Goal: Task Accomplishment & Management: Complete application form

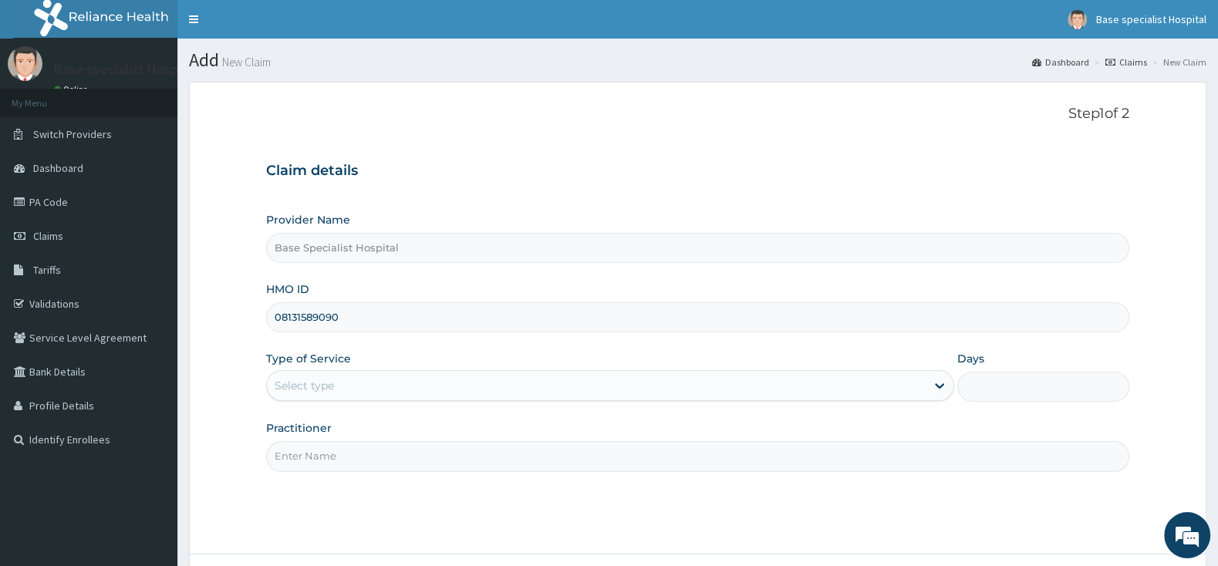
type input "08131589090"
drag, startPoint x: 352, startPoint y: 386, endPoint x: 342, endPoint y: 396, distance: 13.6
click at [348, 386] on div "Select type" at bounding box center [596, 385] width 659 height 25
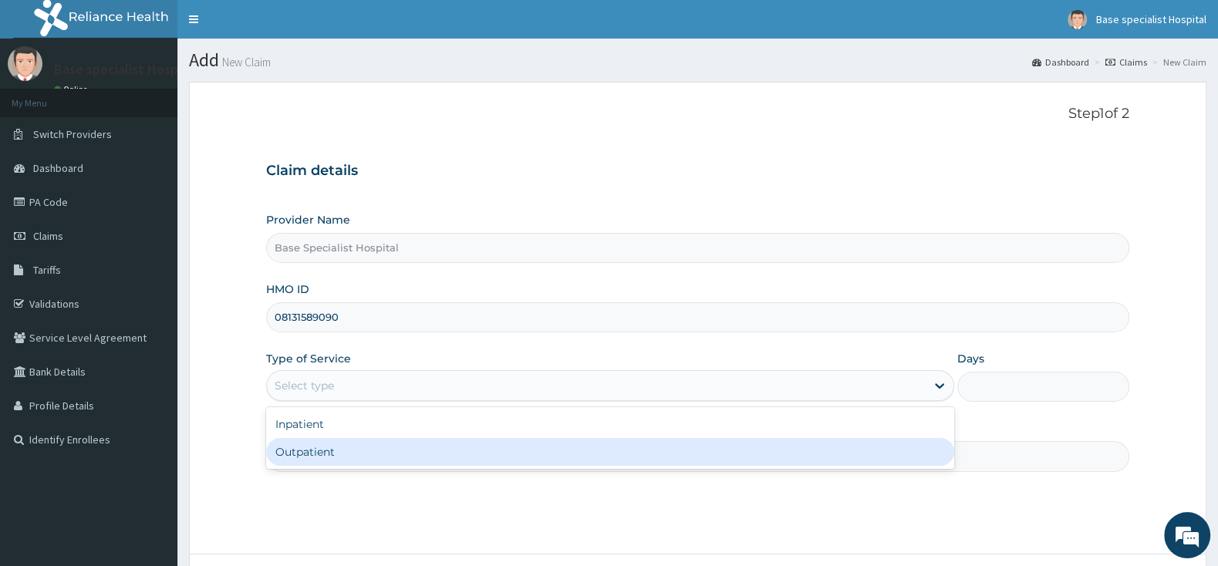
click at [350, 456] on div "Outpatient" at bounding box center [610, 452] width 688 height 28
type input "1"
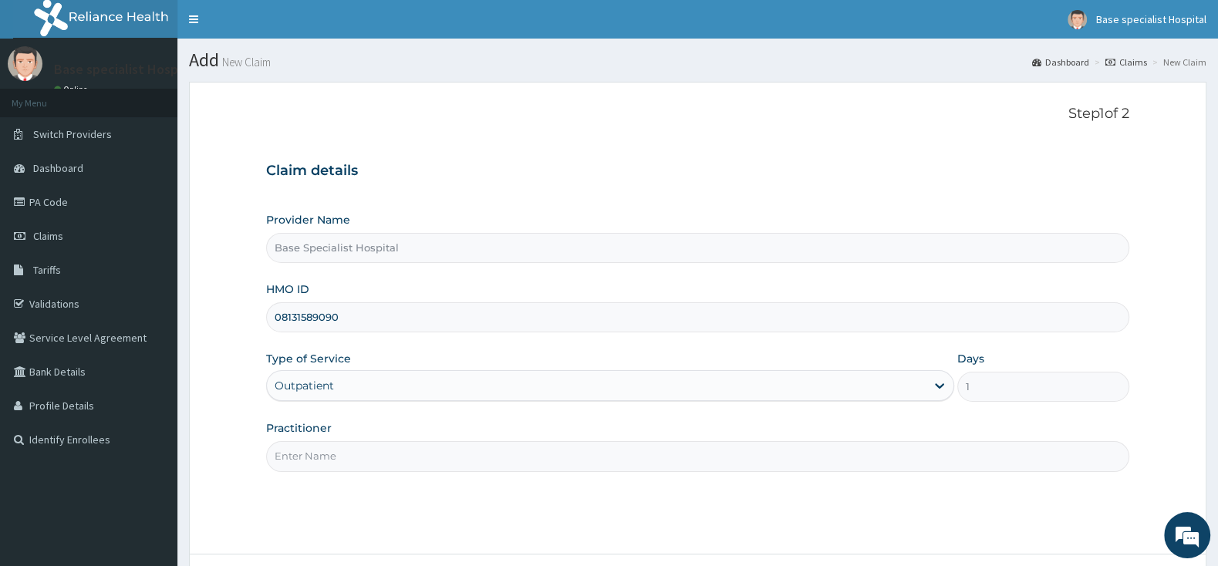
click at [350, 456] on input "Practitioner" at bounding box center [697, 456] width 863 height 30
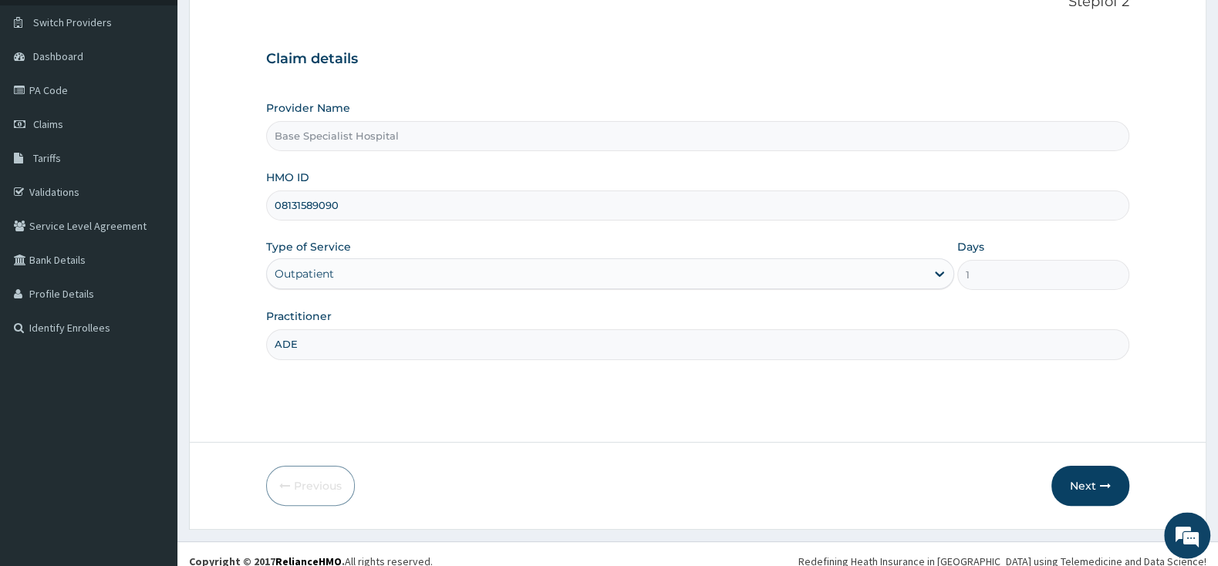
scroll to position [127, 0]
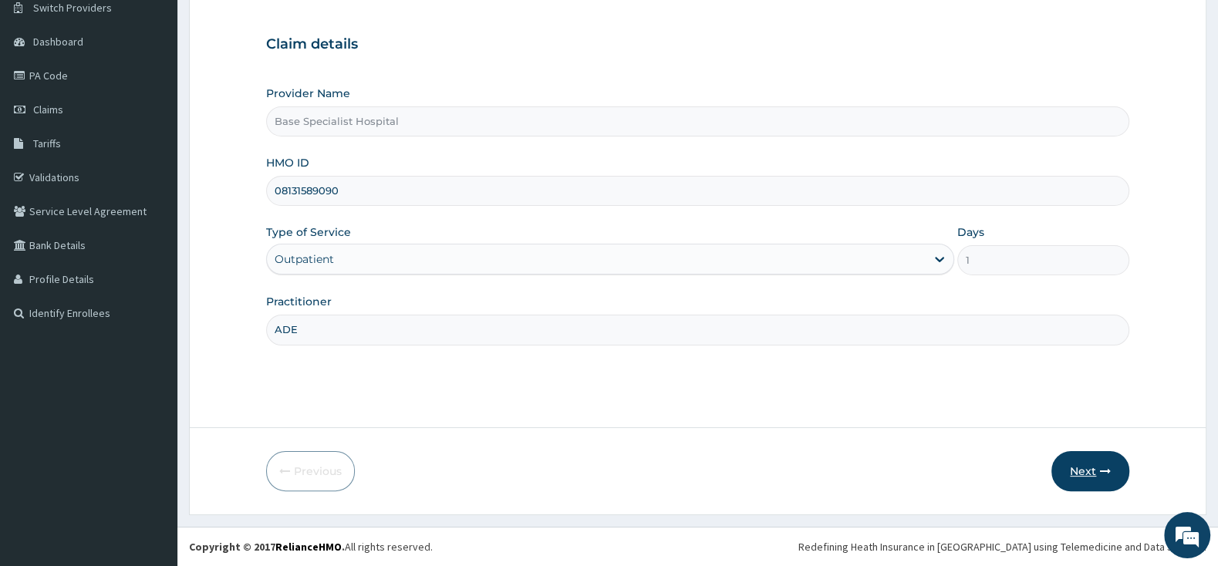
type input "ADE"
click at [1088, 470] on button "Next" at bounding box center [1090, 471] width 78 height 40
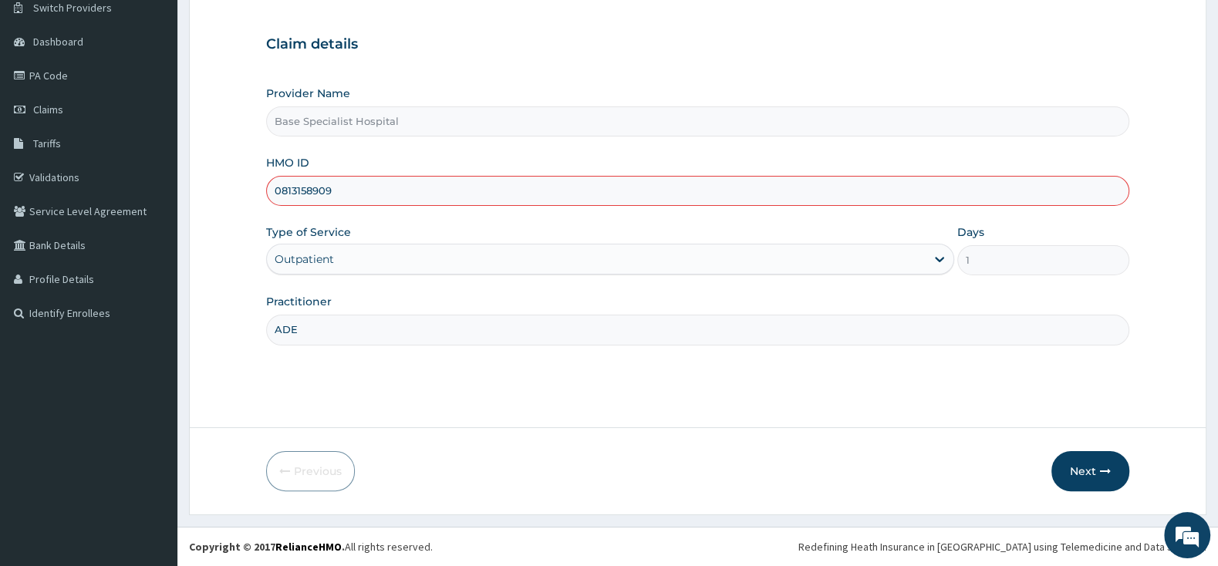
scroll to position [0, 0]
type input "0"
click at [316, 188] on input "HMO ID" at bounding box center [697, 191] width 863 height 30
paste input "JIO/10169/A"
type input "JIO/10169/A"
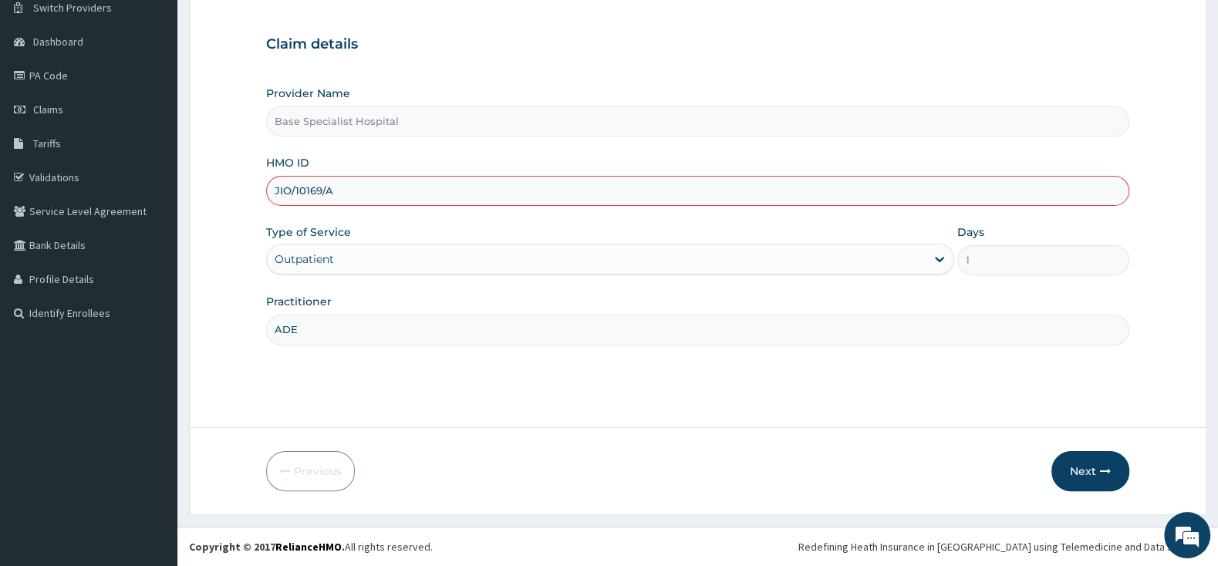
click at [568, 322] on input "ADE" at bounding box center [697, 330] width 863 height 30
click at [1096, 467] on button "Next" at bounding box center [1090, 471] width 78 height 40
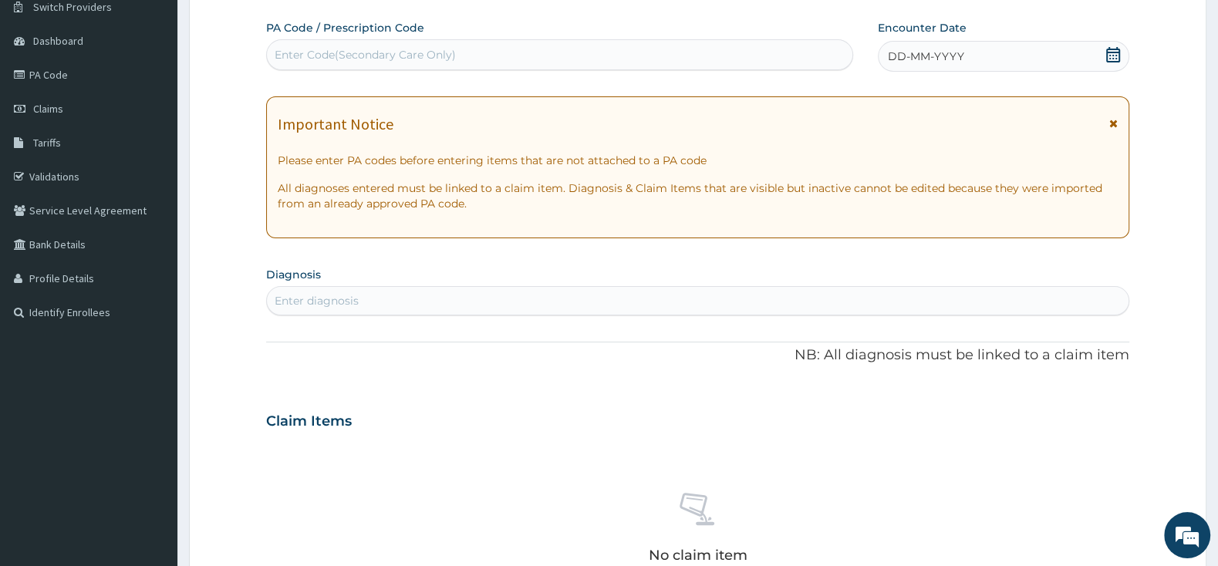
click at [1111, 56] on icon at bounding box center [1112, 54] width 15 height 15
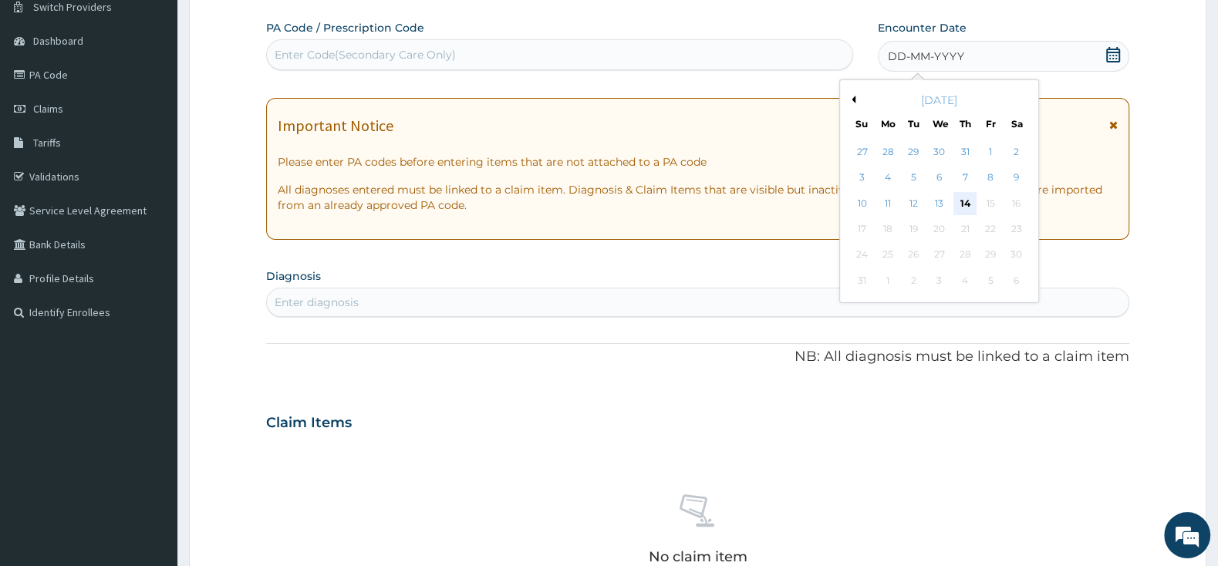
click at [966, 203] on div "14" at bounding box center [964, 203] width 23 height 23
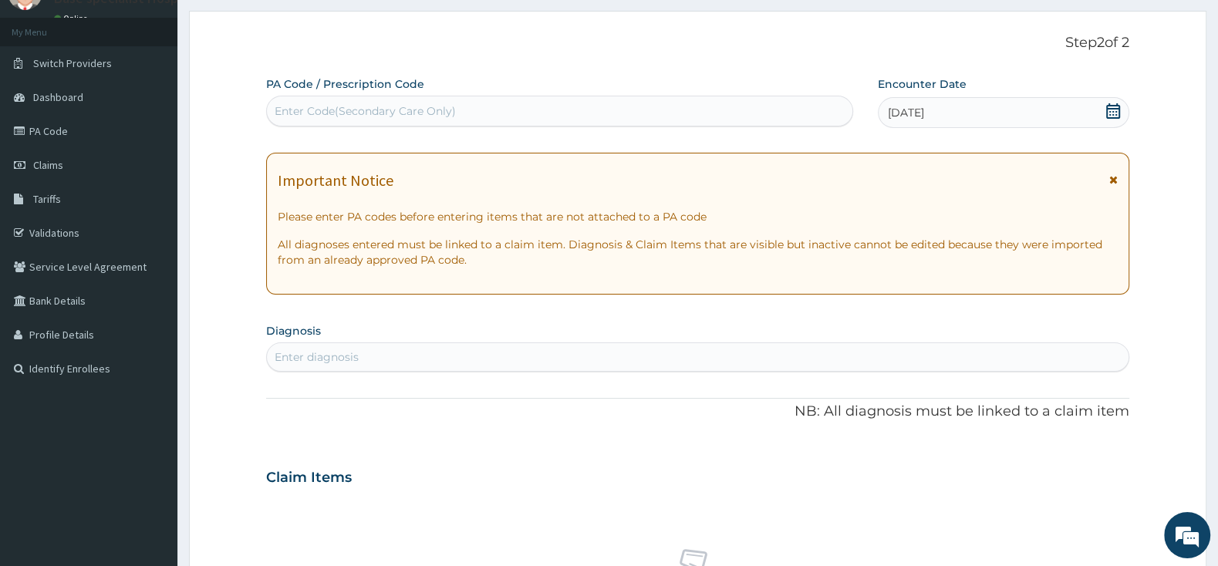
scroll to position [46, 0]
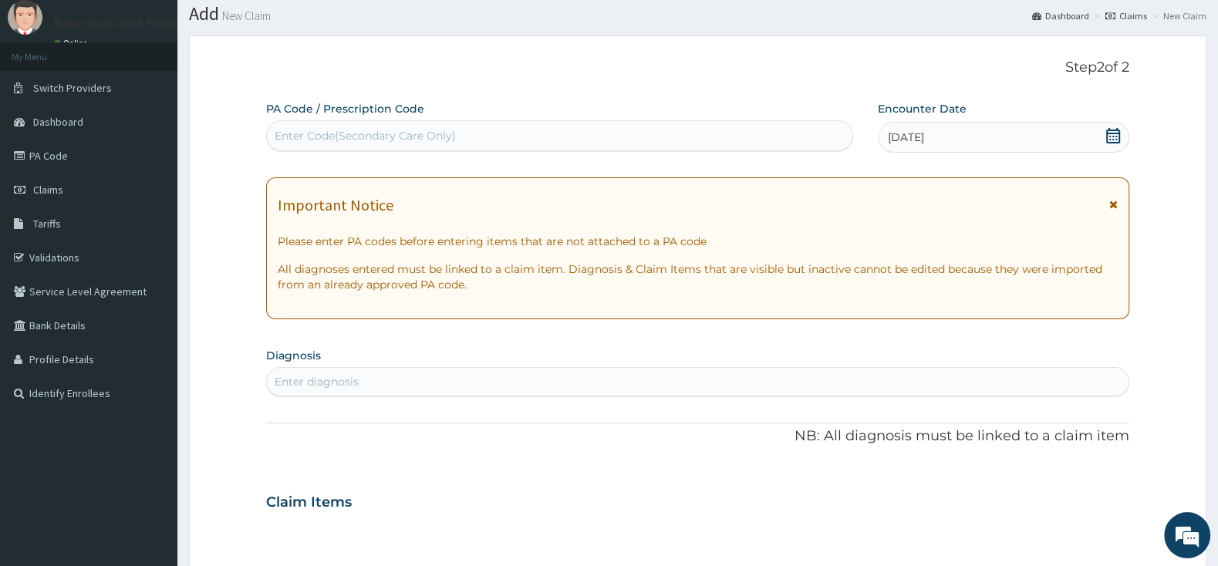
click at [519, 375] on div "Enter diagnosis" at bounding box center [698, 381] width 862 height 25
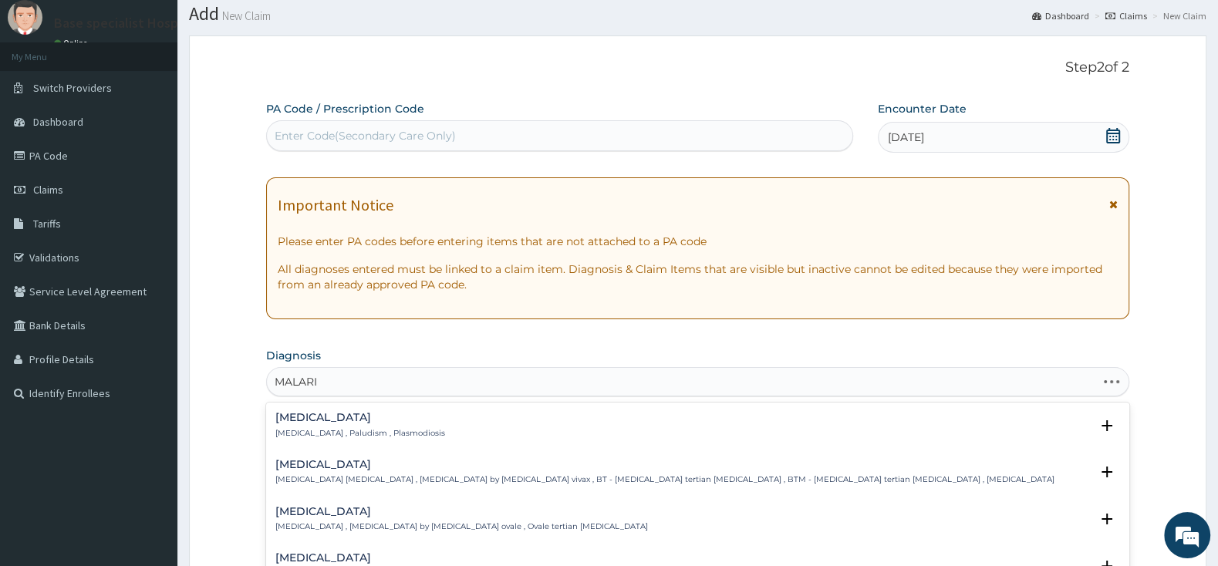
type input "MALARIA"
click at [290, 429] on p "[MEDICAL_DATA] , Paludism , Plasmodiosis" at bounding box center [360, 433] width 170 height 11
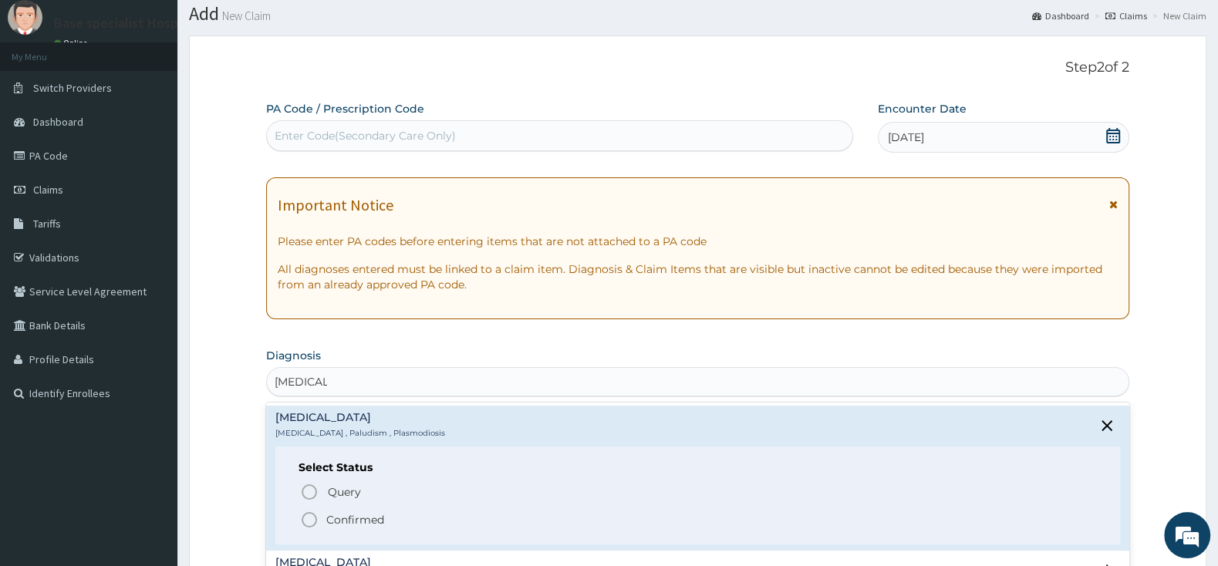
click at [301, 524] on icon "status option filled" at bounding box center [309, 520] width 19 height 19
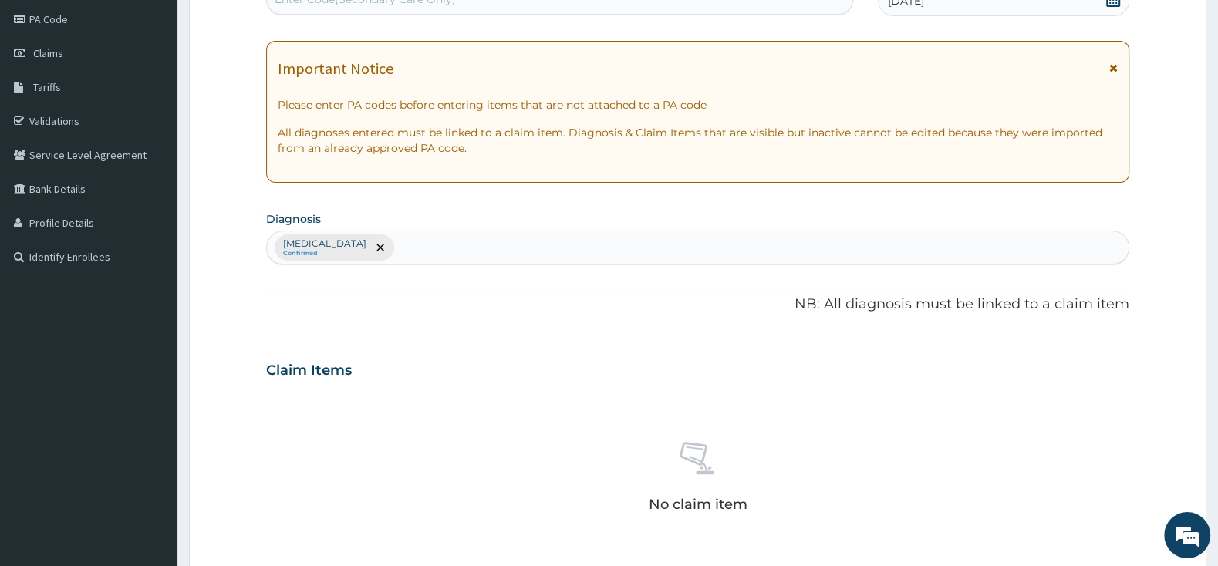
scroll to position [208, 0]
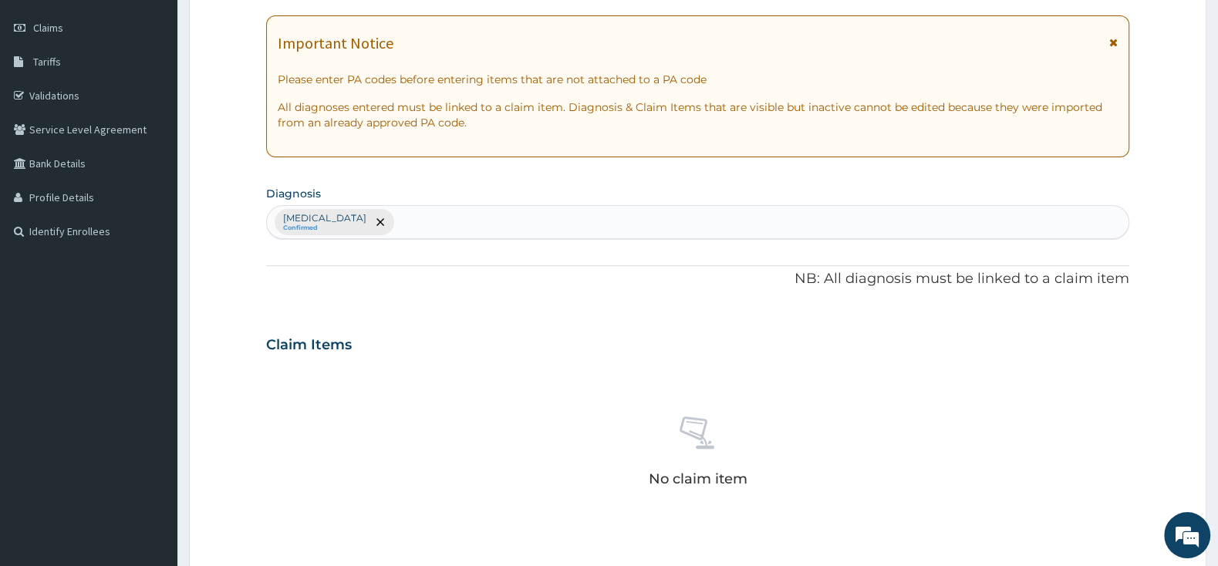
click at [405, 215] on div "Malaria Confirmed" at bounding box center [698, 222] width 862 height 32
type input "PHAR"
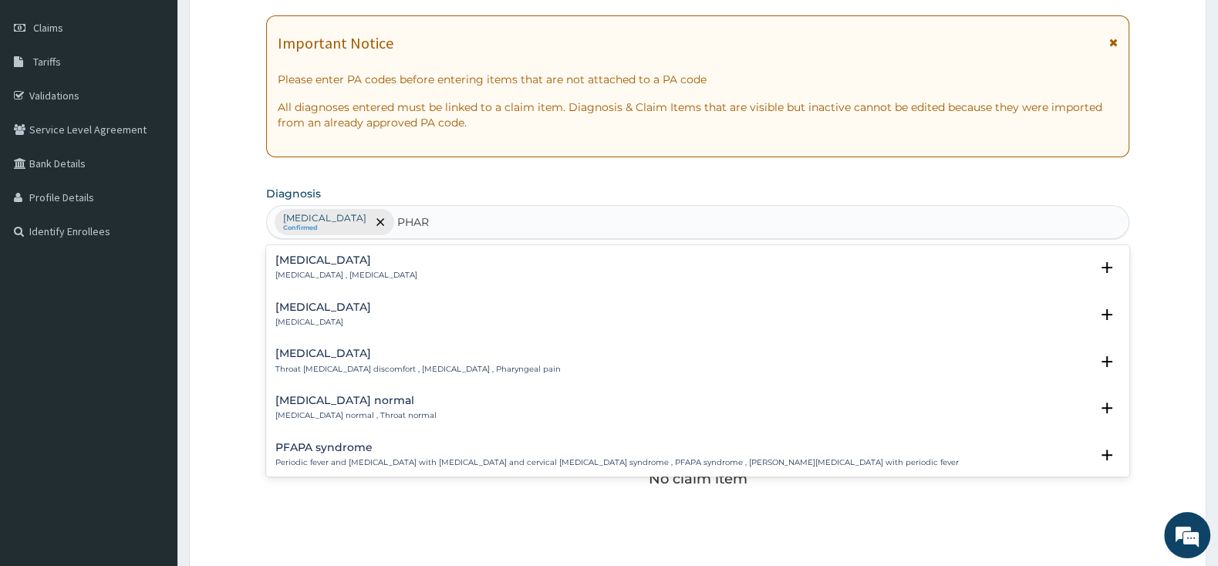
click at [307, 319] on p "Pharyngitis" at bounding box center [323, 322] width 96 height 11
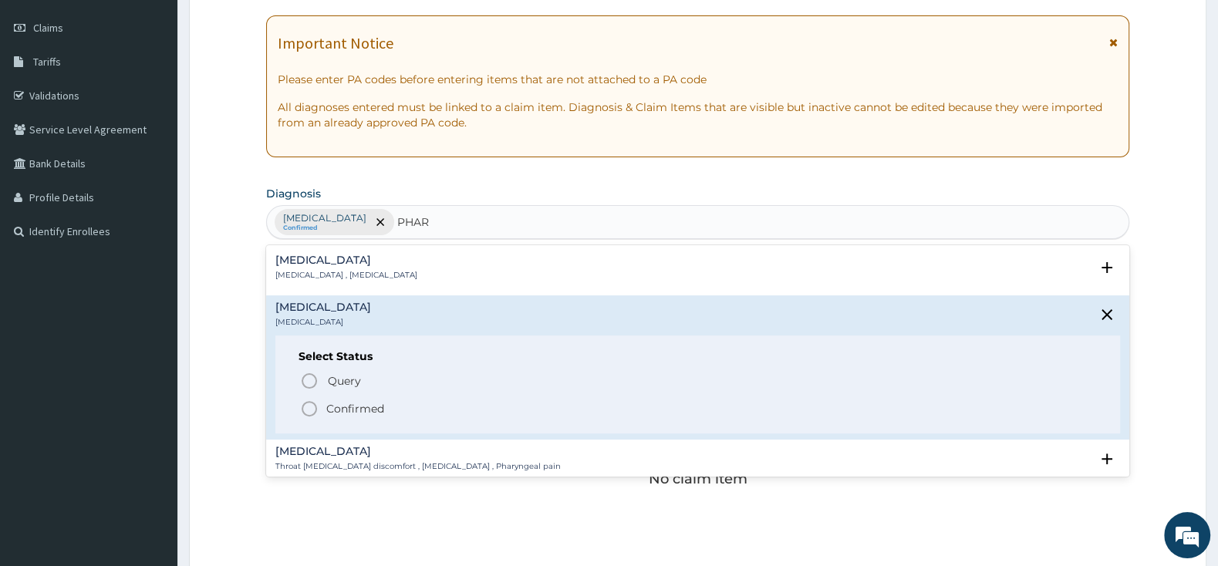
click at [315, 406] on circle "status option filled" at bounding box center [309, 409] width 14 height 14
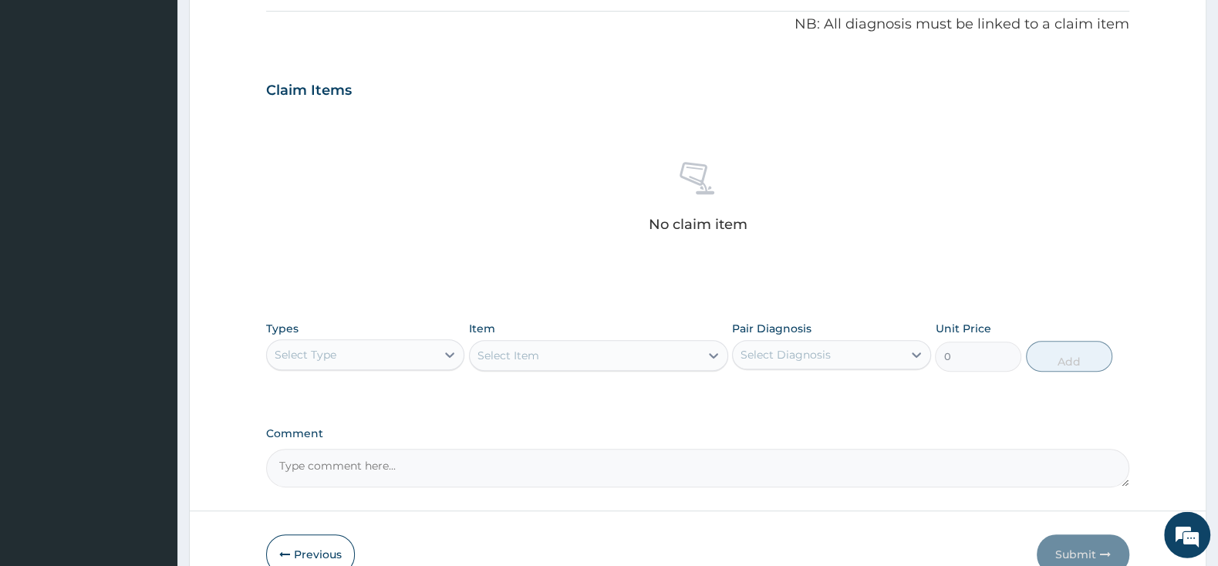
scroll to position [532, 0]
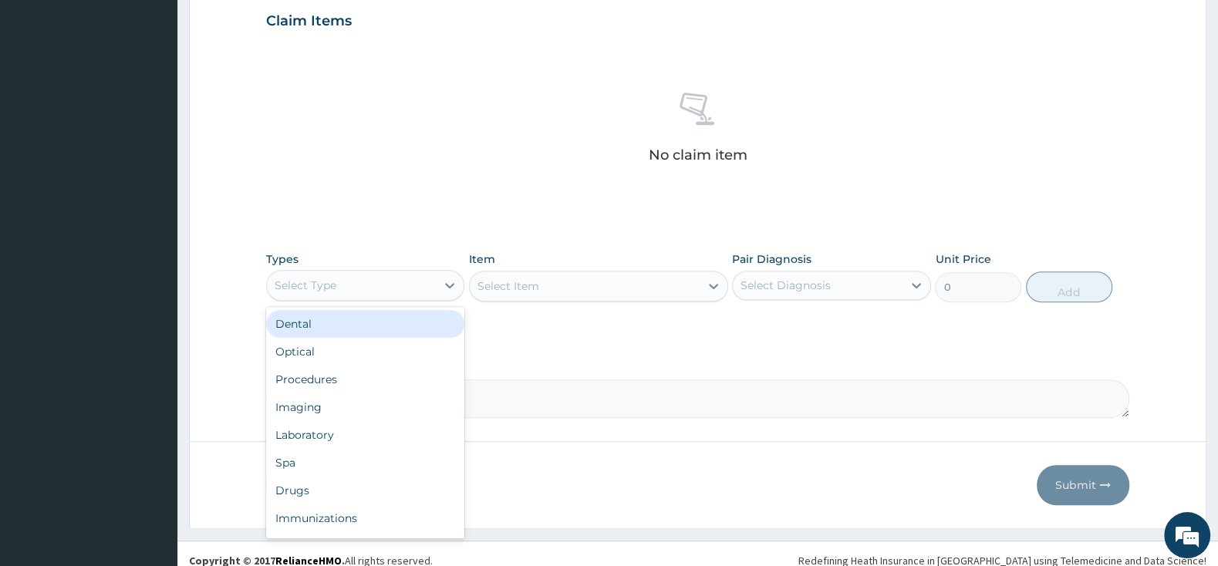
click at [371, 282] on div "Select Type" at bounding box center [351, 285] width 169 height 25
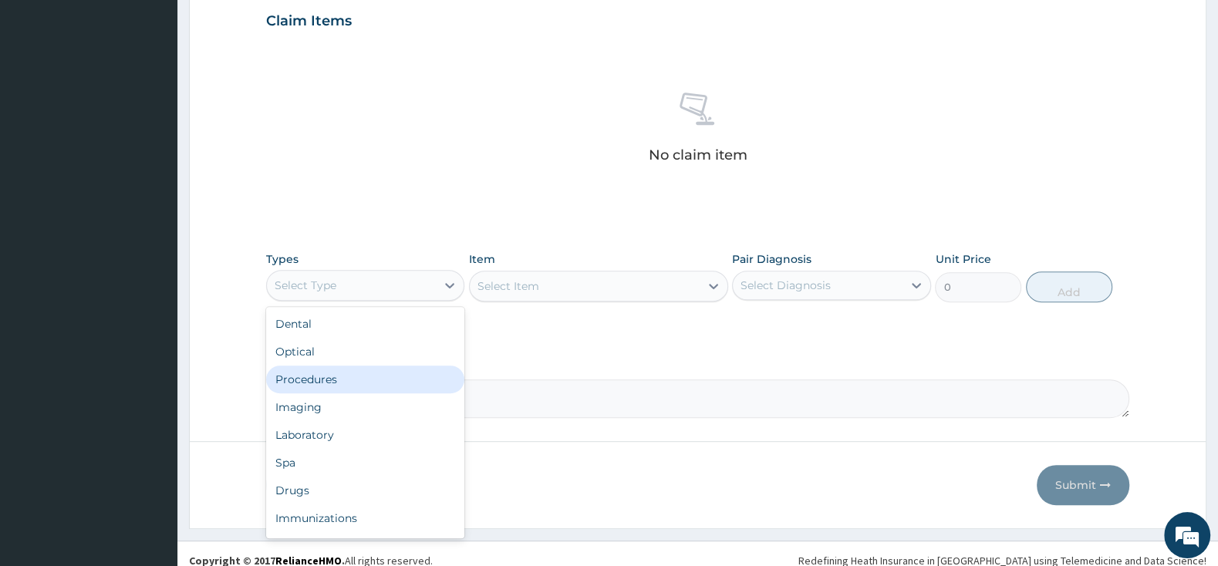
drag, startPoint x: 352, startPoint y: 384, endPoint x: 366, endPoint y: 374, distance: 17.8
click at [355, 384] on div "Procedures" at bounding box center [365, 380] width 198 height 28
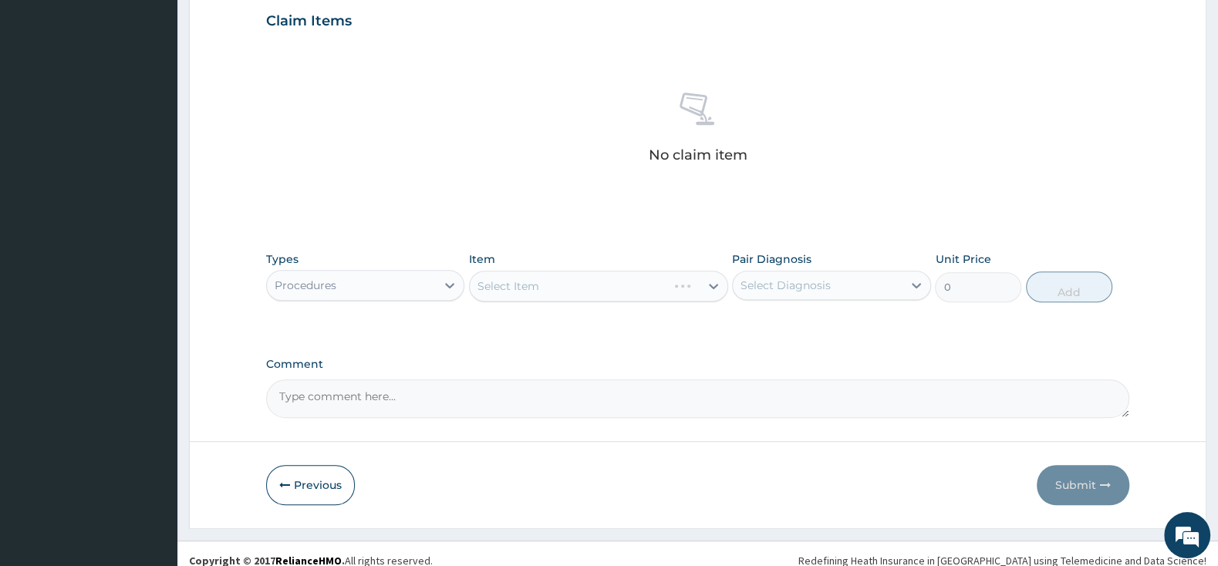
click at [612, 289] on div "Select Item" at bounding box center [598, 286] width 259 height 31
click at [610, 290] on div "Select Item" at bounding box center [585, 286] width 230 height 25
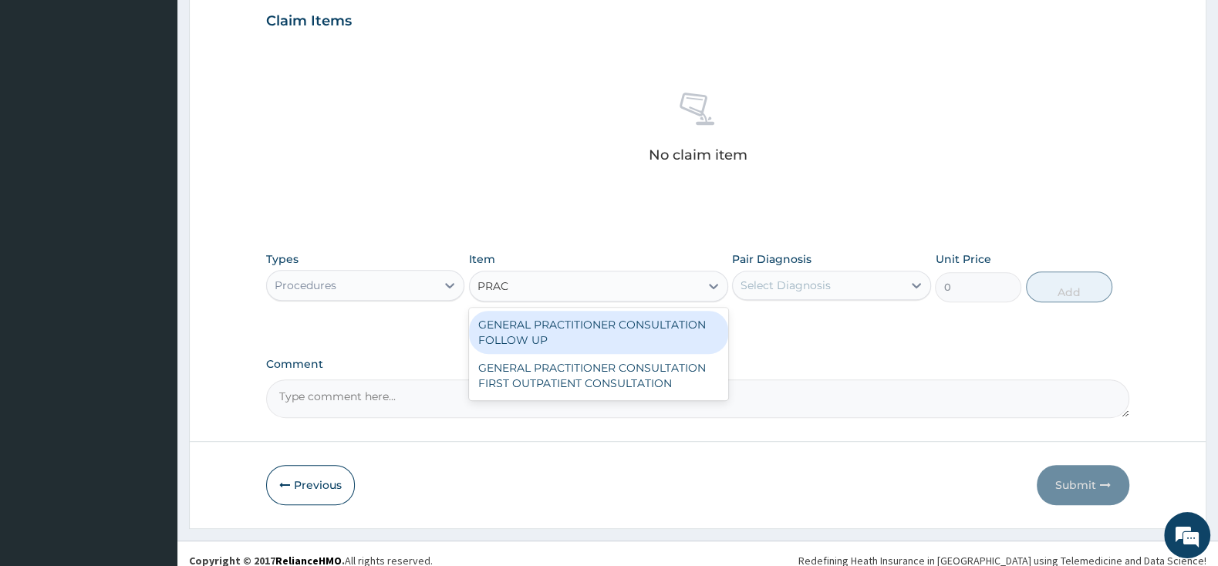
type input "PRACT"
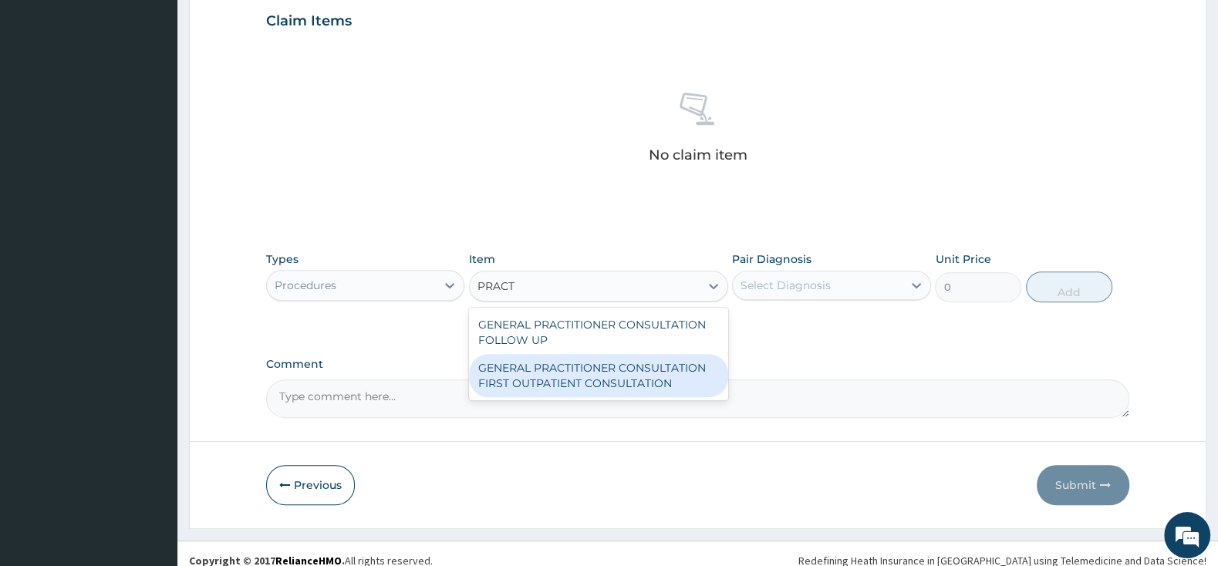
click at [633, 378] on div "GENERAL PRACTITIONER CONSULTATION FIRST OUTPATIENT CONSULTATION" at bounding box center [598, 375] width 259 height 43
type input "3000"
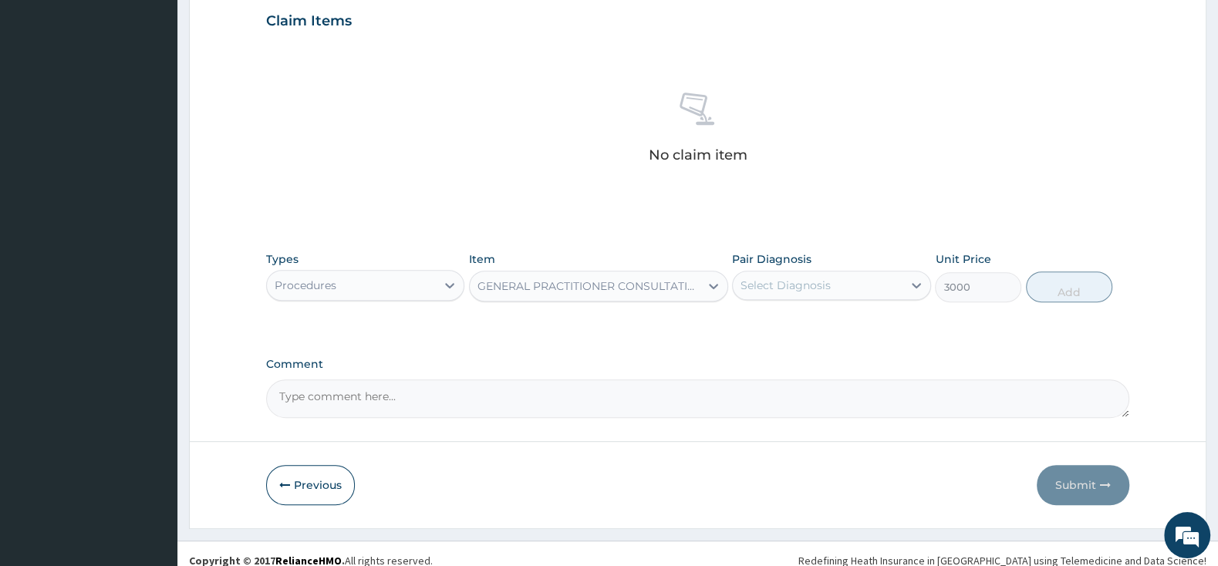
click at [764, 290] on div "Select Diagnosis" at bounding box center [785, 285] width 90 height 15
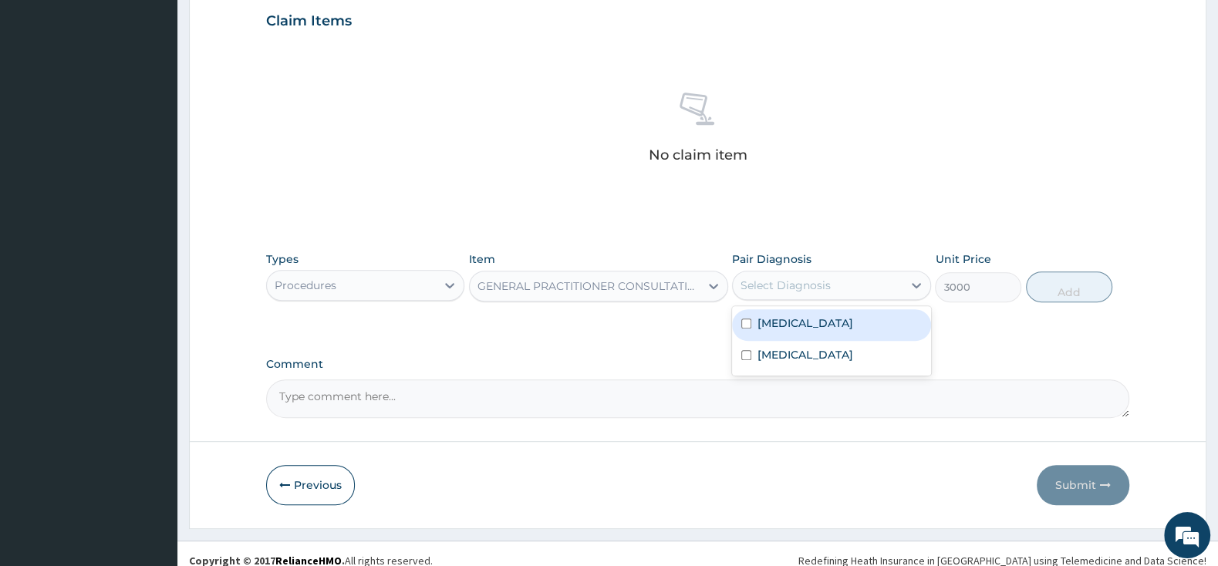
click at [749, 329] on div "Malaria" at bounding box center [831, 325] width 198 height 32
checkbox input "true"
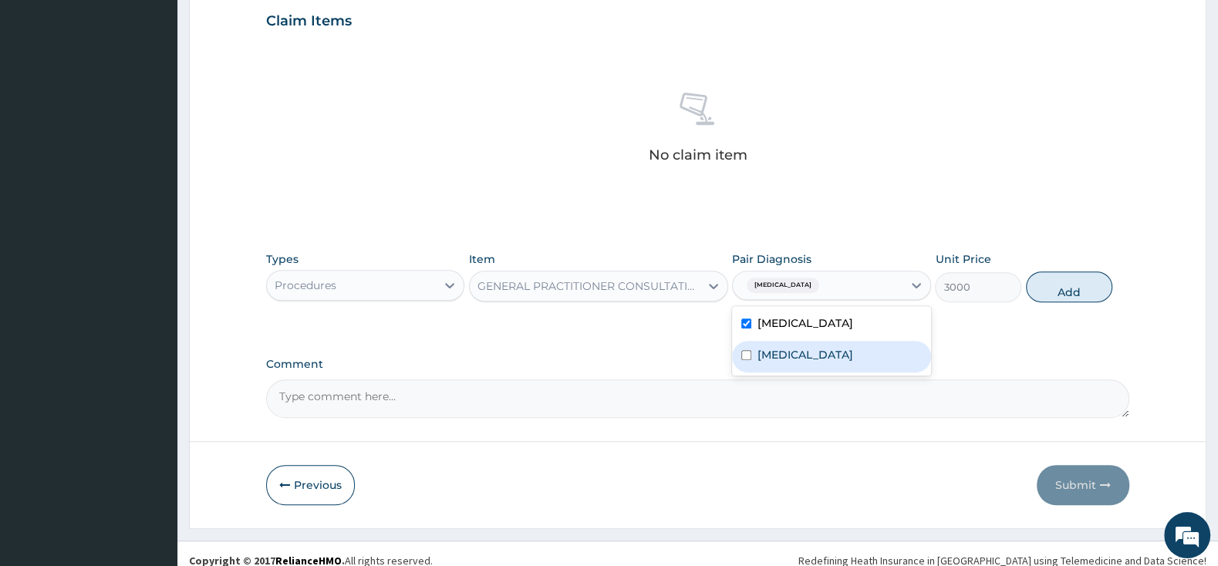
click at [752, 363] on div "Pharyngitis" at bounding box center [831, 357] width 198 height 32
checkbox input "true"
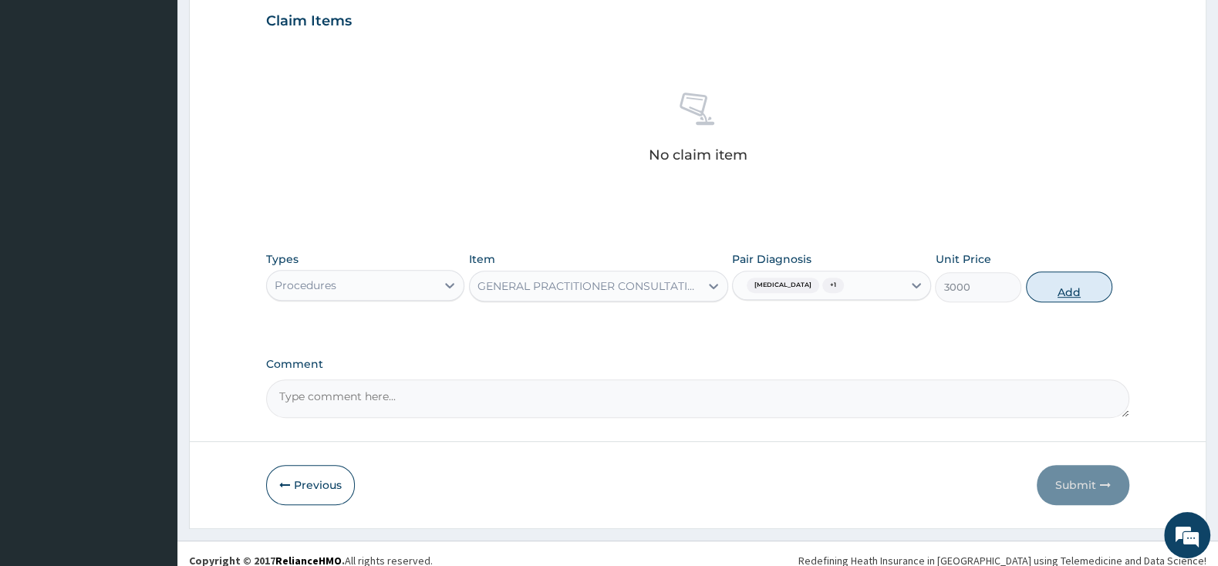
click at [1050, 289] on button "Add" at bounding box center [1069, 287] width 86 height 31
type input "0"
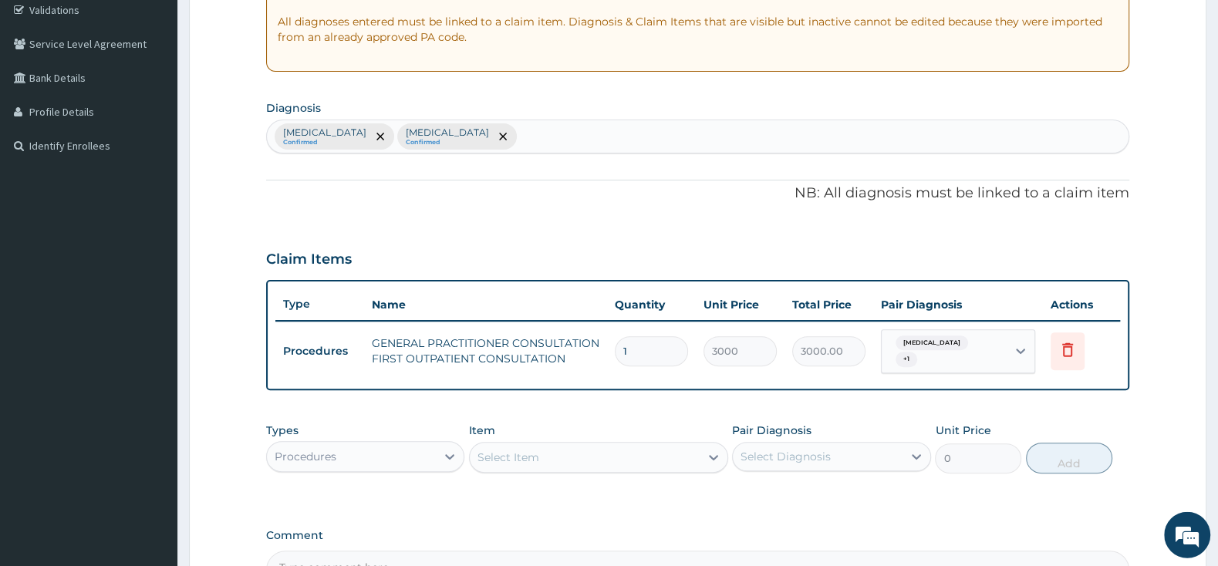
scroll to position [310, 0]
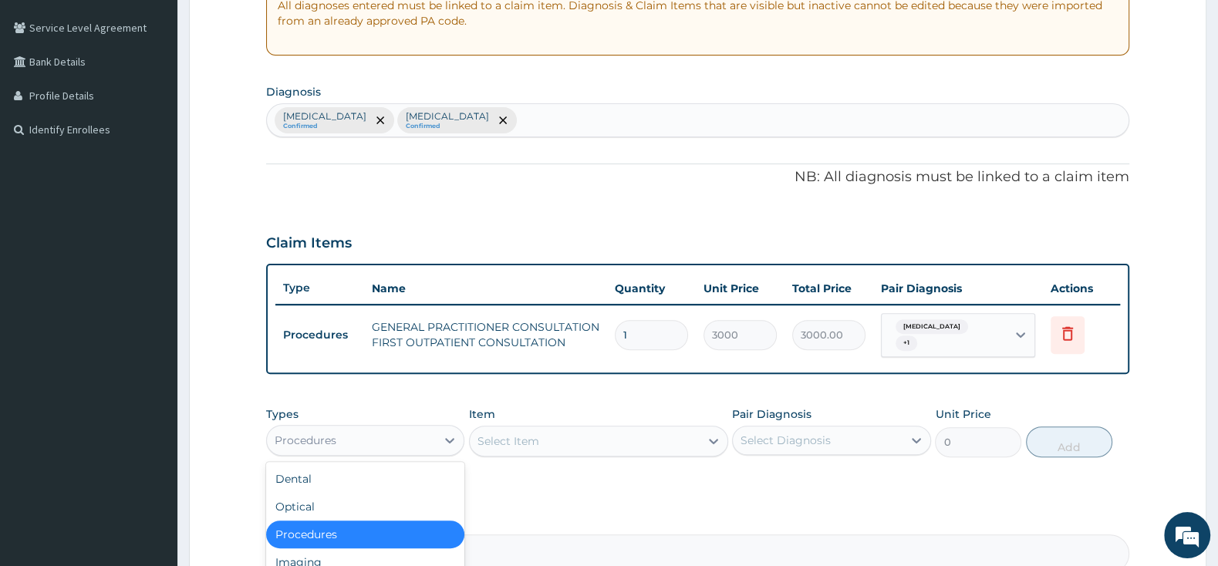
click at [402, 428] on div "Procedures" at bounding box center [351, 440] width 169 height 25
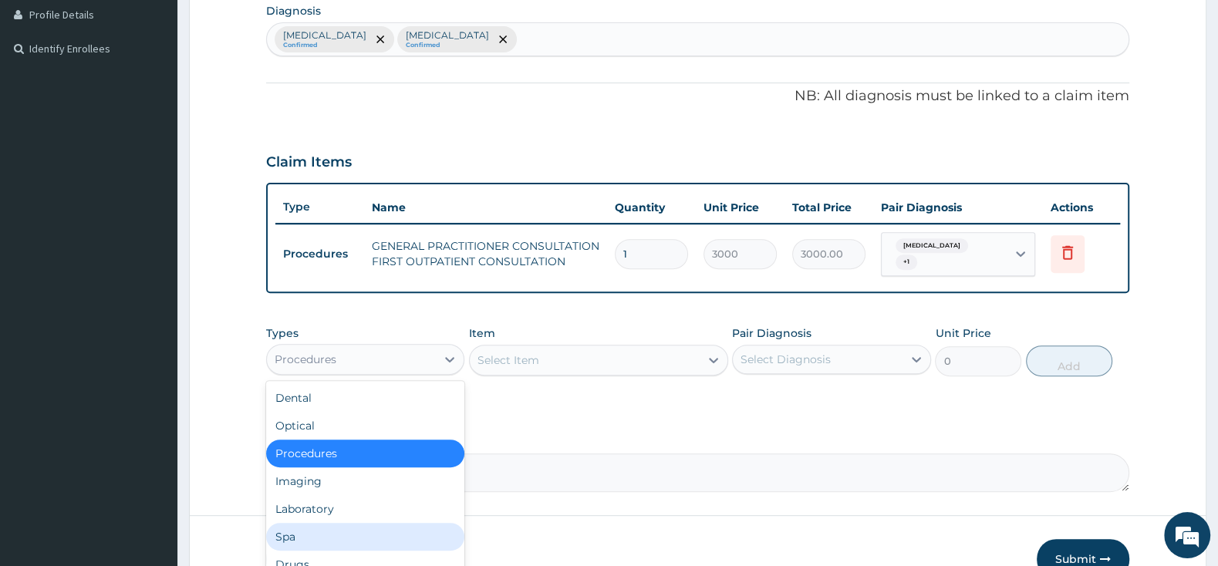
scroll to position [52, 0]
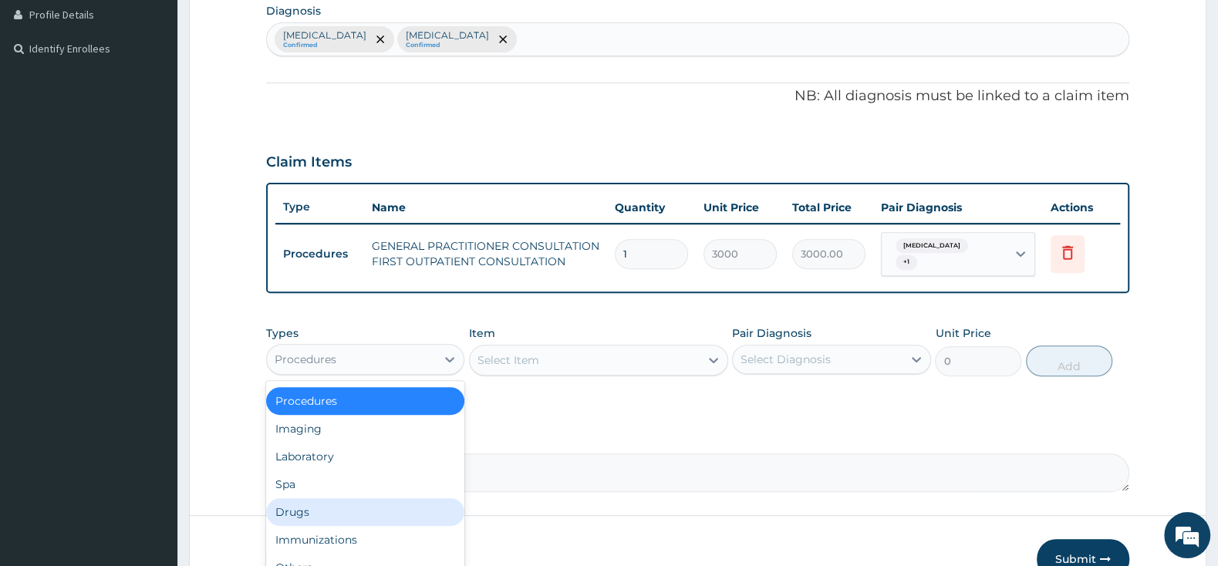
drag, startPoint x: 359, startPoint y: 517, endPoint x: 382, endPoint y: 498, distance: 29.0
click at [359, 508] on div "Drugs" at bounding box center [365, 512] width 198 height 28
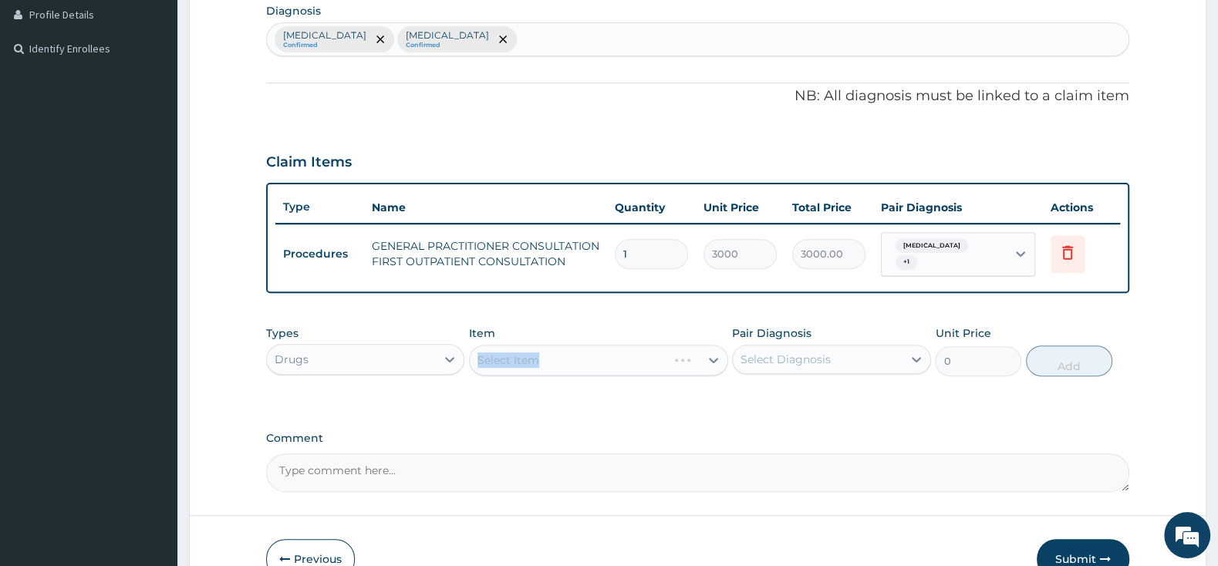
click at [518, 350] on div "Select Item" at bounding box center [598, 360] width 259 height 31
click at [559, 359] on div "Select Item" at bounding box center [598, 360] width 259 height 31
click at [560, 359] on div "Select Item" at bounding box center [598, 360] width 259 height 31
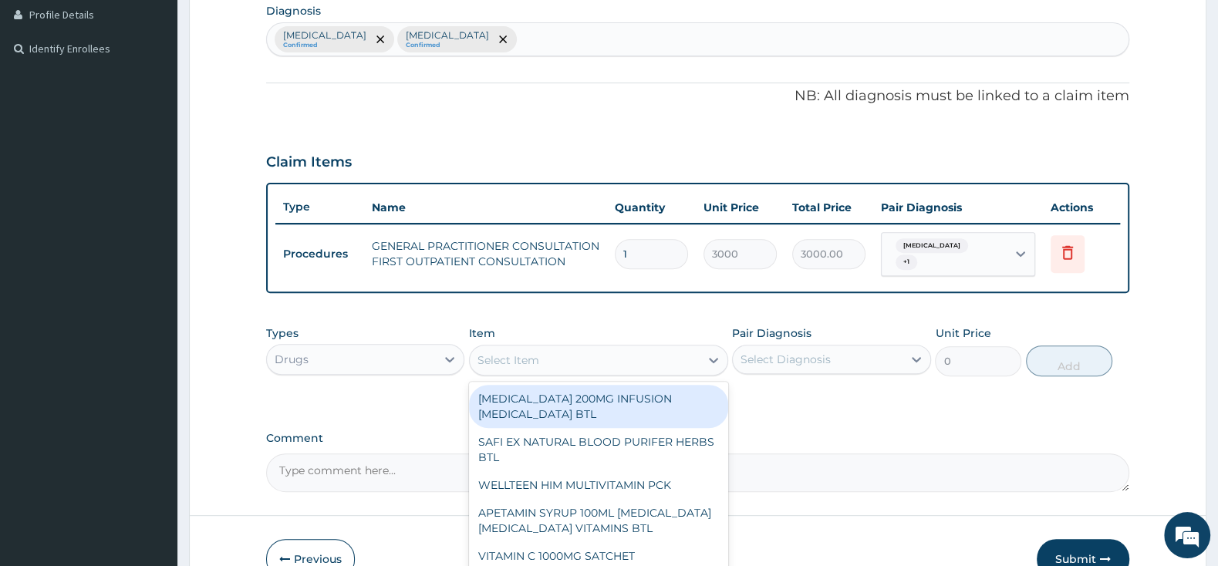
click at [569, 359] on div "Select Item" at bounding box center [585, 360] width 230 height 25
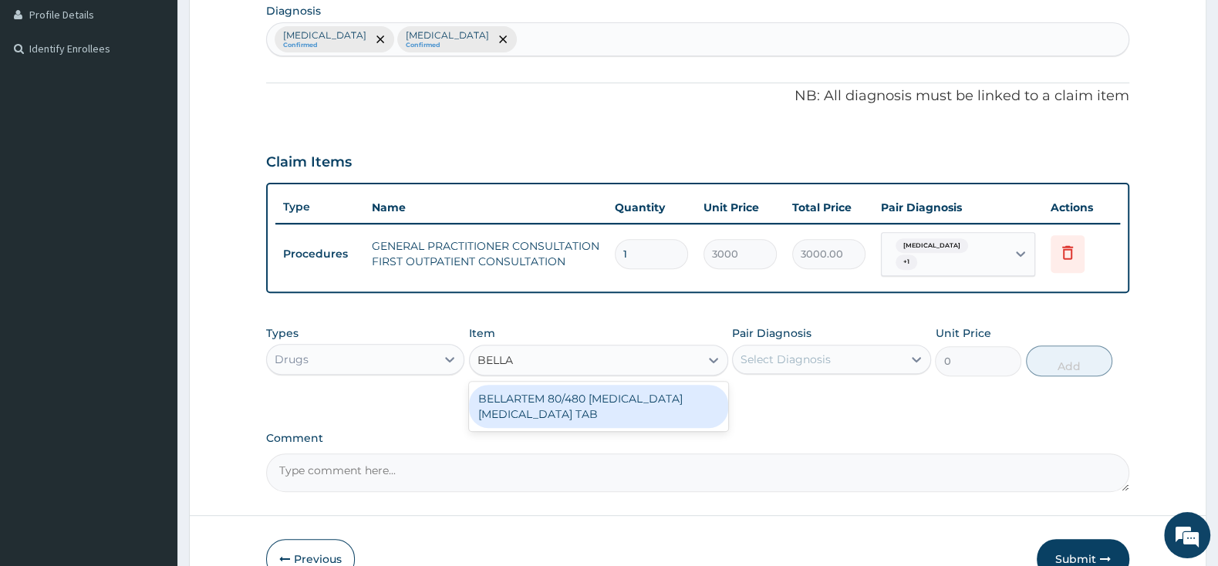
type input "BELL"
drag, startPoint x: 600, startPoint y: 397, endPoint x: 682, endPoint y: 384, distance: 82.8
click at [606, 397] on div "BELLARTEM 80/480 ARTEMETHER LUMEFANTRINE TAB" at bounding box center [598, 406] width 259 height 43
type input "379.5"
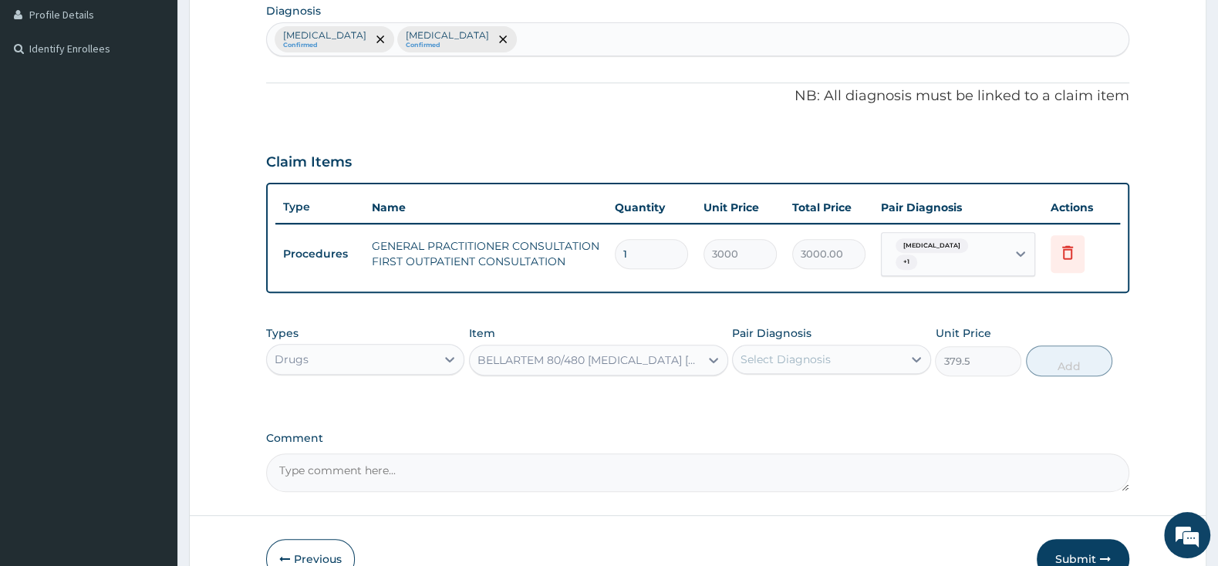
drag, startPoint x: 790, startPoint y: 336, endPoint x: 791, endPoint y: 343, distance: 7.9
click at [791, 339] on div "Pair Diagnosis Select Diagnosis" at bounding box center [831, 350] width 198 height 51
click at [790, 352] on div "Select Diagnosis" at bounding box center [785, 359] width 90 height 15
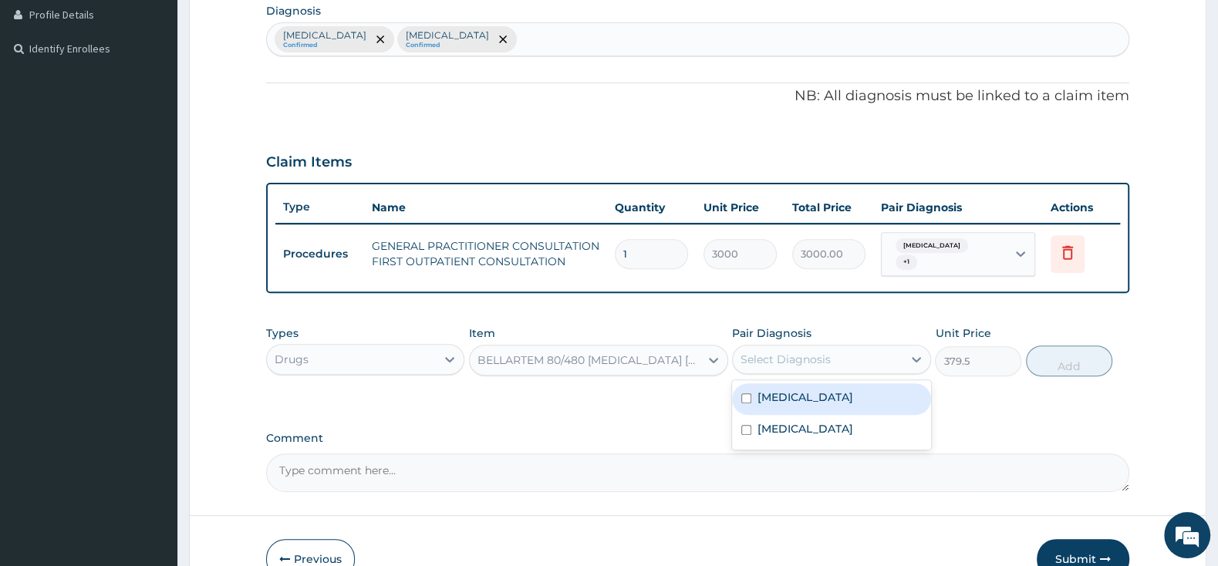
click at [737, 388] on div "Malaria" at bounding box center [831, 399] width 198 height 32
checkbox input "true"
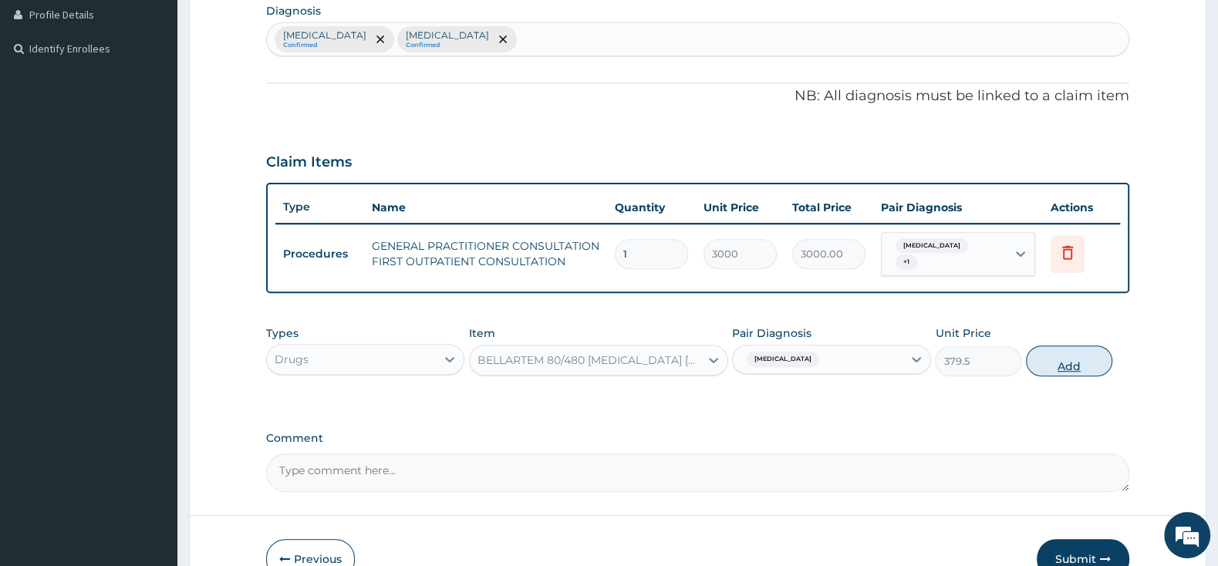
click at [1065, 354] on button "Add" at bounding box center [1069, 361] width 86 height 31
type input "0"
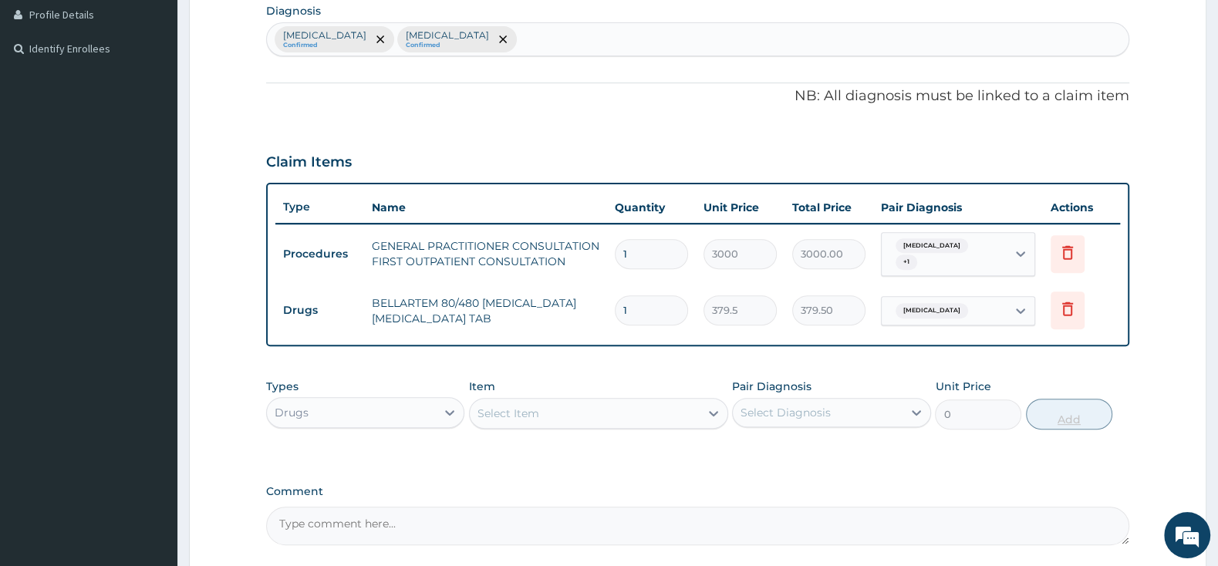
type input "0.00"
type input "6"
type input "2277.00"
type input "6"
click at [589, 419] on div "Select Item" at bounding box center [598, 413] width 259 height 31
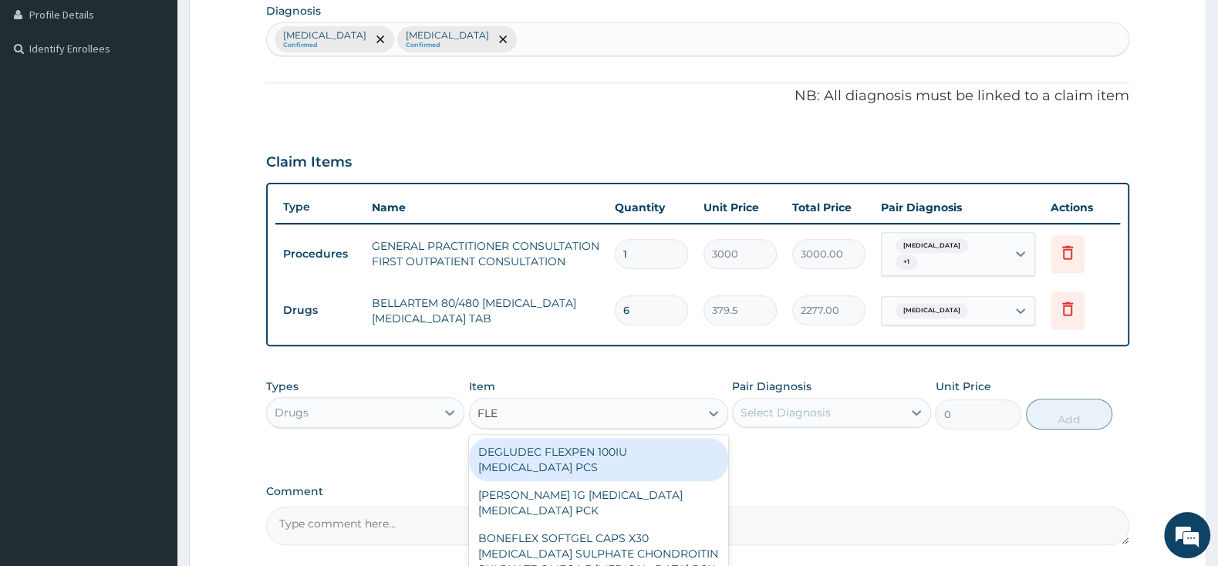
type input "FLEM"
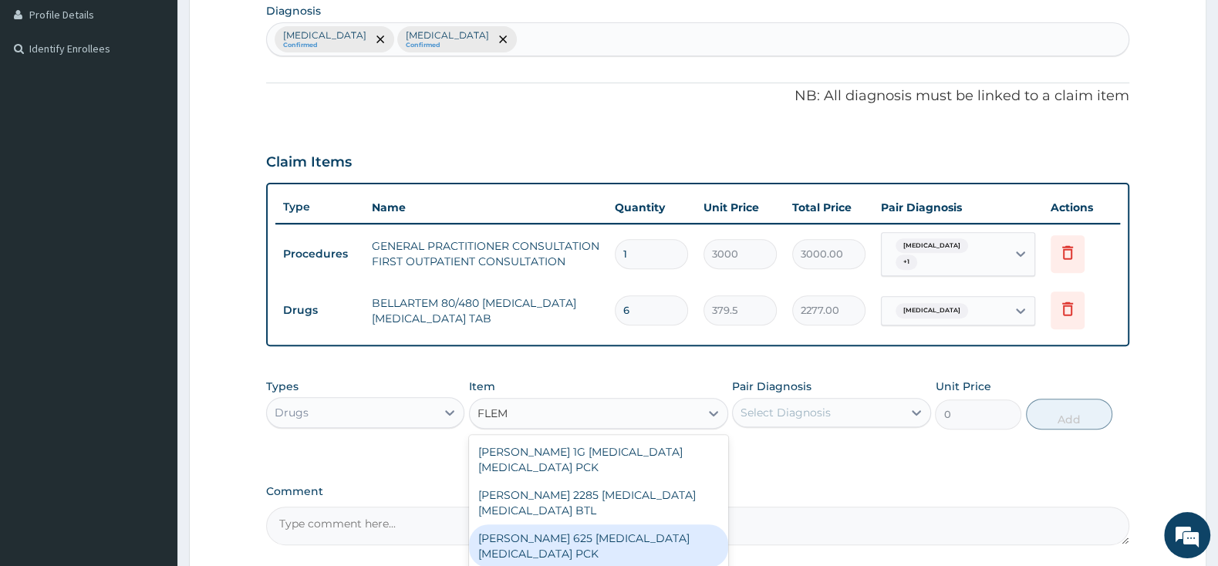
click at [578, 528] on div "FLEMING 625 AMOXICILLIN CLAVULANIC ACID PCK" at bounding box center [598, 545] width 259 height 43
type input "2300"
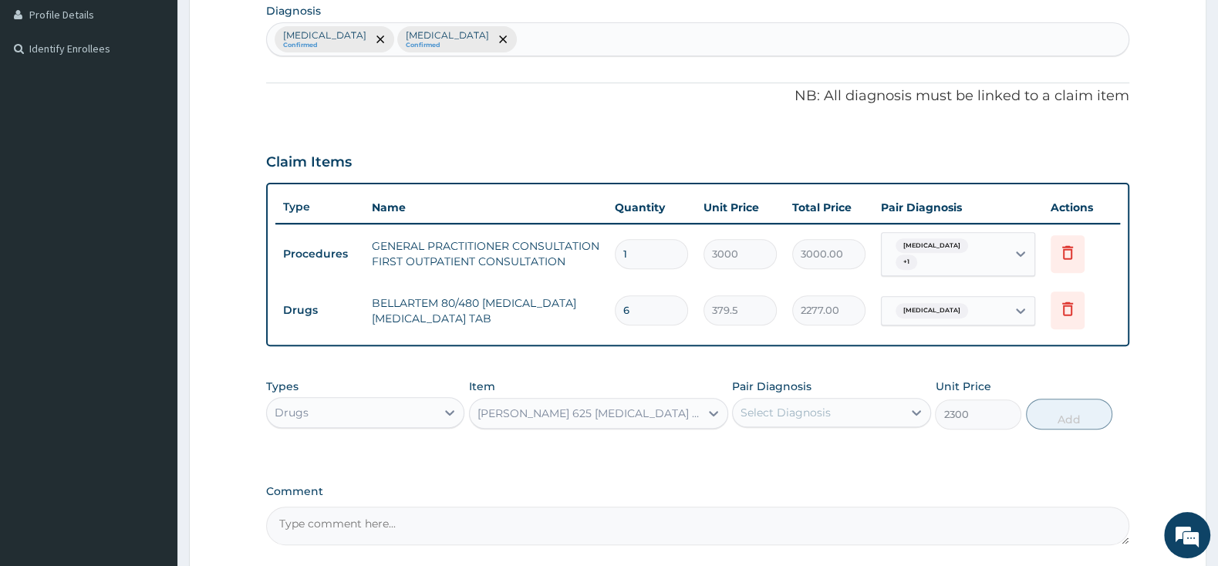
click at [818, 400] on div "Select Diagnosis" at bounding box center [817, 412] width 169 height 25
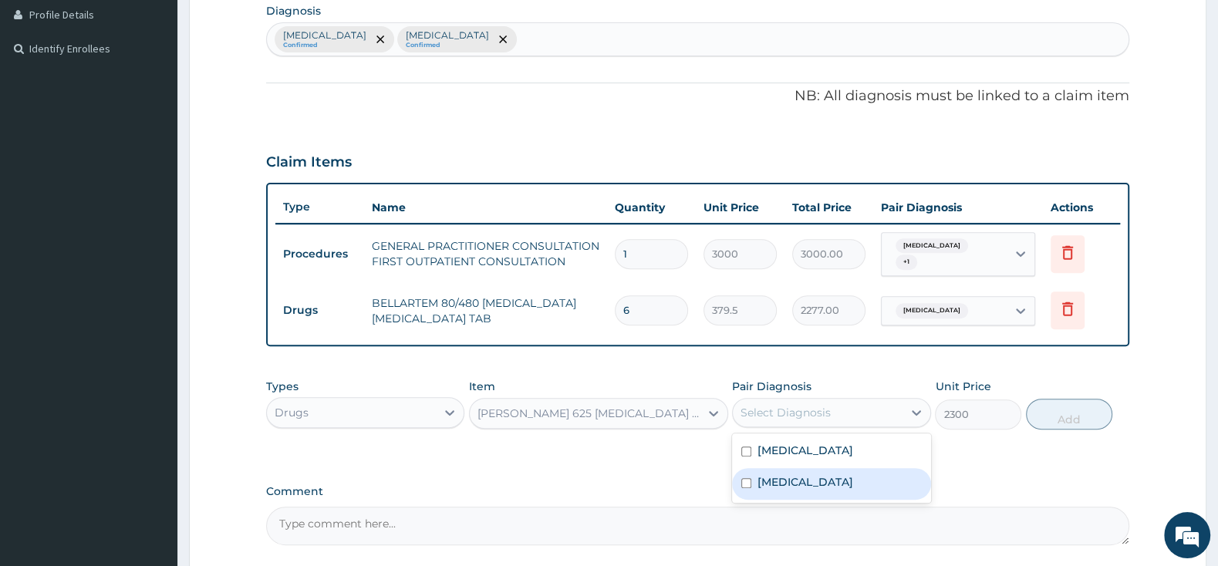
click at [745, 481] on div "Pharyngitis" at bounding box center [831, 484] width 198 height 32
checkbox input "true"
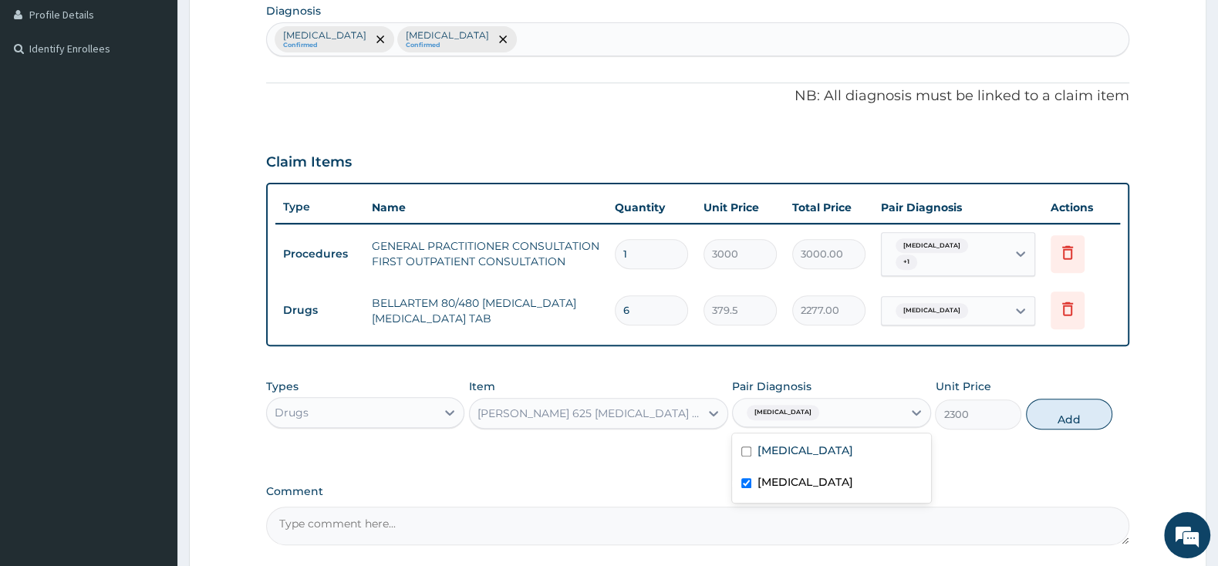
drag, startPoint x: 1091, startPoint y: 409, endPoint x: 1083, endPoint y: 397, distance: 13.9
click at [1090, 401] on button "Add" at bounding box center [1069, 414] width 86 height 31
type input "0"
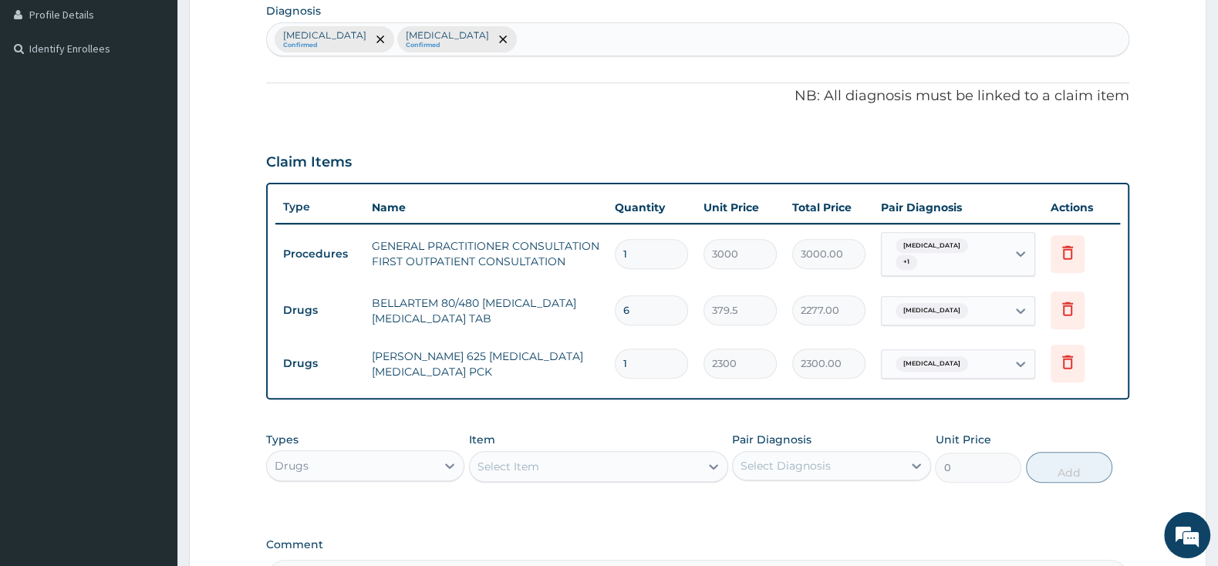
click at [555, 454] on div "Select Item" at bounding box center [585, 466] width 230 height 25
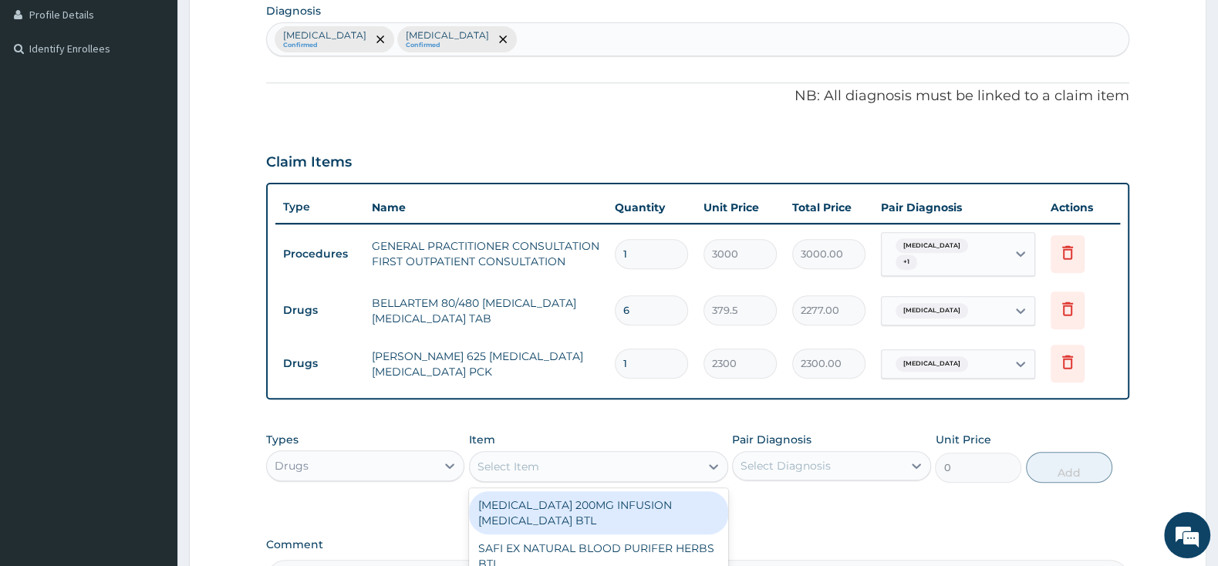
click at [555, 457] on div "Select Item" at bounding box center [585, 466] width 230 height 25
type input "IBUPR"
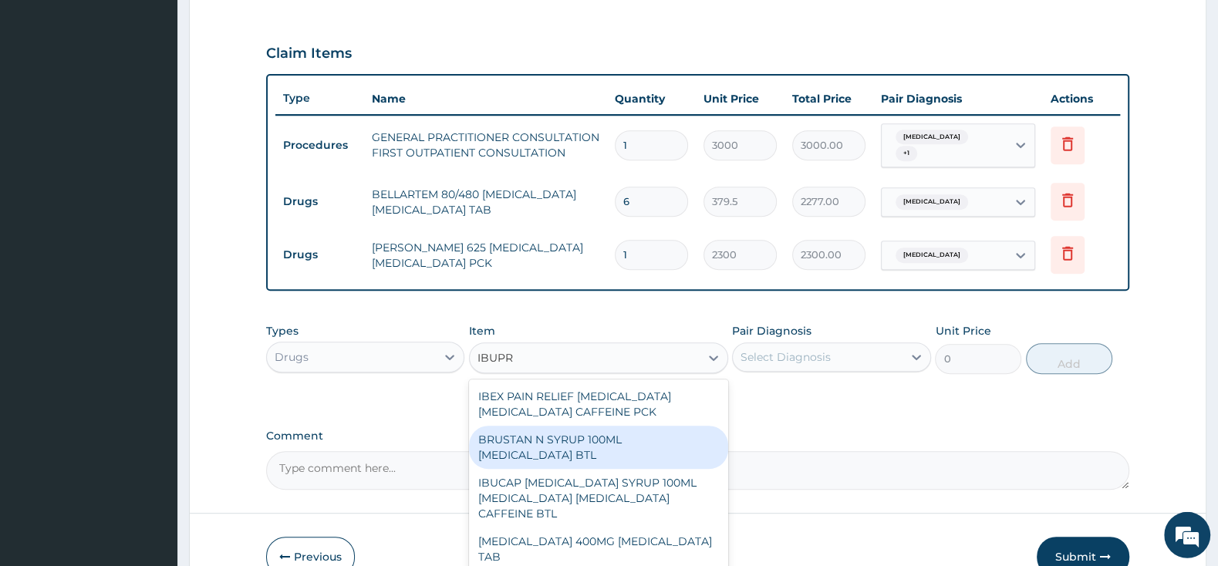
scroll to position [553, 0]
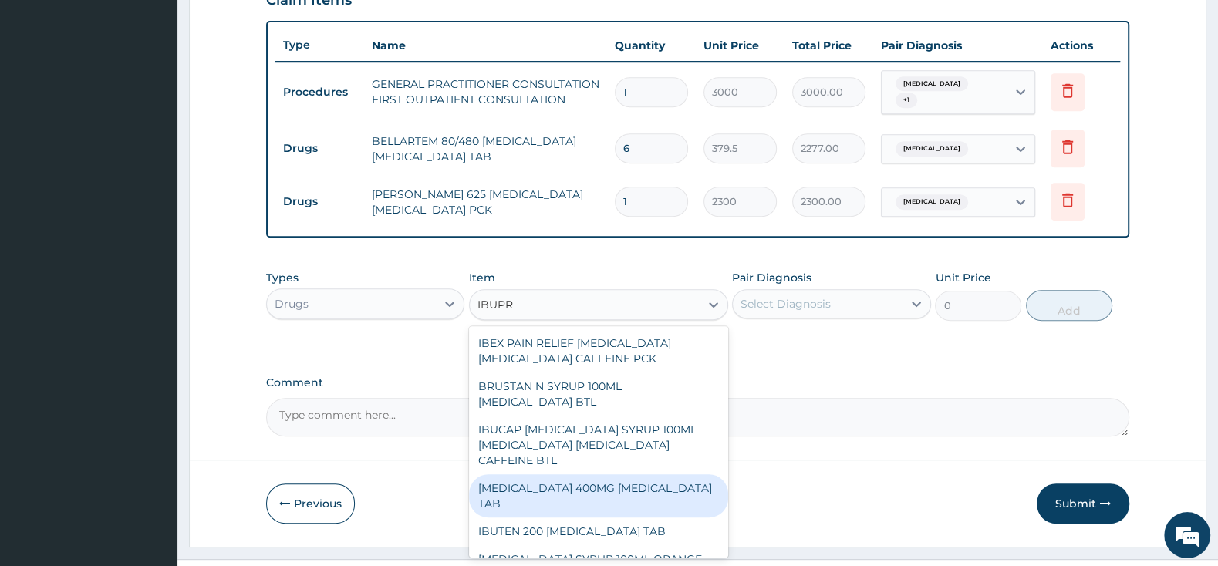
click at [582, 490] on div "IBUPROFEN 400MG IBUPROFEN TAB" at bounding box center [598, 495] width 259 height 43
type input "63.25"
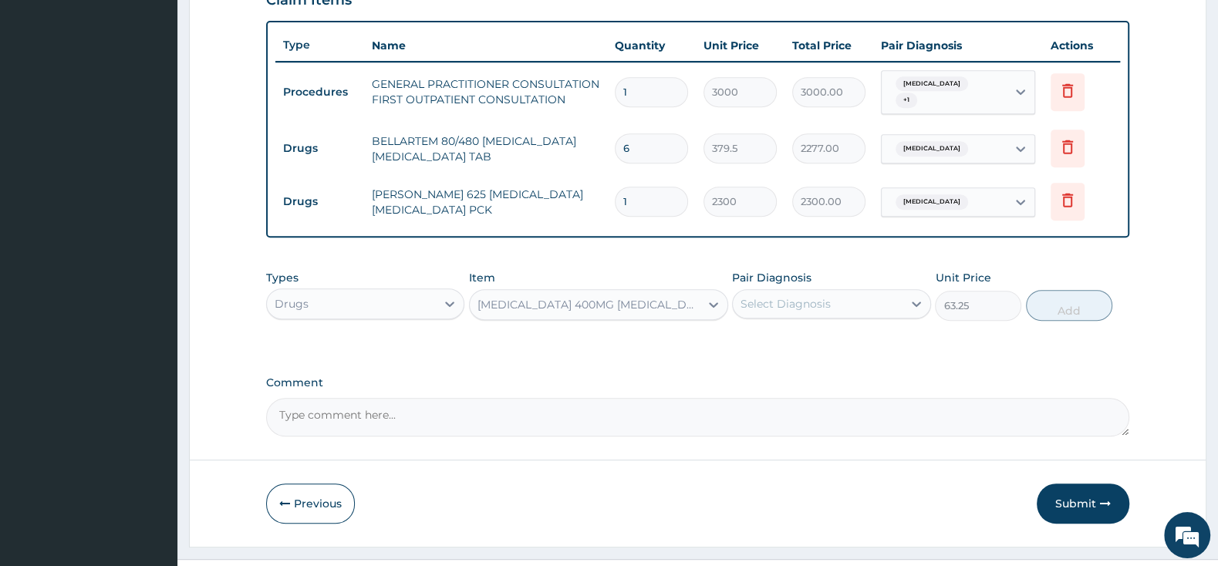
click at [751, 299] on div "Select Diagnosis" at bounding box center [785, 303] width 90 height 15
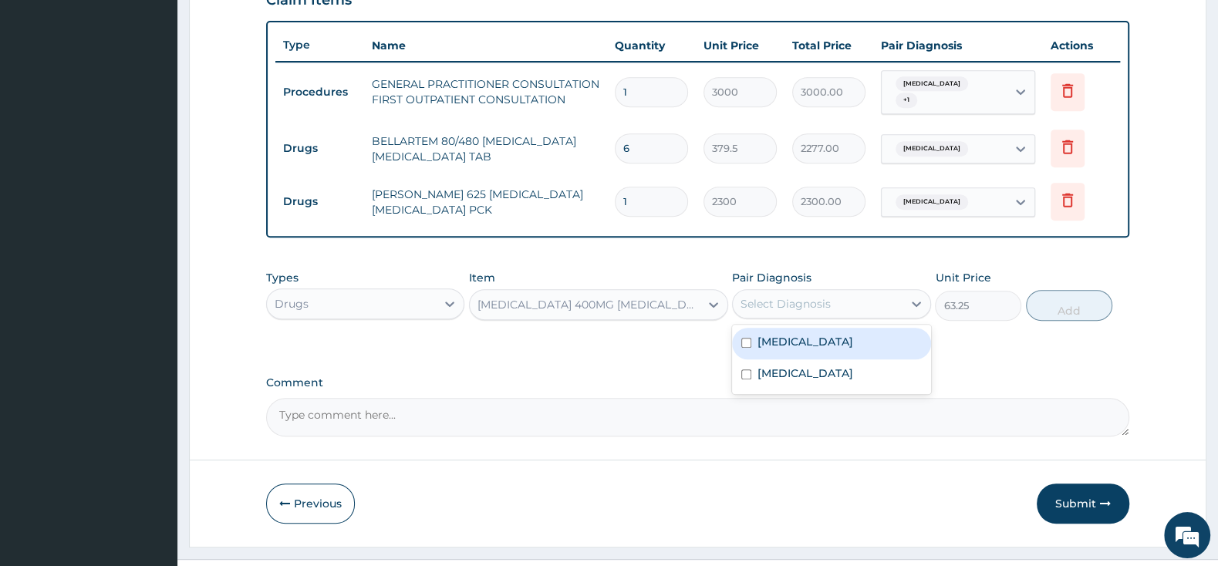
click at [750, 338] on input "checkbox" at bounding box center [746, 343] width 10 height 10
checkbox input "true"
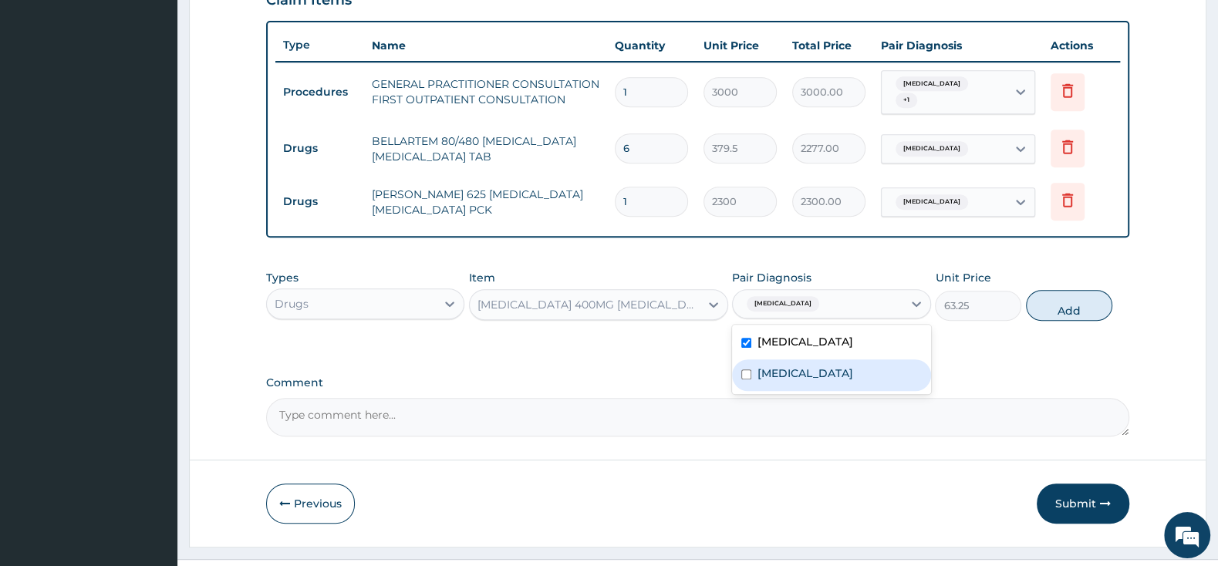
click at [747, 359] on div "Pharyngitis" at bounding box center [831, 375] width 198 height 32
checkbox input "true"
click at [1051, 302] on button "Add" at bounding box center [1069, 305] width 86 height 31
type input "0"
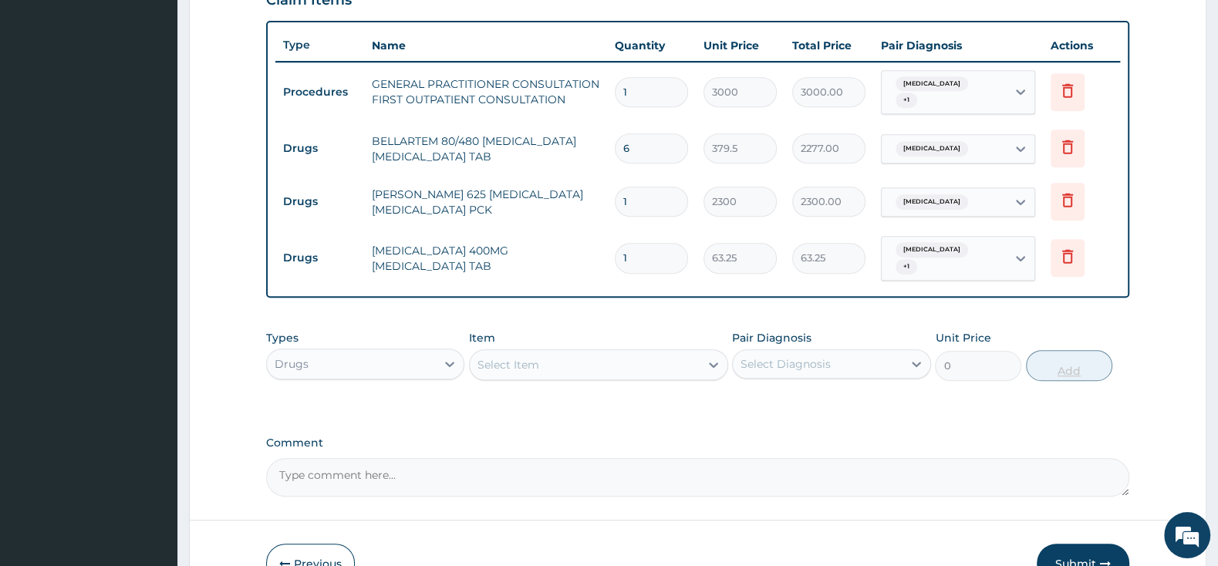
type input "15"
type input "948.75"
type input "15"
click at [609, 363] on div "Select Item" at bounding box center [598, 364] width 259 height 31
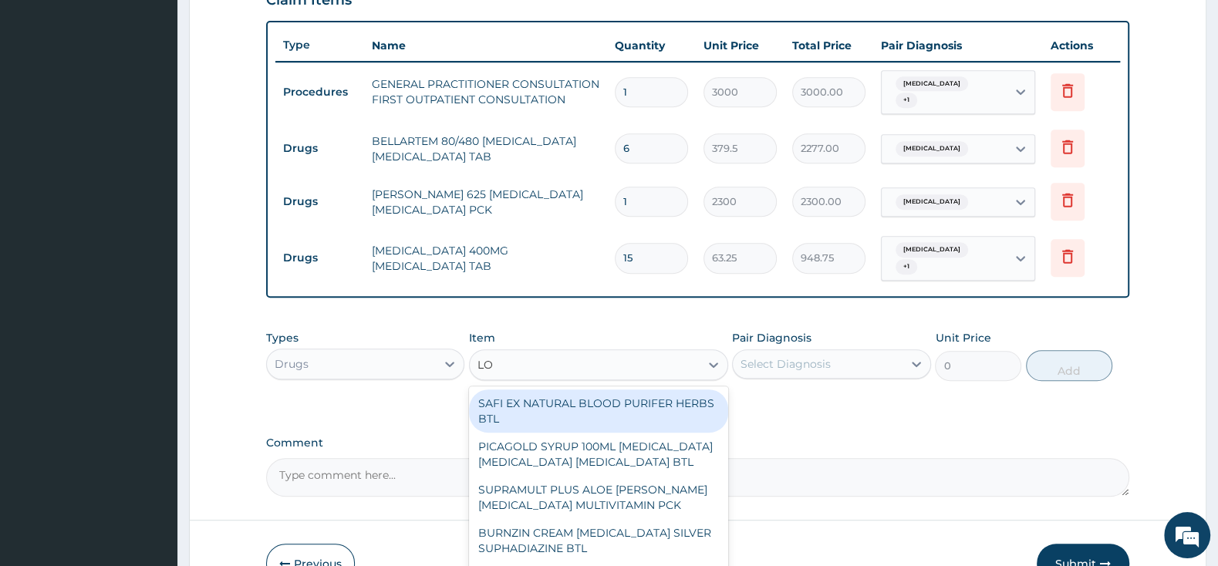
type input "L"
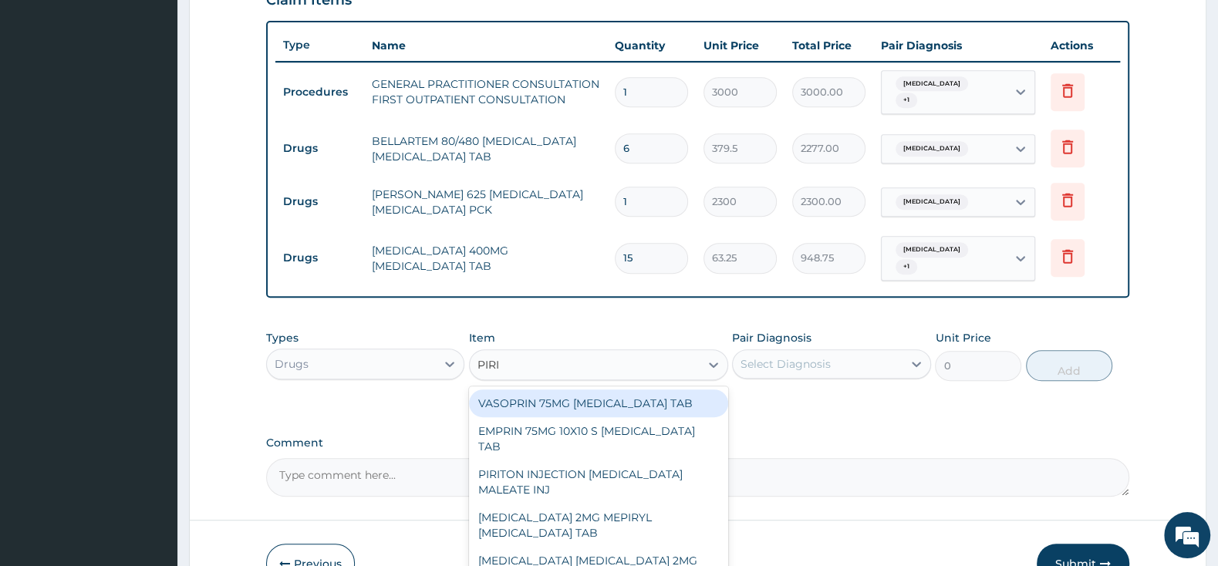
type input "PIRIT"
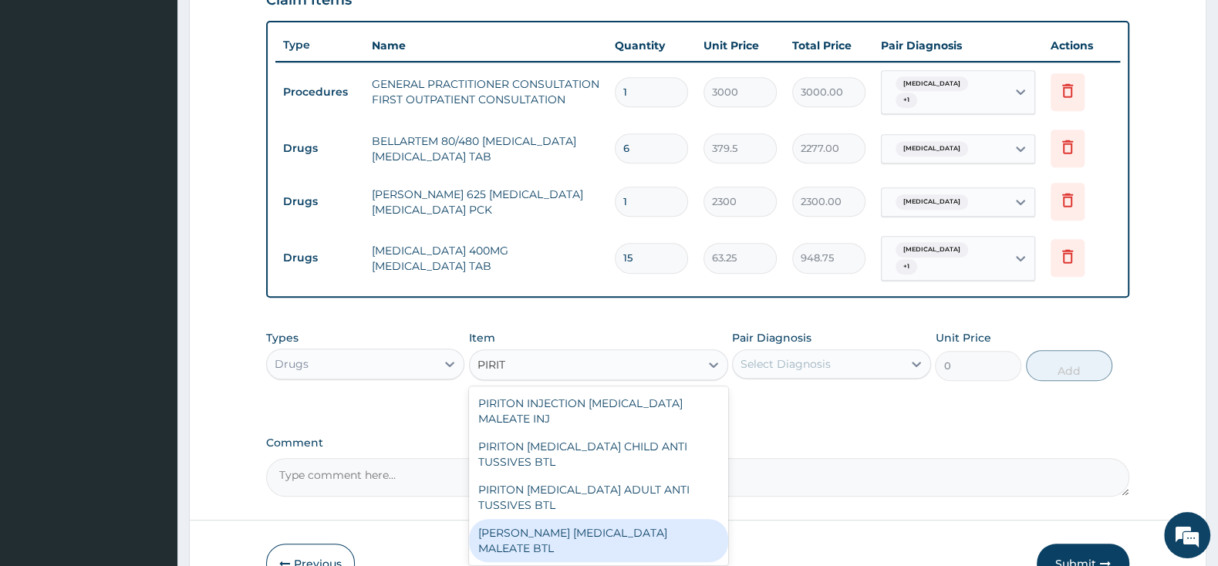
click at [618, 524] on div "PIRITON EVANS CHLORPHENAMINE MALEATE BTL" at bounding box center [598, 540] width 259 height 43
type input "747.5"
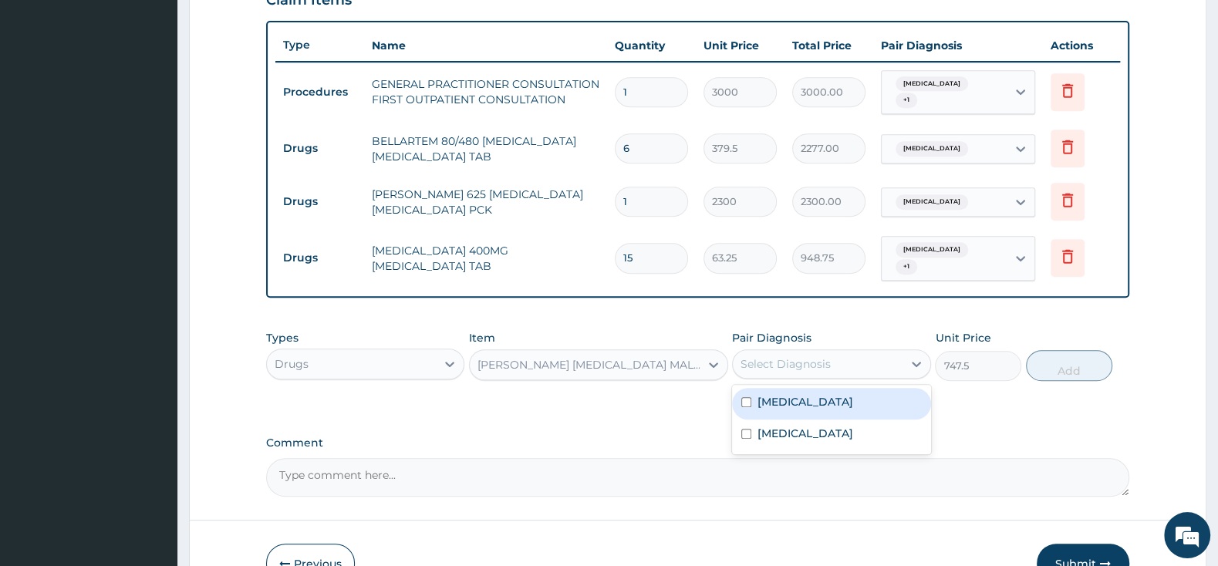
click at [779, 356] on div "Select Diagnosis" at bounding box center [785, 363] width 90 height 15
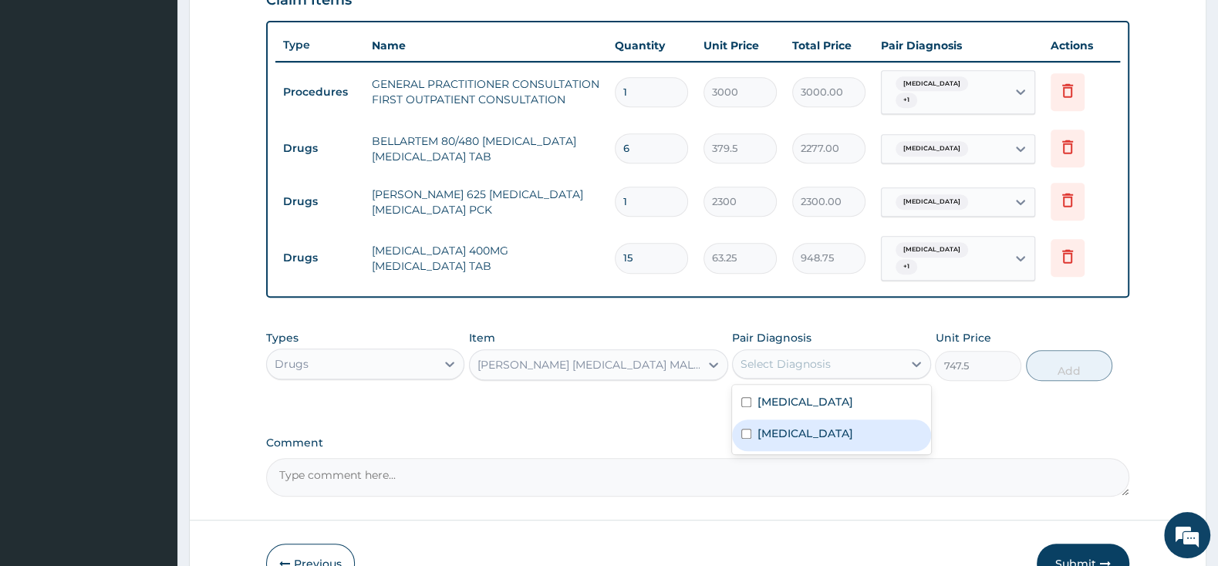
click at [751, 429] on input "checkbox" at bounding box center [746, 434] width 10 height 10
checkbox input "true"
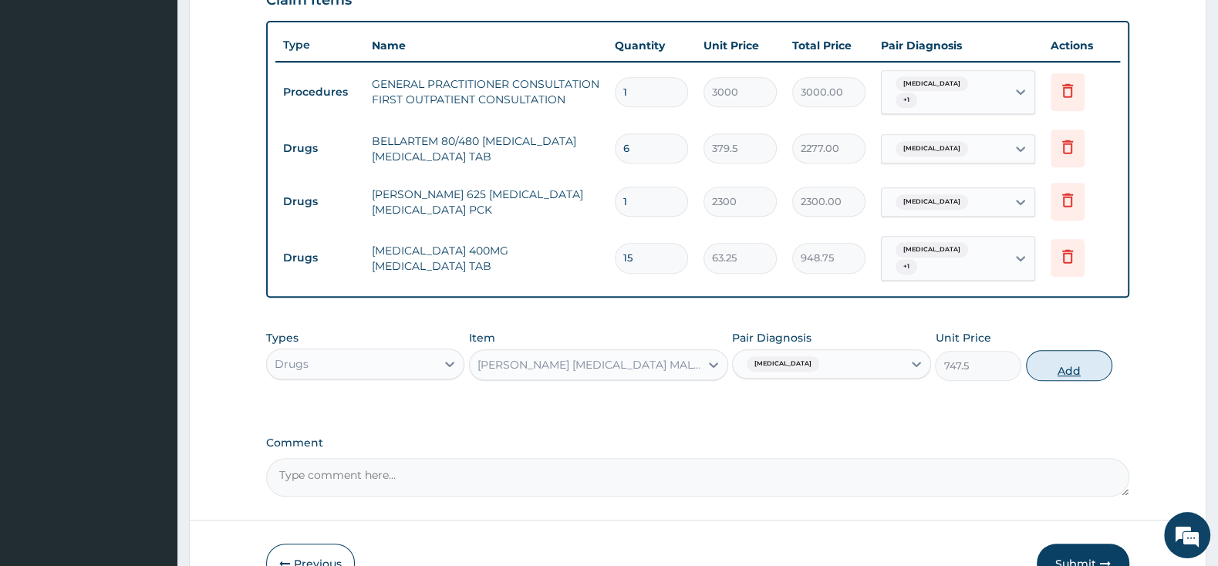
click at [1072, 353] on button "Add" at bounding box center [1069, 365] width 86 height 31
type input "0"
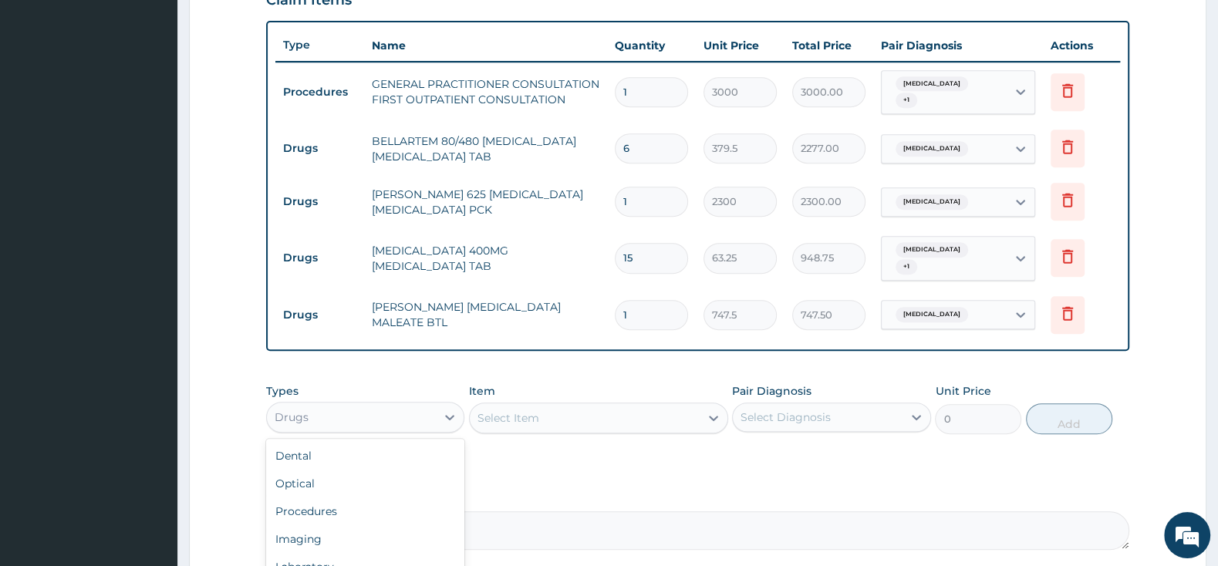
click at [361, 405] on div "Drugs" at bounding box center [351, 417] width 169 height 25
click at [369, 553] on div "Laboratory" at bounding box center [365, 567] width 198 height 28
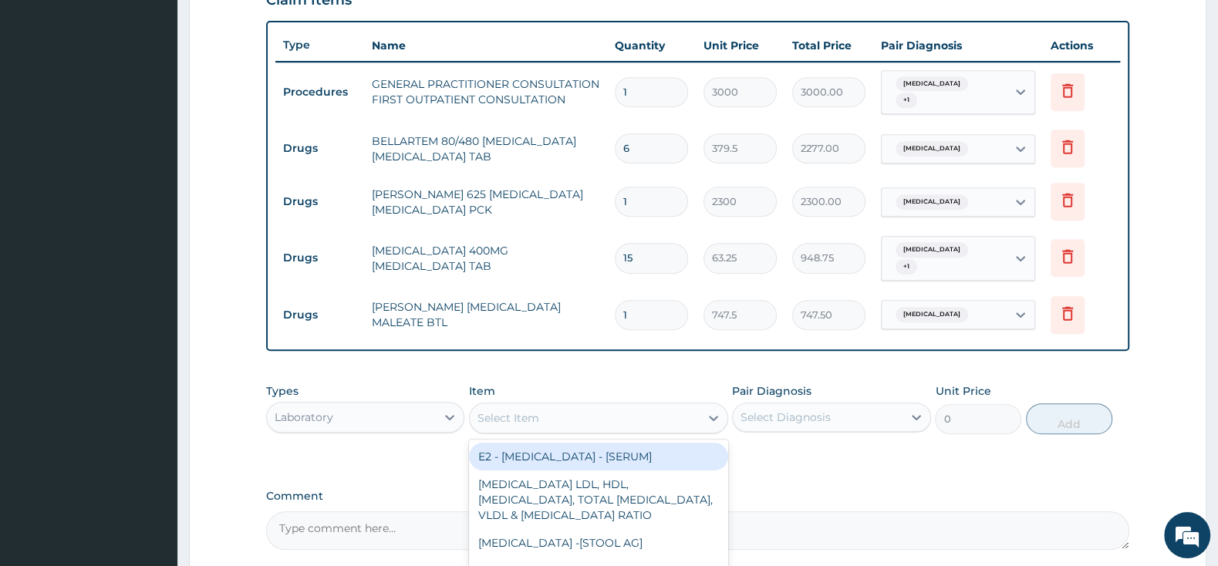
click at [518, 410] on div "Select Item" at bounding box center [508, 417] width 62 height 15
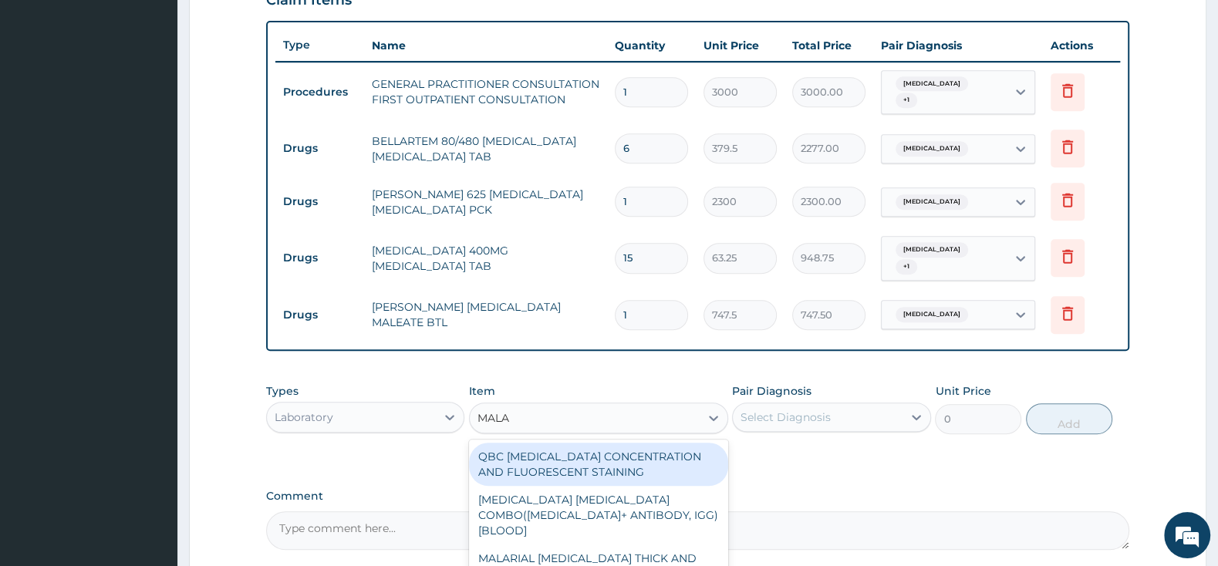
type input "MALAR"
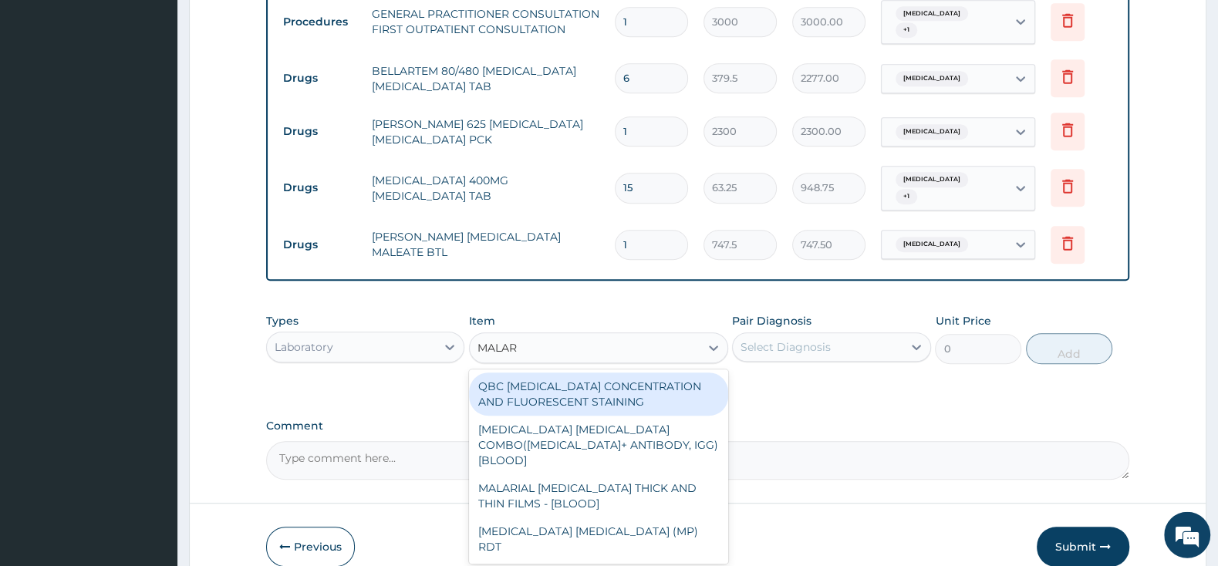
scroll to position [685, 0]
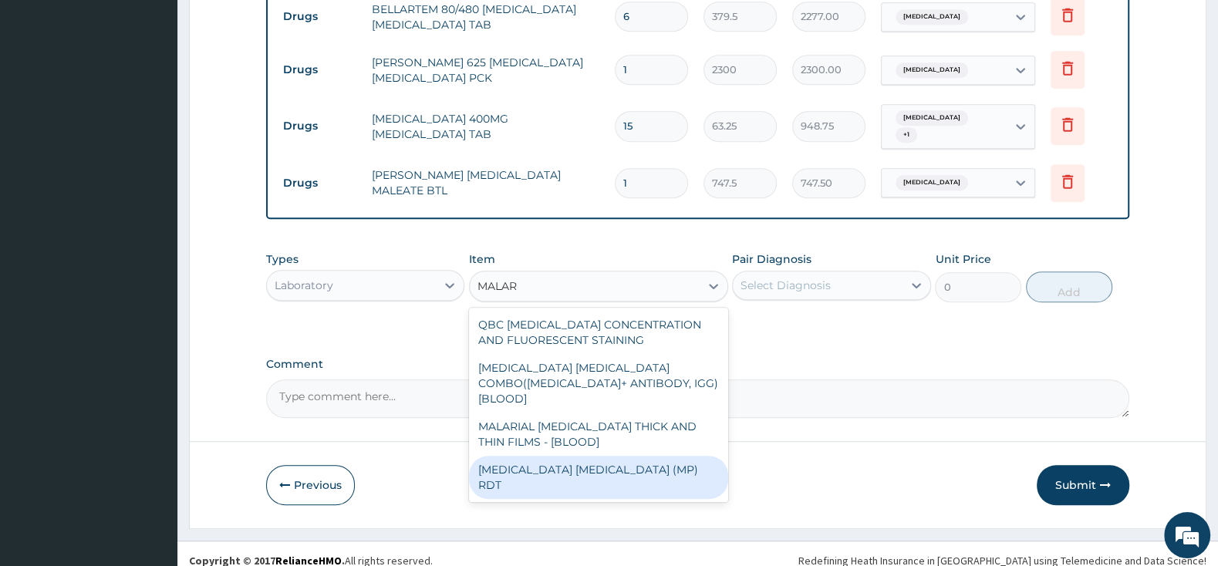
click at [599, 456] on div "MALARIA PARASITE (MP) RDT" at bounding box center [598, 477] width 259 height 43
type input "1500"
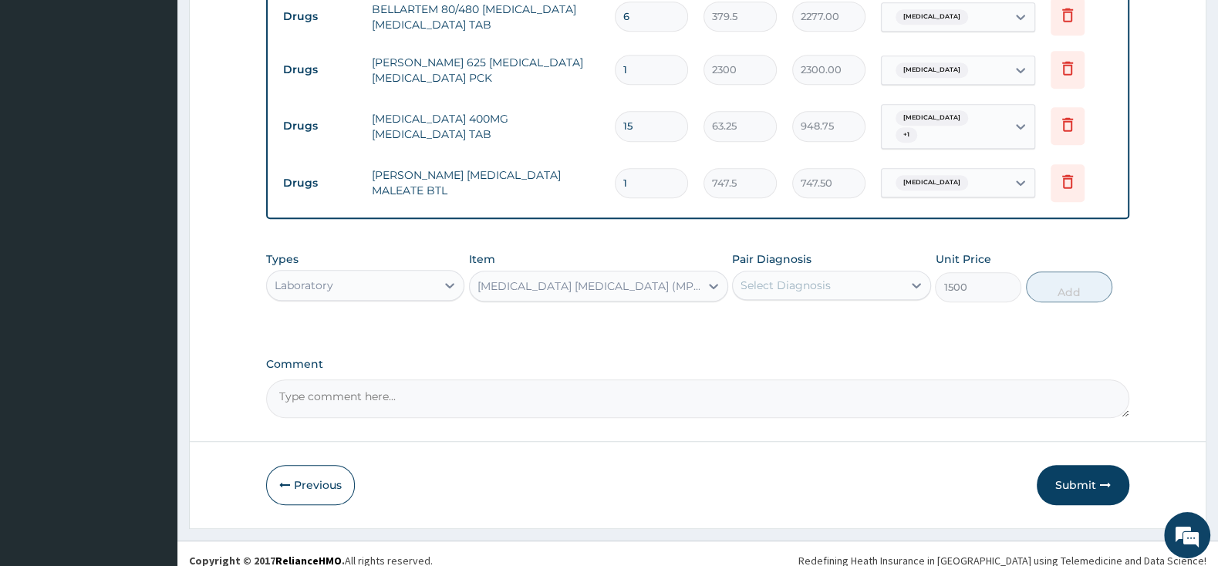
click at [810, 278] on div "Select Diagnosis" at bounding box center [785, 285] width 90 height 15
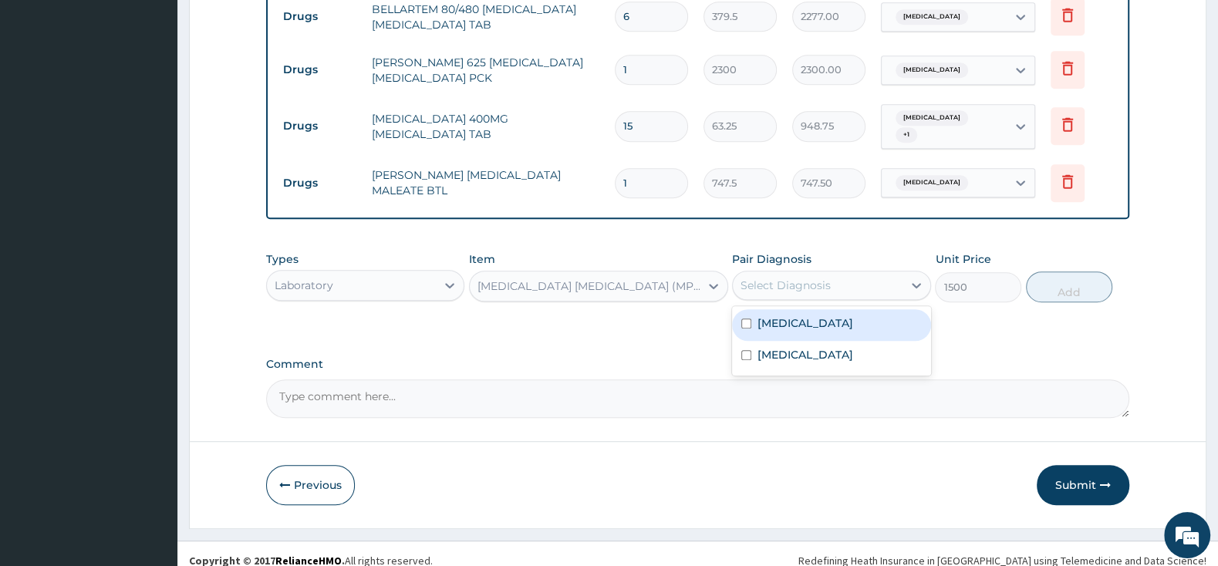
drag, startPoint x: 752, startPoint y: 311, endPoint x: 898, endPoint y: 298, distance: 146.4
click at [754, 311] on div "Malaria" at bounding box center [831, 325] width 198 height 32
checkbox input "true"
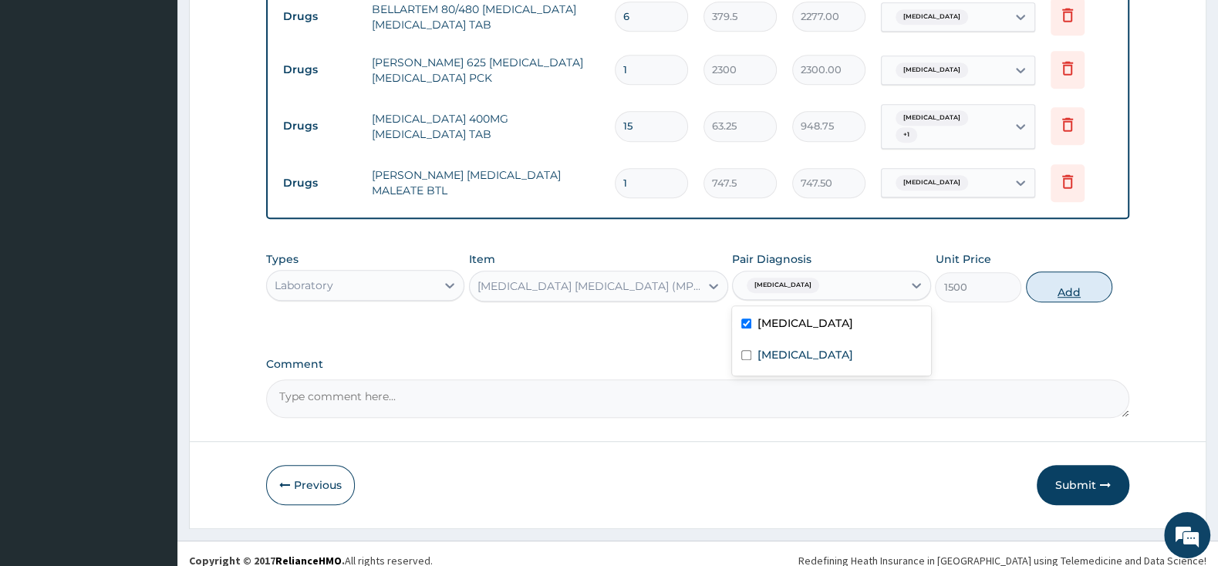
click at [1080, 272] on button "Add" at bounding box center [1069, 287] width 86 height 31
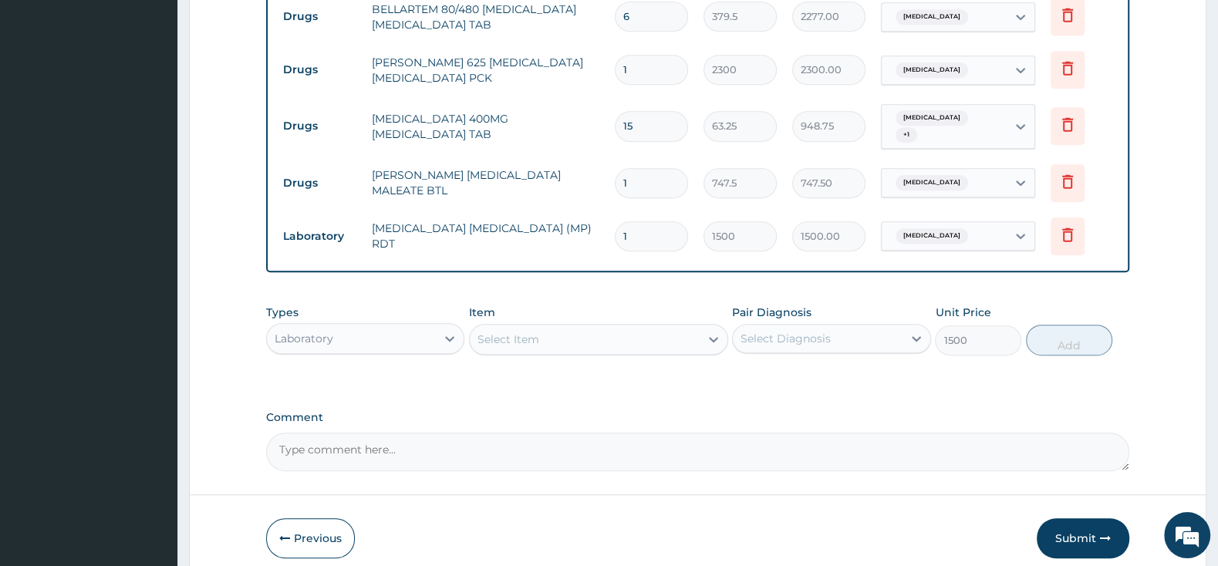
type input "0"
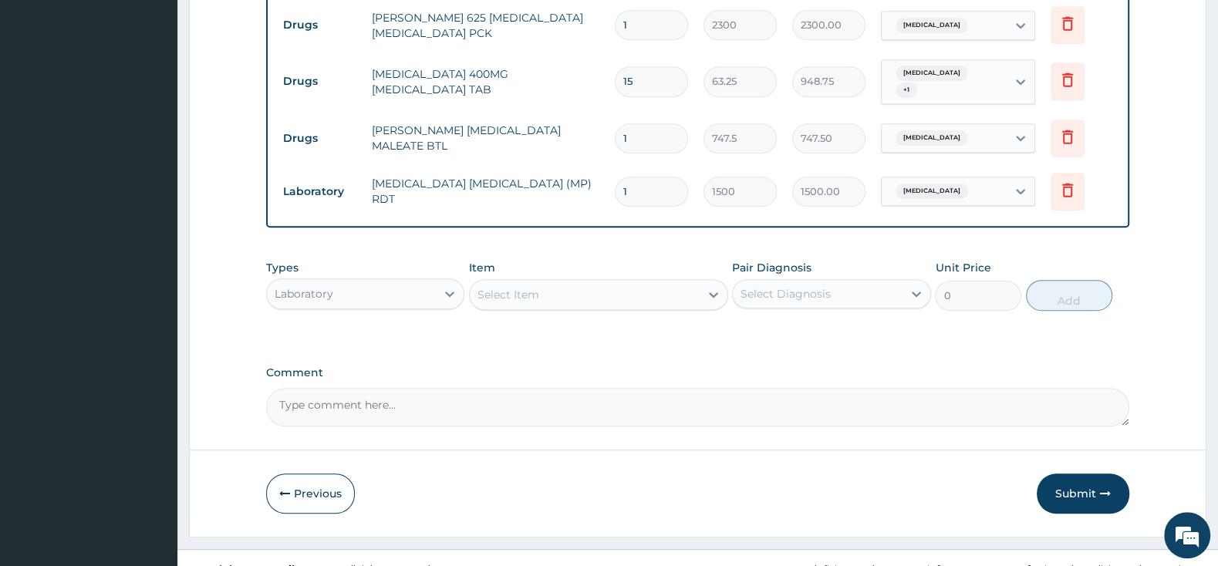
scroll to position [738, 0]
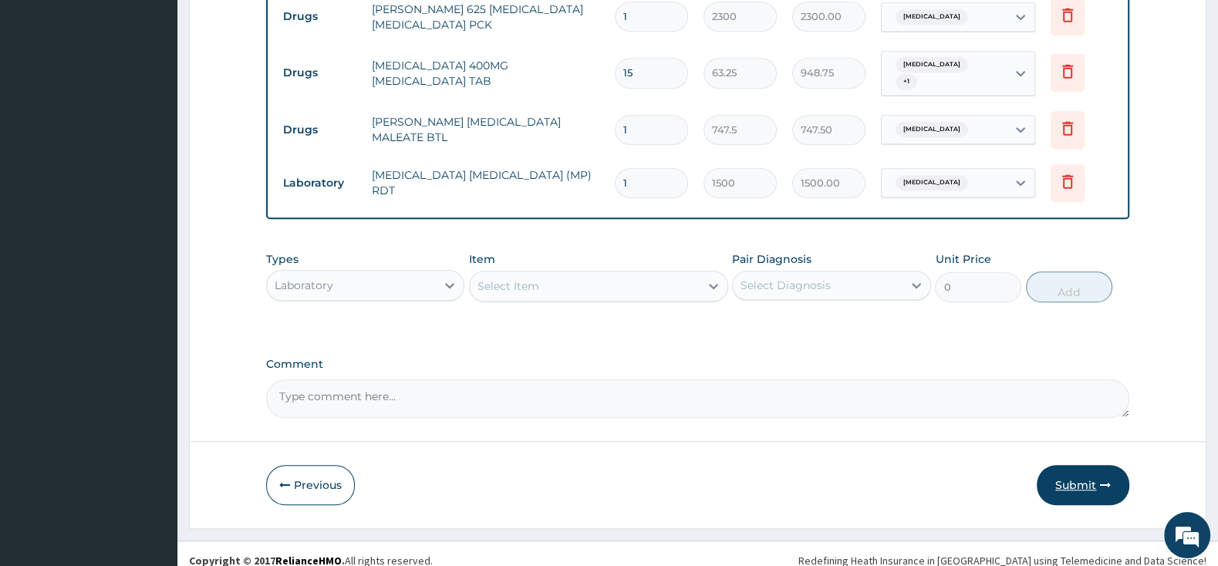
click at [1081, 474] on button "Submit" at bounding box center [1083, 485] width 93 height 40
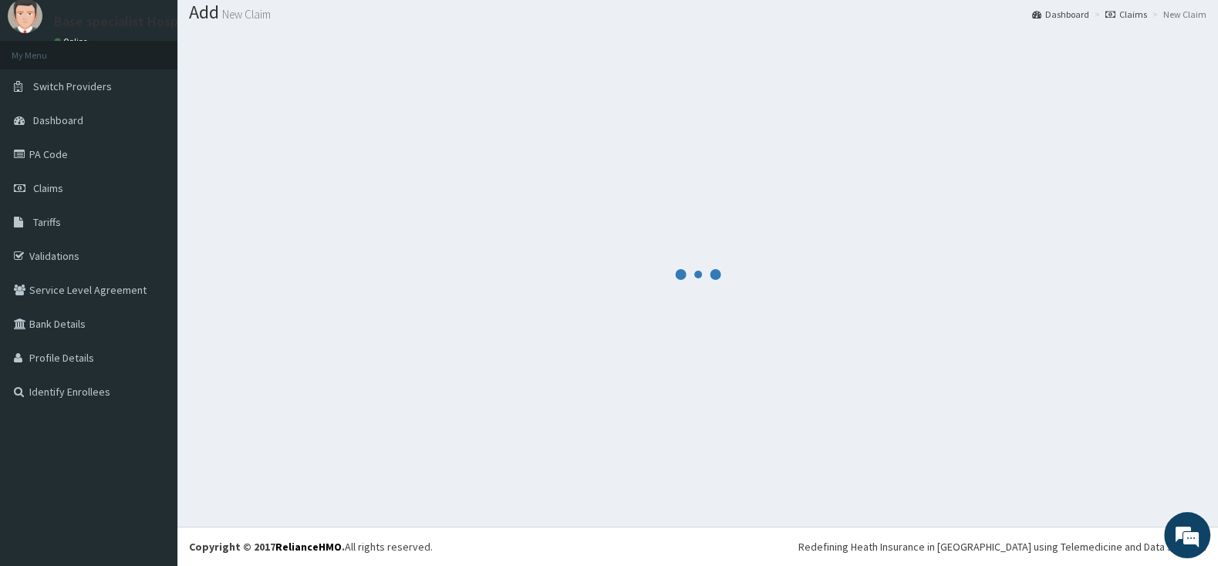
scroll to position [48, 0]
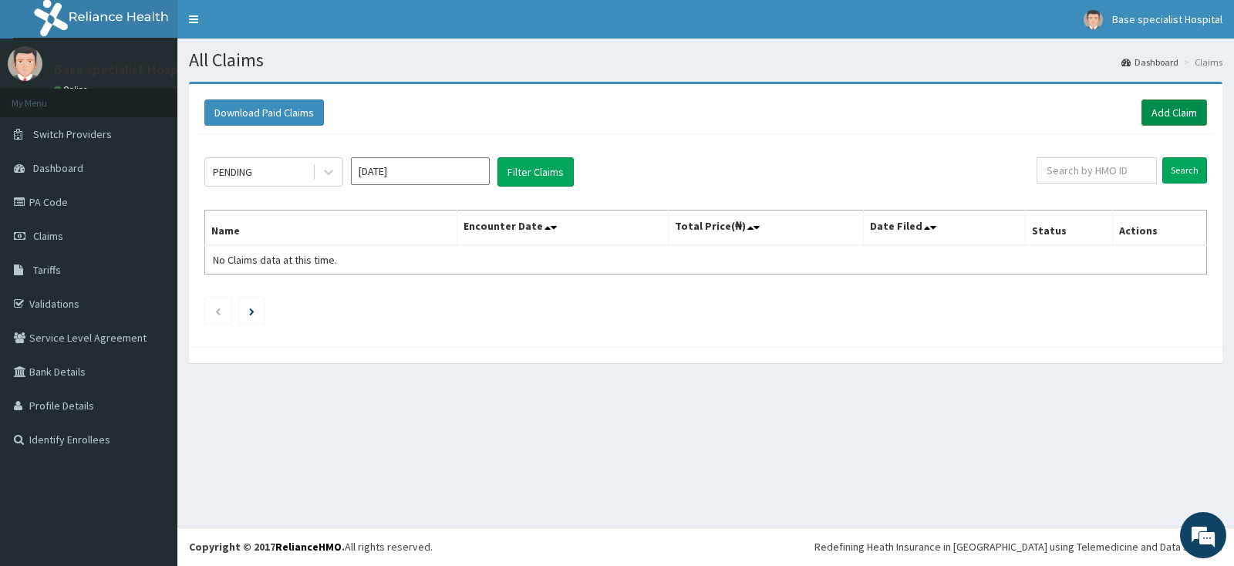
click at [1169, 111] on link "Add Claim" at bounding box center [1175, 112] width 66 height 26
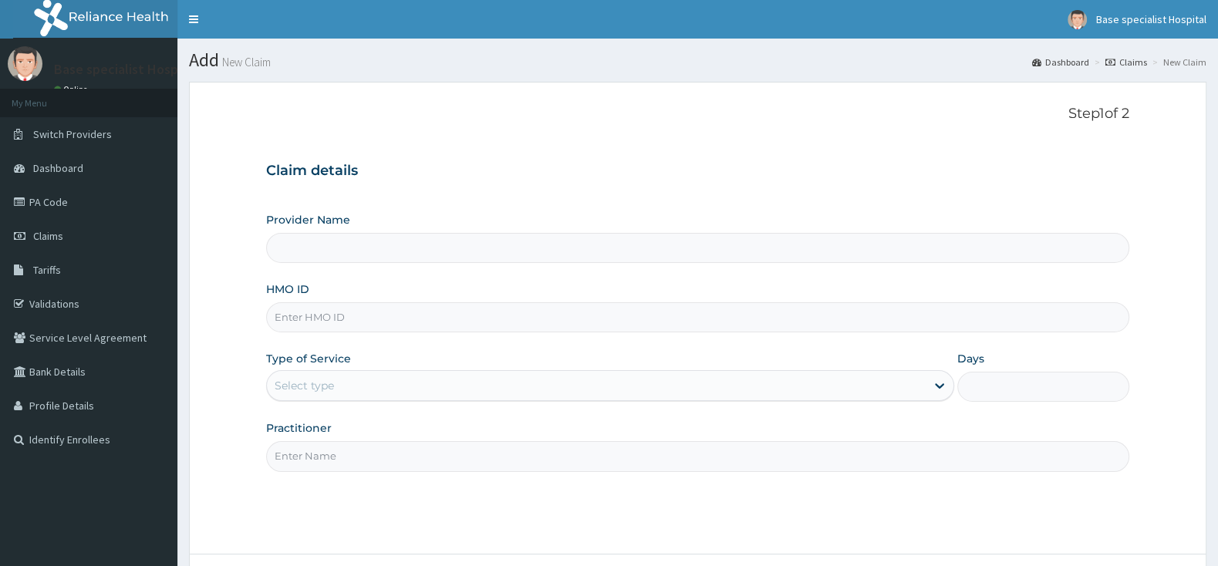
type input "Base Specialist Hospital"
paste input "JIO/10160/A"
type input "JIO/10160/A"
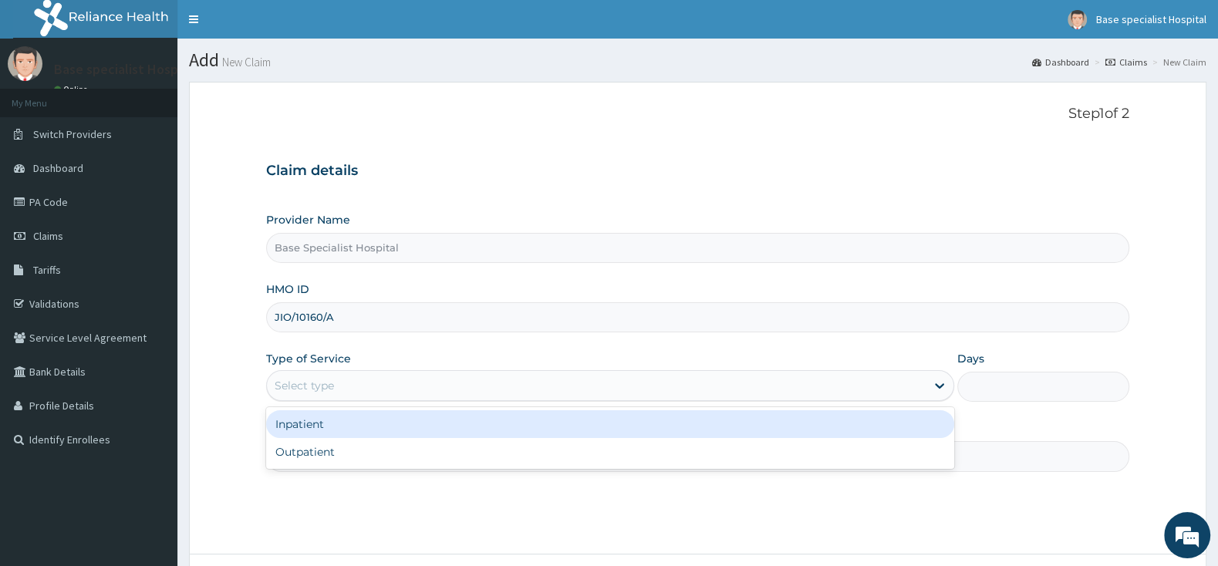
click at [412, 393] on div "Select type" at bounding box center [596, 385] width 659 height 25
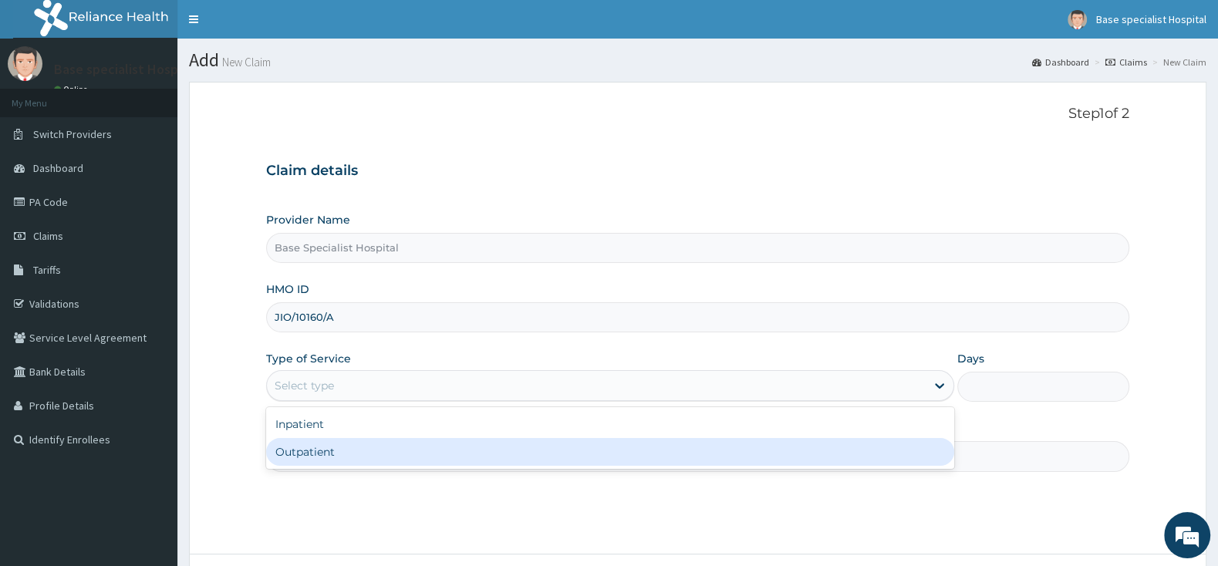
click at [400, 452] on div "Outpatient" at bounding box center [610, 452] width 688 height 28
type input "1"
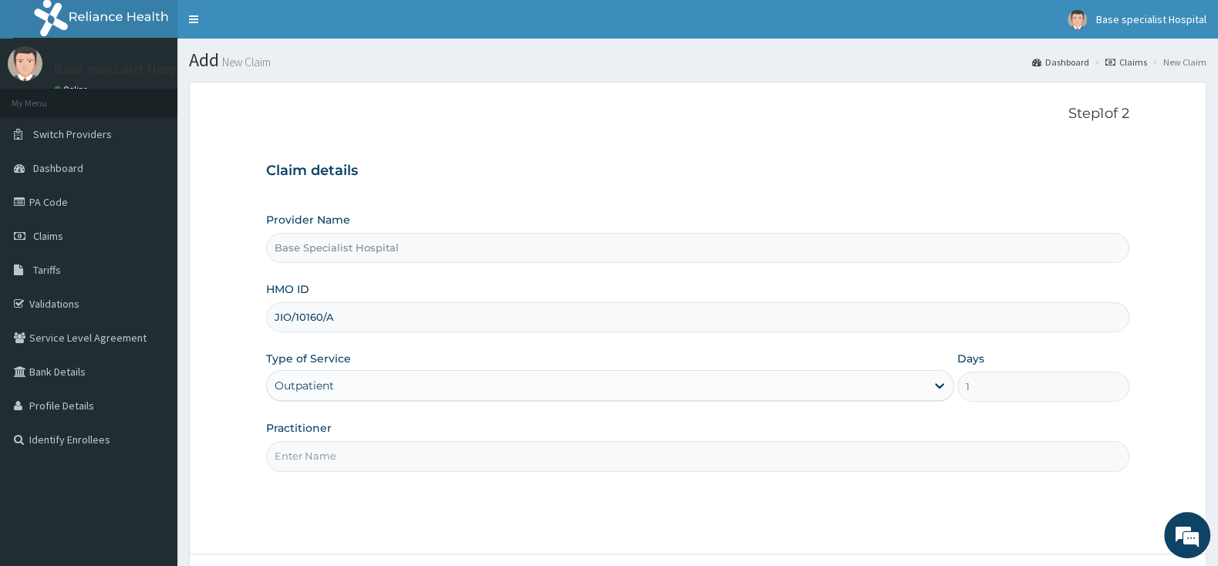
click at [400, 452] on input "Practitioner" at bounding box center [697, 456] width 863 height 30
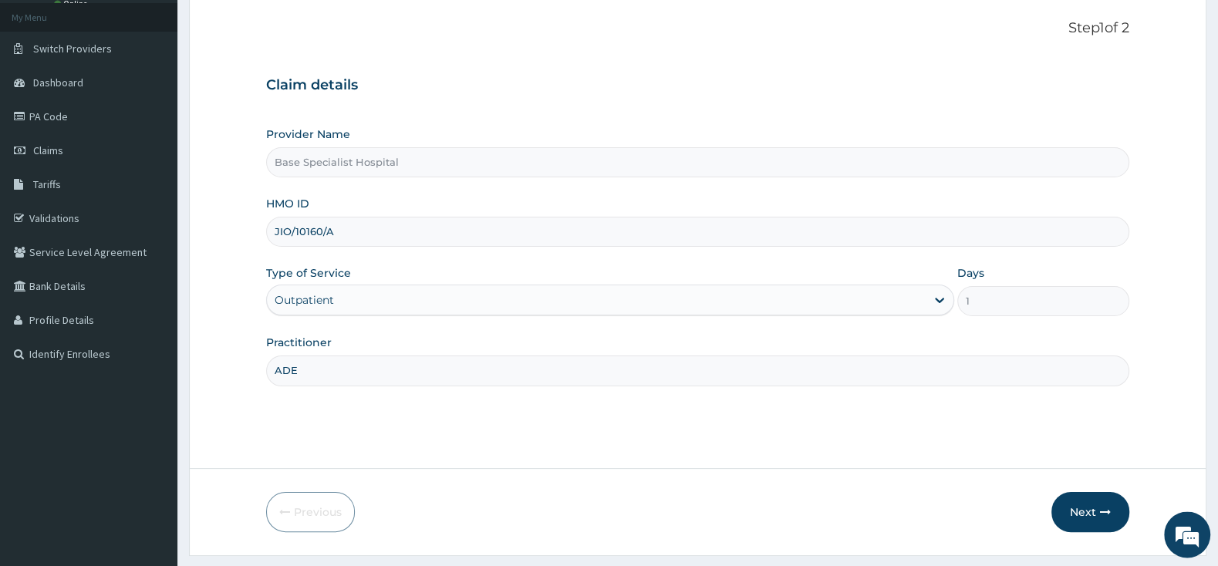
scroll to position [127, 0]
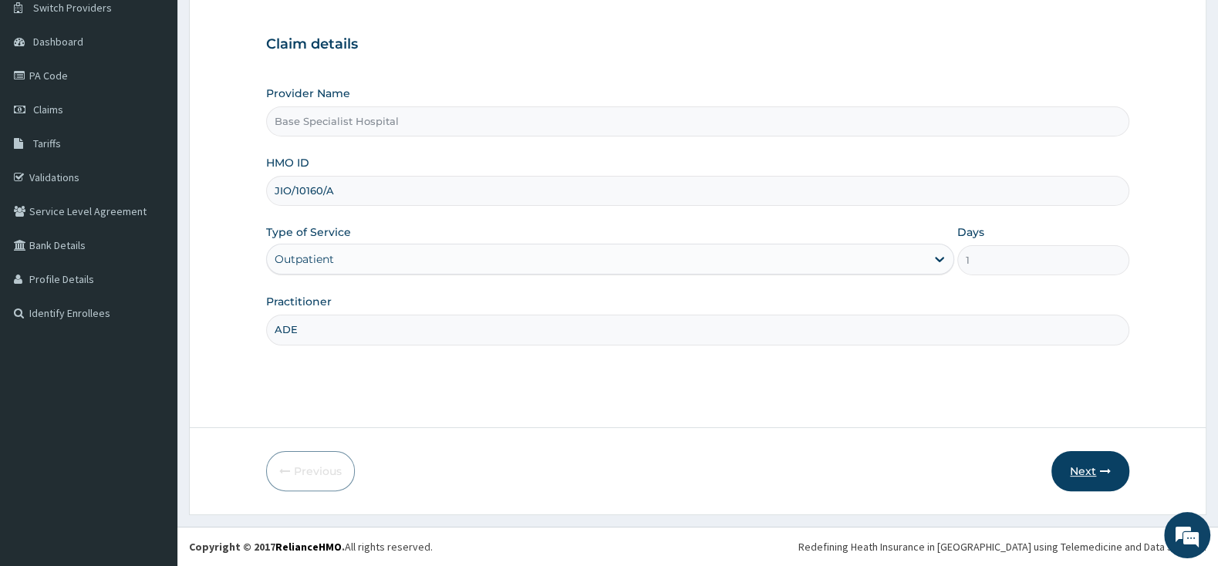
type input "ADE"
click at [1088, 474] on button "Next" at bounding box center [1090, 471] width 78 height 40
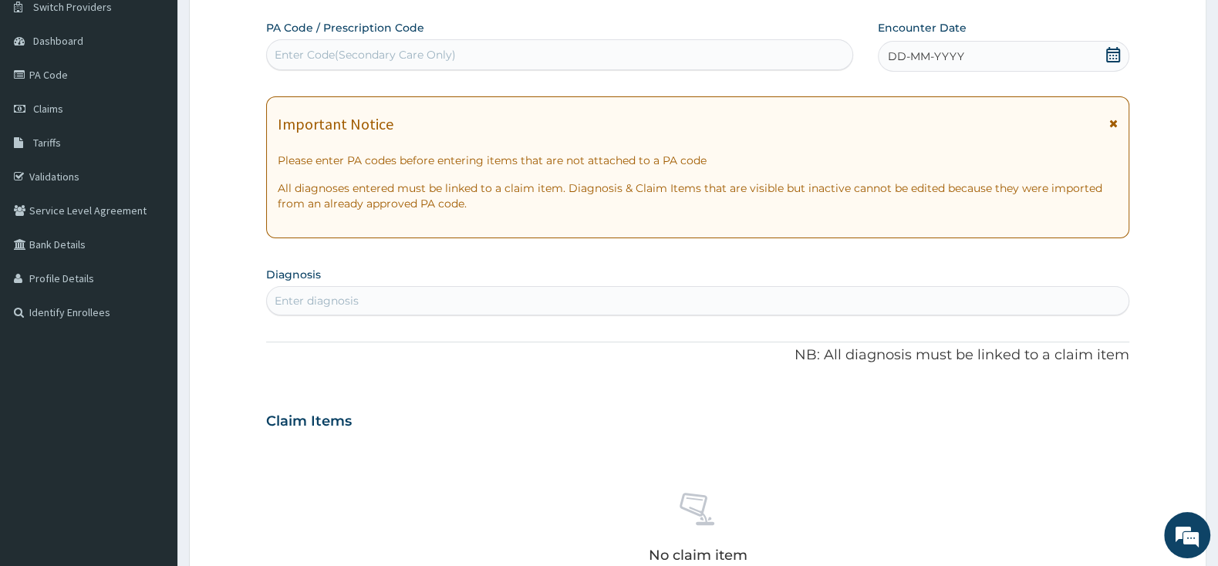
click at [1113, 50] on icon at bounding box center [1113, 54] width 14 height 15
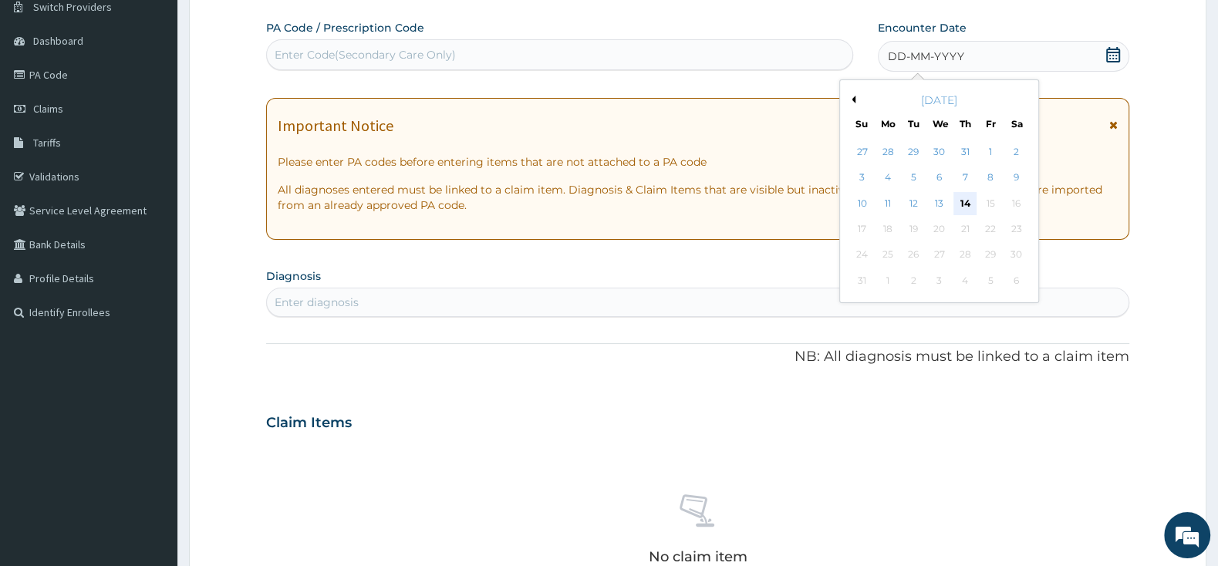
click at [968, 207] on div "14" at bounding box center [964, 203] width 23 height 23
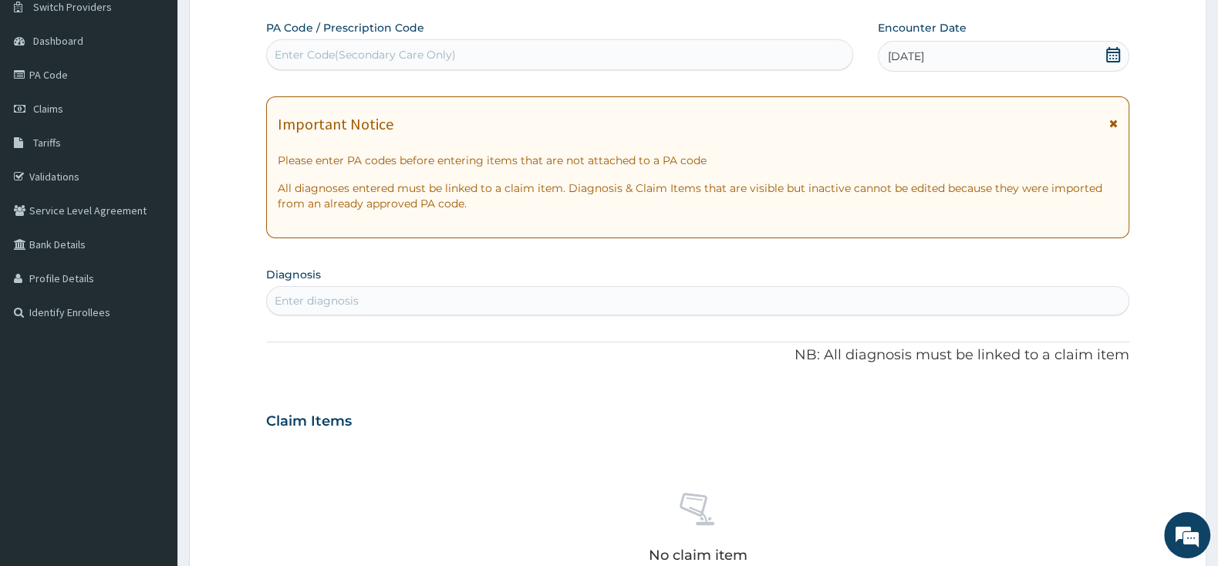
click at [532, 42] on div "Enter Code(Secondary Care Only)" at bounding box center [559, 54] width 587 height 31
click at [390, 297] on div "Enter diagnosis" at bounding box center [698, 300] width 862 height 25
click at [380, 308] on div "Enter diagnosis" at bounding box center [698, 300] width 862 height 25
type input "MALARI"
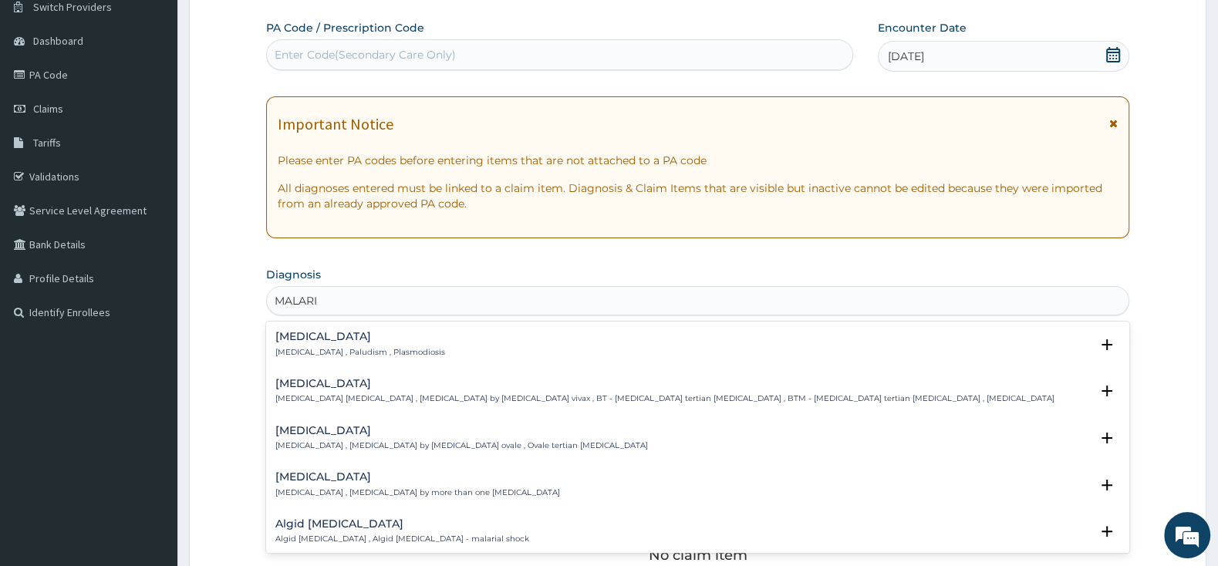
click at [278, 340] on h4 "Malaria" at bounding box center [360, 337] width 170 height 12
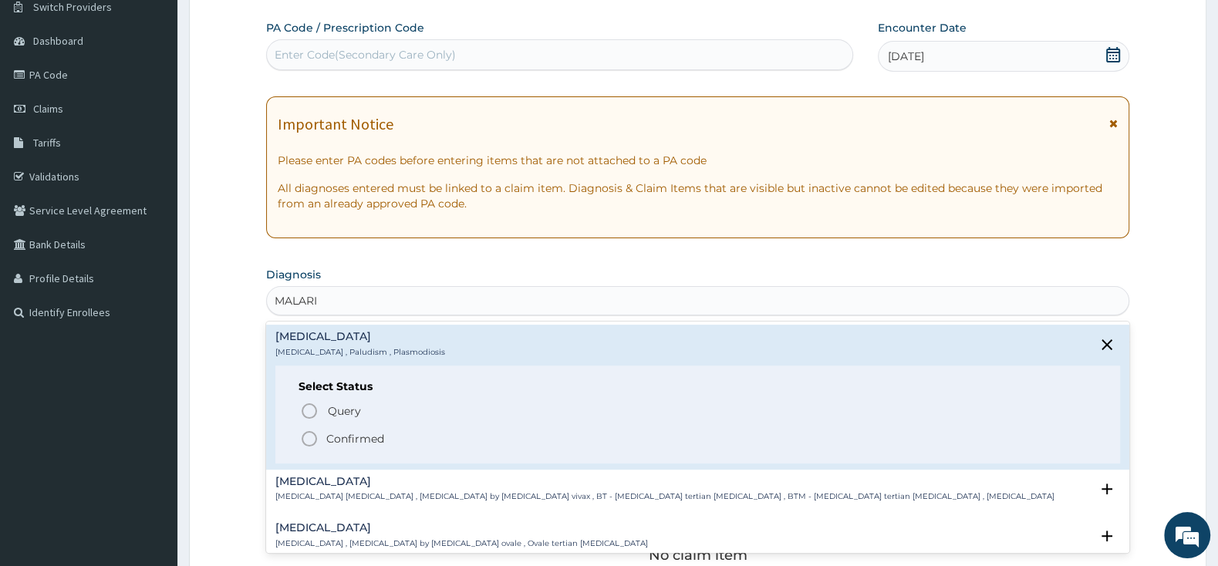
click at [309, 434] on icon "status option filled" at bounding box center [309, 439] width 19 height 19
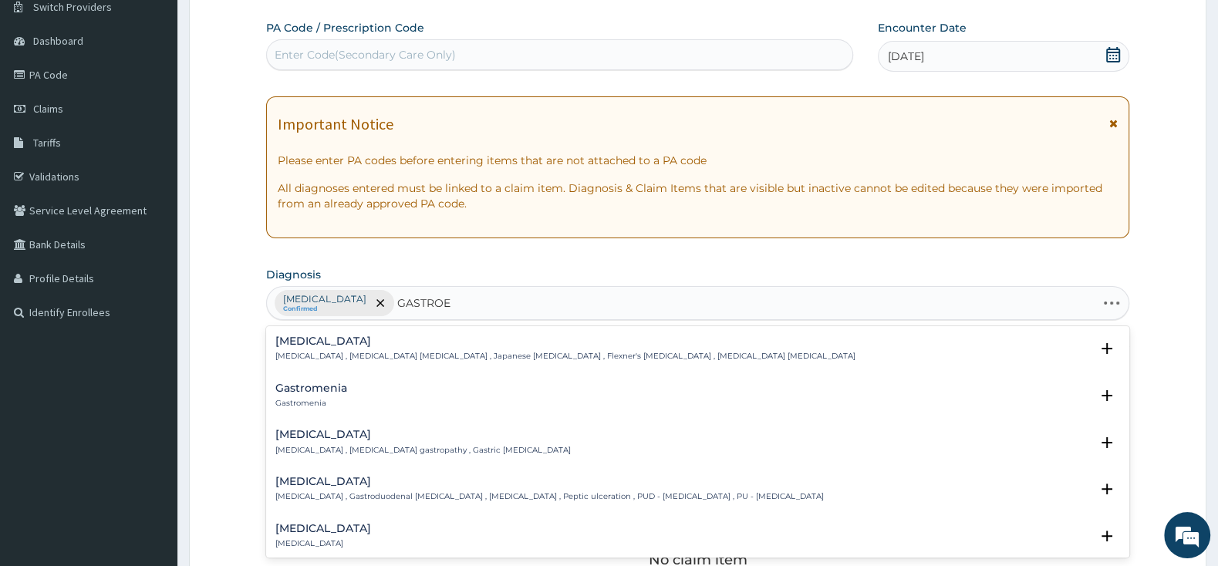
type input "GASTROEN"
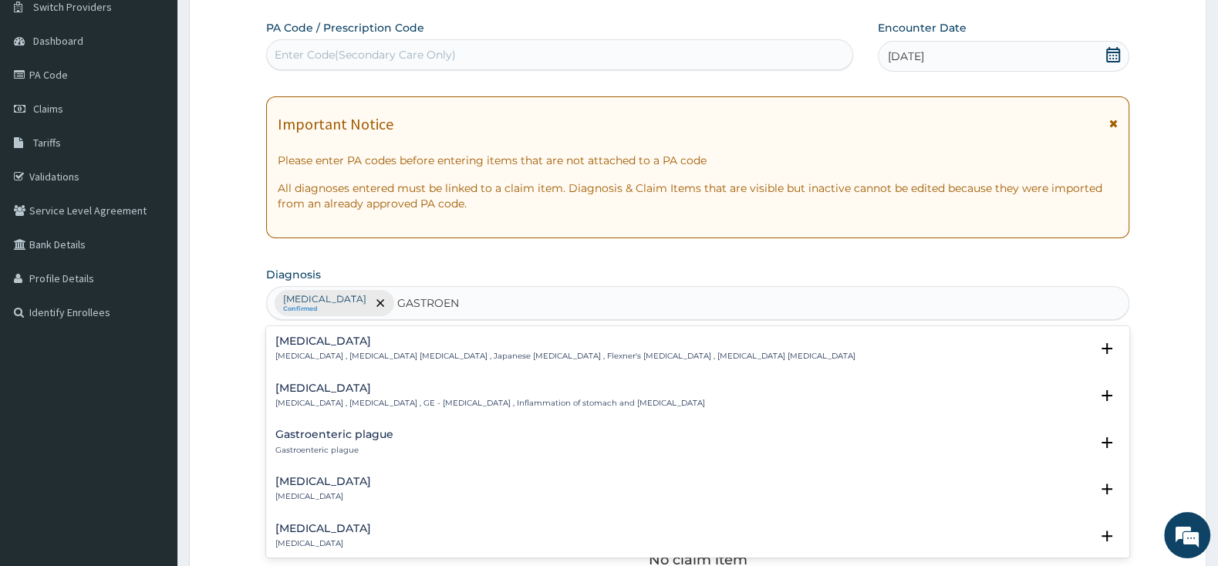
click at [319, 400] on p "Gastroenteritis , Gastroenteropathy , GE - Gastroenteritis , Inflammation of st…" at bounding box center [490, 403] width 430 height 11
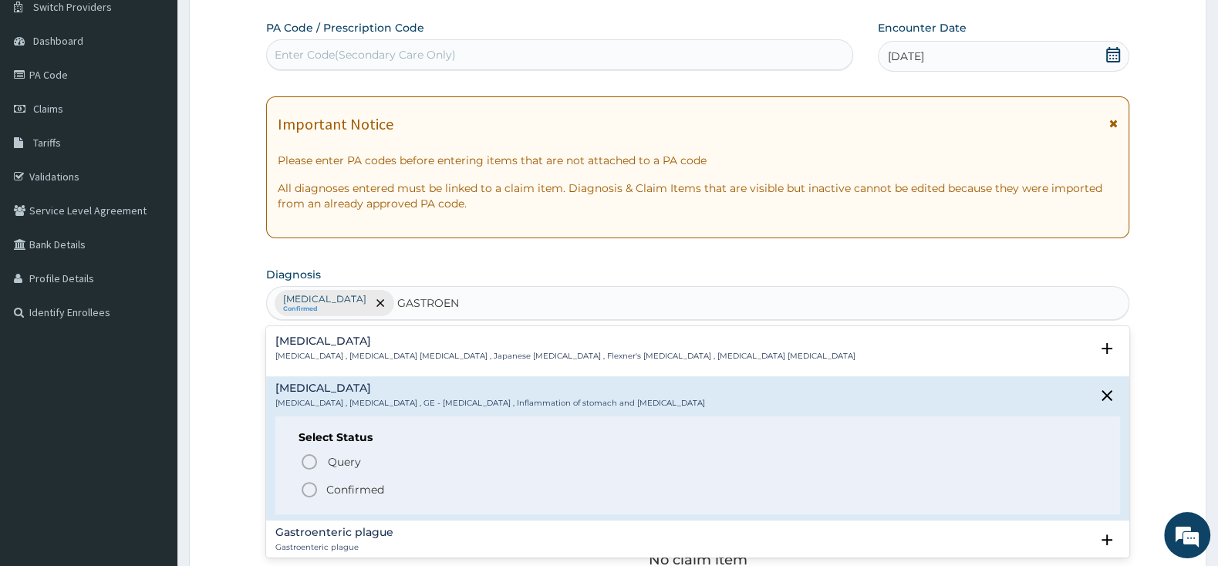
click at [307, 491] on icon "status option filled" at bounding box center [309, 490] width 19 height 19
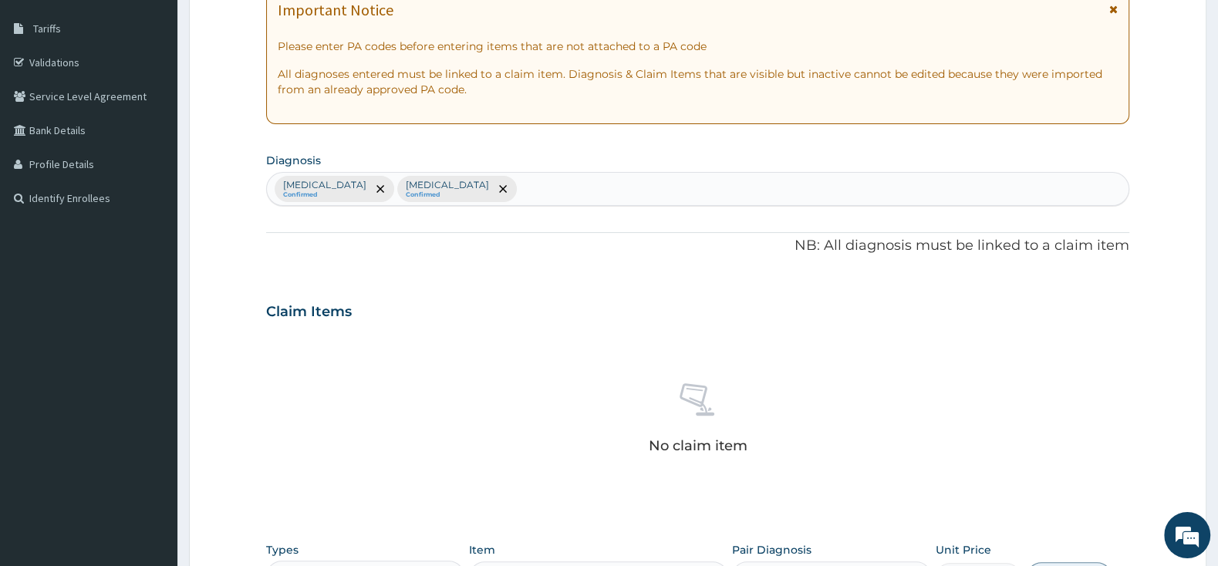
scroll to position [370, 0]
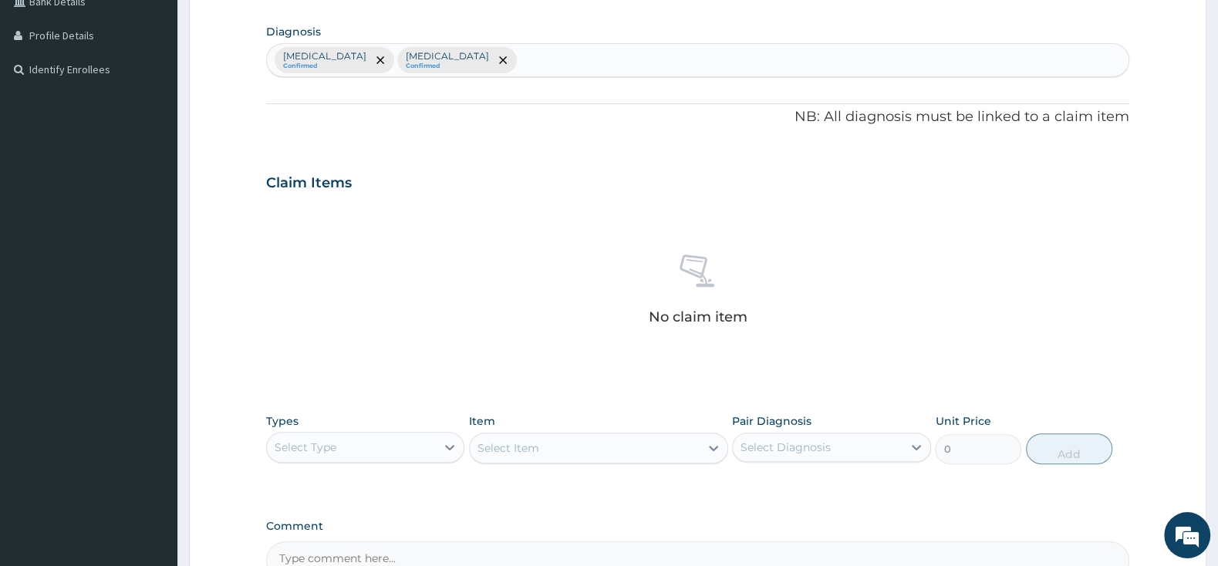
click at [425, 452] on div "Select Type" at bounding box center [351, 447] width 169 height 25
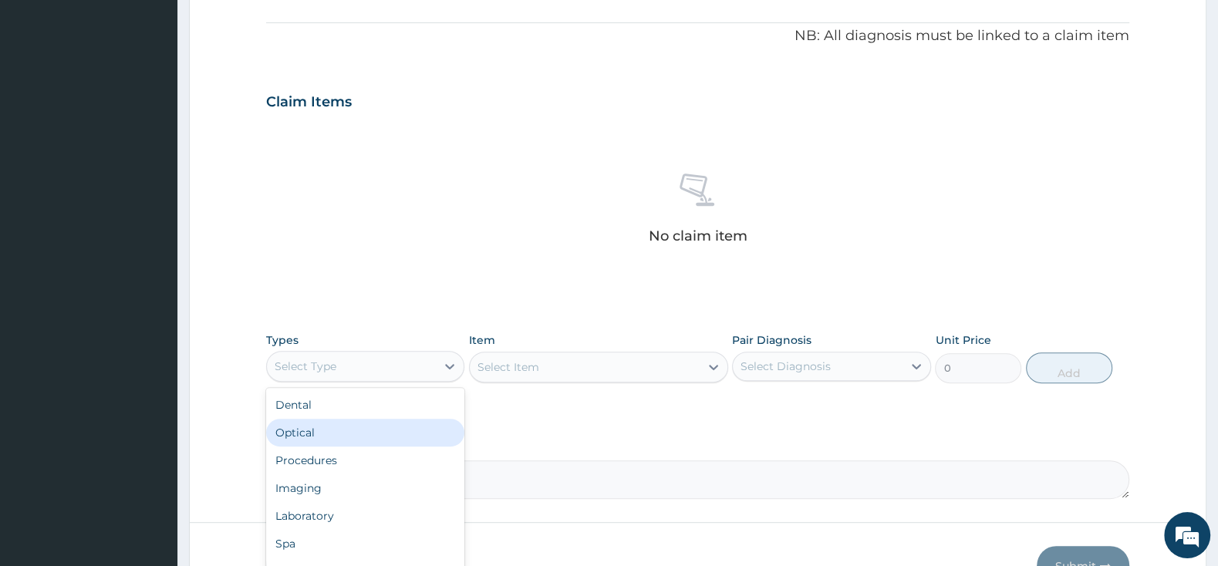
scroll to position [52, 0]
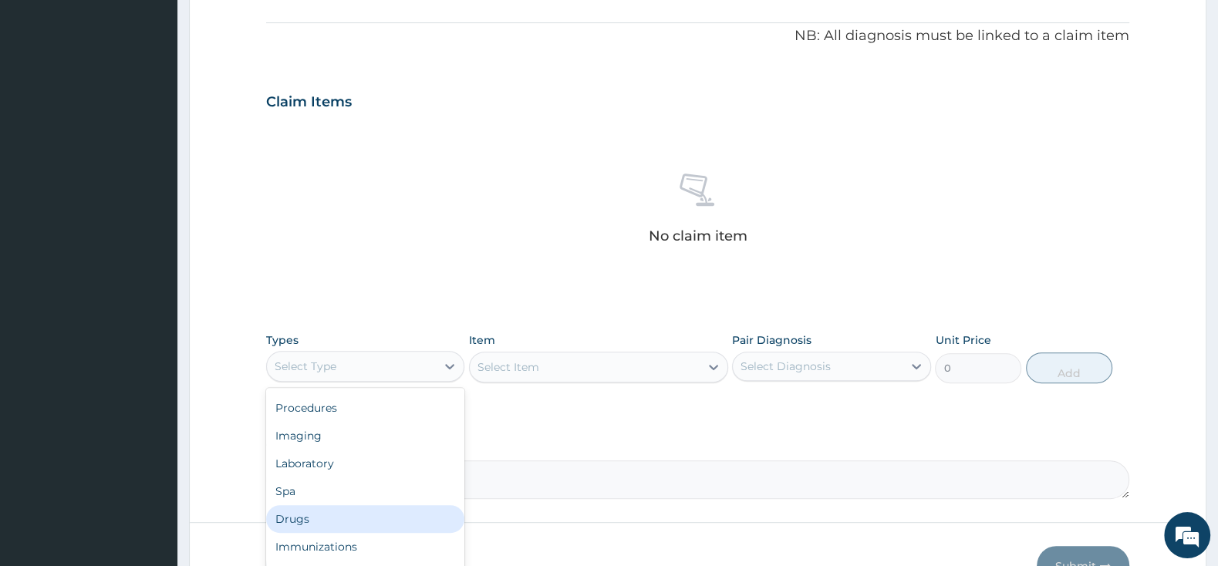
click at [342, 514] on div "Drugs" at bounding box center [365, 519] width 198 height 28
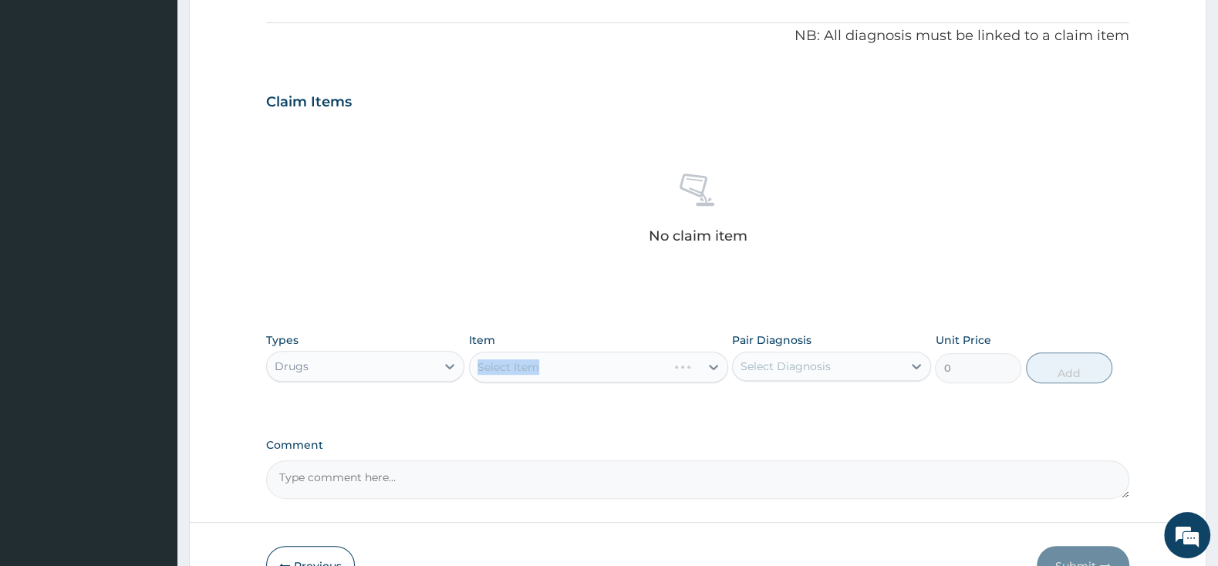
click at [508, 366] on div "Select Item" at bounding box center [598, 367] width 259 height 31
click at [535, 370] on div "Select Item" at bounding box center [598, 367] width 259 height 31
click at [572, 376] on div "Select Item" at bounding box center [598, 367] width 259 height 31
click at [558, 375] on div "Select Item" at bounding box center [585, 367] width 230 height 25
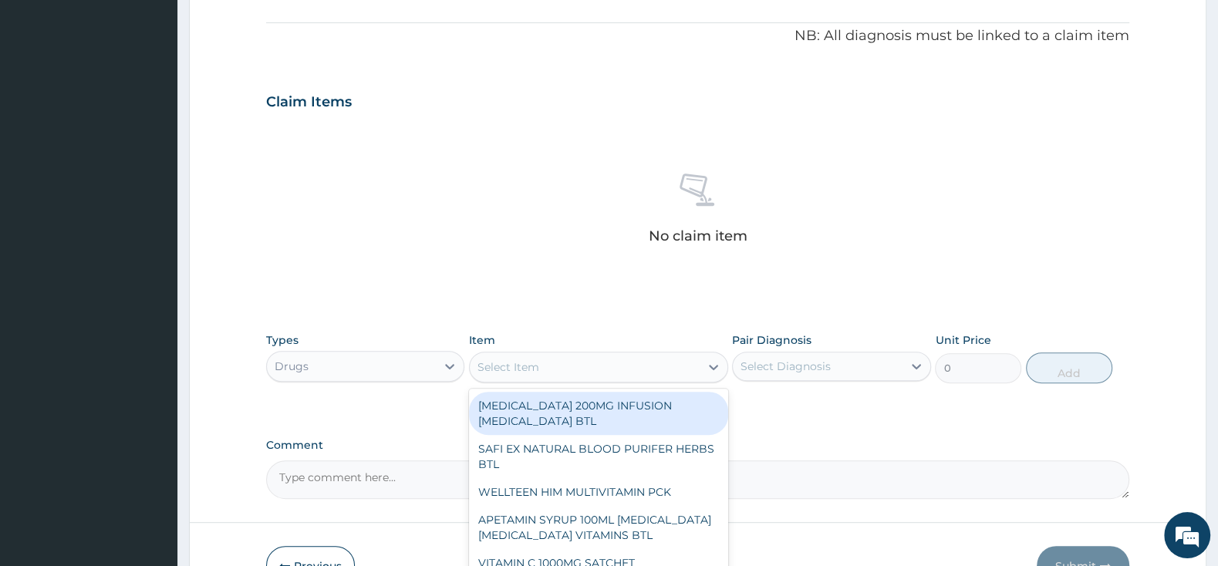
click at [604, 356] on div "Select Item" at bounding box center [585, 367] width 230 height 25
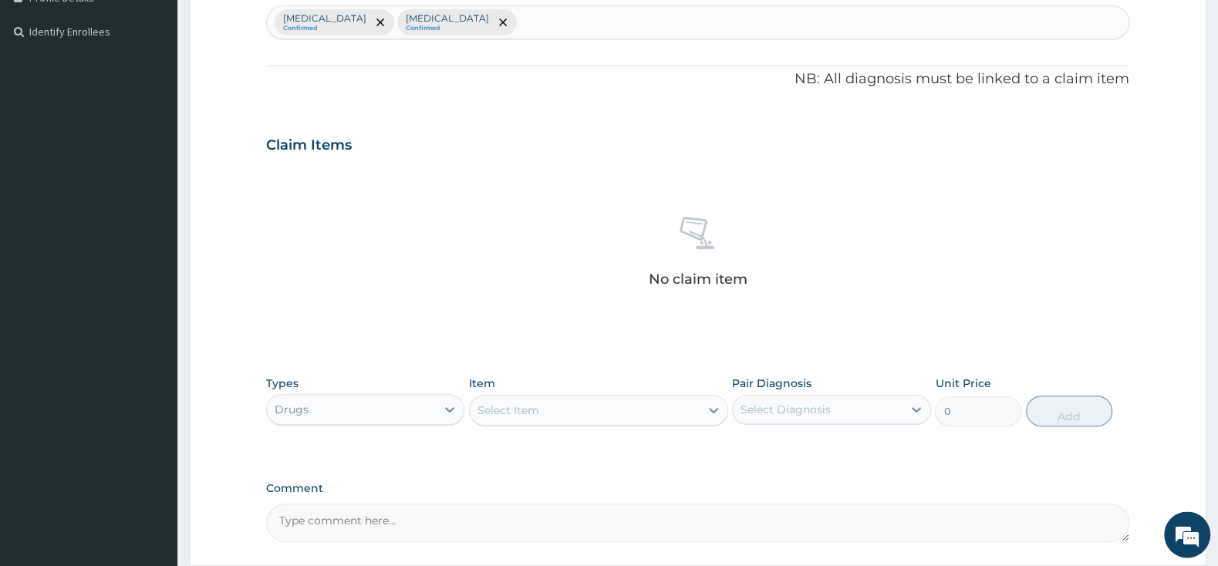
scroll to position [451, 0]
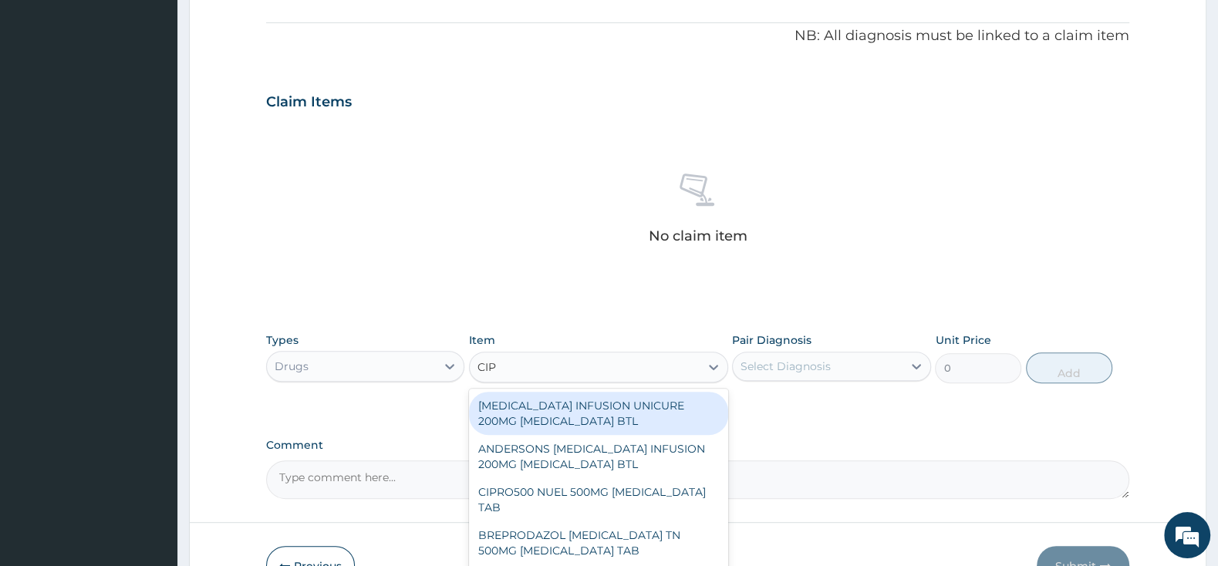
type input "CIPR"
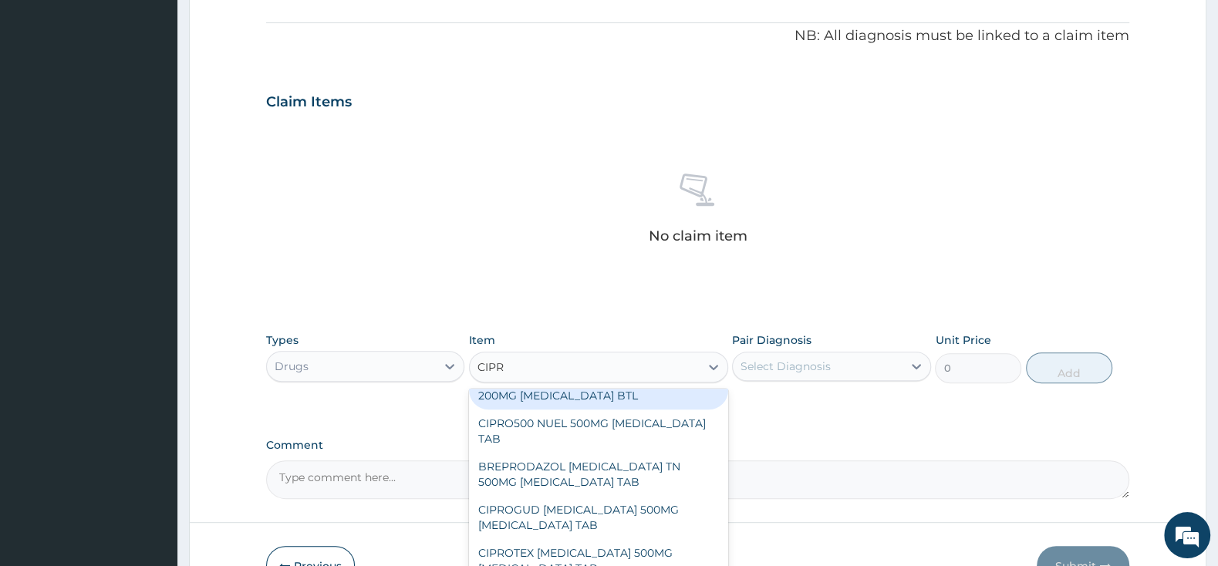
scroll to position [81, 0]
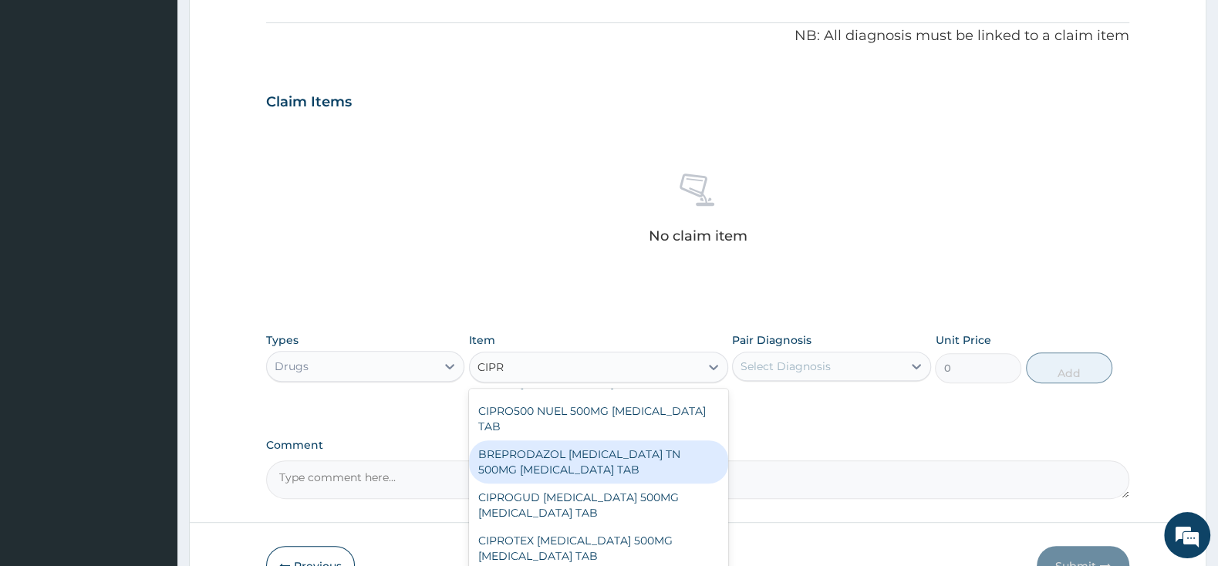
click at [570, 459] on div "BREPRODAZOL CIPRO TN 500MG CIPROFLOXACIN TAB" at bounding box center [598, 461] width 259 height 43
type input "201.25"
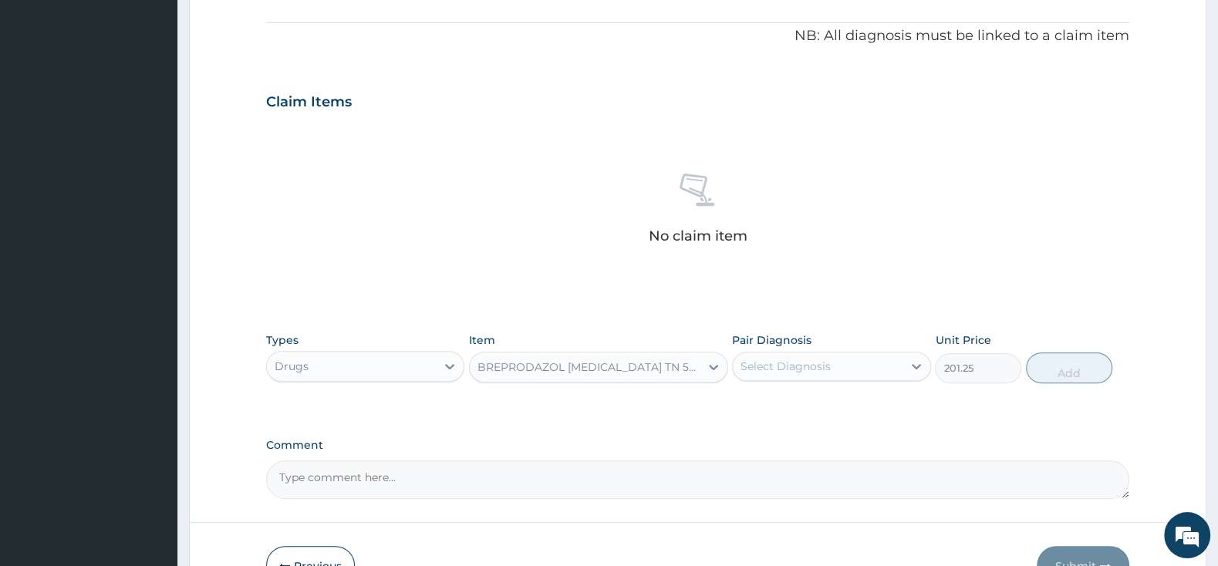
click at [821, 362] on div "Select Diagnosis" at bounding box center [785, 366] width 90 height 15
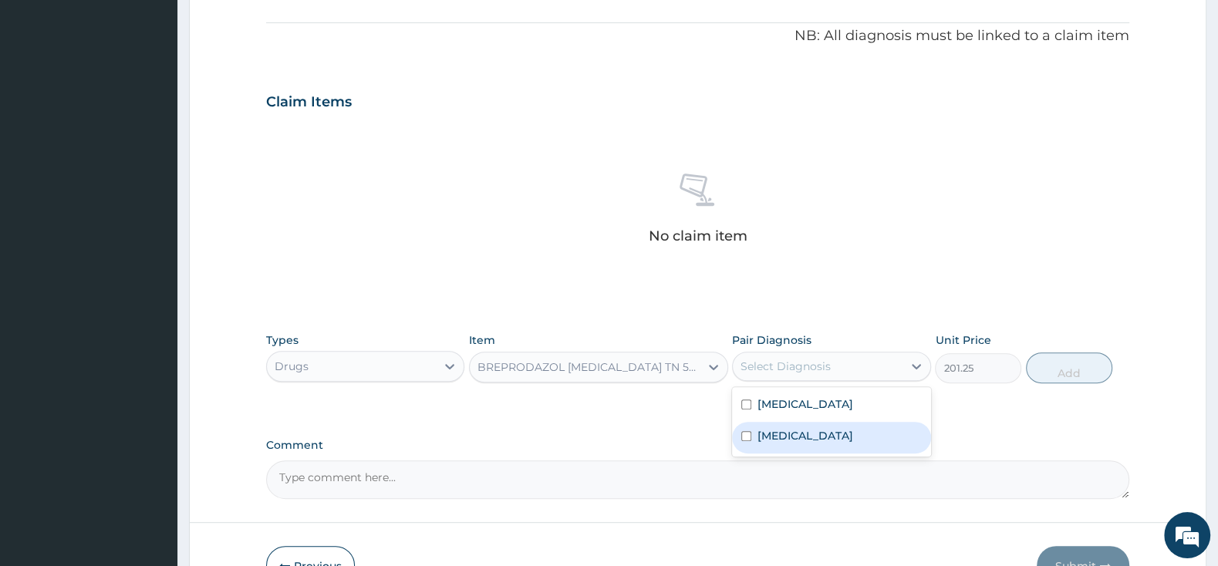
click at [745, 436] on input "checkbox" at bounding box center [746, 436] width 10 height 10
checkbox input "true"
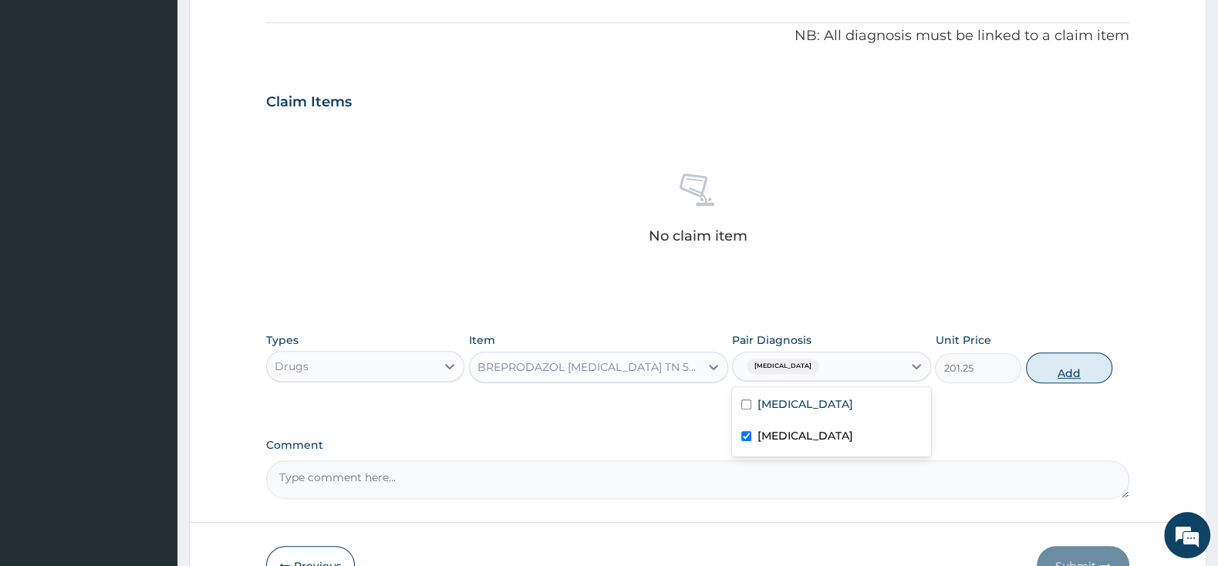
click at [1057, 375] on button "Add" at bounding box center [1069, 367] width 86 height 31
type input "0"
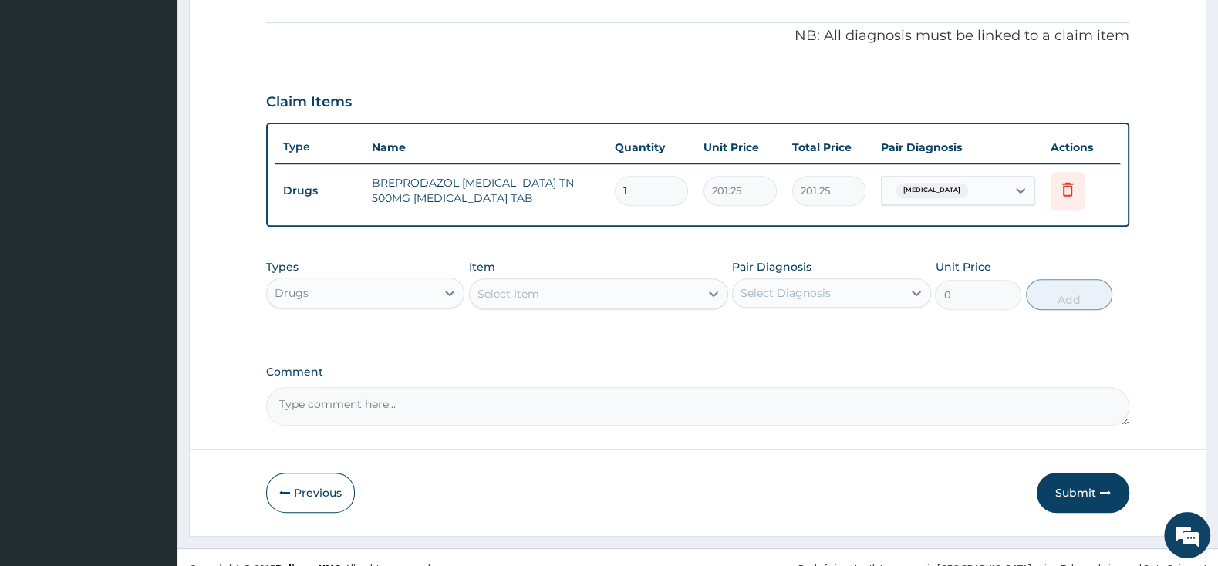
type input "10"
type input "2012.50"
type input "10"
click at [511, 292] on div "Select Item" at bounding box center [508, 293] width 62 height 15
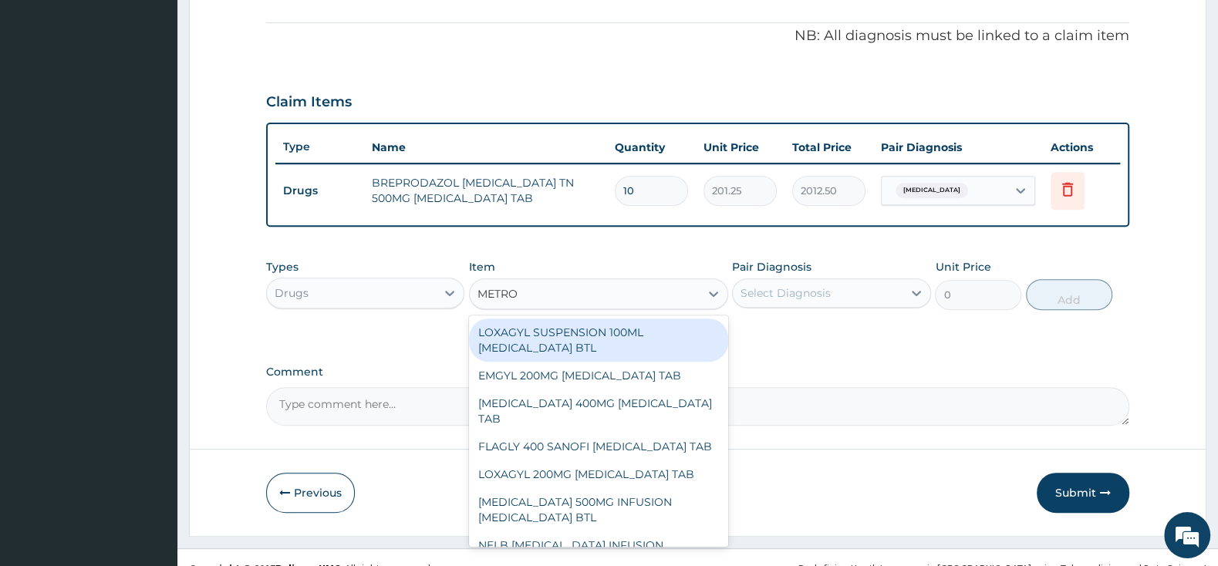
type input "METRON"
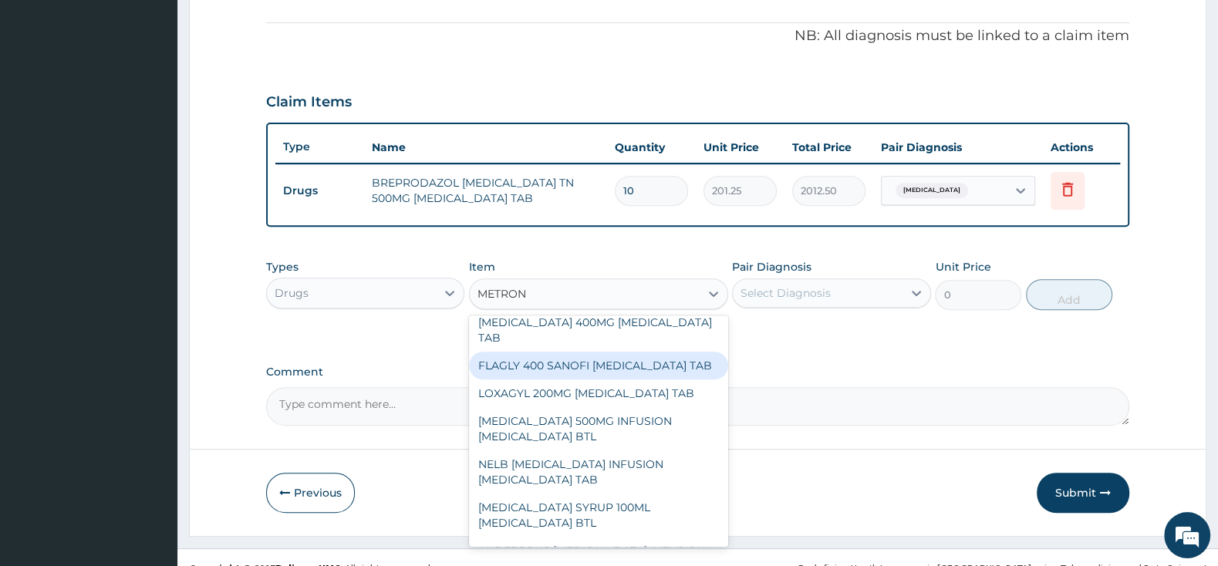
click at [643, 373] on div "FLAGLY 400 SANOFI METRONIDAZOLE TAB" at bounding box center [598, 366] width 259 height 28
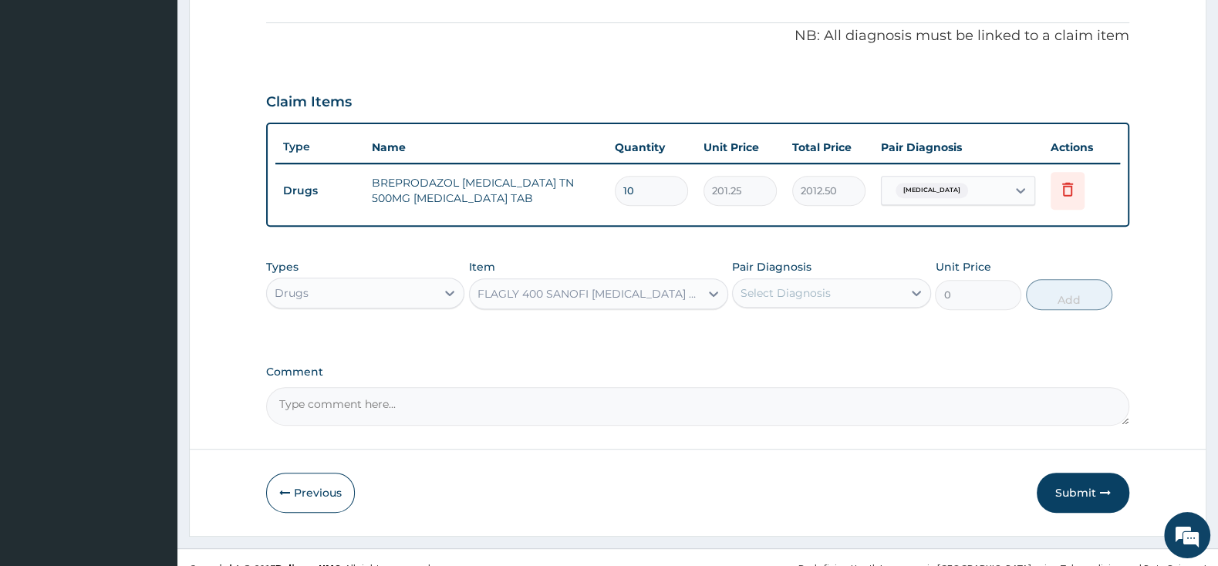
type input "241.5"
click at [770, 302] on div "Select Diagnosis" at bounding box center [817, 293] width 169 height 25
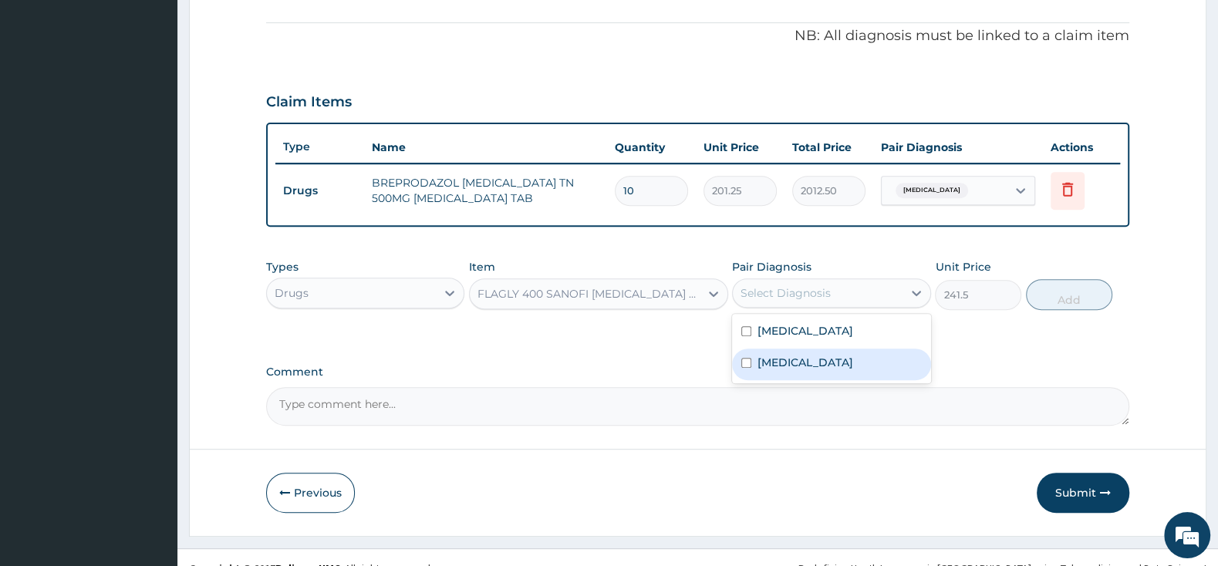
click at [747, 363] on input "checkbox" at bounding box center [746, 363] width 10 height 10
checkbox input "true"
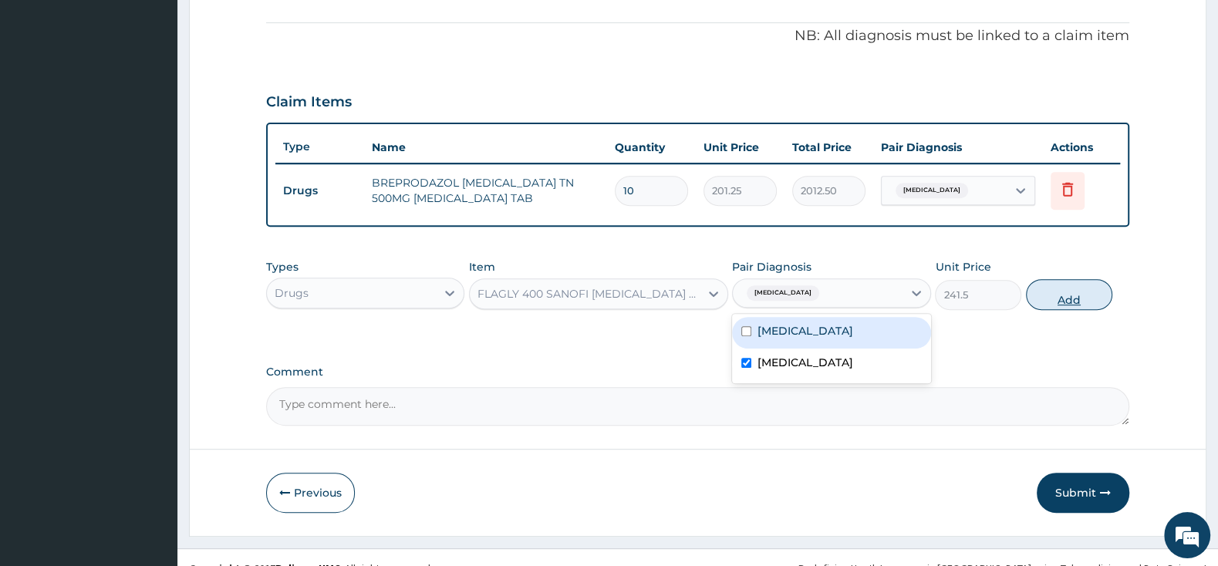
click at [1049, 294] on button "Add" at bounding box center [1069, 294] width 86 height 31
type input "0"
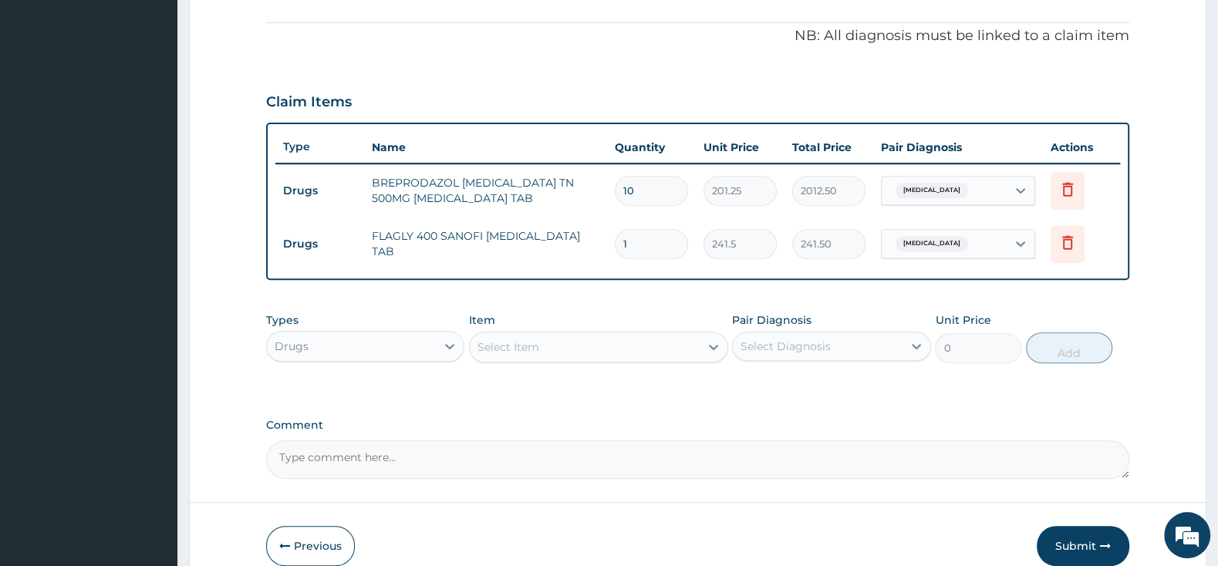
type input "10"
type input "2415.00"
type input "10"
click at [682, 342] on div "Select Item" at bounding box center [585, 347] width 230 height 25
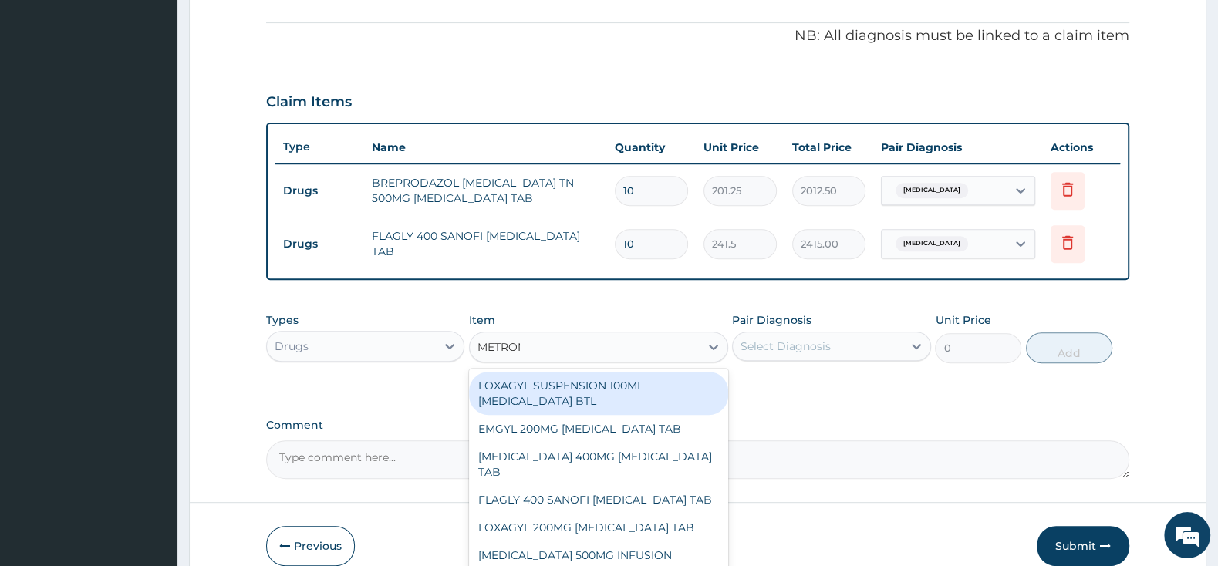
type input "METRONI"
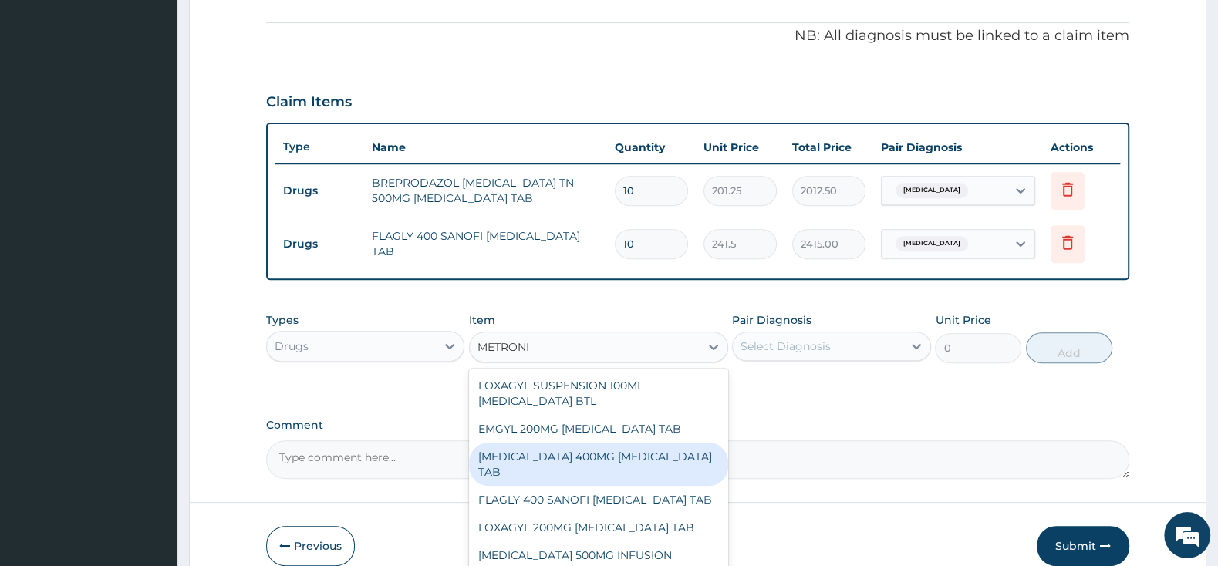
click at [531, 459] on div "METRONIDAZOLE 400MG METRONIDAZOLE TAB" at bounding box center [598, 464] width 259 height 43
type input "57.5"
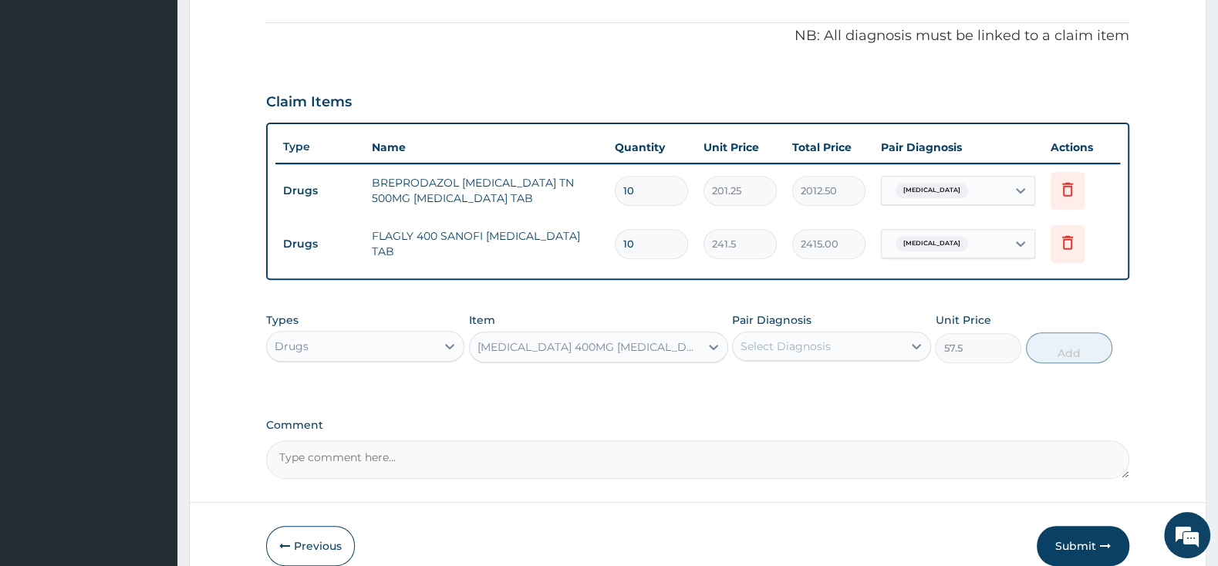
click at [809, 340] on div "Select Diagnosis" at bounding box center [785, 346] width 90 height 15
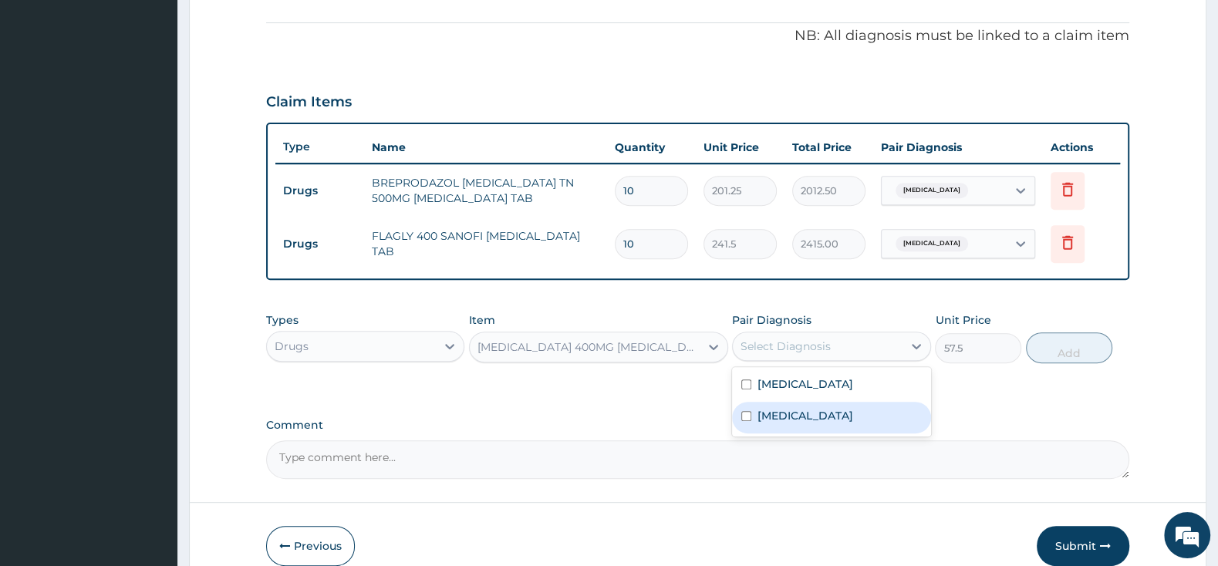
click at [747, 413] on input "checkbox" at bounding box center [746, 416] width 10 height 10
checkbox input "true"
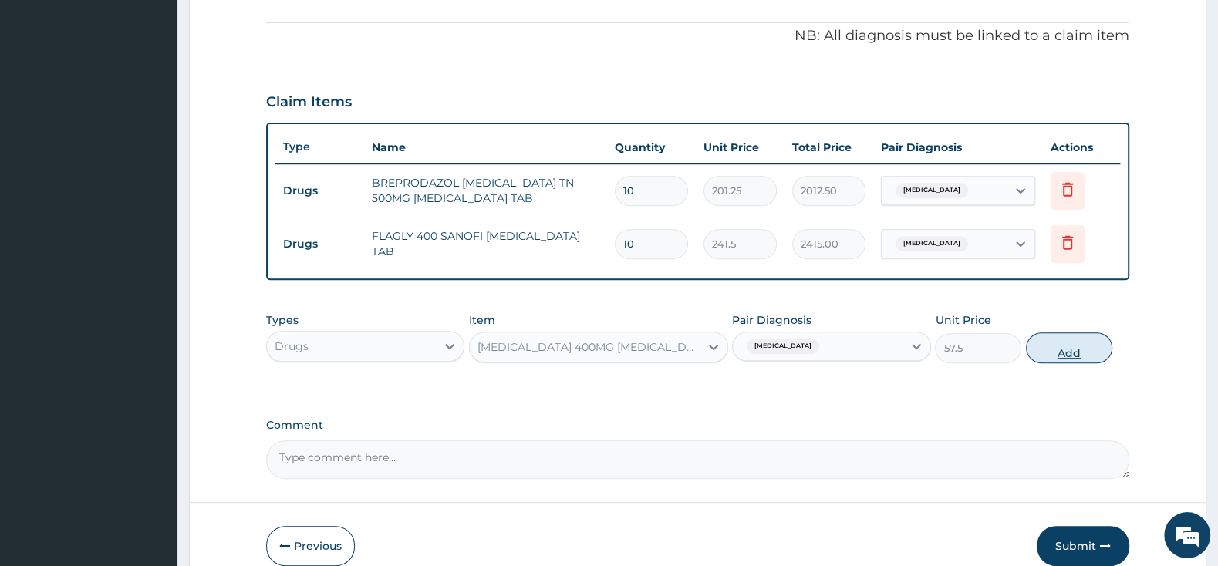
click at [1074, 342] on button "Add" at bounding box center [1069, 347] width 86 height 31
type input "0"
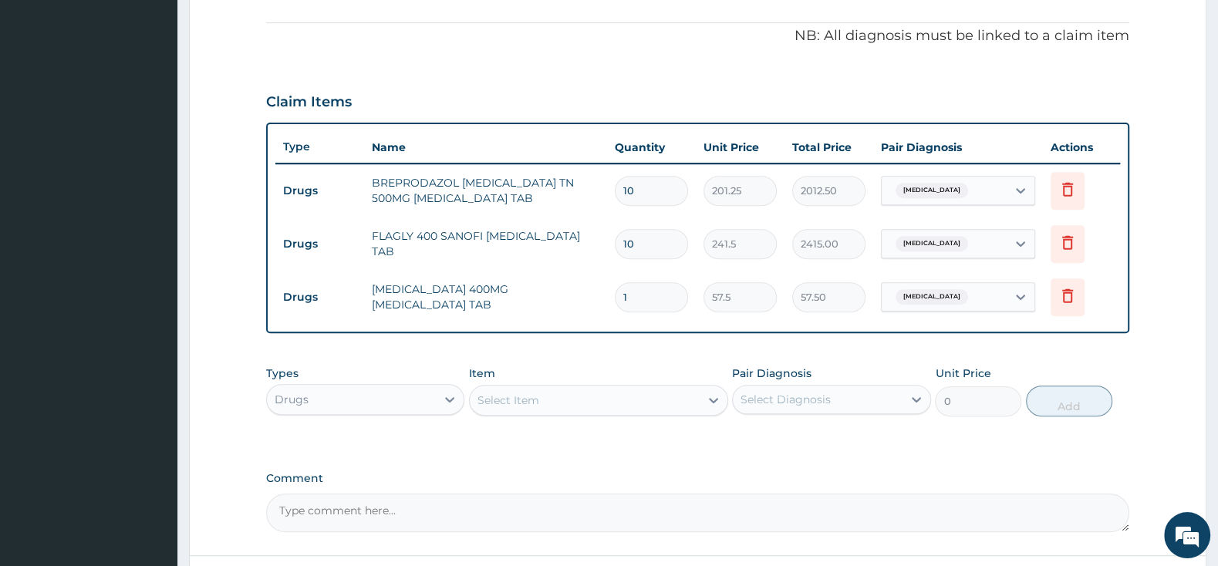
type input "15"
type input "862.50"
type input "15"
click at [1068, 242] on icon at bounding box center [1067, 242] width 19 height 19
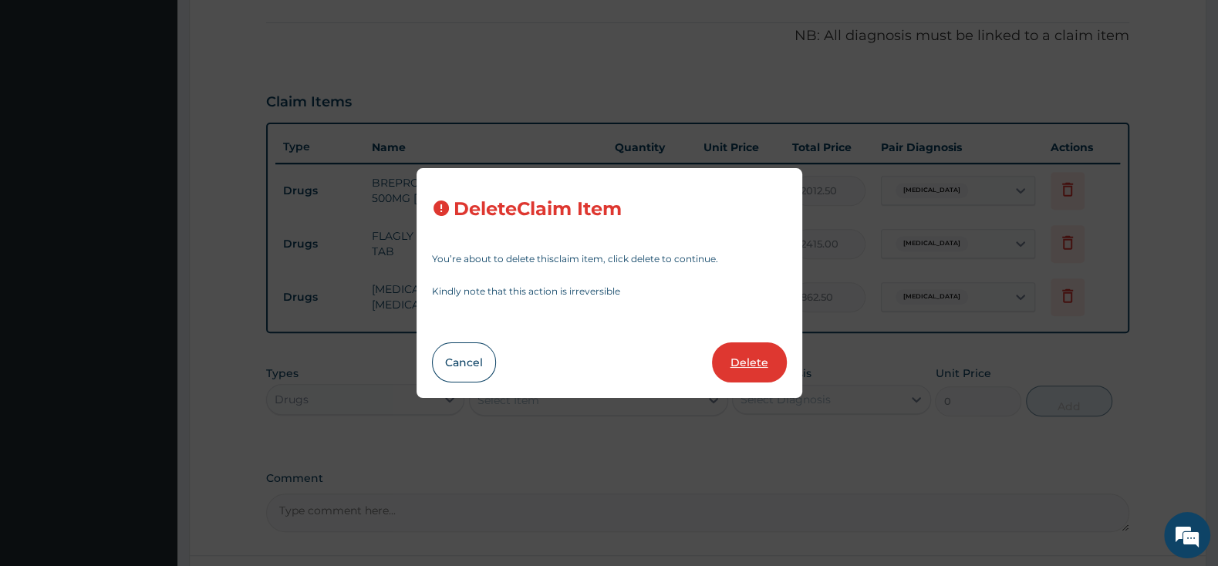
click at [734, 359] on button "Delete" at bounding box center [749, 362] width 75 height 40
type input "15"
type input "57.5"
type input "862.50"
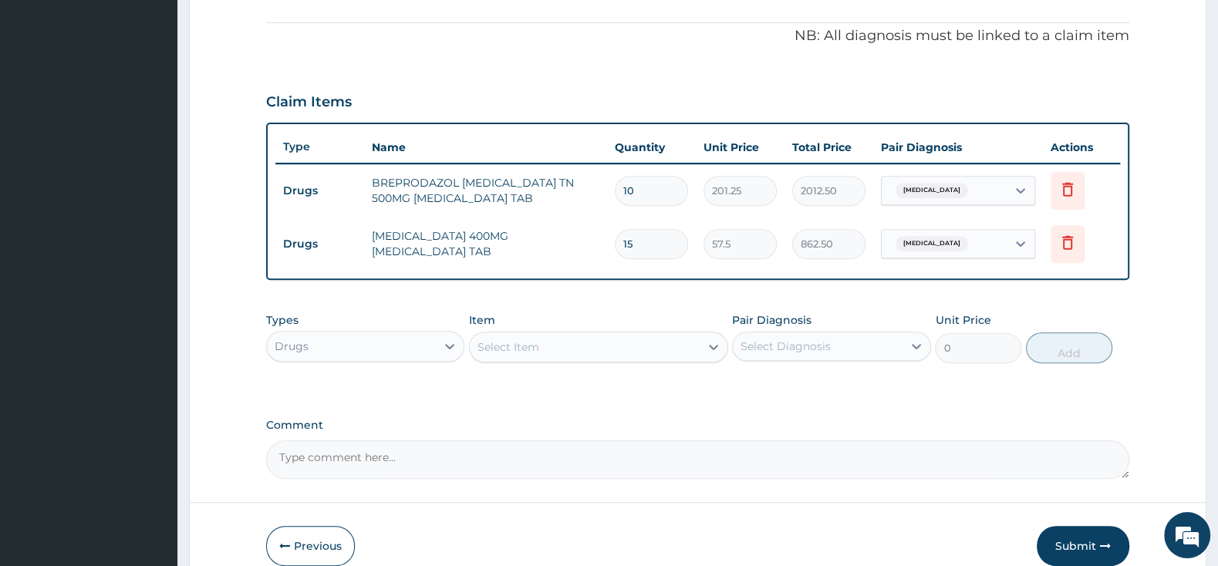
click at [670, 335] on div "Select Item" at bounding box center [585, 347] width 230 height 25
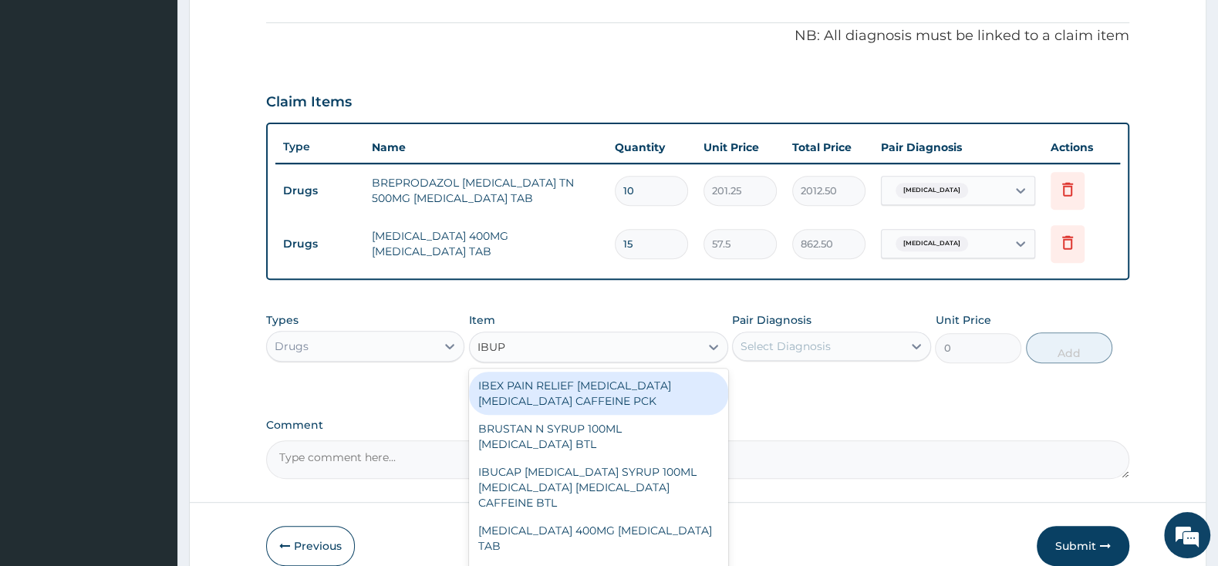
type input "IBUPR"
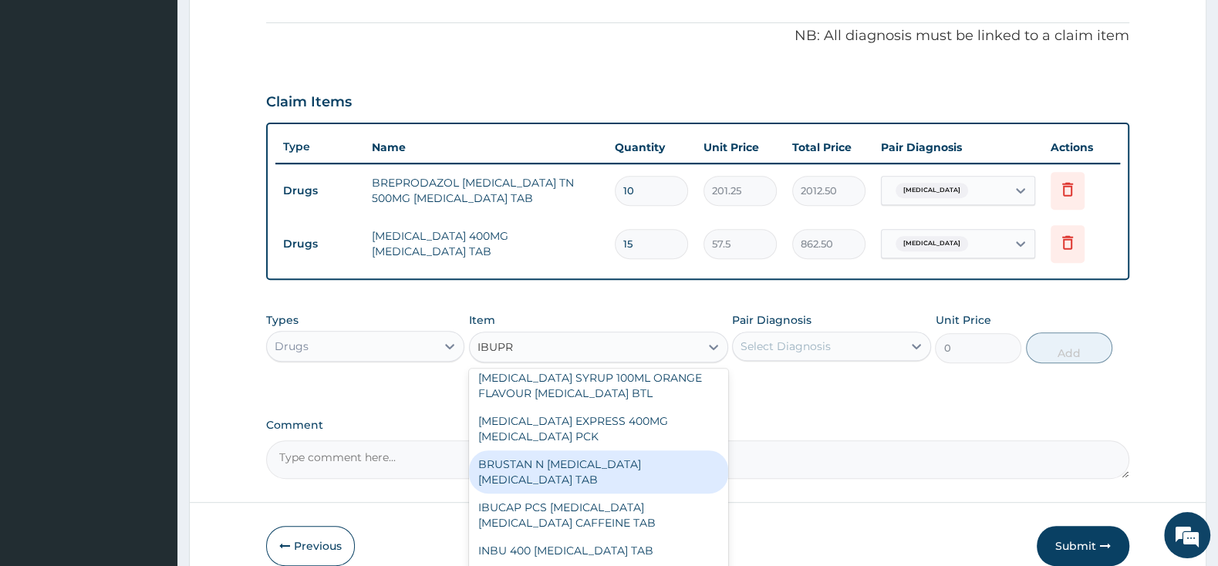
scroll to position [243, 0]
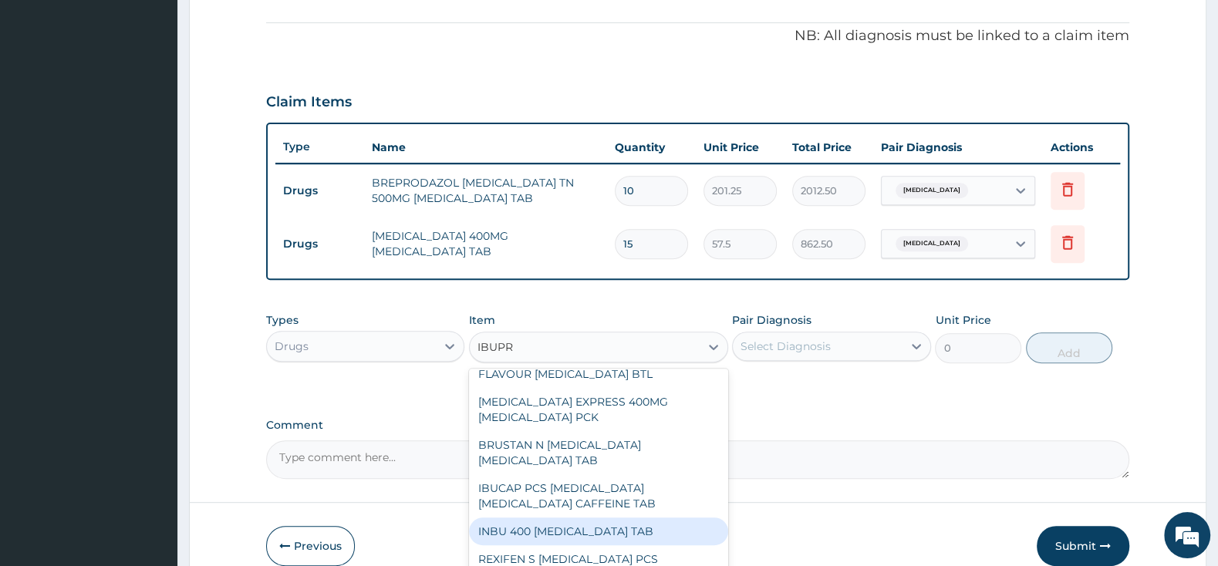
click at [609, 518] on div "INBU 400 IBUPROFEN TAB" at bounding box center [598, 532] width 259 height 28
type input "63.25"
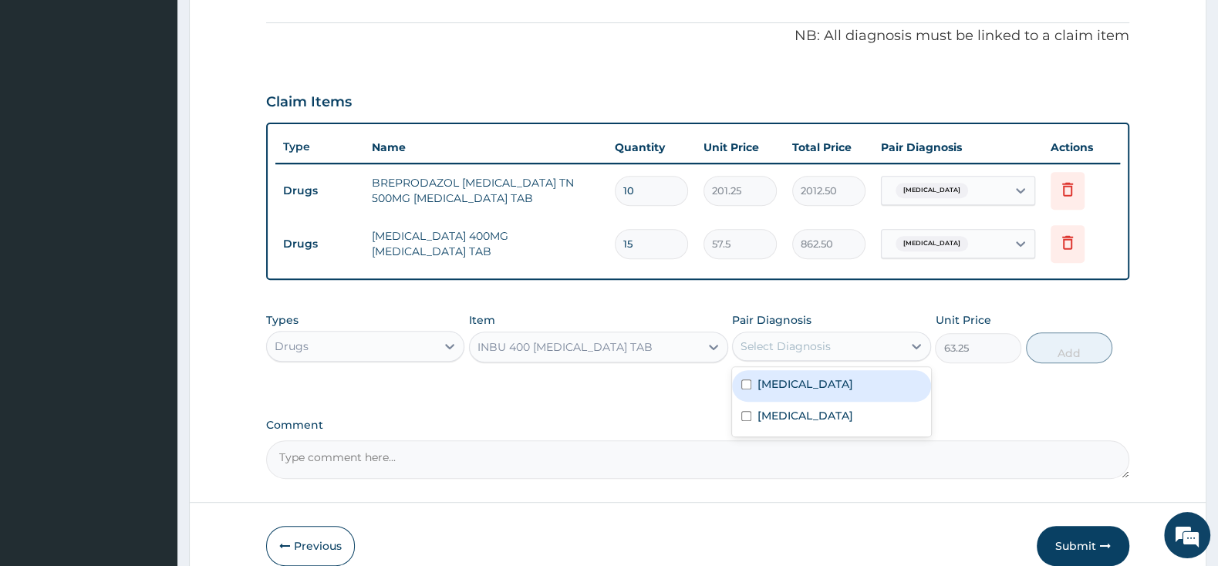
click at [790, 336] on div "Select Diagnosis" at bounding box center [817, 346] width 169 height 25
drag, startPoint x: 747, startPoint y: 389, endPoint x: 806, endPoint y: 397, distance: 59.2
click at [747, 389] on input "checkbox" at bounding box center [746, 384] width 10 height 10
checkbox input "true"
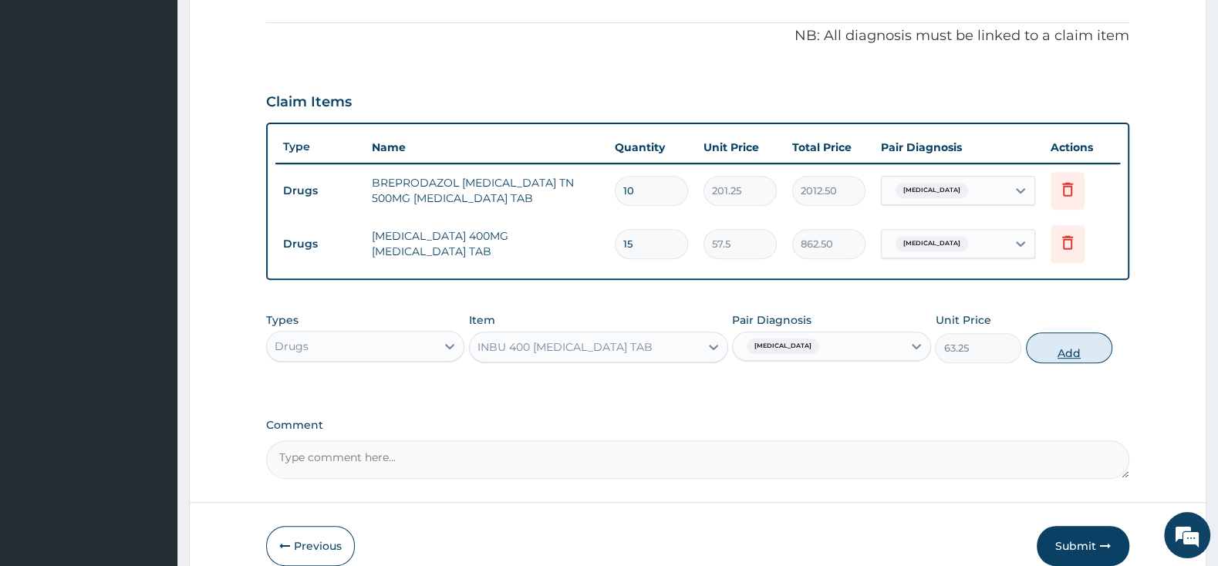
click at [1053, 339] on button "Add" at bounding box center [1069, 347] width 86 height 31
type input "0"
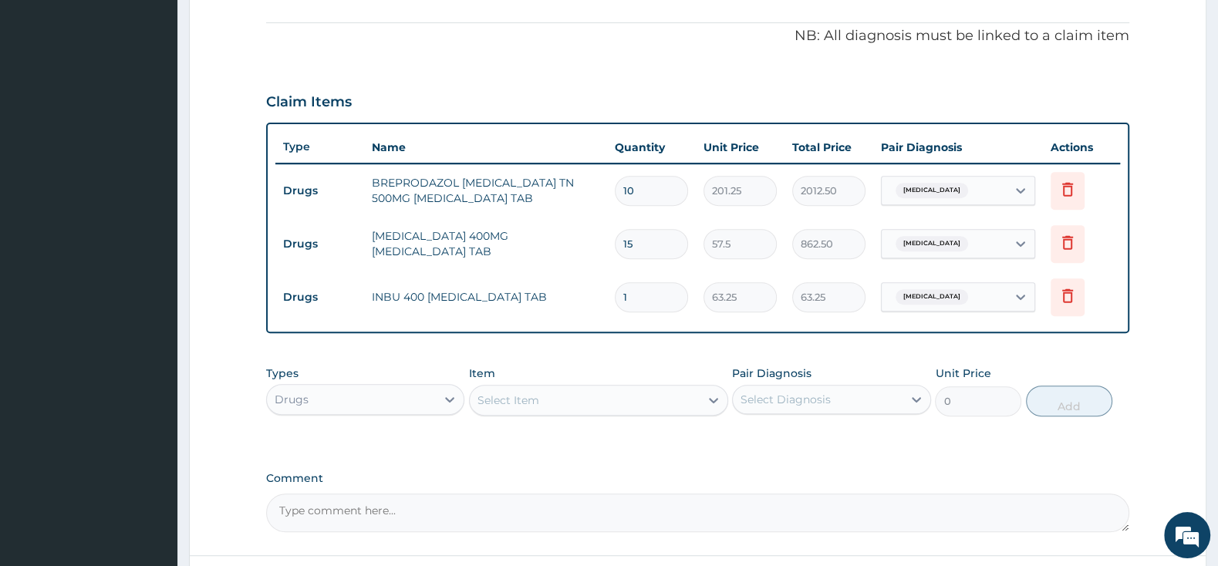
type input "10"
type input "632.50"
type input "1"
type input "63.25"
type input "15"
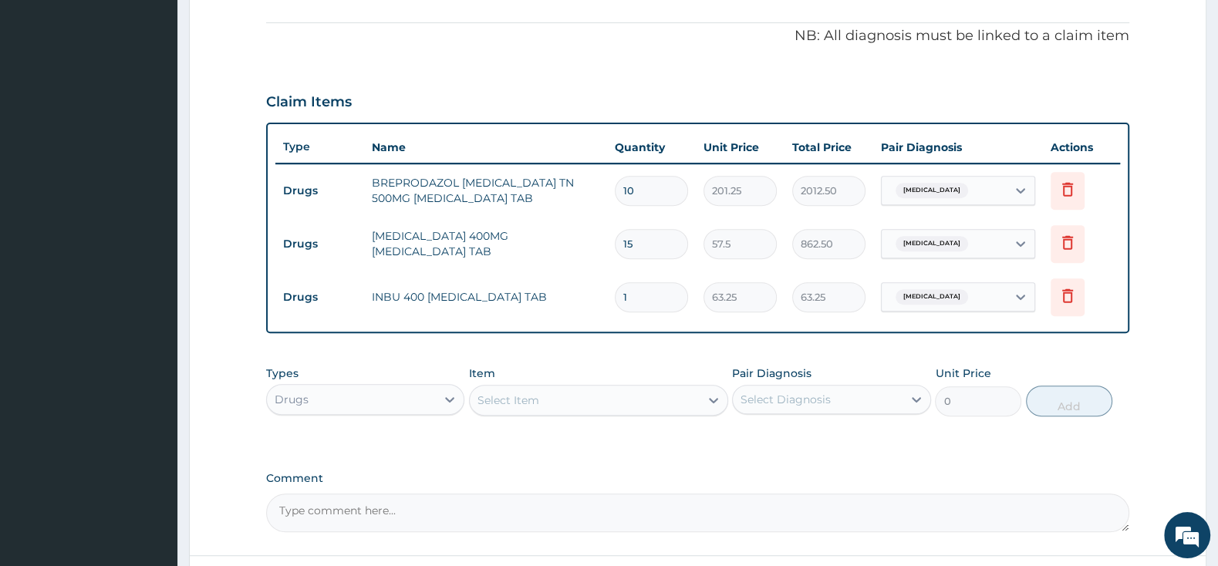
type input "948.75"
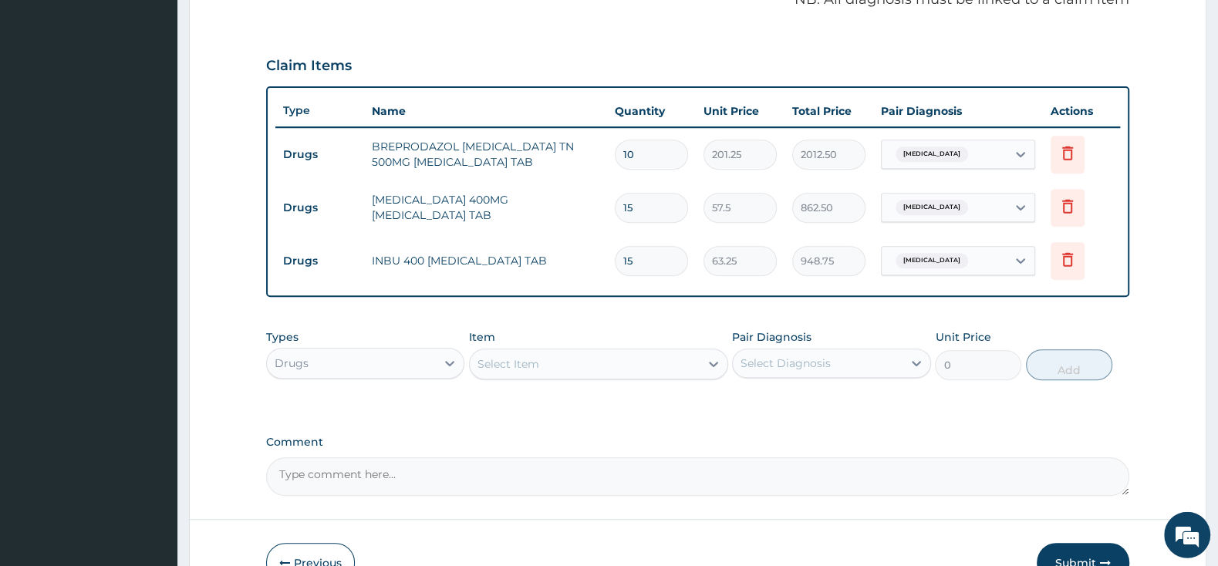
scroll to position [532, 0]
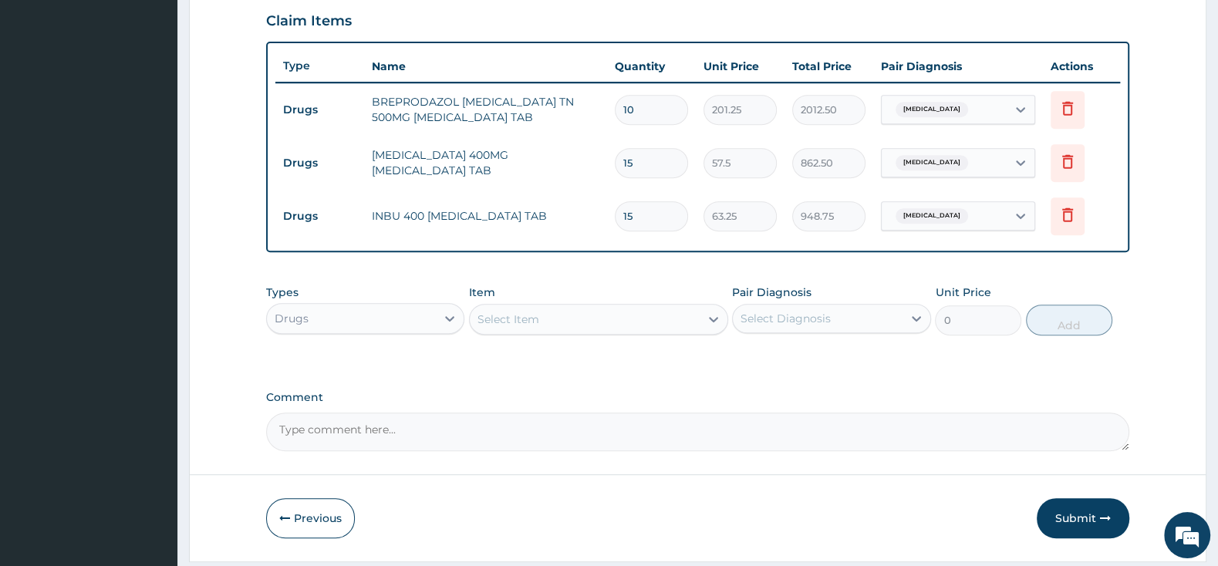
type input "15"
click at [566, 323] on div "Select Item" at bounding box center [585, 319] width 230 height 25
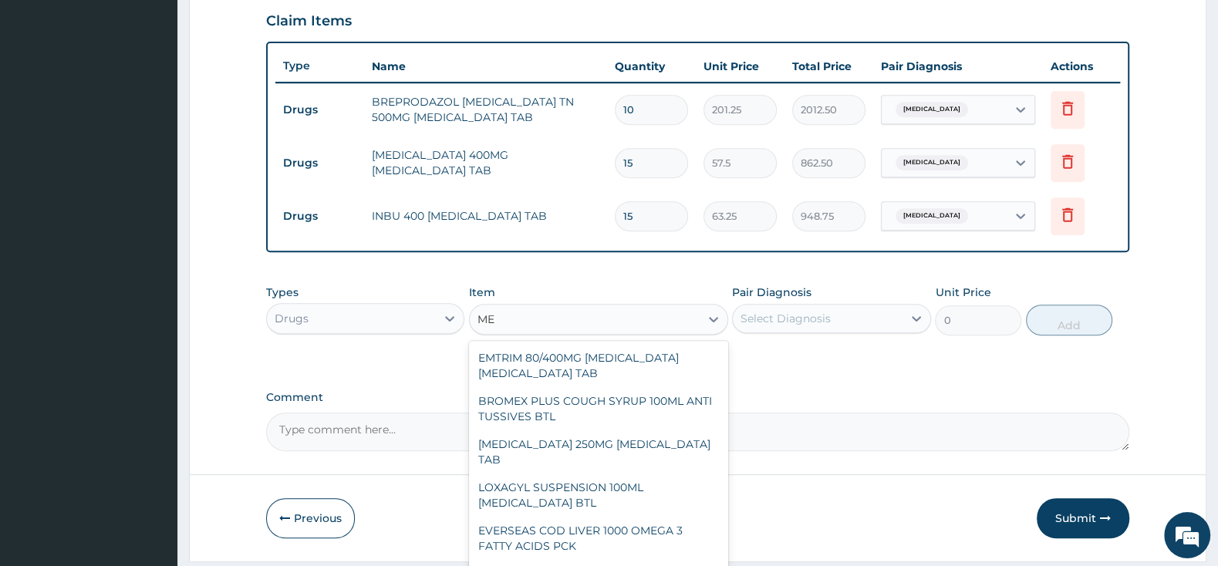
type input "M"
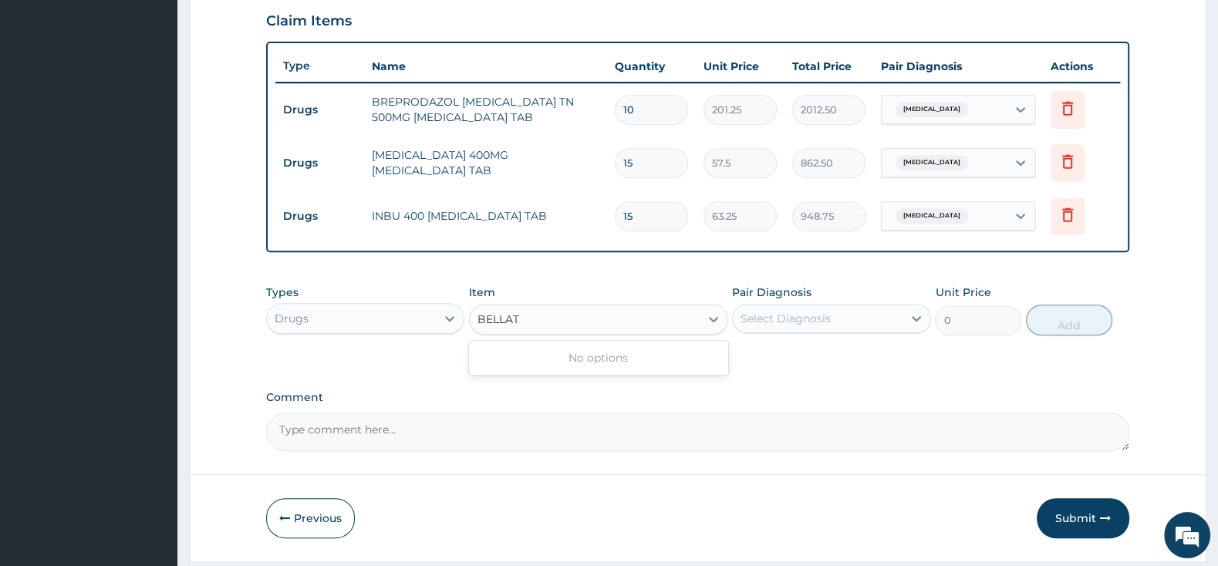
type input "BELLA"
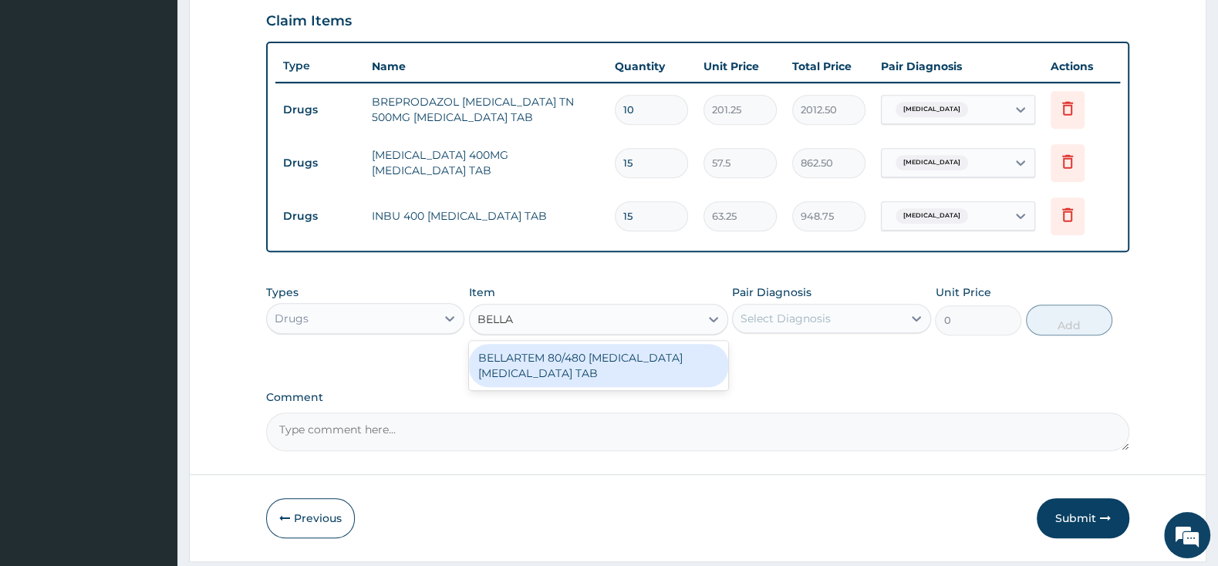
click at [612, 359] on div "BELLARTEM 80/480 ARTEMETHER LUMEFANTRINE TAB" at bounding box center [598, 365] width 259 height 43
type input "379.5"
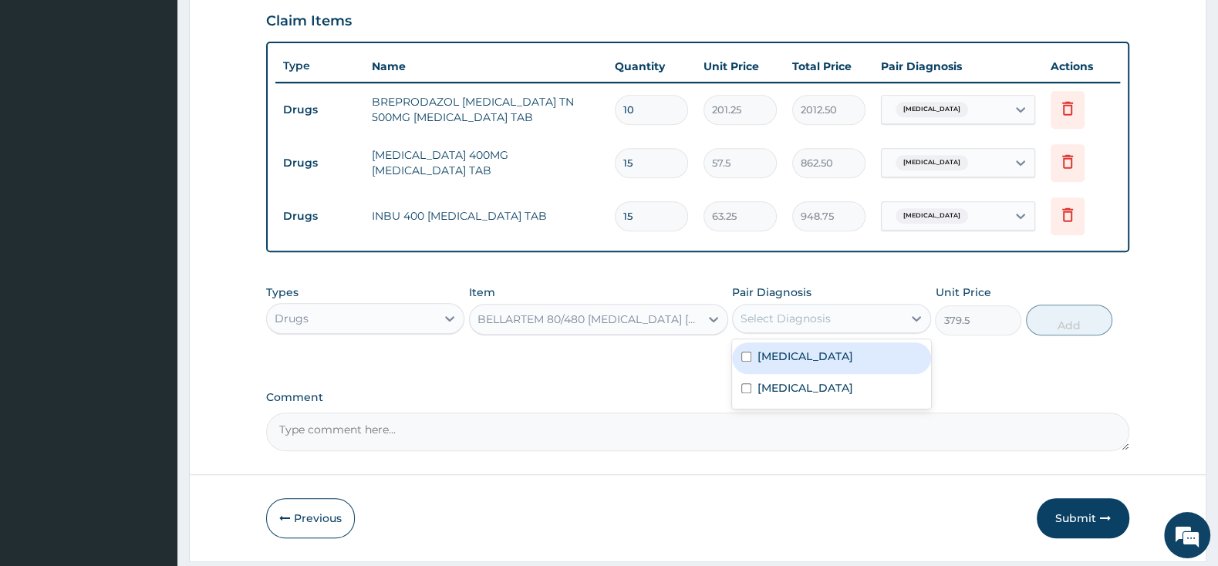
click at [801, 319] on div "Select Diagnosis" at bounding box center [785, 318] width 90 height 15
click at [747, 356] on input "checkbox" at bounding box center [746, 357] width 10 height 10
checkbox input "true"
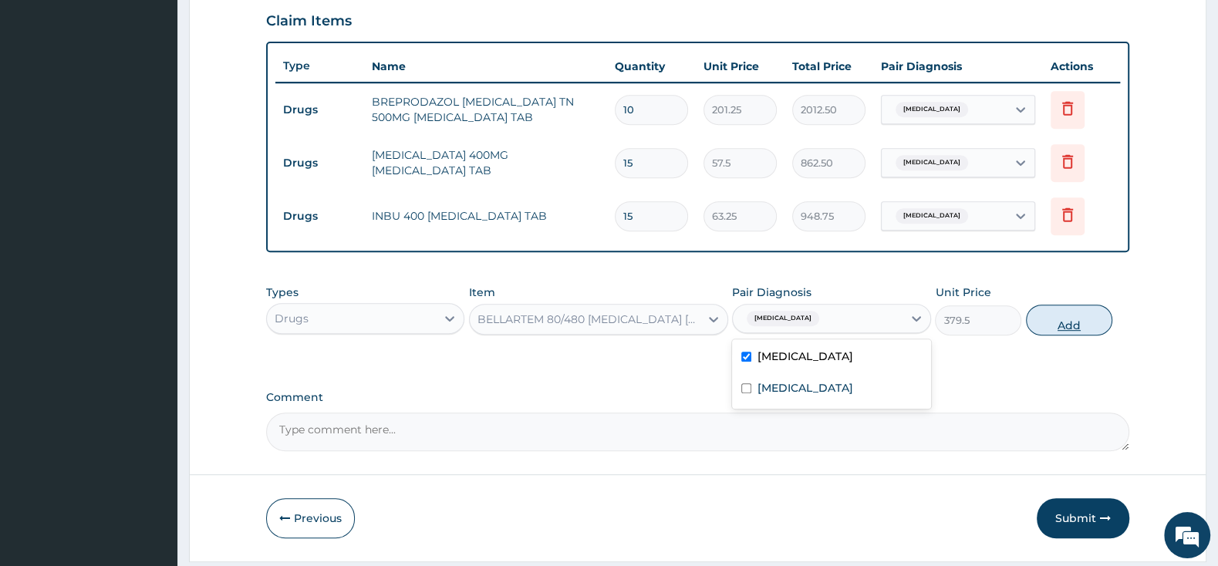
click at [1064, 324] on button "Add" at bounding box center [1069, 320] width 86 height 31
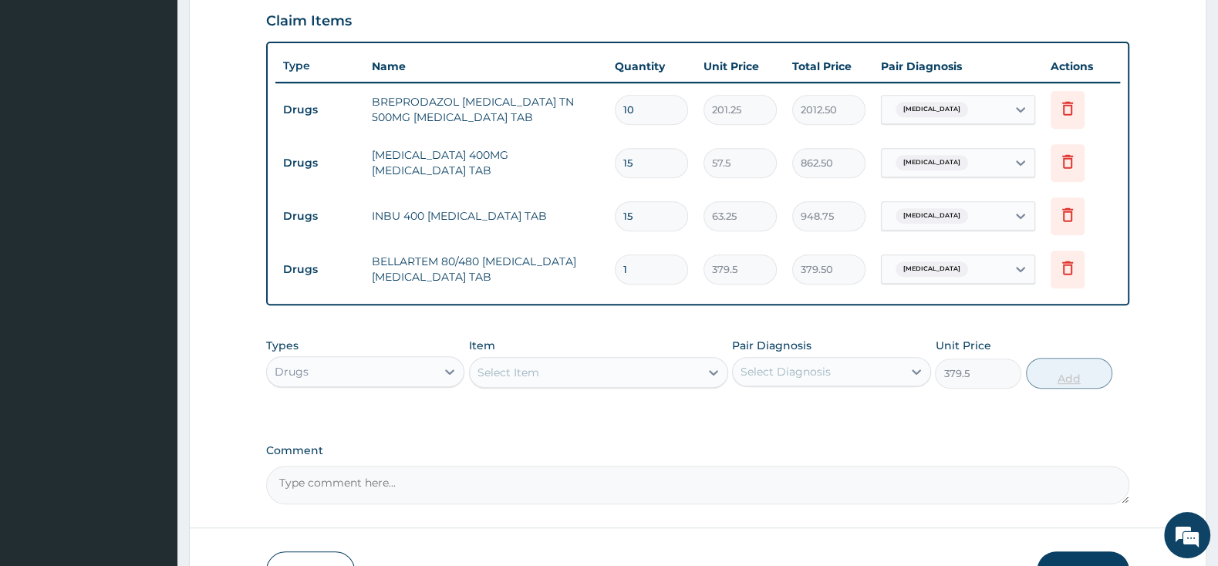
type input "0"
type input "0.00"
type input "6"
type input "2277.00"
type input "6"
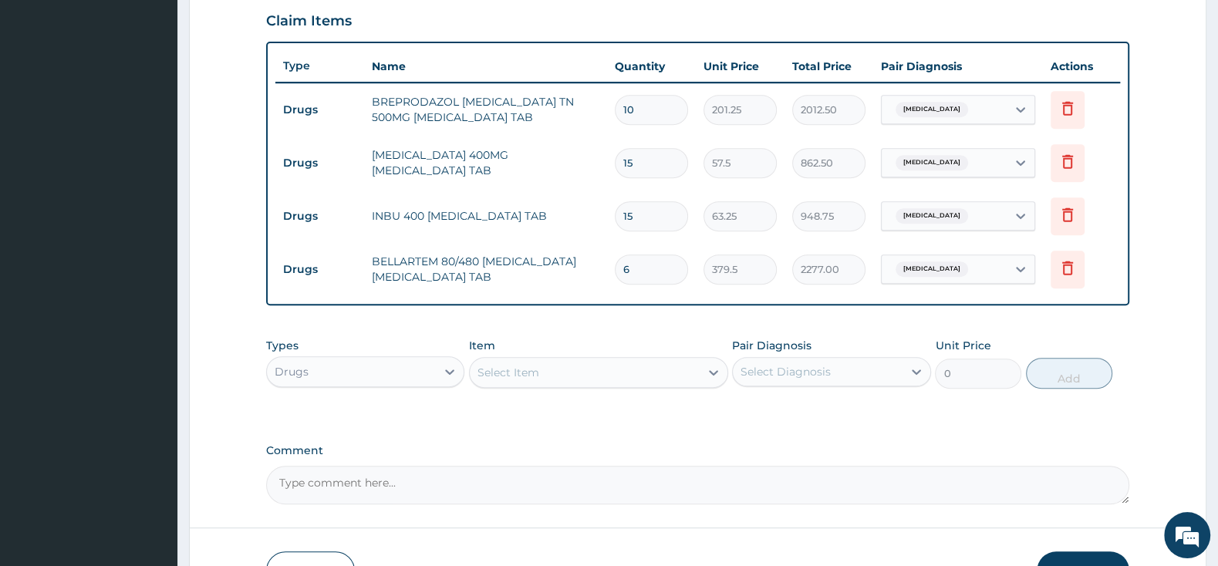
click at [599, 359] on div "Select Item" at bounding box center [598, 372] width 259 height 31
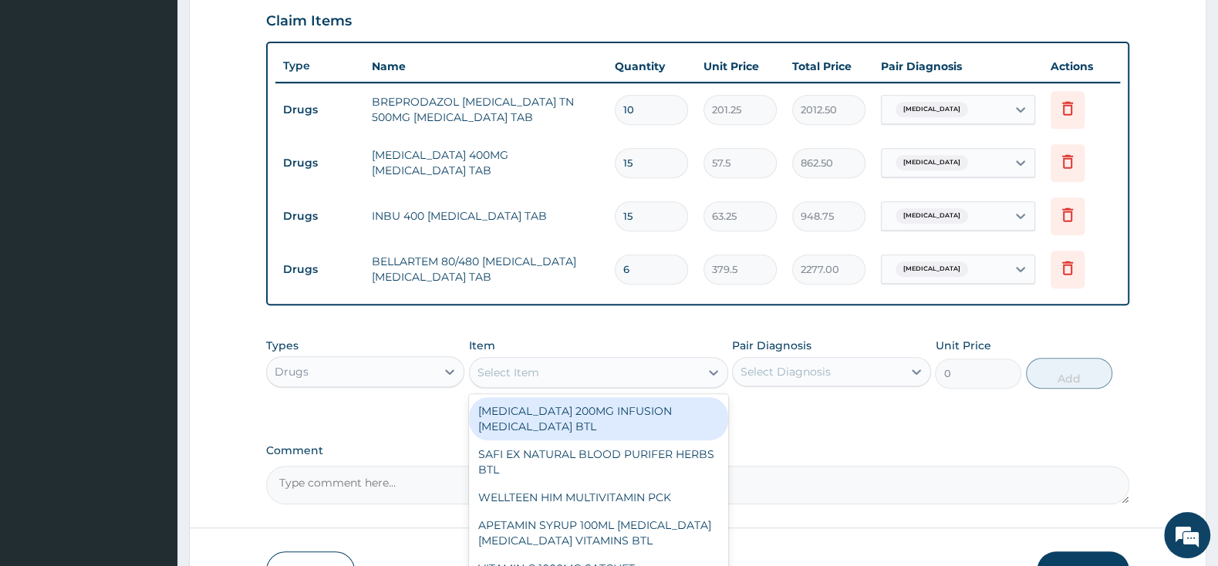
click at [626, 375] on div "Select Item" at bounding box center [585, 372] width 230 height 25
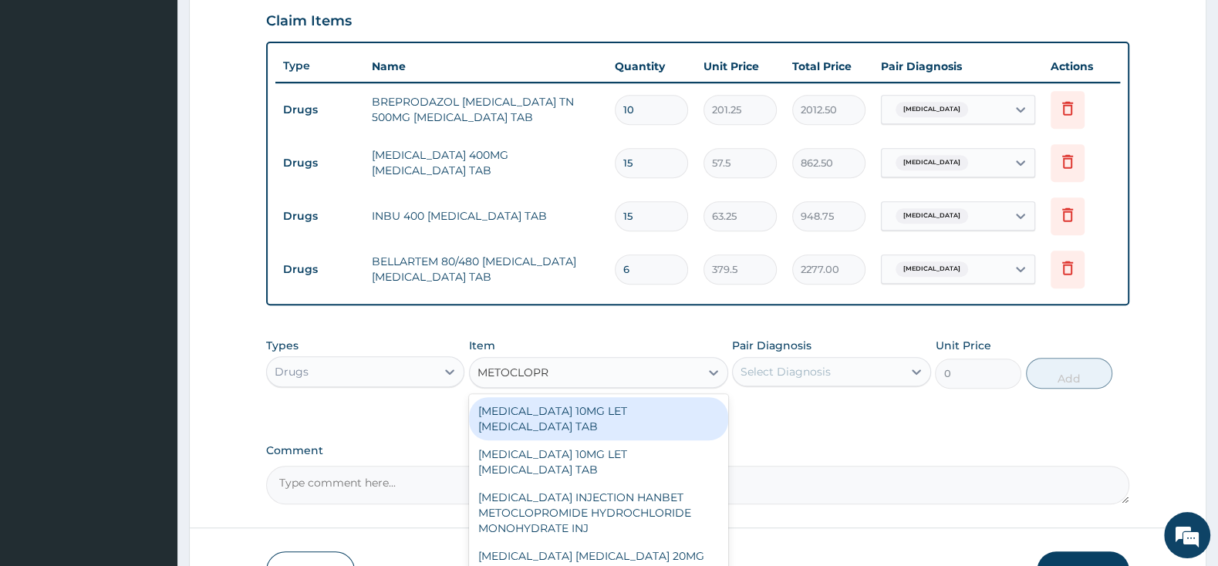
type input "METOCLOPRA"
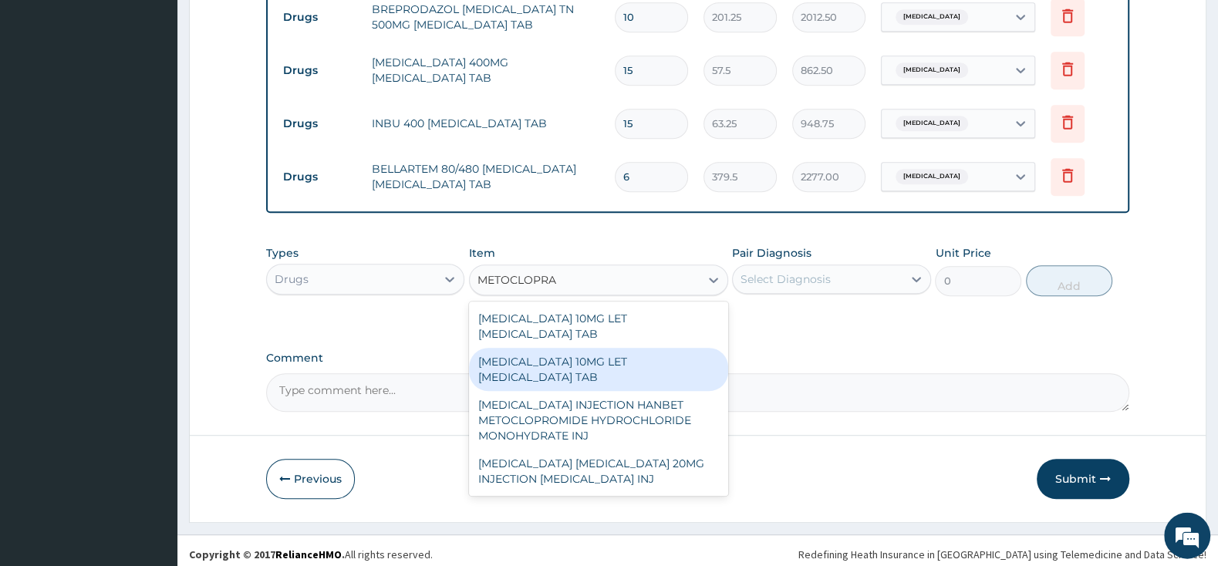
scroll to position [632, 0]
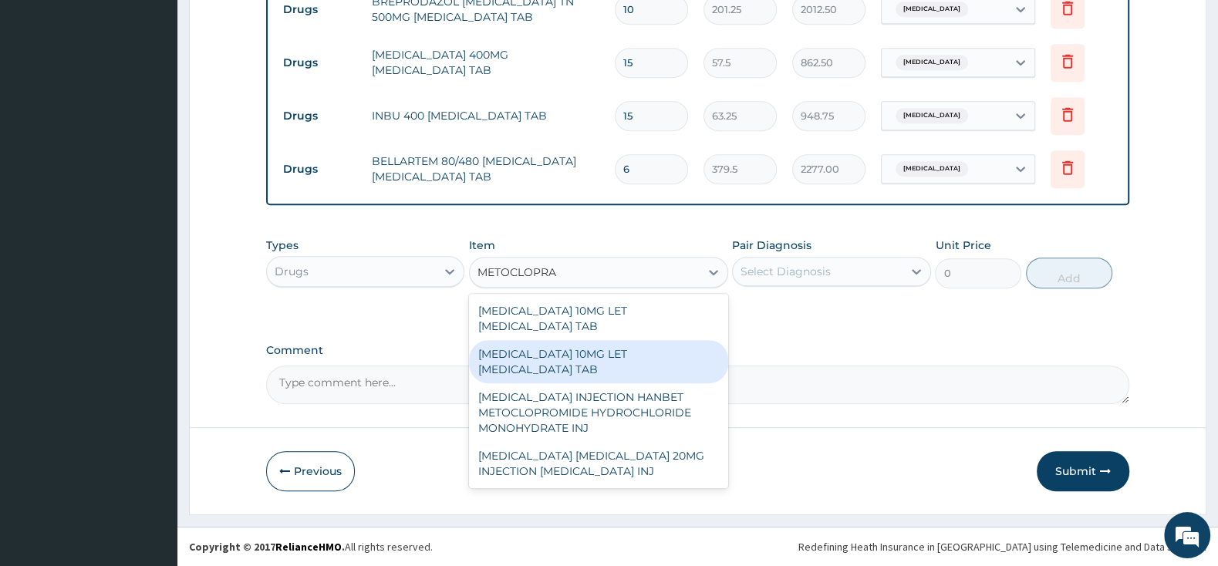
click at [629, 363] on div "MAXOLON 10MG LET METOCLOPRAMIDE TAB" at bounding box center [598, 361] width 259 height 43
type input "2185"
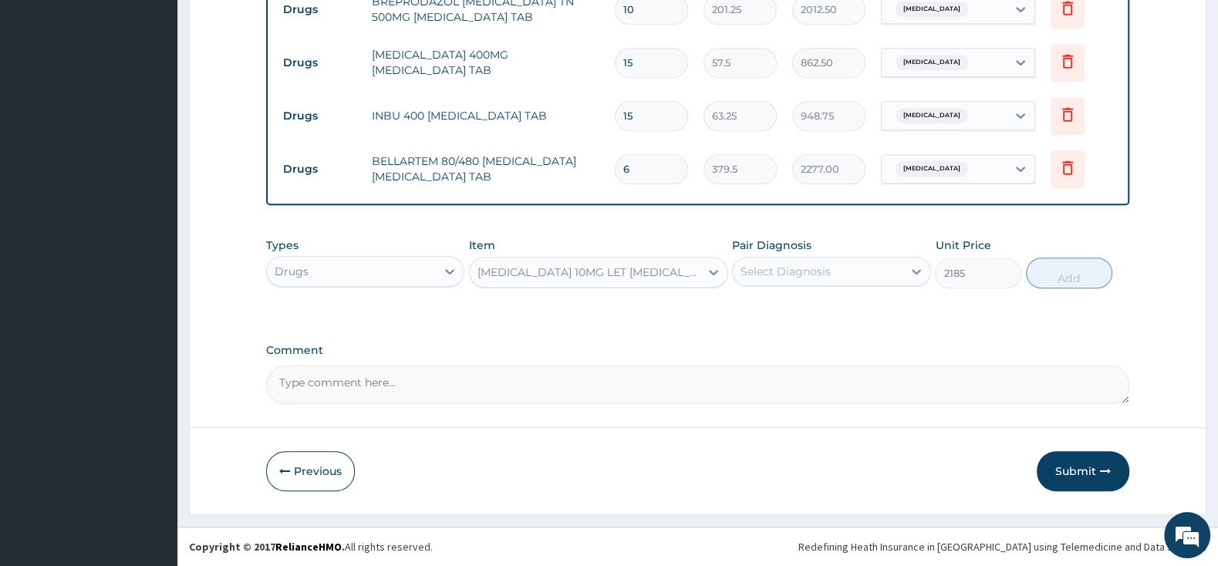
click at [762, 271] on div "Select Diagnosis" at bounding box center [785, 271] width 90 height 15
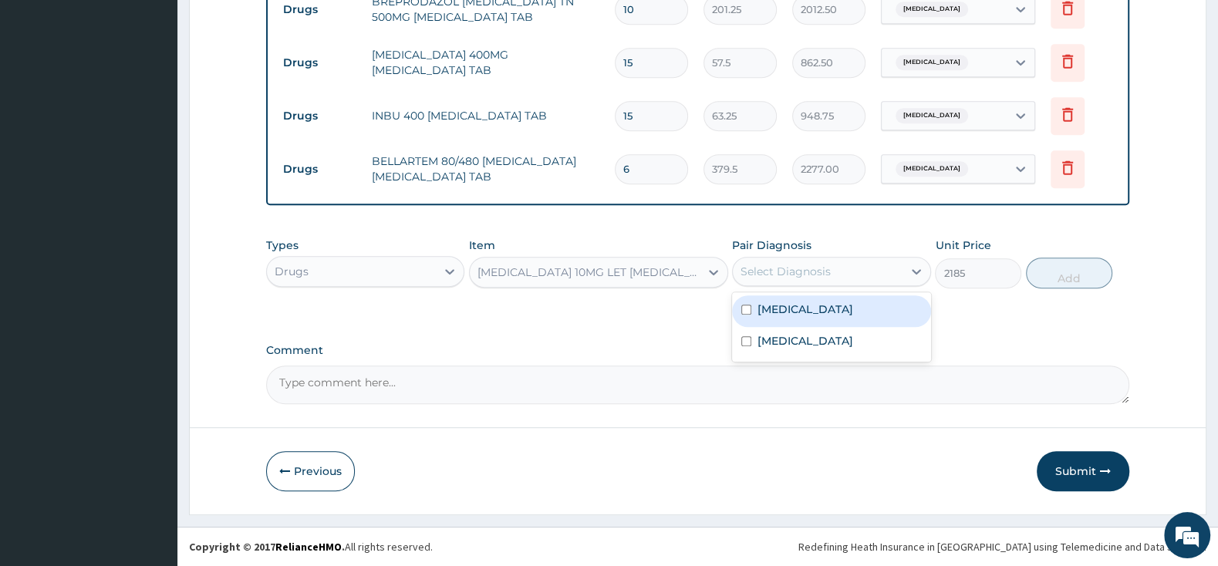
click at [747, 302] on div "Malaria" at bounding box center [831, 311] width 198 height 32
checkbox input "true"
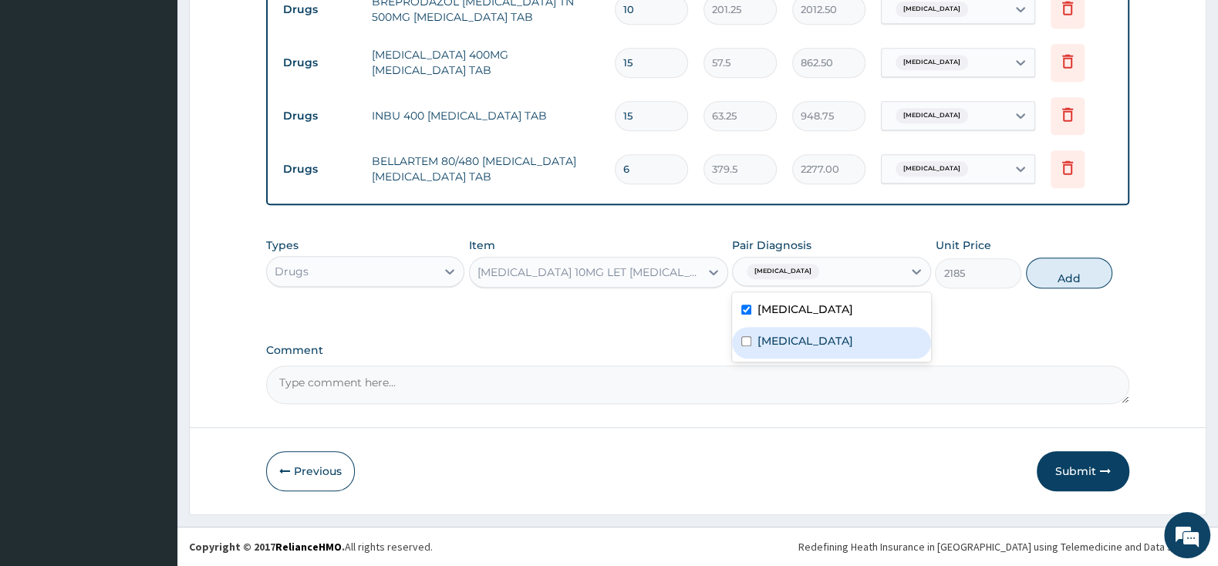
click at [745, 352] on div "Gastroenteritis" at bounding box center [831, 343] width 198 height 32
checkbox input "true"
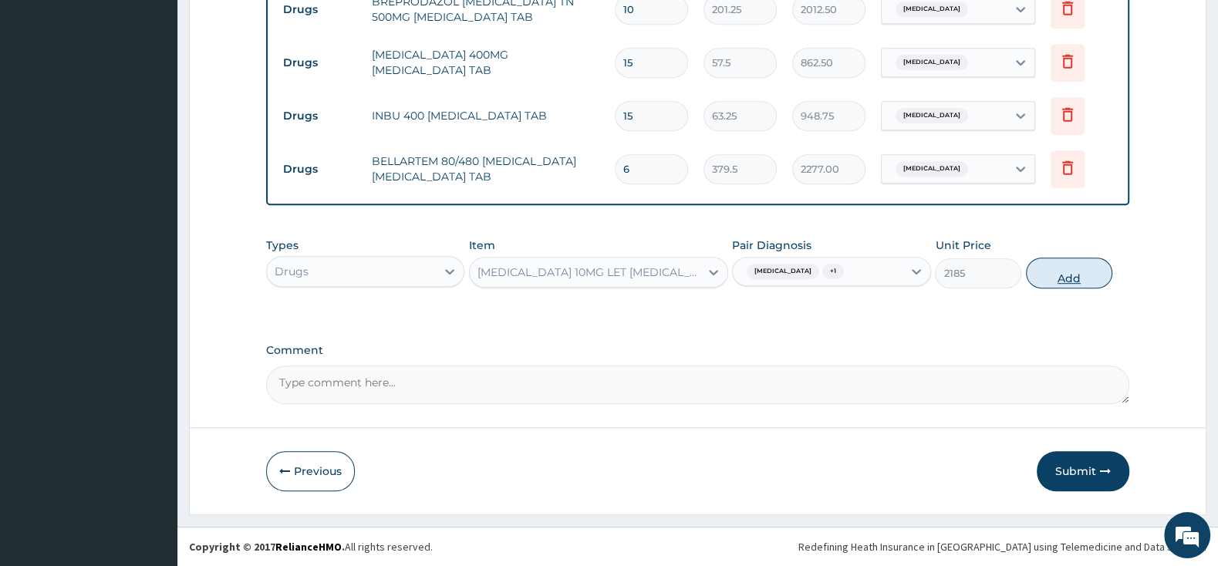
click at [1080, 265] on button "Add" at bounding box center [1069, 273] width 86 height 31
type input "0"
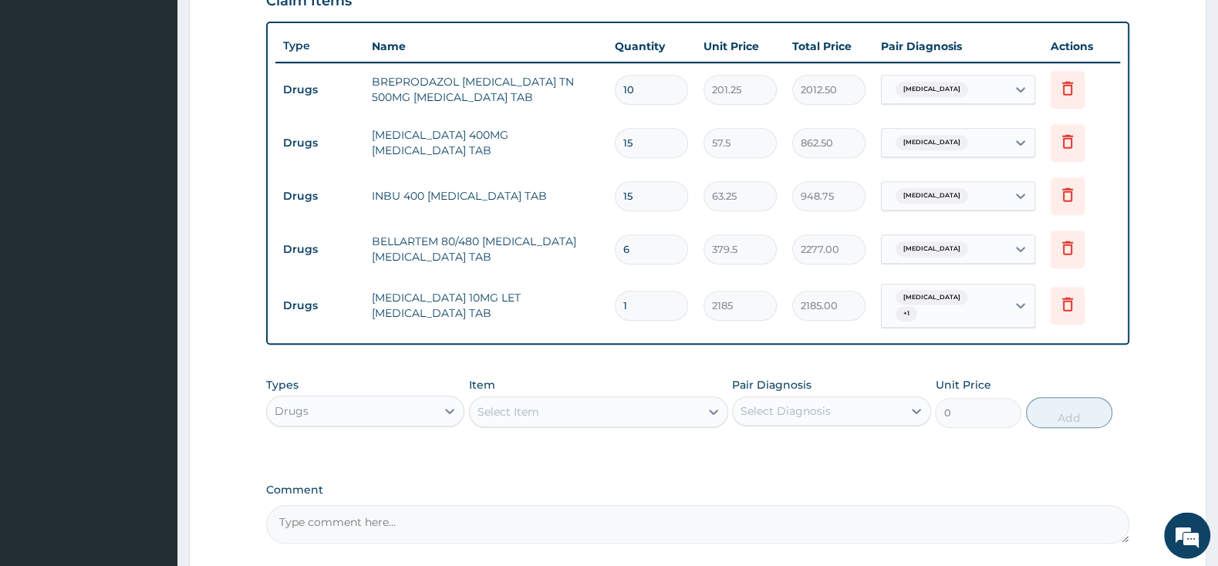
scroll to position [470, 0]
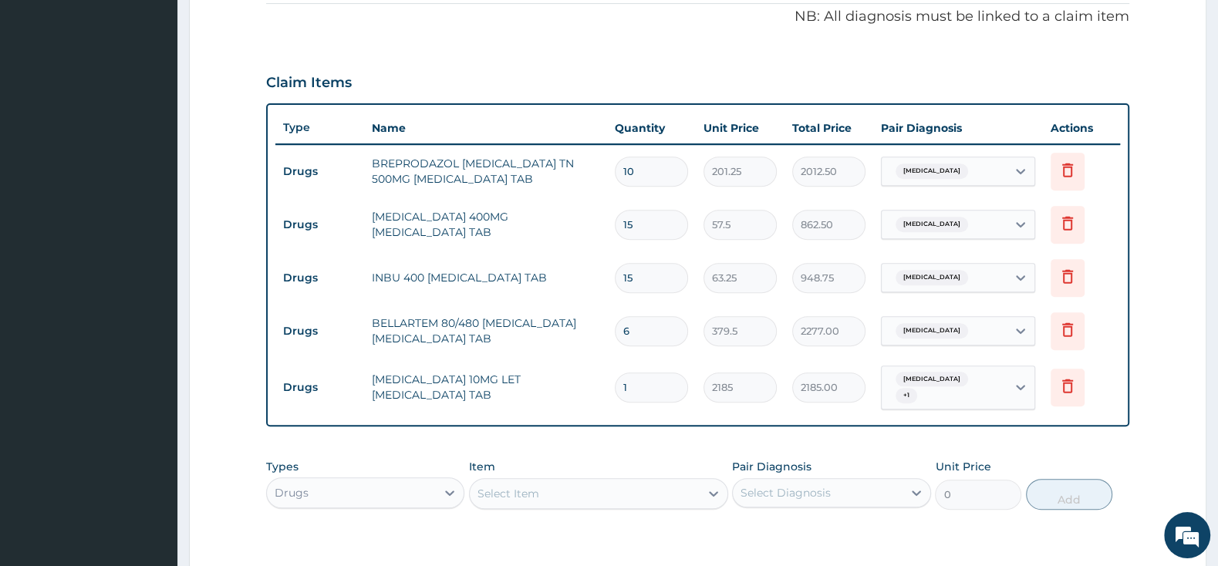
click at [562, 488] on div "Select Item" at bounding box center [585, 493] width 230 height 25
click at [536, 481] on div "Select Item" at bounding box center [585, 493] width 230 height 25
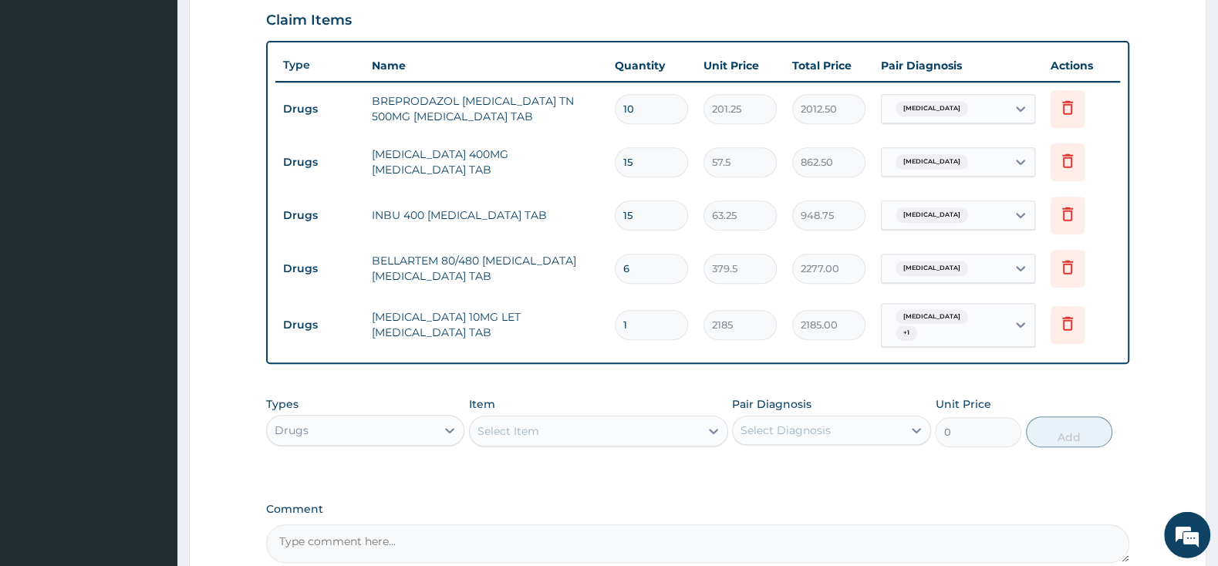
scroll to position [551, 0]
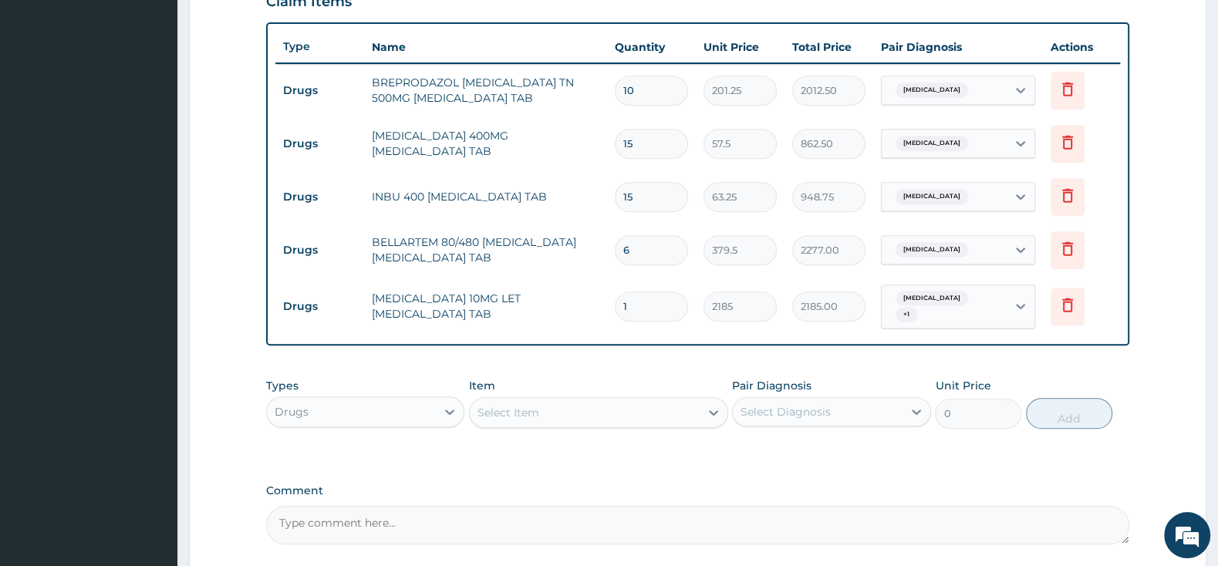
click at [570, 408] on div "Select Item" at bounding box center [585, 412] width 230 height 25
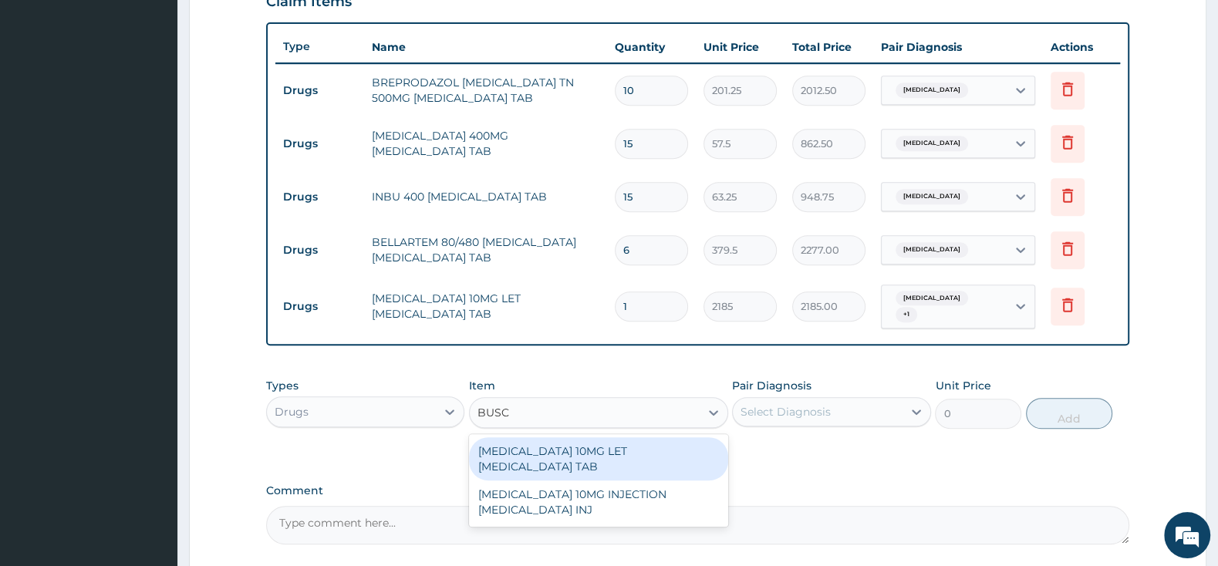
type input "BUSCO"
click at [670, 454] on div "BUSCOPAN 10MG LET HYOSCINE TAB" at bounding box center [598, 458] width 259 height 43
type input "57.5"
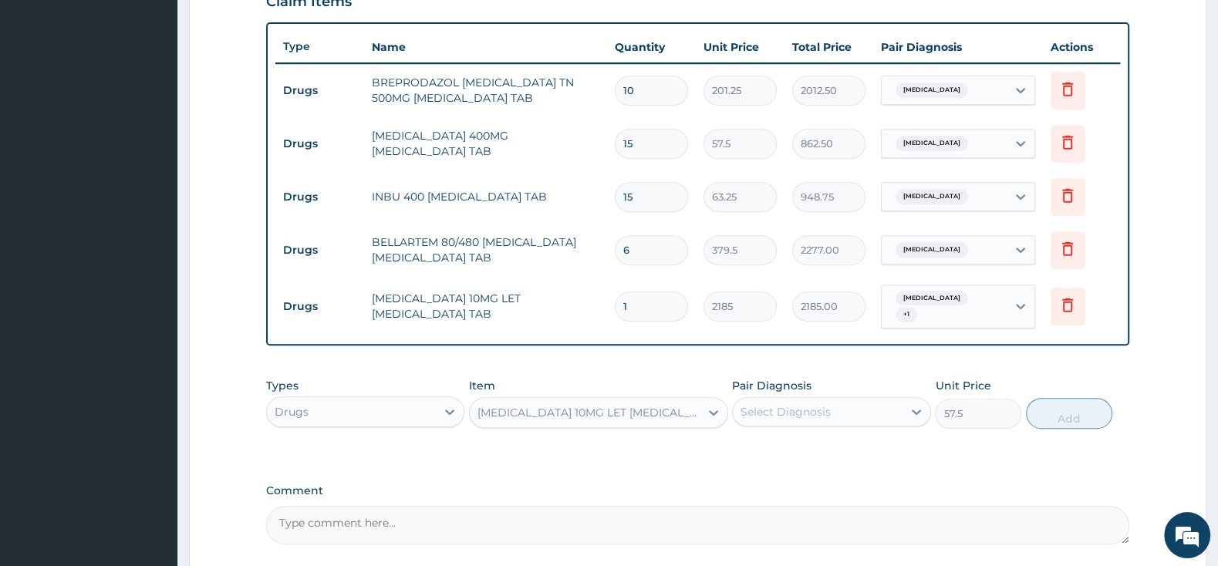
click at [794, 400] on div "Select Diagnosis" at bounding box center [817, 412] width 169 height 25
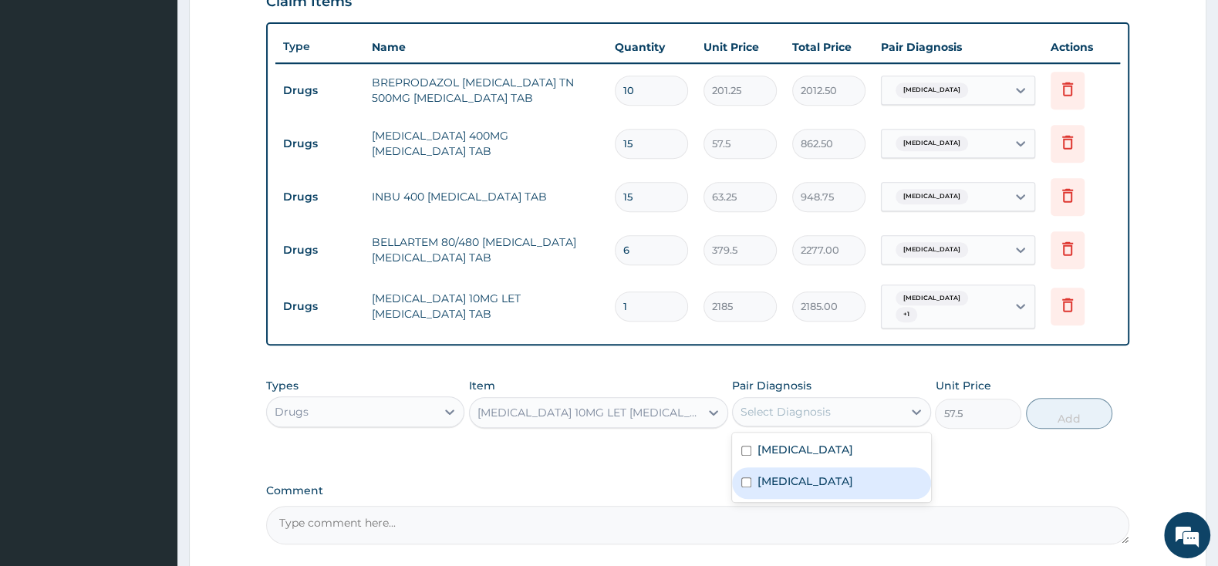
click at [749, 477] on input "checkbox" at bounding box center [746, 482] width 10 height 10
checkbox input "true"
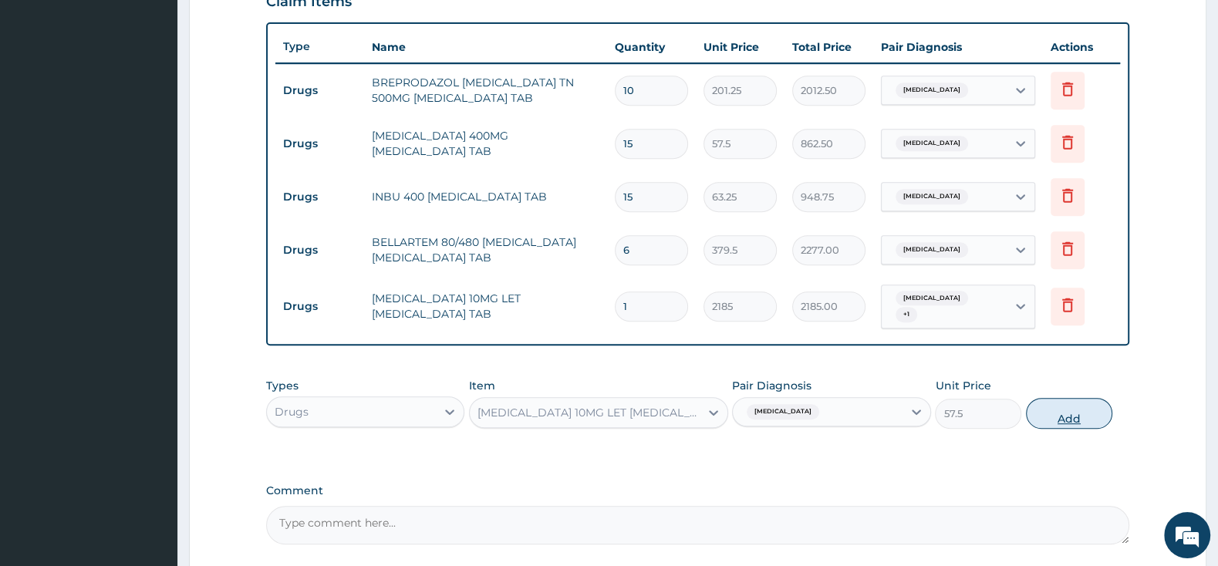
click at [1075, 417] on button "Add" at bounding box center [1069, 413] width 86 height 31
type input "0"
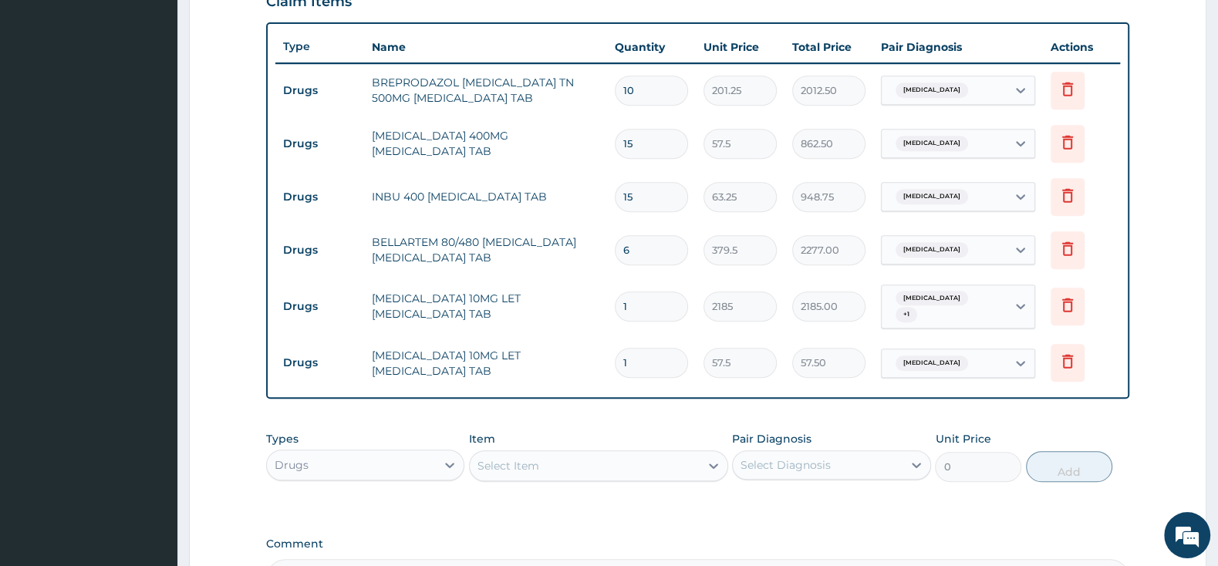
type input "10"
type input "575.00"
type input "10"
click at [300, 465] on div "Drugs" at bounding box center [292, 464] width 34 height 15
click at [366, 555] on div "Procedures" at bounding box center [365, 559] width 198 height 28
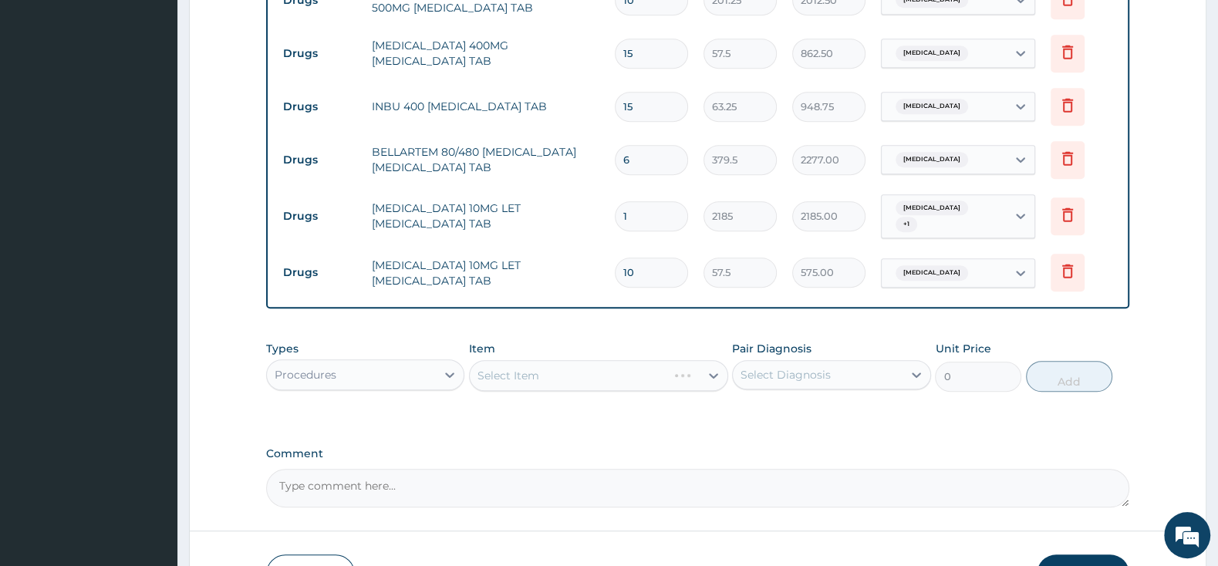
scroll to position [713, 0]
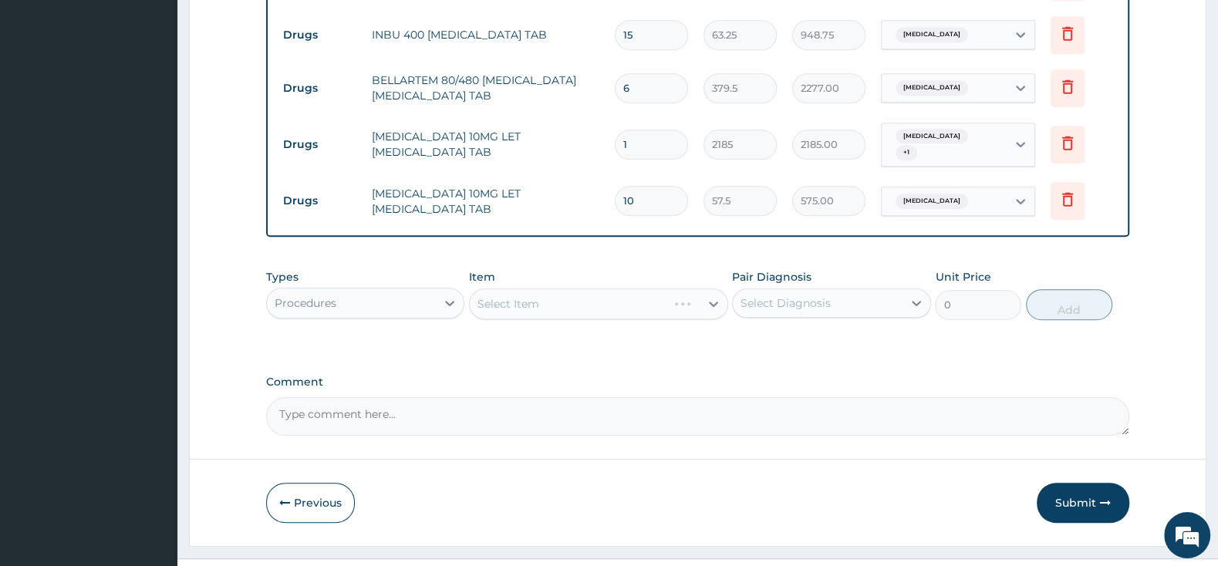
click at [628, 298] on div "Select Item" at bounding box center [598, 303] width 259 height 31
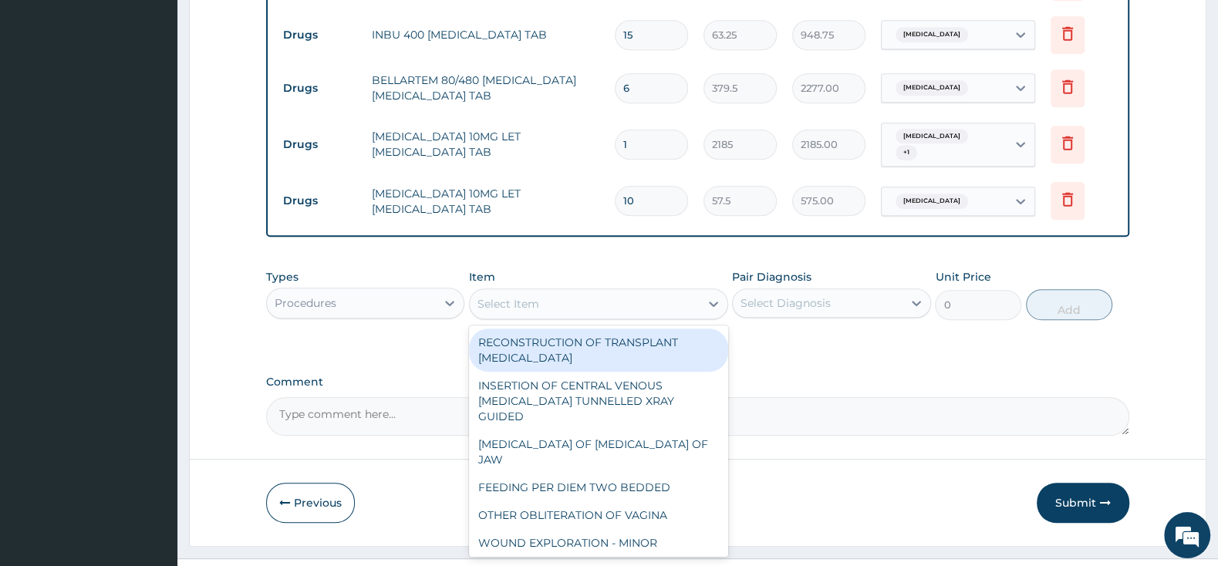
click at [626, 298] on div "Select Item" at bounding box center [585, 304] width 230 height 25
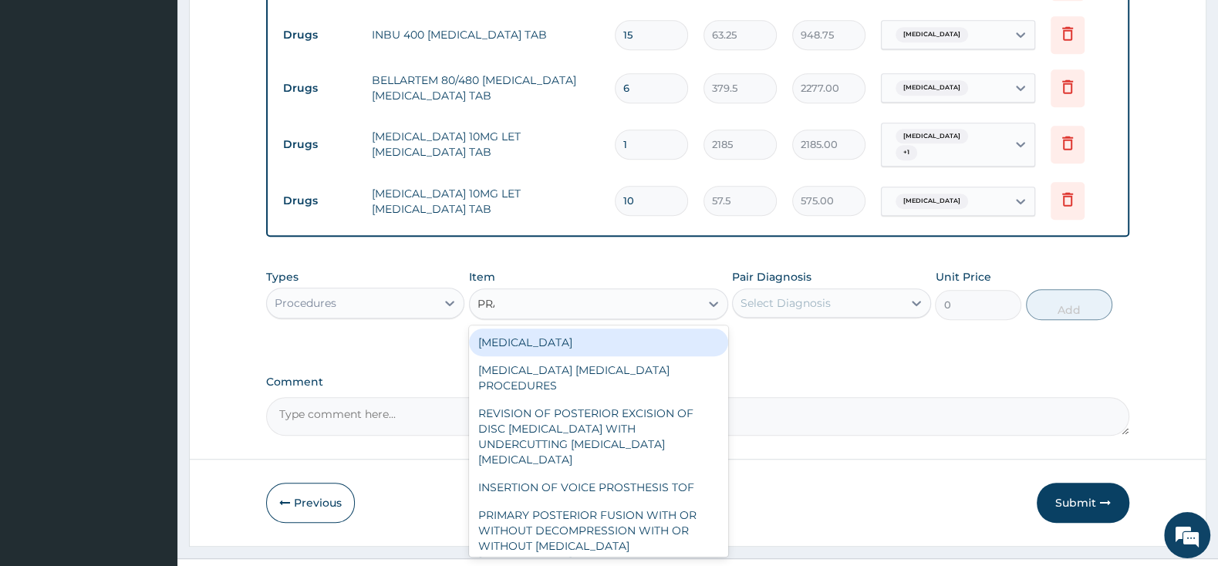
type input "PRAC"
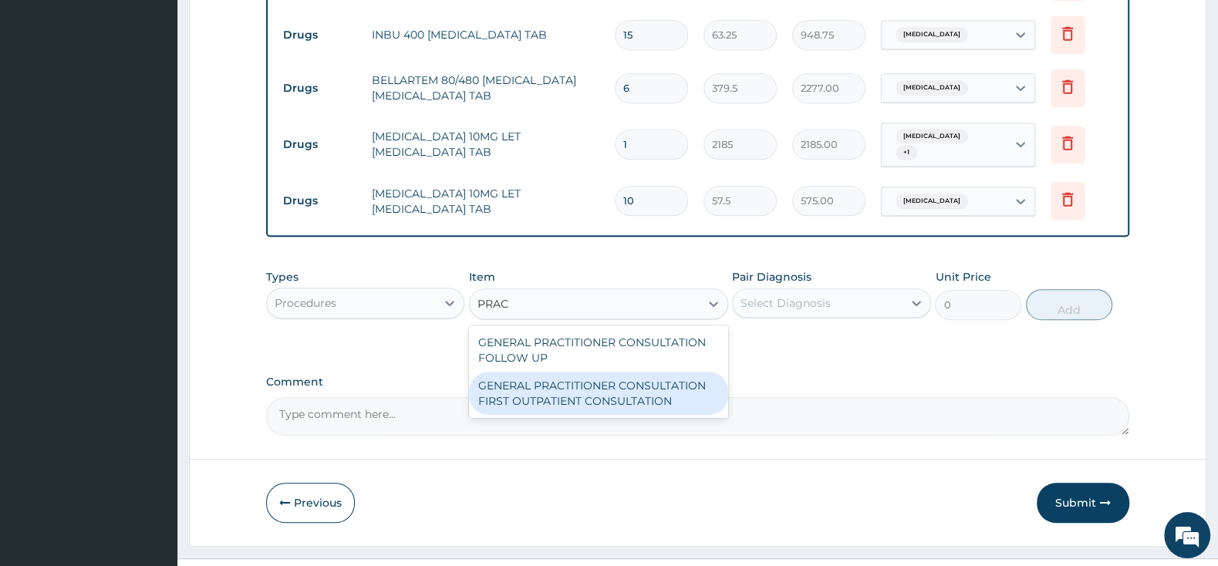
click at [660, 396] on div "GENERAL PRACTITIONER CONSULTATION FIRST OUTPATIENT CONSULTATION" at bounding box center [598, 393] width 259 height 43
type input "3000"
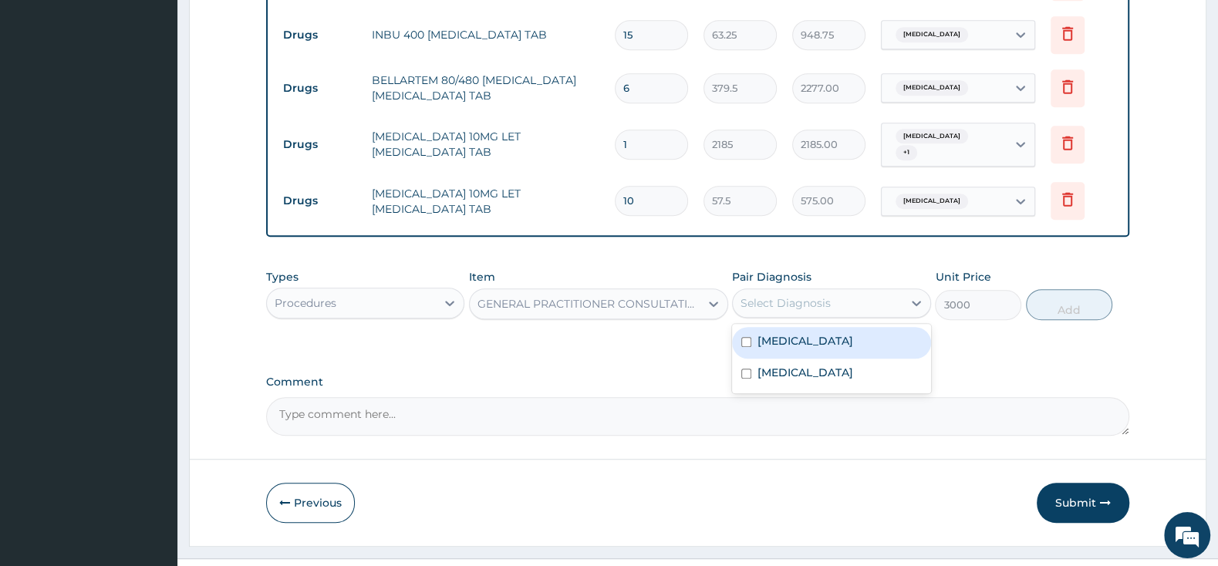
click at [760, 291] on div "Select Diagnosis" at bounding box center [817, 303] width 169 height 25
drag, startPoint x: 745, startPoint y: 371, endPoint x: 745, endPoint y: 342, distance: 28.5
click at [745, 369] on input "checkbox" at bounding box center [746, 374] width 10 height 10
checkbox input "true"
click at [741, 337] on input "checkbox" at bounding box center [746, 342] width 10 height 10
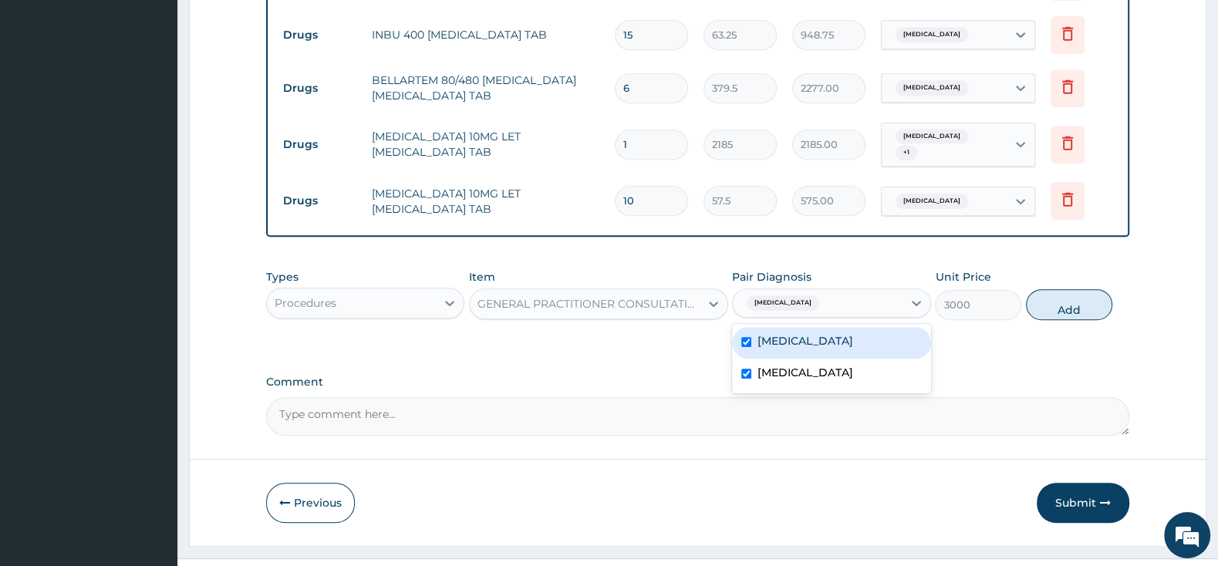
checkbox input "true"
click at [1046, 293] on button "Add" at bounding box center [1069, 304] width 86 height 31
type input "0"
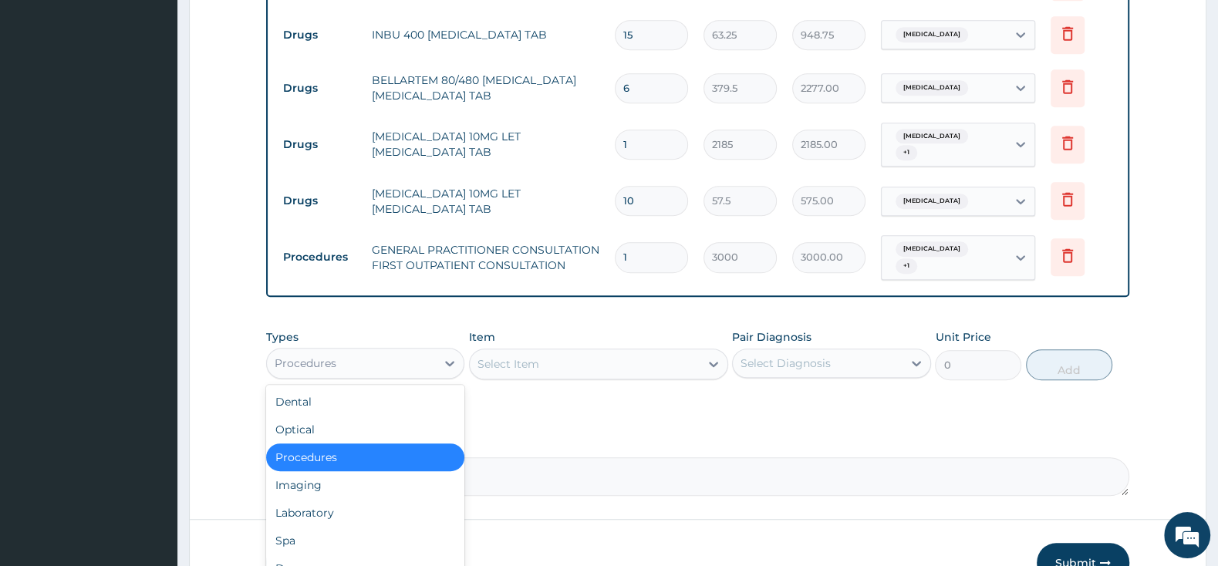
click at [379, 351] on div "Procedures" at bounding box center [351, 363] width 169 height 25
click at [393, 501] on div "Laboratory" at bounding box center [365, 513] width 198 height 28
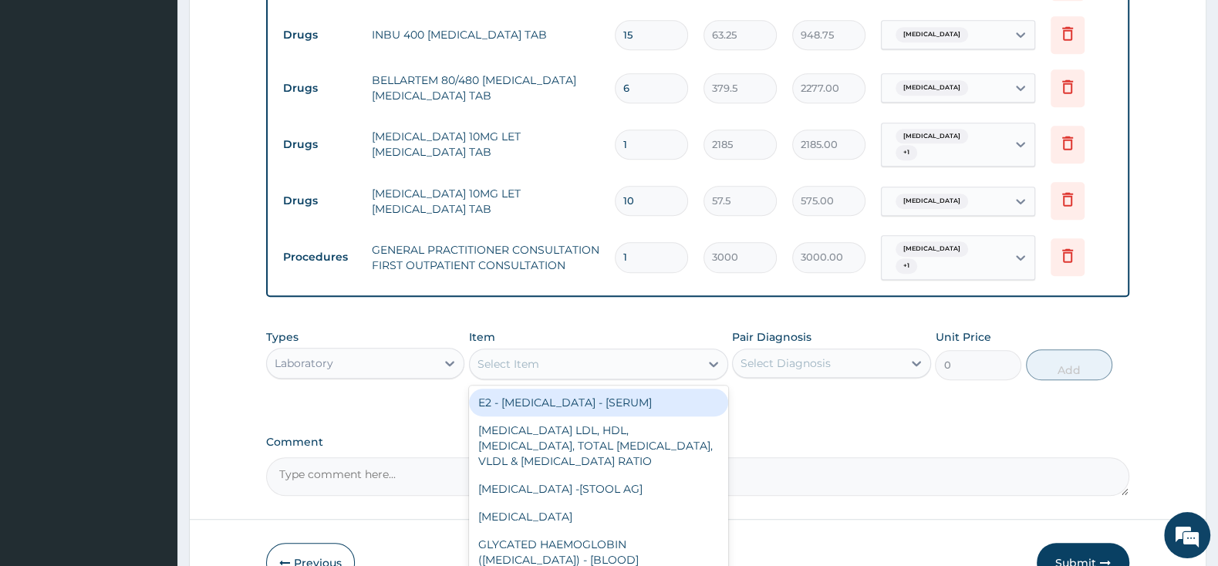
click at [538, 356] on div "Select Item" at bounding box center [508, 363] width 62 height 15
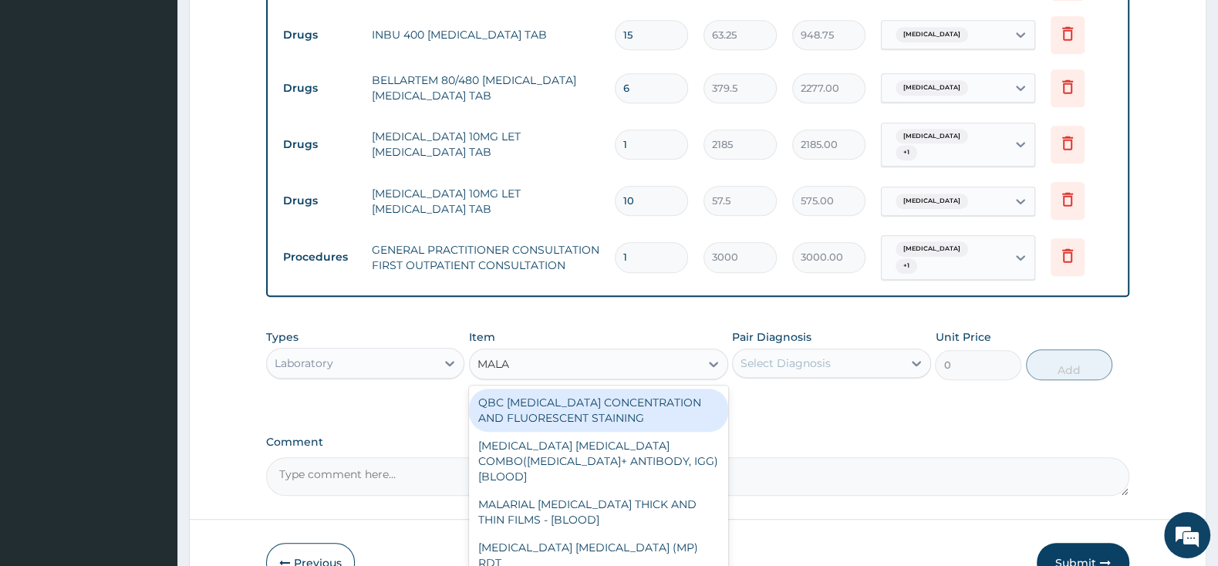
type input "MALAR"
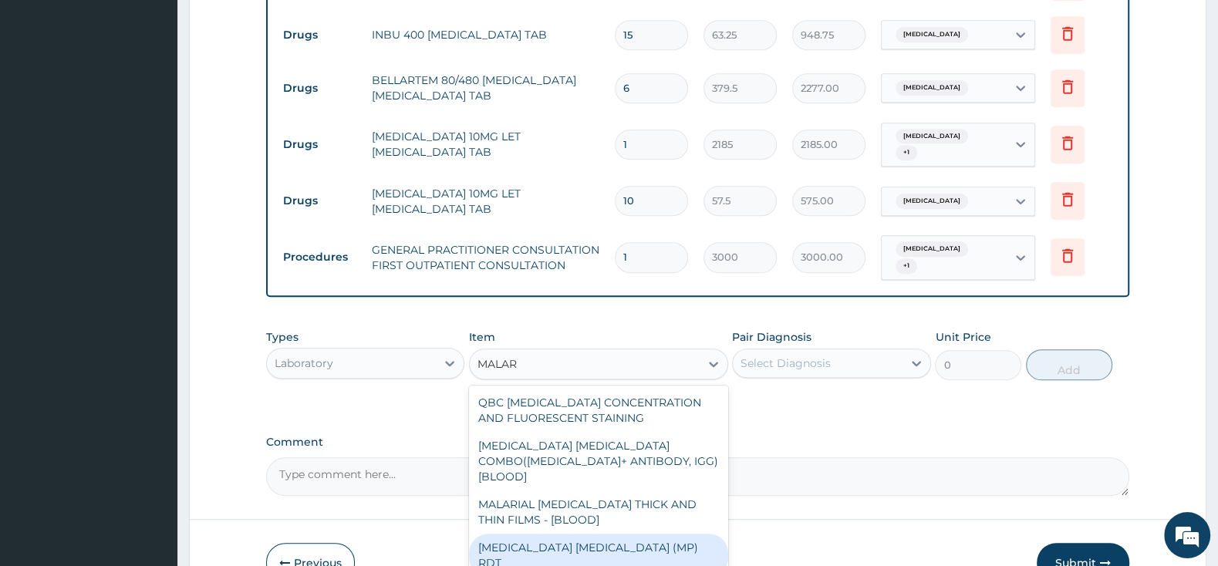
click at [650, 534] on div "MALARIA PARASITE (MP) RDT" at bounding box center [598, 555] width 259 height 43
type input "1500"
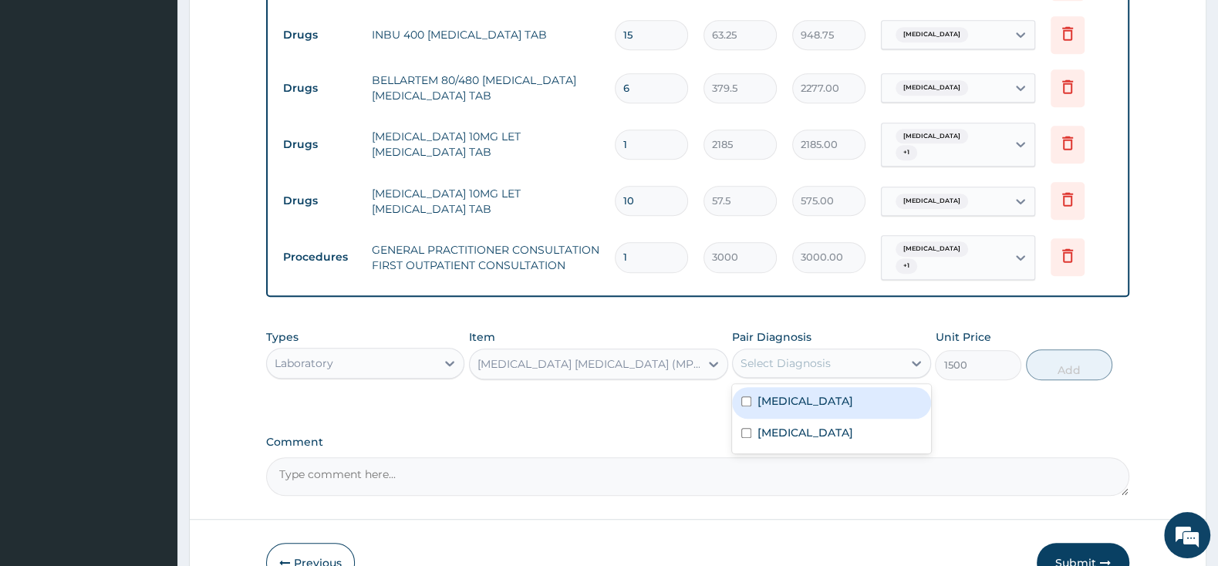
click at [828, 351] on div "Select Diagnosis" at bounding box center [817, 363] width 169 height 25
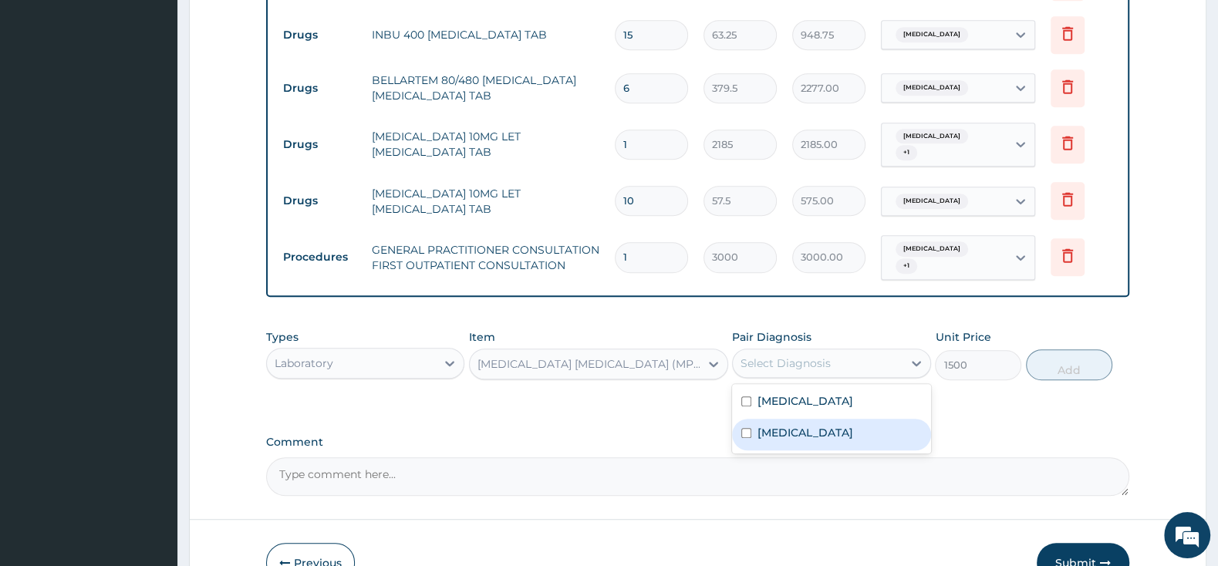
click at [745, 428] on input "checkbox" at bounding box center [746, 433] width 10 height 10
checkbox input "true"
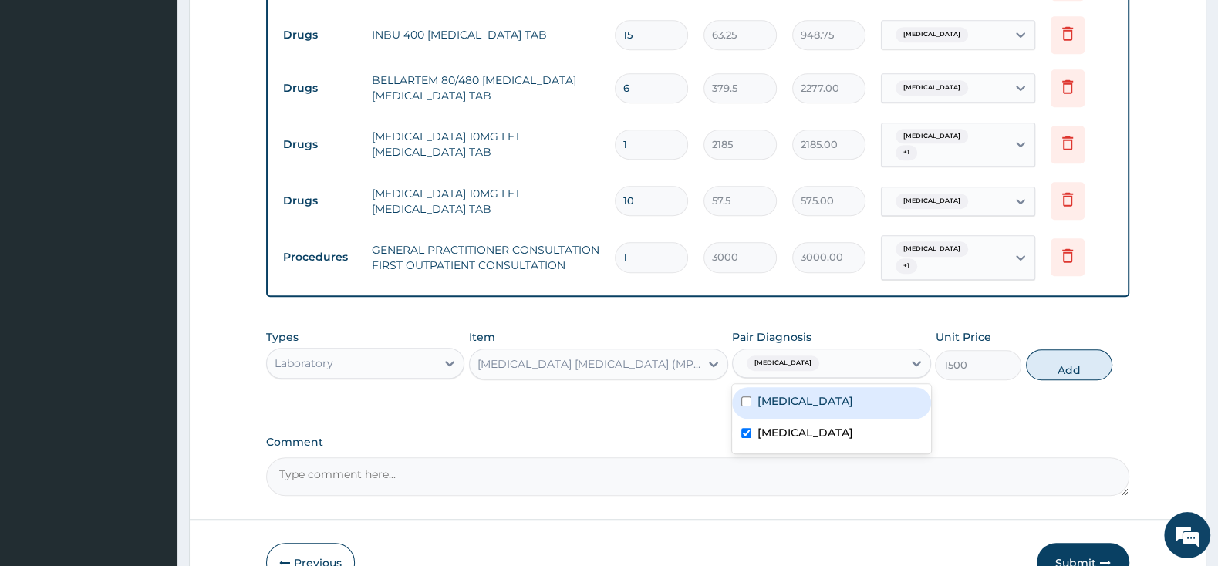
click at [747, 396] on input "checkbox" at bounding box center [746, 401] width 10 height 10
checkbox input "true"
click at [748, 428] on input "checkbox" at bounding box center [746, 433] width 10 height 10
checkbox input "false"
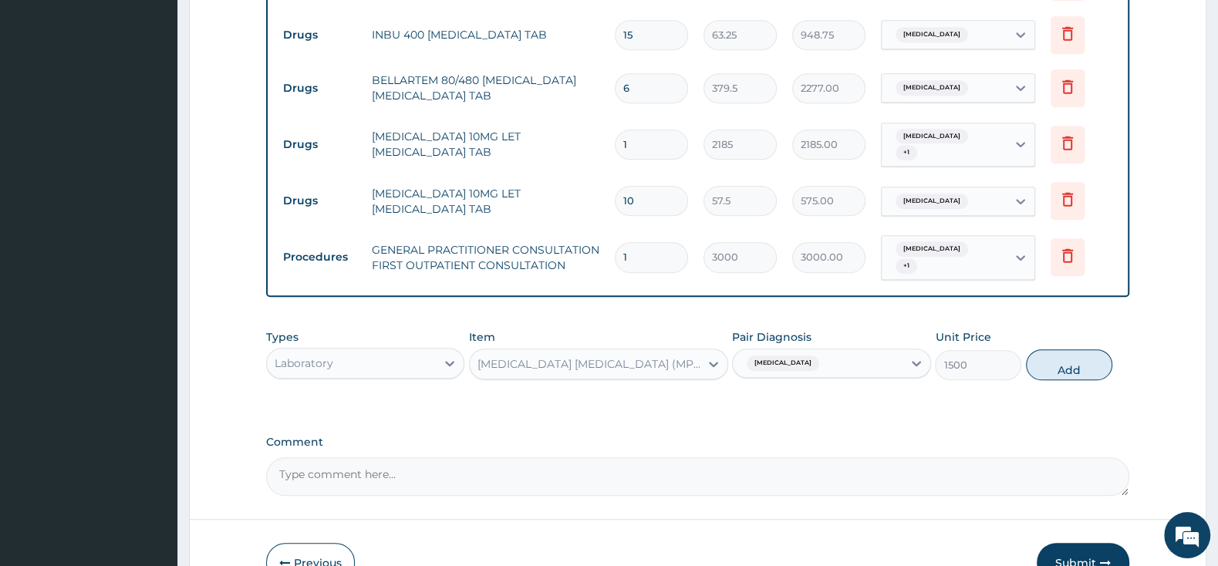
click at [1054, 350] on button "Add" at bounding box center [1069, 364] width 86 height 31
type input "0"
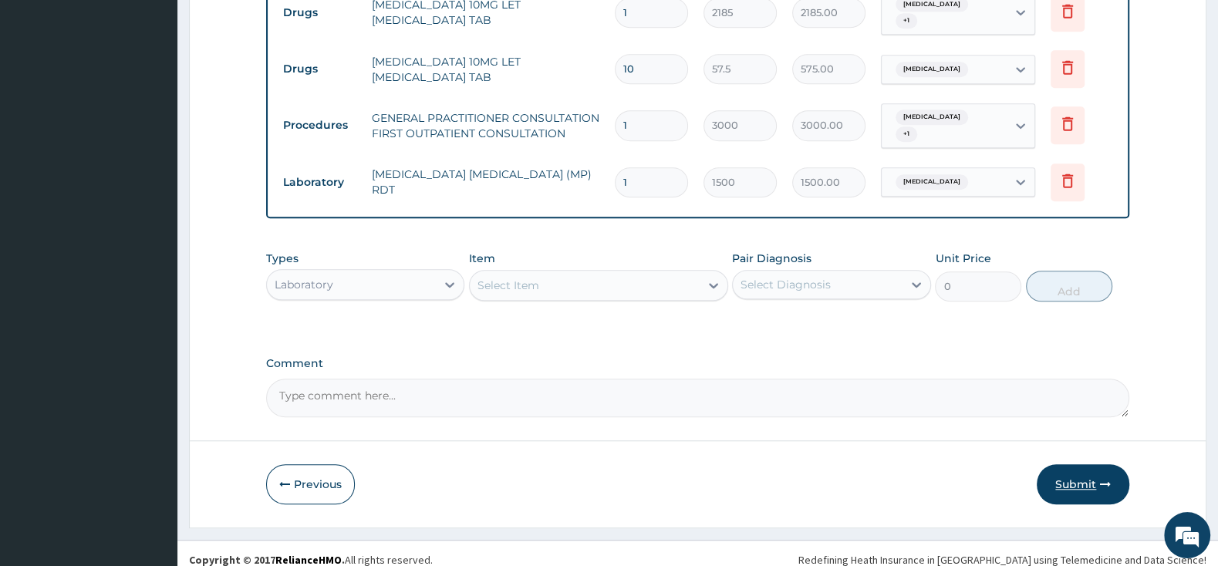
click at [1082, 464] on button "Submit" at bounding box center [1083, 484] width 93 height 40
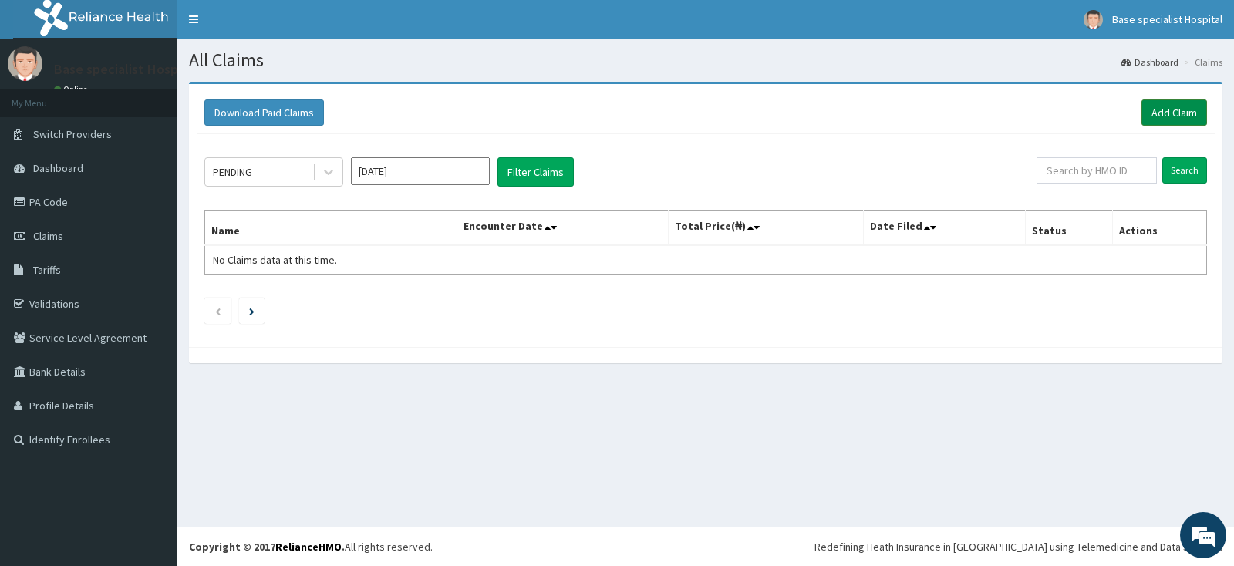
click at [1172, 114] on link "Add Claim" at bounding box center [1175, 112] width 66 height 26
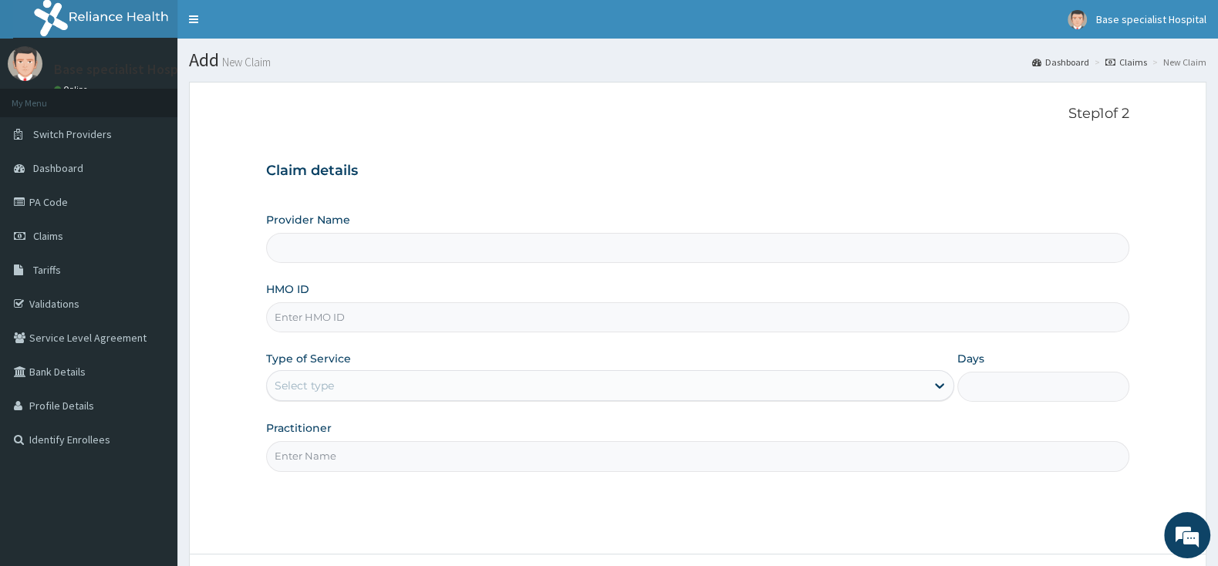
type input "Base Specialist Hospital"
paste input "JIO/10055/A"
type input "JIO/10055/A"
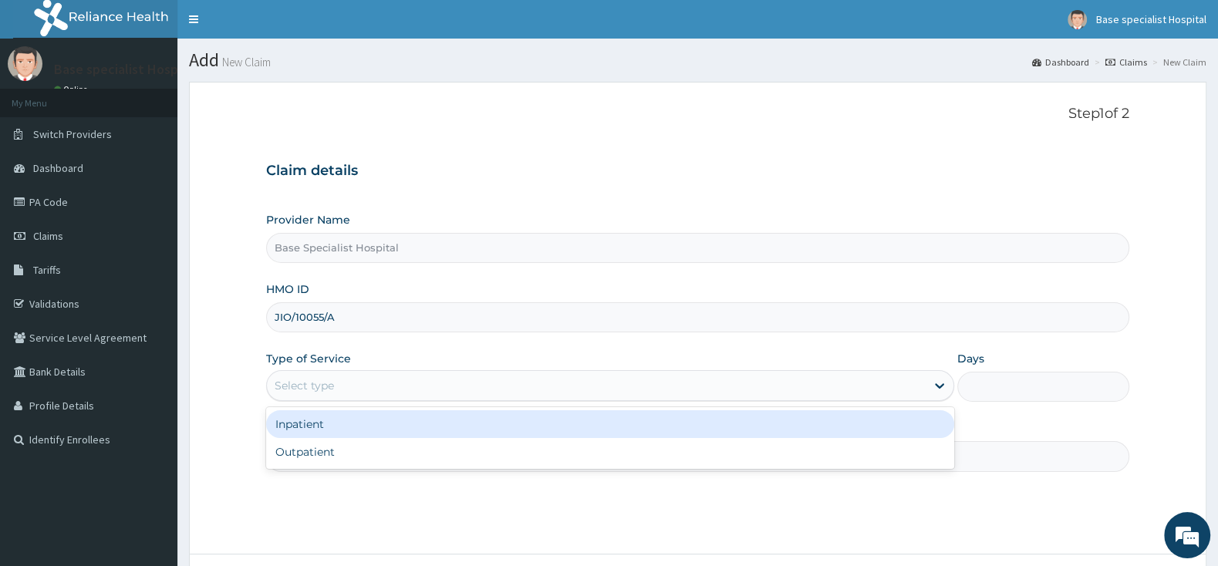
click at [342, 384] on div "Select type" at bounding box center [596, 385] width 659 height 25
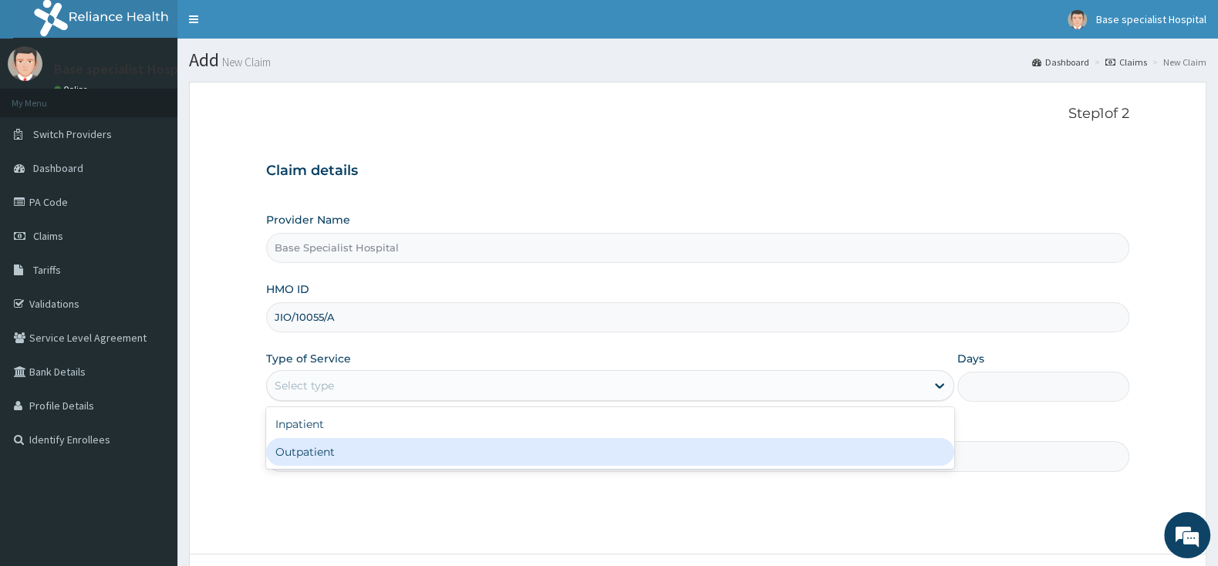
click at [342, 443] on div "Outpatient" at bounding box center [610, 452] width 688 height 28
type input "1"
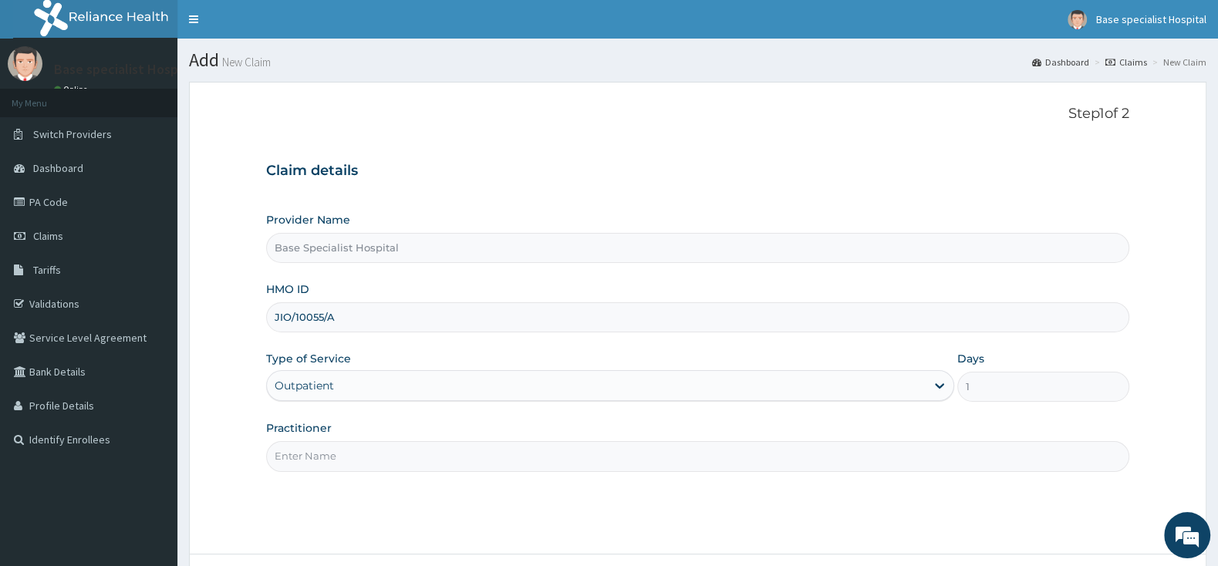
drag, startPoint x: 347, startPoint y: 450, endPoint x: 359, endPoint y: 447, distance: 12.6
click at [348, 450] on input "Practitioner" at bounding box center [697, 456] width 863 height 30
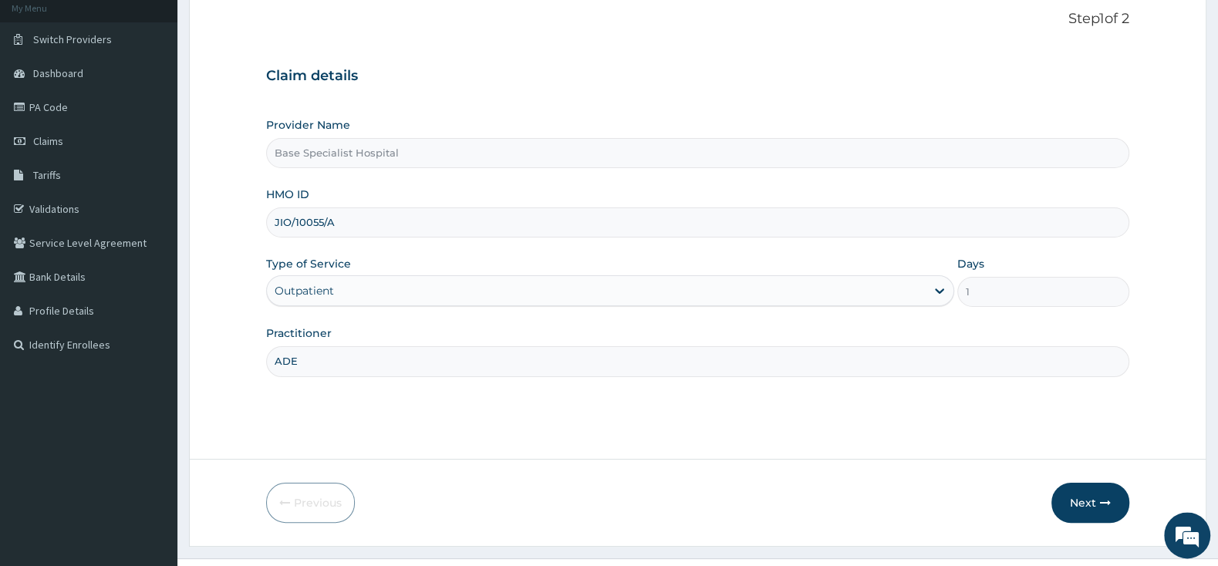
scroll to position [127, 0]
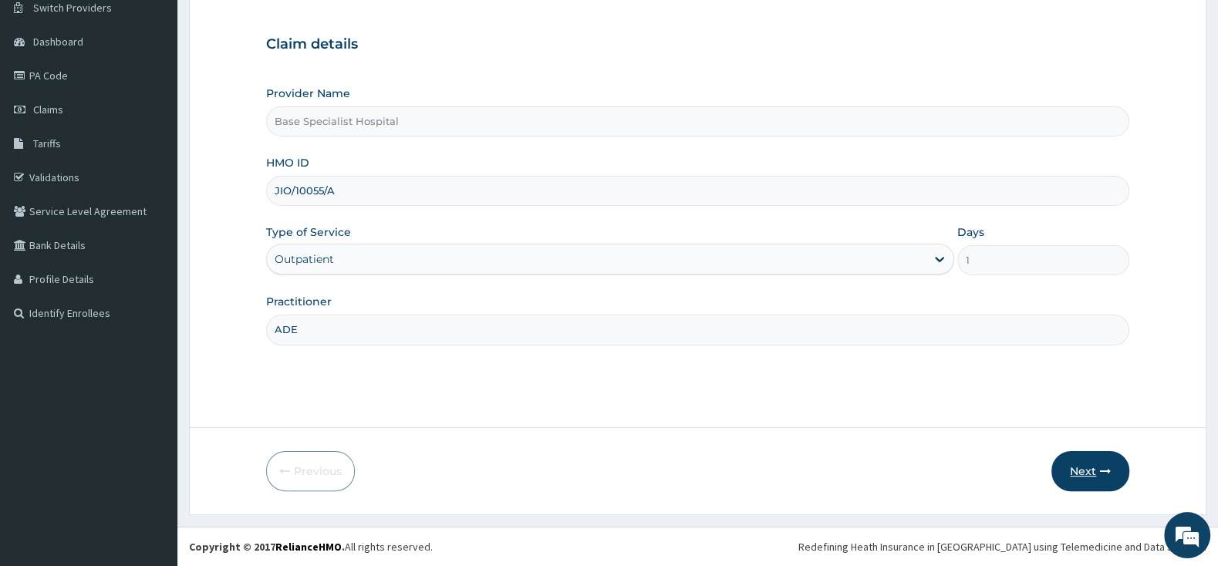
type input "ADE"
click at [1091, 473] on button "Next" at bounding box center [1090, 471] width 78 height 40
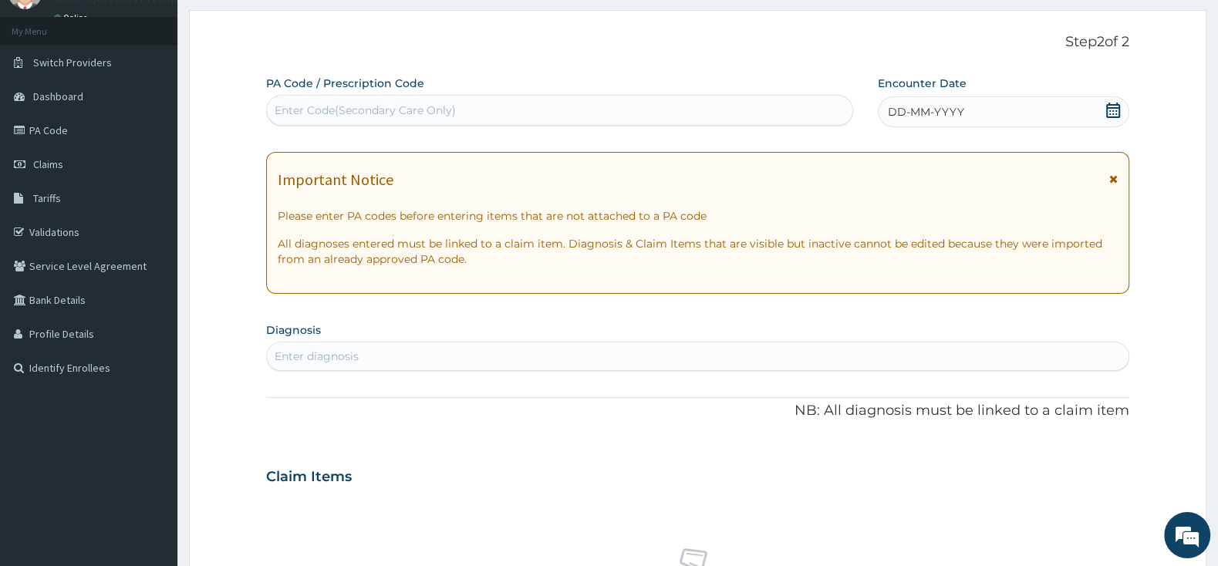
scroll to position [46, 0]
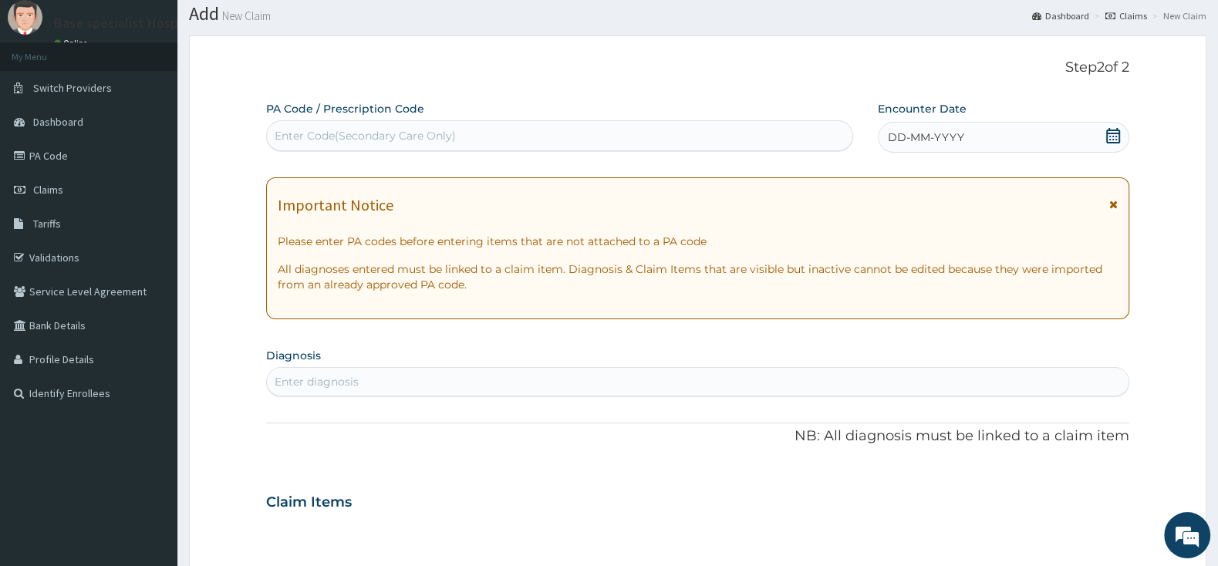
click at [1121, 132] on div "DD-MM-YYYY" at bounding box center [1003, 137] width 251 height 31
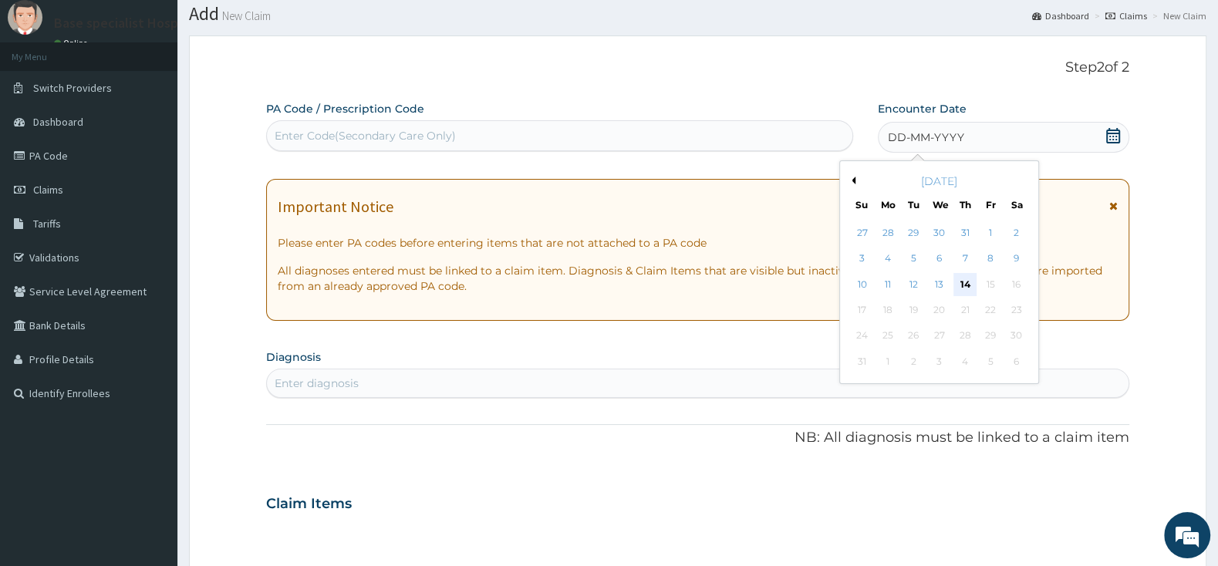
click at [965, 286] on div "14" at bounding box center [964, 284] width 23 height 23
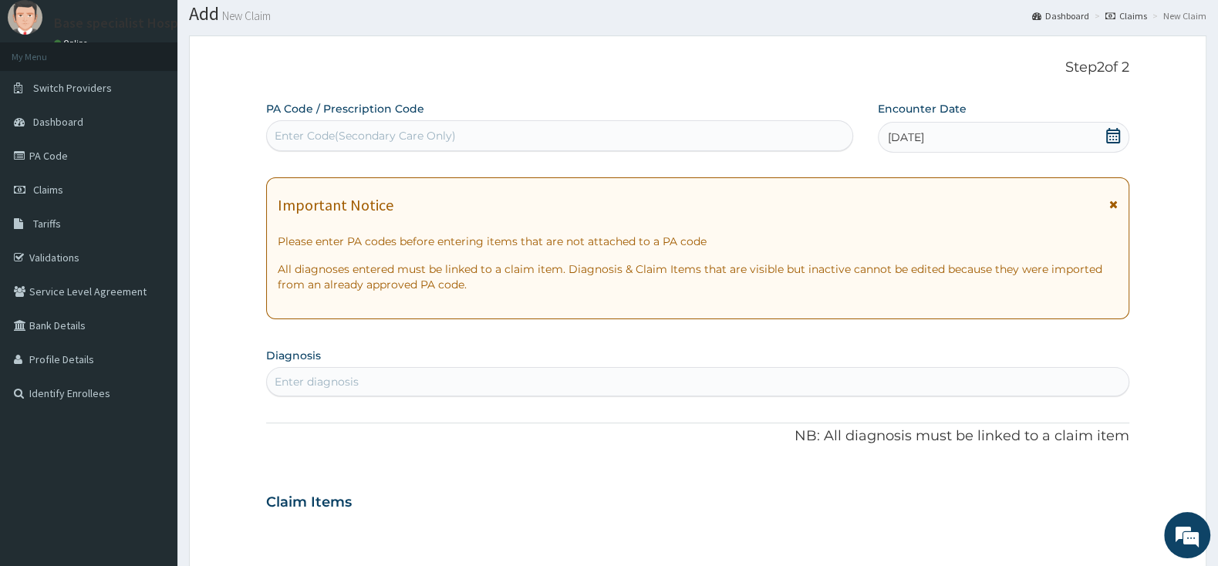
scroll to position [0, 0]
click at [494, 382] on div "Enter diagnosis" at bounding box center [698, 381] width 862 height 25
type input "MALARIA"
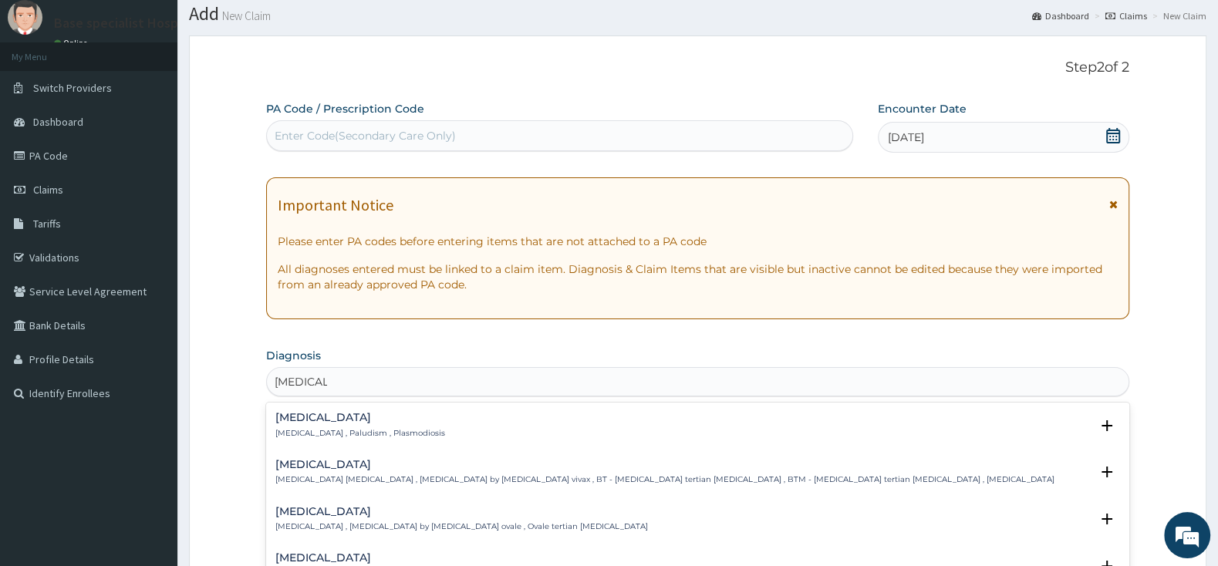
click at [311, 419] on h4 "[MEDICAL_DATA]" at bounding box center [360, 418] width 170 height 12
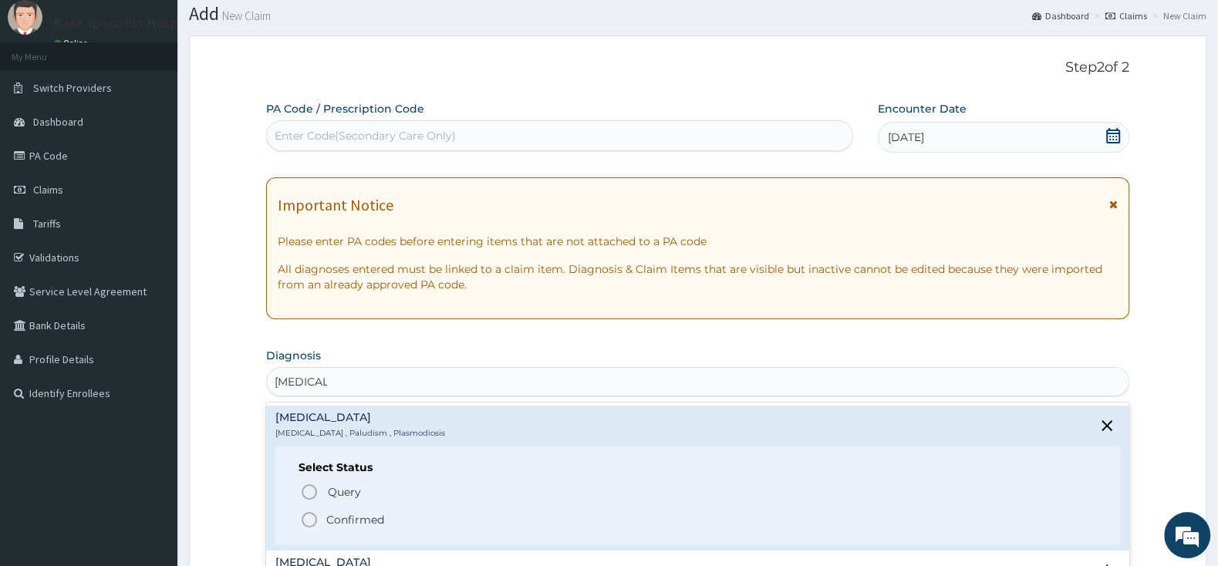
click at [309, 524] on icon "status option filled" at bounding box center [309, 520] width 19 height 19
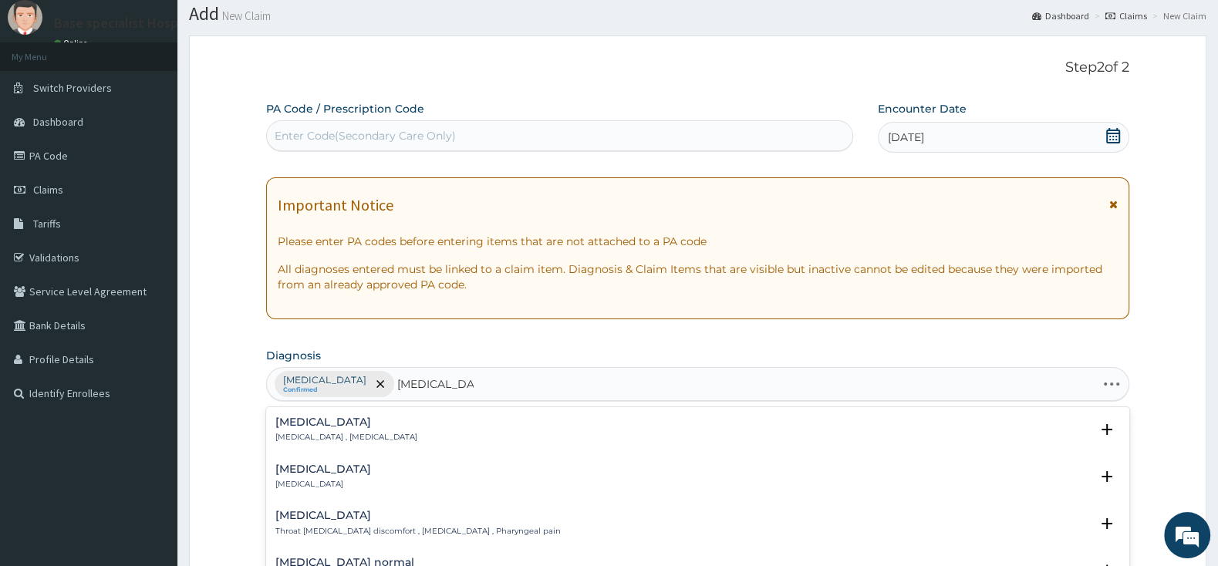
type input "PHARYNGITIS"
click at [301, 481] on p "Pharyngitis" at bounding box center [323, 484] width 96 height 11
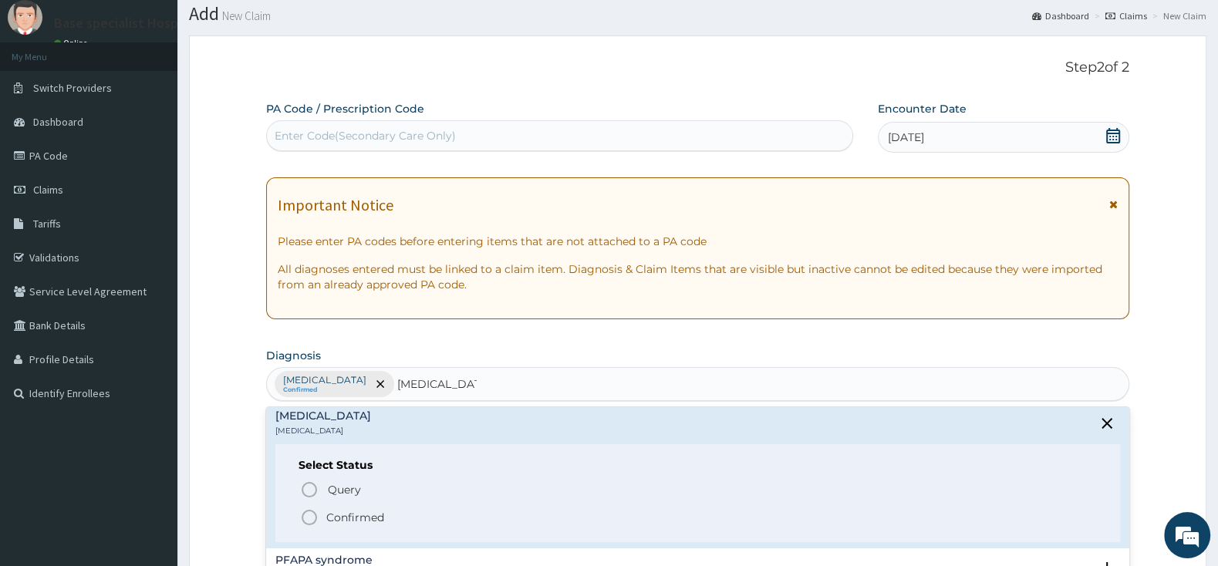
scroll to position [81, 0]
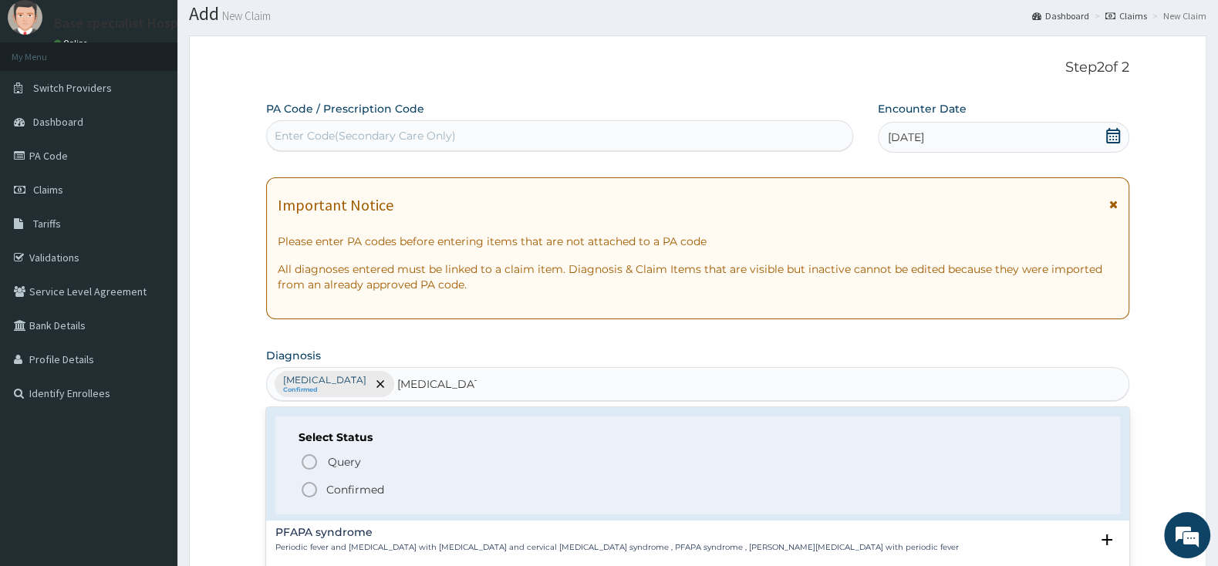
click at [309, 489] on icon "status option filled" at bounding box center [309, 490] width 19 height 19
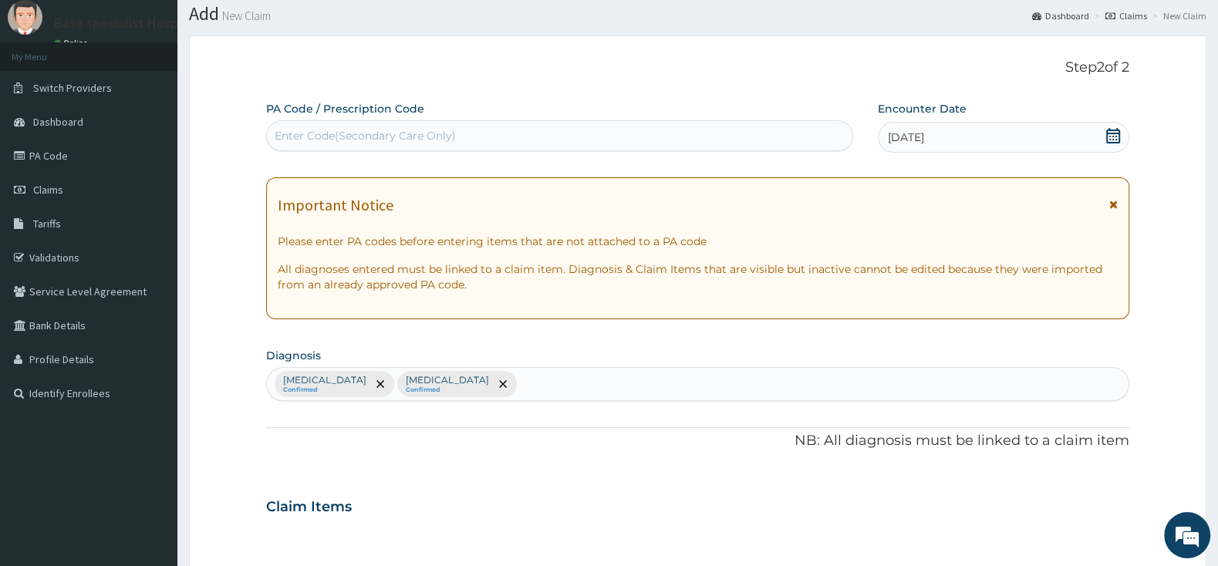
scroll to position [370, 0]
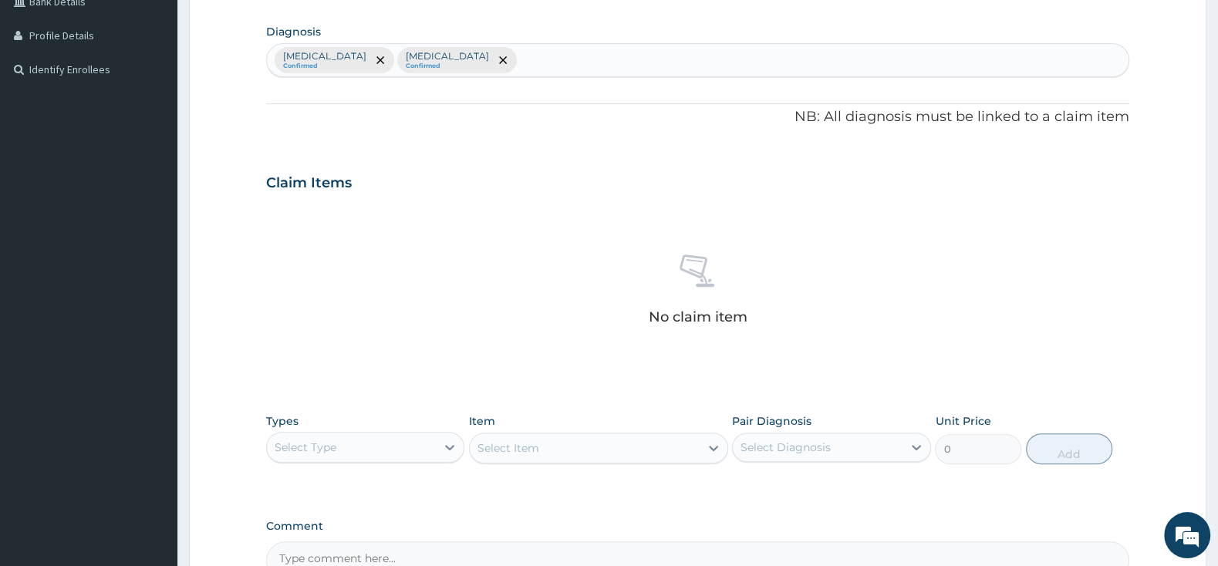
click at [361, 442] on div "Select Type" at bounding box center [351, 447] width 169 height 25
click at [369, 541] on div "Procedures" at bounding box center [365, 542] width 198 height 28
click at [558, 452] on div "Select Item" at bounding box center [585, 448] width 230 height 25
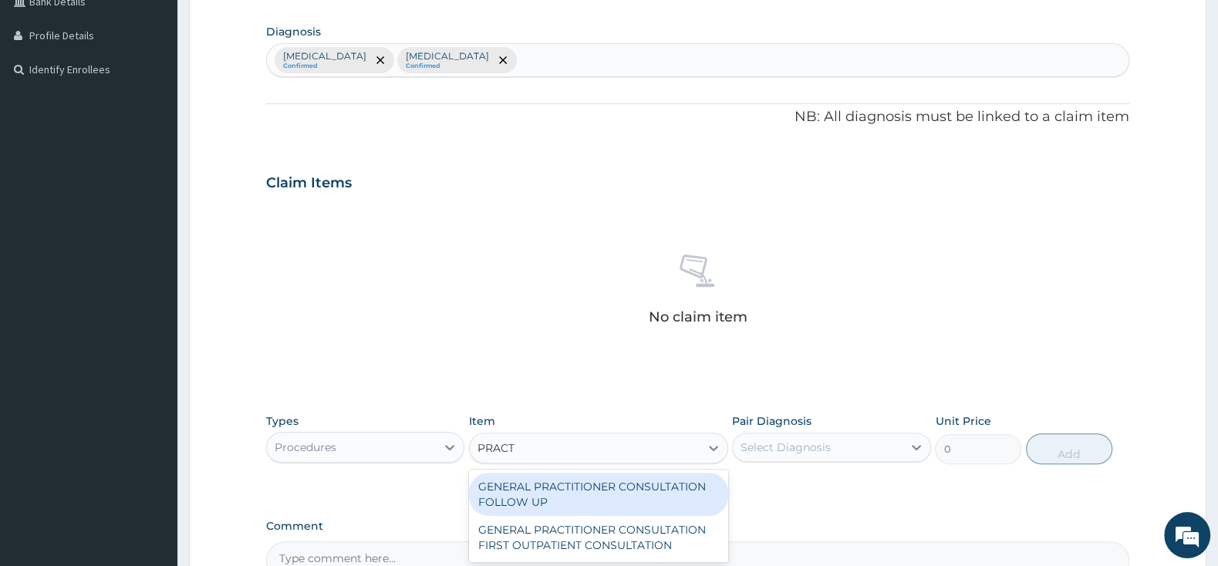
type input "PRACTI"
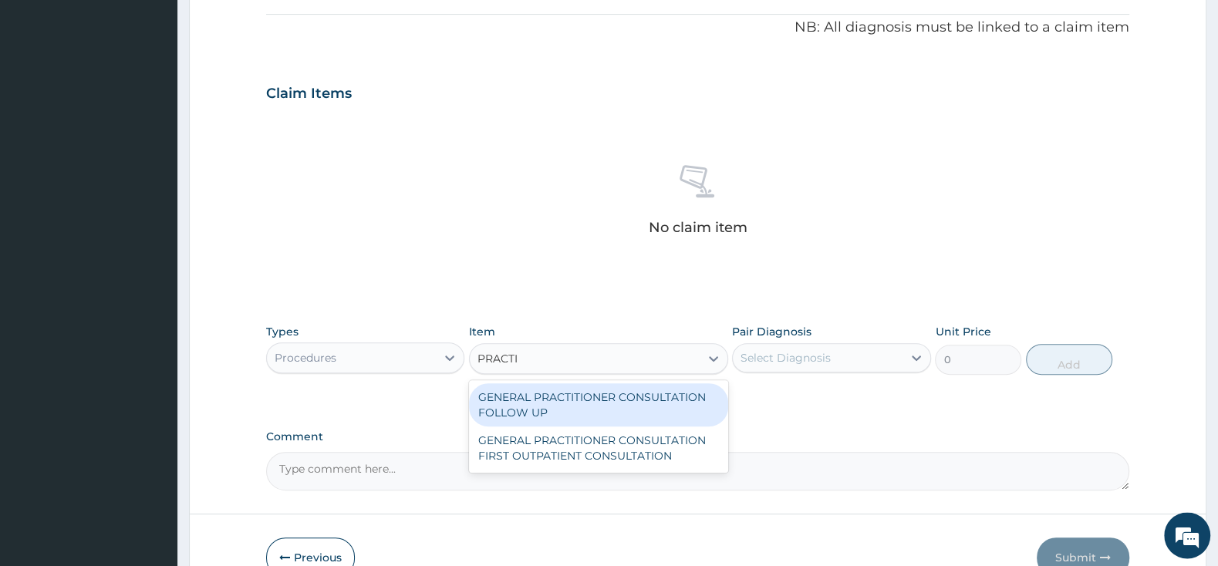
scroll to position [532, 0]
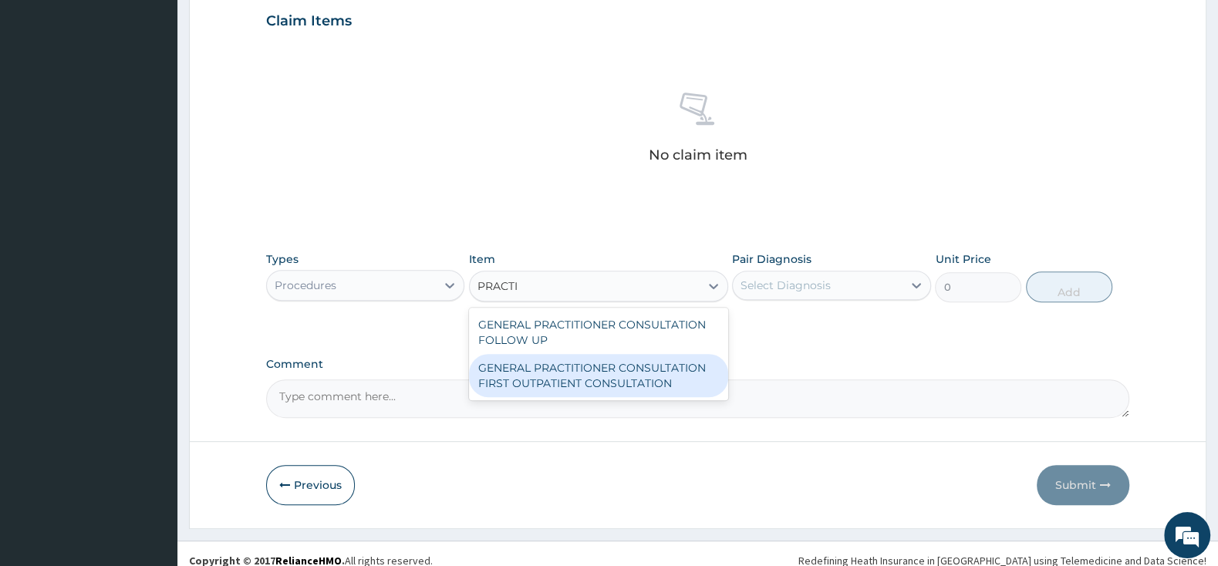
click at [648, 379] on div "GENERAL PRACTITIONER CONSULTATION FIRST OUTPATIENT CONSULTATION" at bounding box center [598, 375] width 259 height 43
type input "3000"
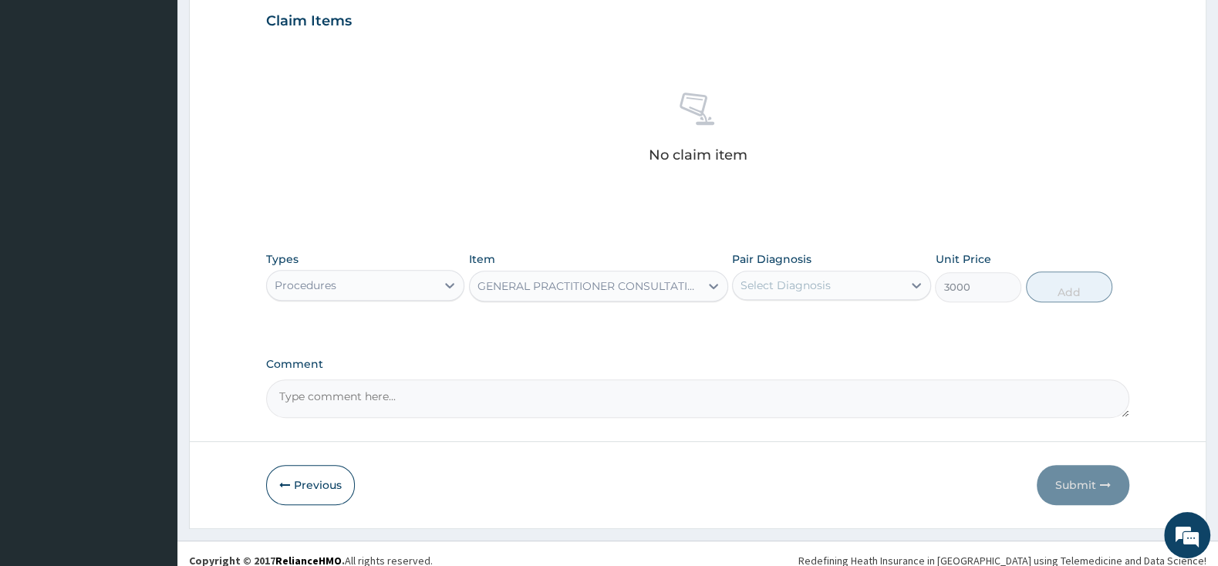
click at [768, 280] on div "Select Diagnosis" at bounding box center [785, 285] width 90 height 15
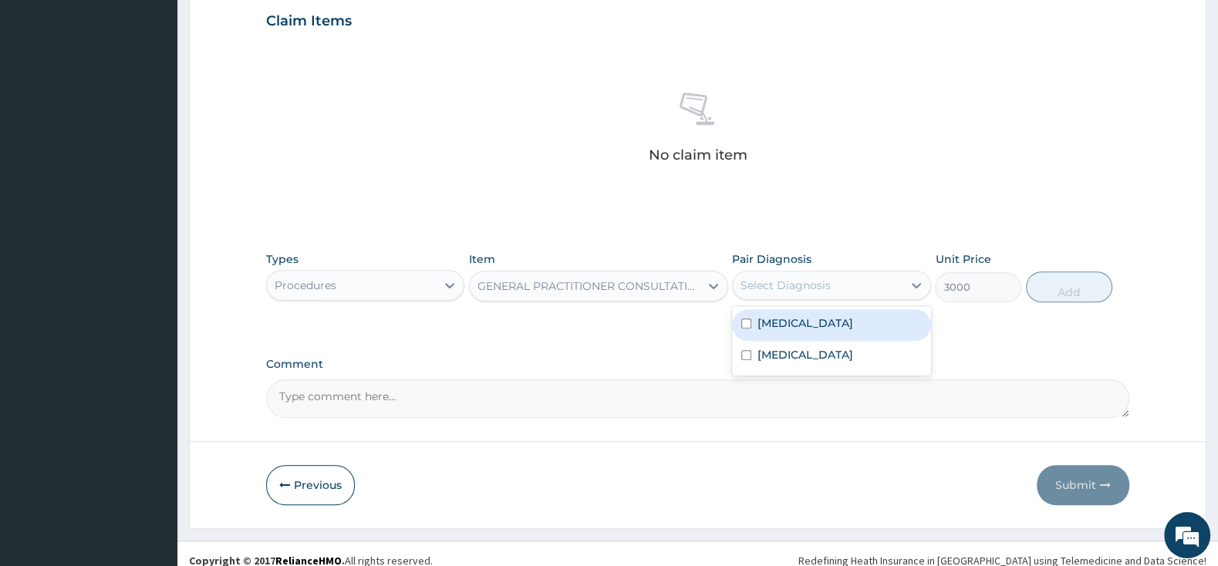
click at [744, 324] on input "checkbox" at bounding box center [746, 324] width 10 height 10
checkbox input "true"
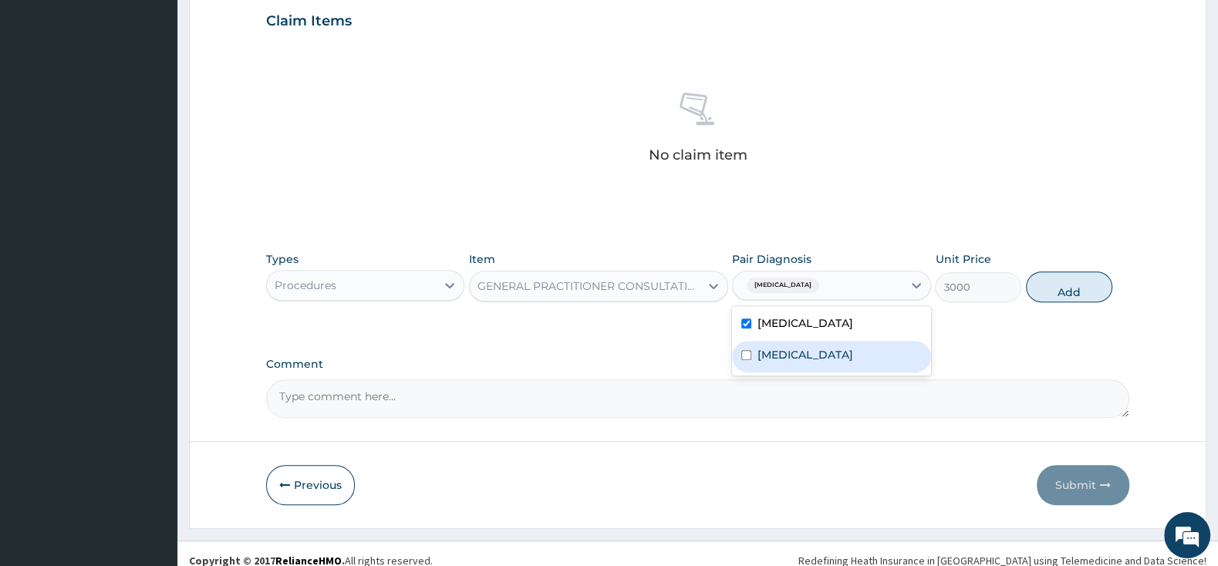
click at [741, 358] on input "checkbox" at bounding box center [746, 355] width 10 height 10
checkbox input "true"
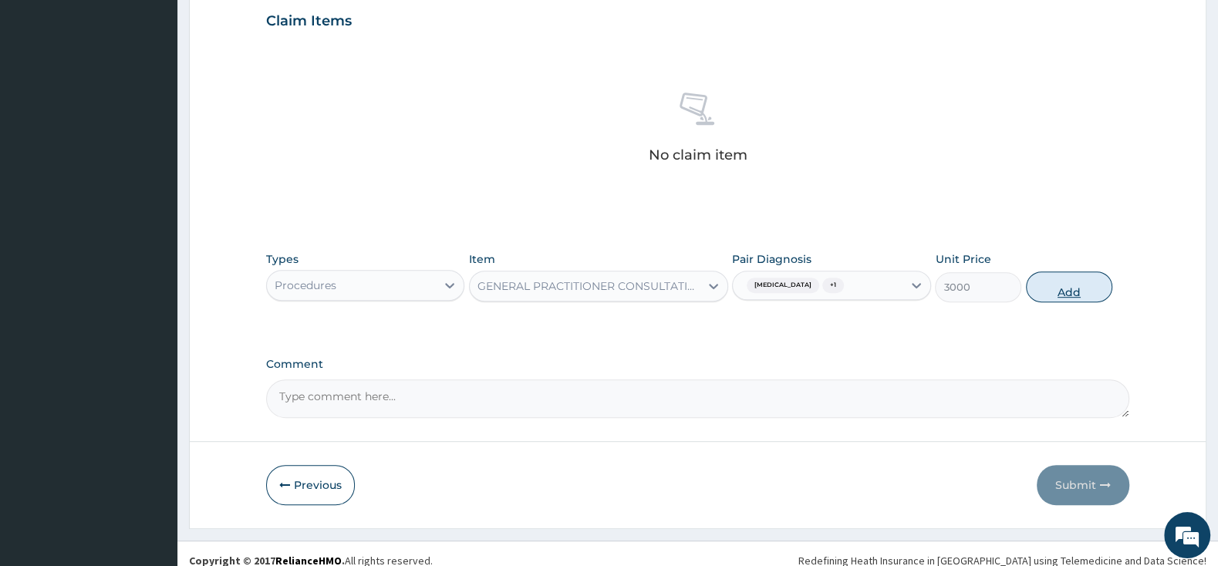
click at [1052, 288] on button "Add" at bounding box center [1069, 287] width 86 height 31
type input "0"
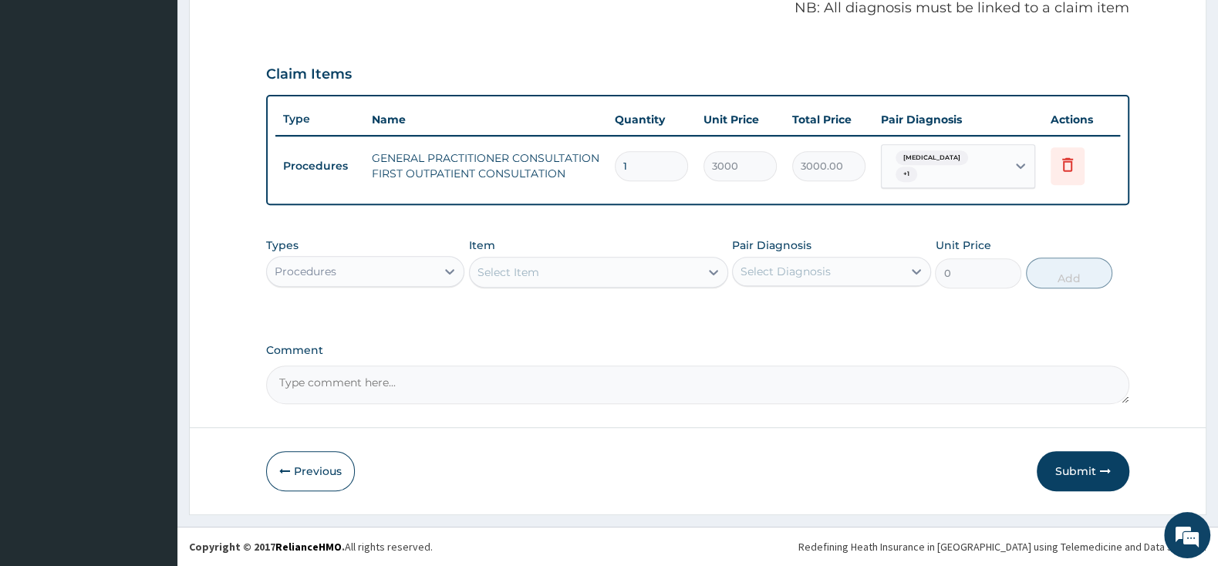
scroll to position [472, 0]
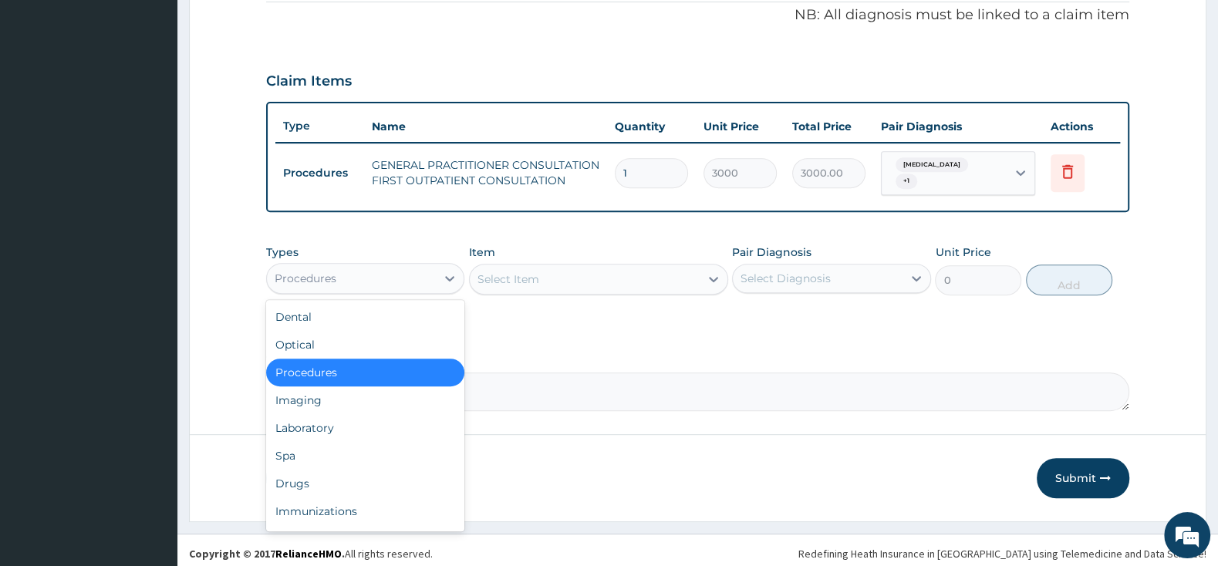
click at [393, 278] on div "Procedures" at bounding box center [351, 278] width 169 height 25
click at [352, 420] on div "Laboratory" at bounding box center [365, 428] width 198 height 28
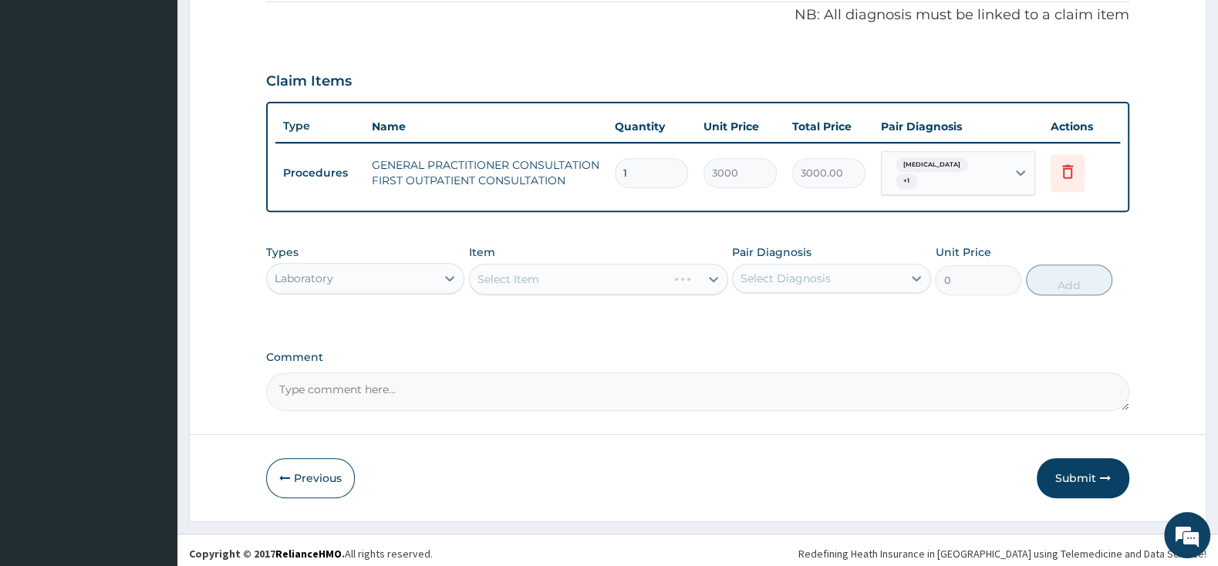
click at [542, 271] on div "Select Item" at bounding box center [598, 279] width 259 height 31
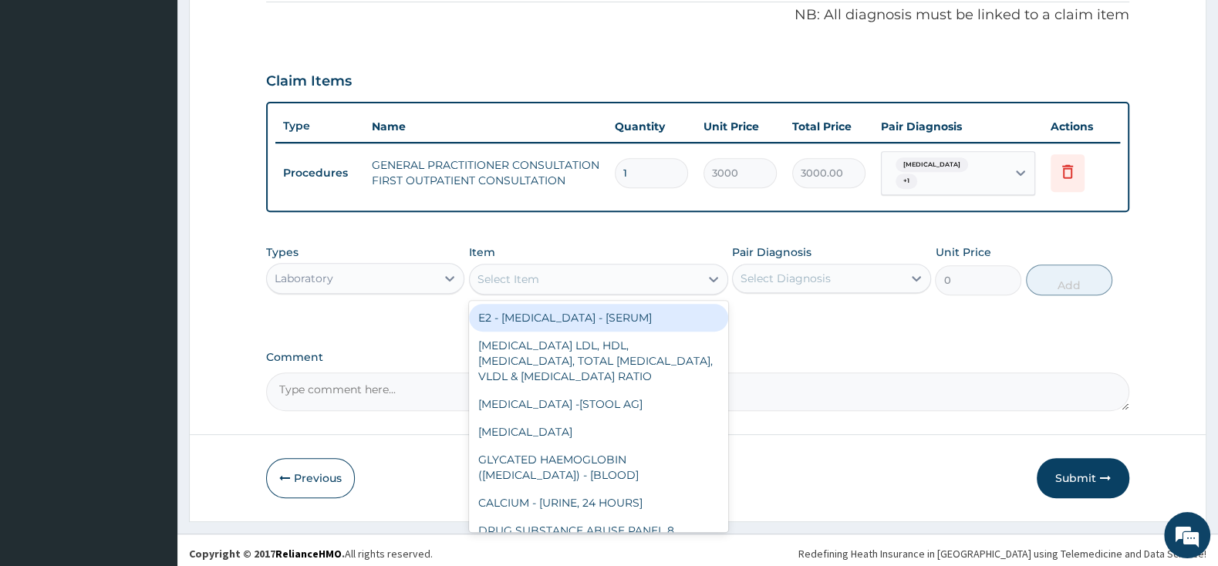
click at [542, 271] on div "Select Item" at bounding box center [585, 279] width 230 height 25
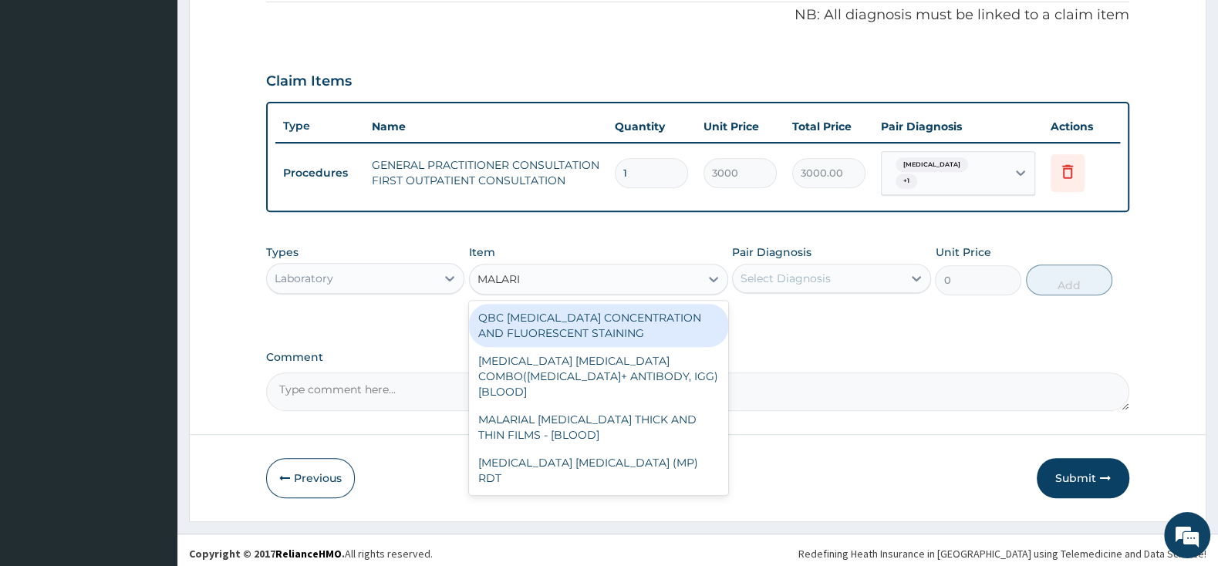
type input "MALARIA"
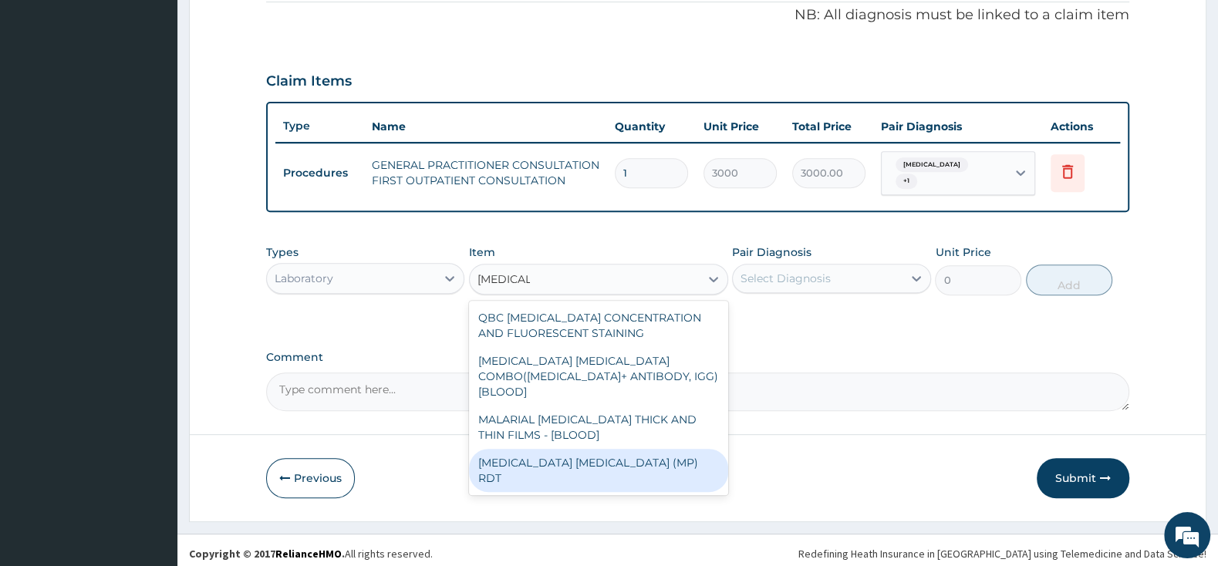
click at [667, 449] on div "MALARIA PARASITE (MP) RDT" at bounding box center [598, 470] width 259 height 43
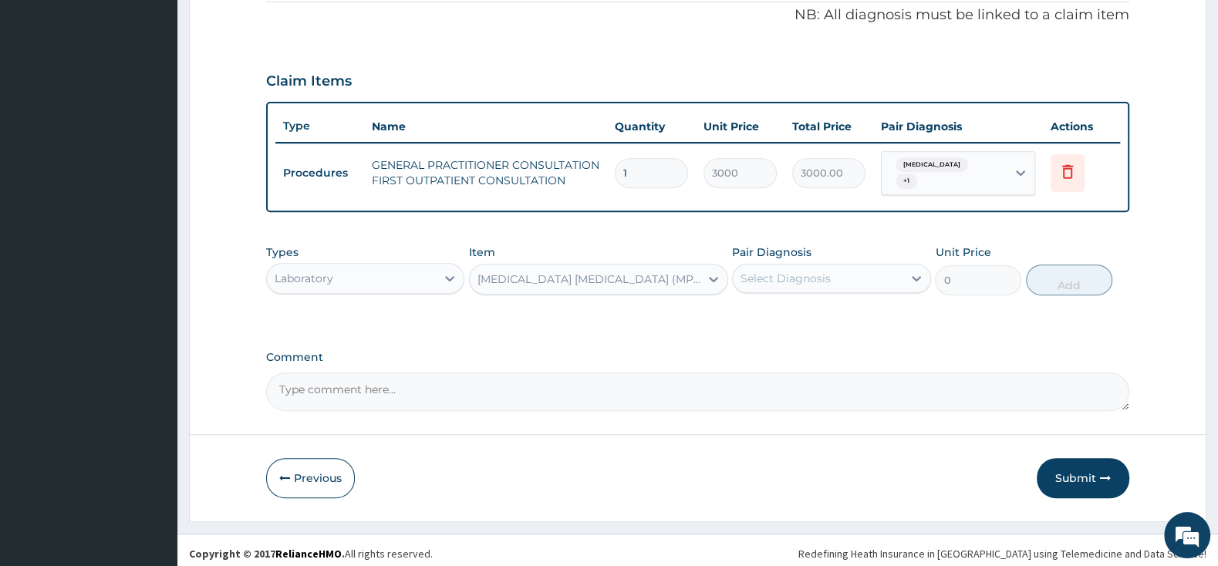
type input "1500"
click at [828, 271] on div "Select Diagnosis" at bounding box center [785, 278] width 90 height 15
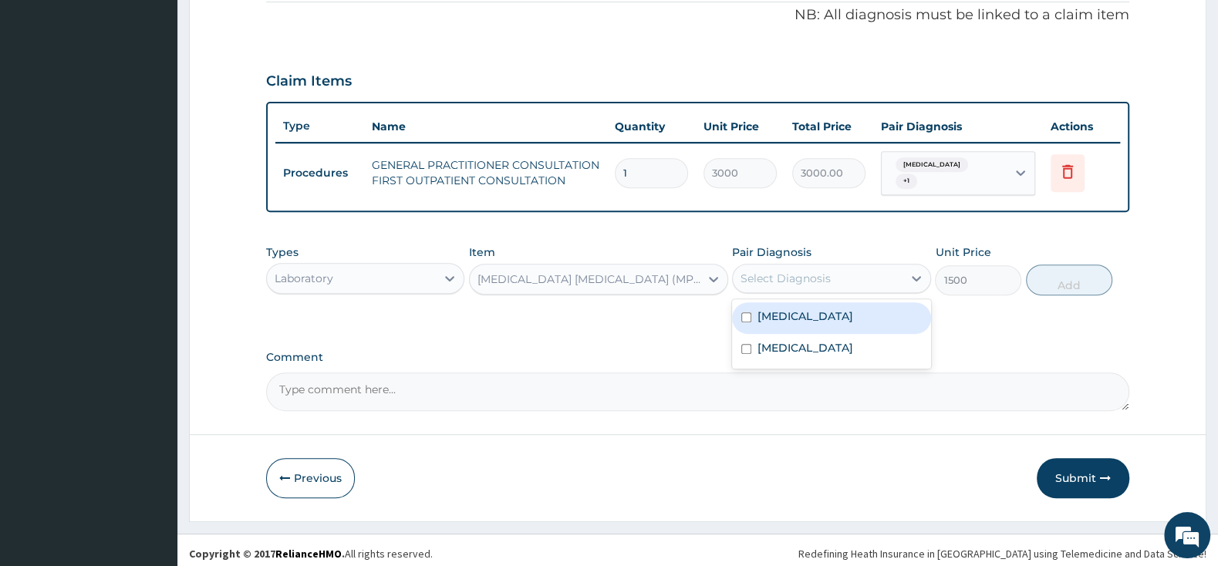
click at [744, 312] on input "checkbox" at bounding box center [746, 317] width 10 height 10
checkbox input "true"
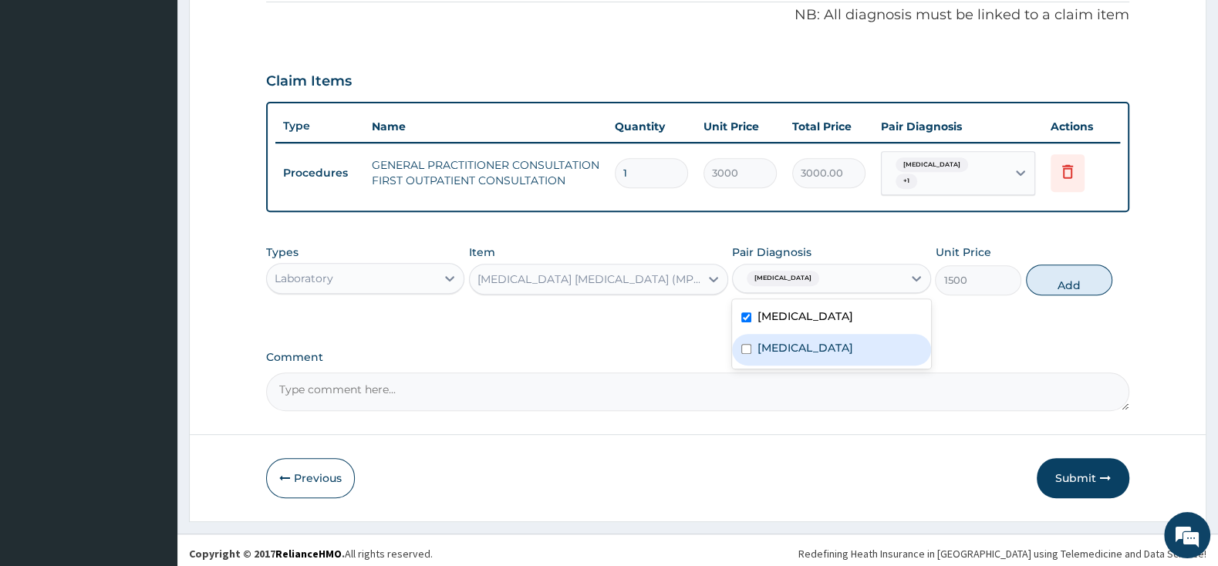
click at [747, 344] on input "checkbox" at bounding box center [746, 349] width 10 height 10
click at [748, 344] on input "checkbox" at bounding box center [746, 349] width 10 height 10
checkbox input "false"
click at [1068, 275] on button "Add" at bounding box center [1069, 280] width 86 height 31
type input "0"
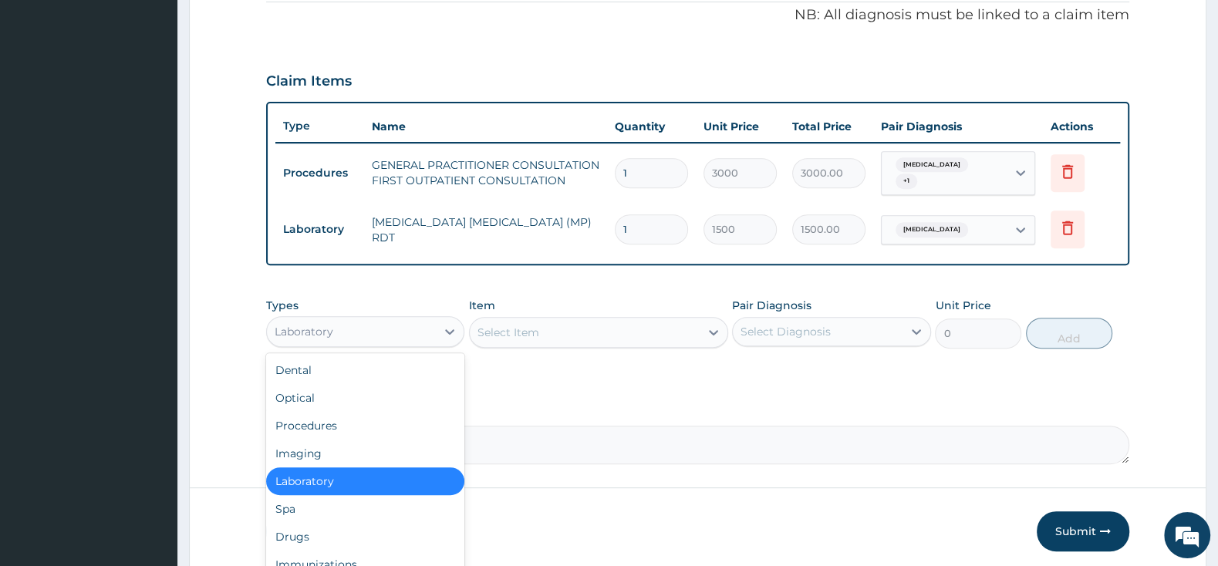
click at [405, 324] on div "Laboratory" at bounding box center [351, 331] width 169 height 25
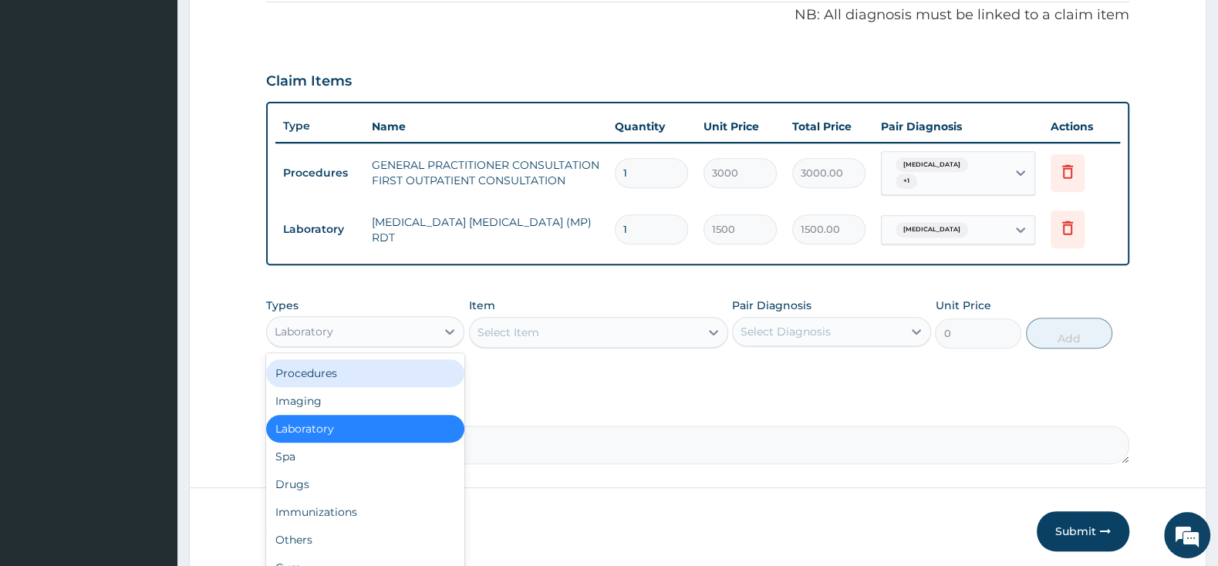
click at [398, 365] on div "Procedures" at bounding box center [365, 373] width 198 height 28
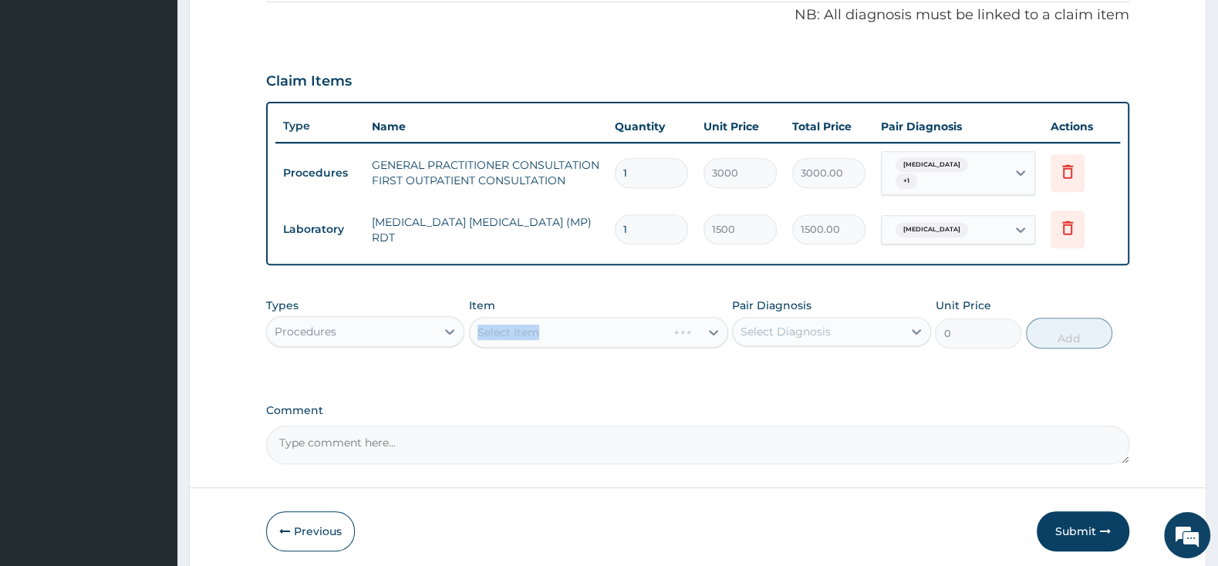
click at [498, 329] on div "Select Item" at bounding box center [598, 332] width 259 height 31
click at [595, 319] on div "Select Item" at bounding box center [598, 332] width 259 height 31
click at [527, 325] on div "Select Item" at bounding box center [508, 332] width 62 height 15
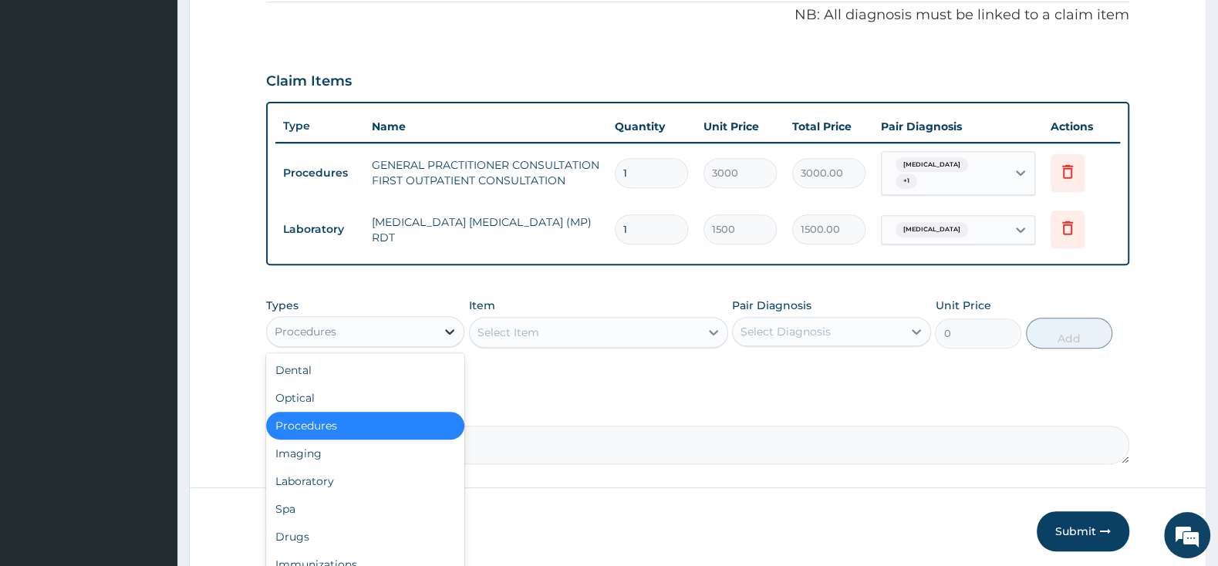
click at [443, 324] on icon at bounding box center [449, 331] width 15 height 15
click at [327, 535] on div "Drugs" at bounding box center [365, 537] width 198 height 28
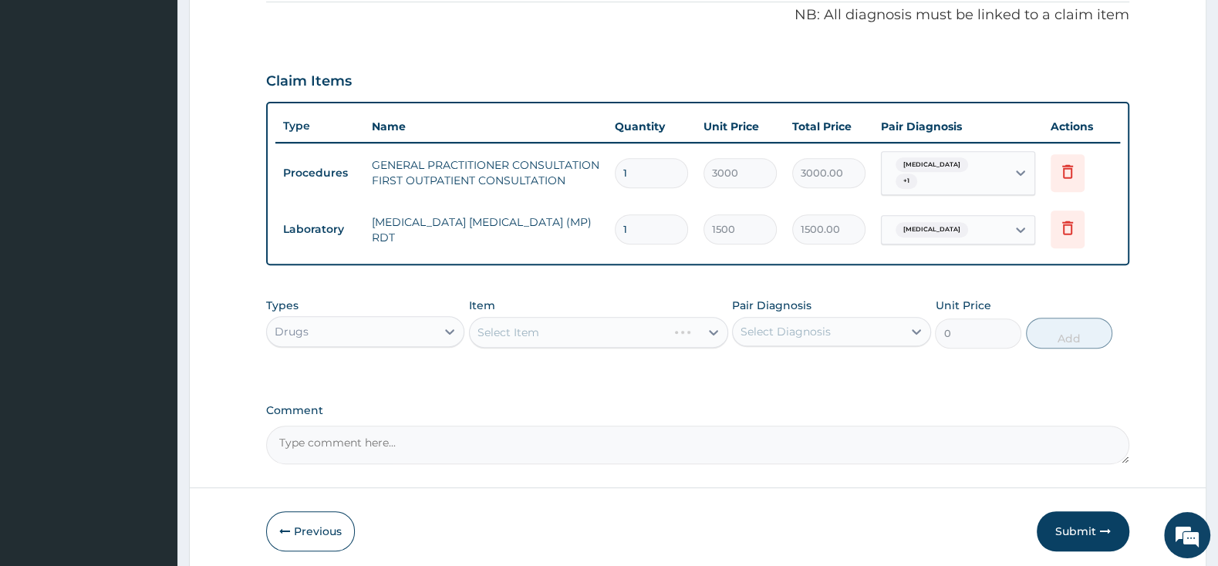
drag, startPoint x: 521, startPoint y: 298, endPoint x: 524, endPoint y: 305, distance: 8.3
click at [521, 298] on div "Item Select Item" at bounding box center [598, 323] width 259 height 51
click at [521, 331] on div "Select Item" at bounding box center [598, 332] width 259 height 31
click at [672, 320] on div "Select Item" at bounding box center [585, 332] width 230 height 25
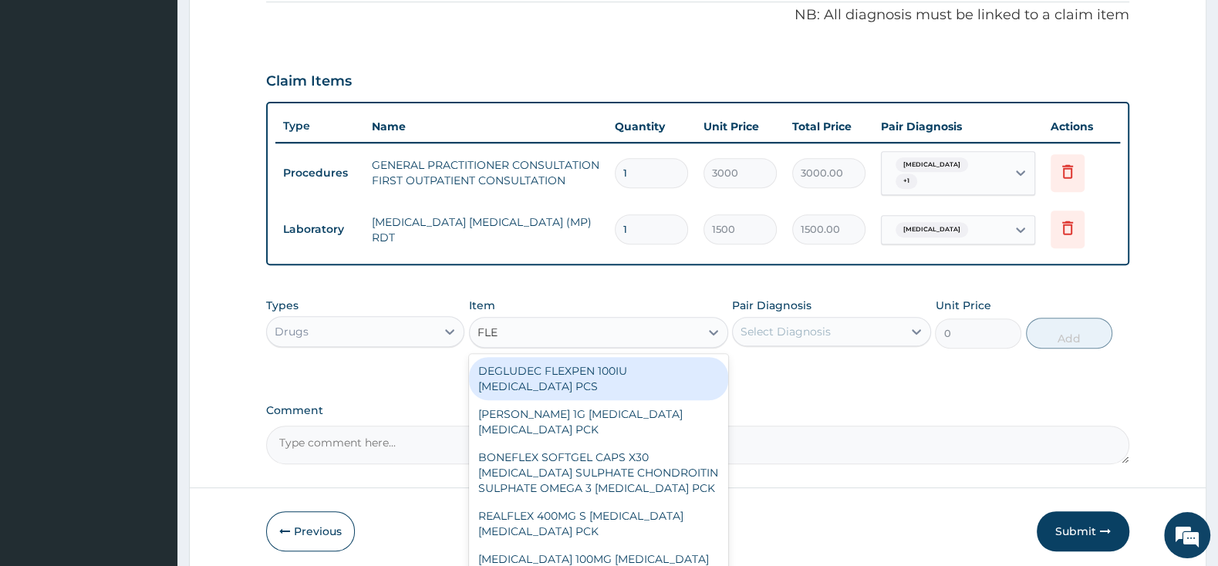
type input "FLEM"
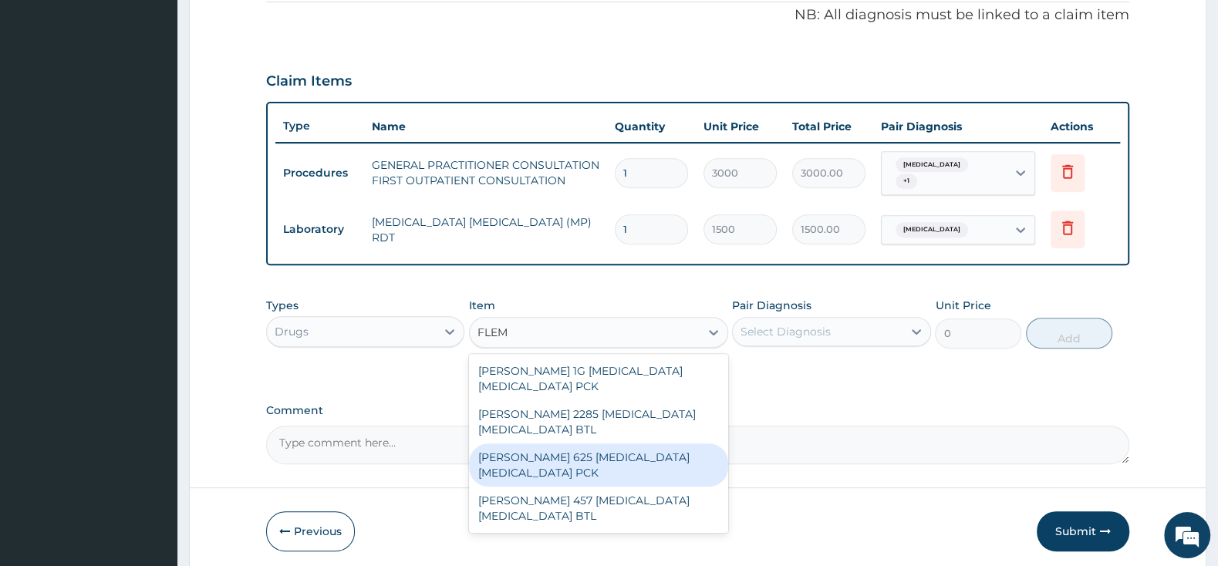
click at [626, 458] on div "FLEMING 625 AMOXICILLIN CLAVULANIC ACID PCK" at bounding box center [598, 465] width 259 height 43
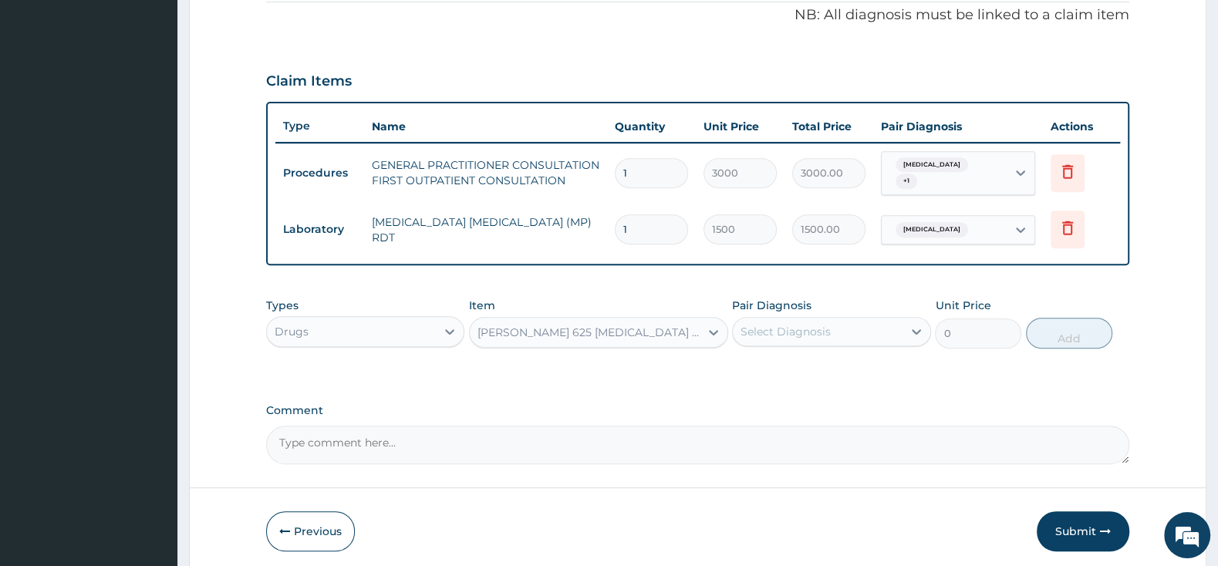
type input "2300"
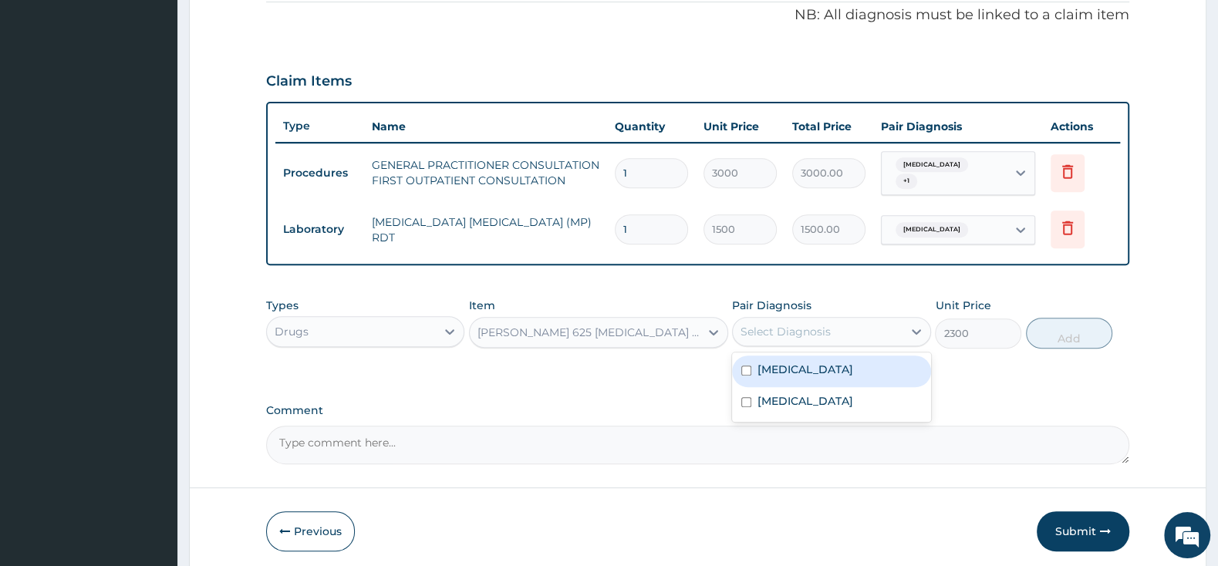
click at [745, 324] on div "Select Diagnosis" at bounding box center [785, 331] width 90 height 15
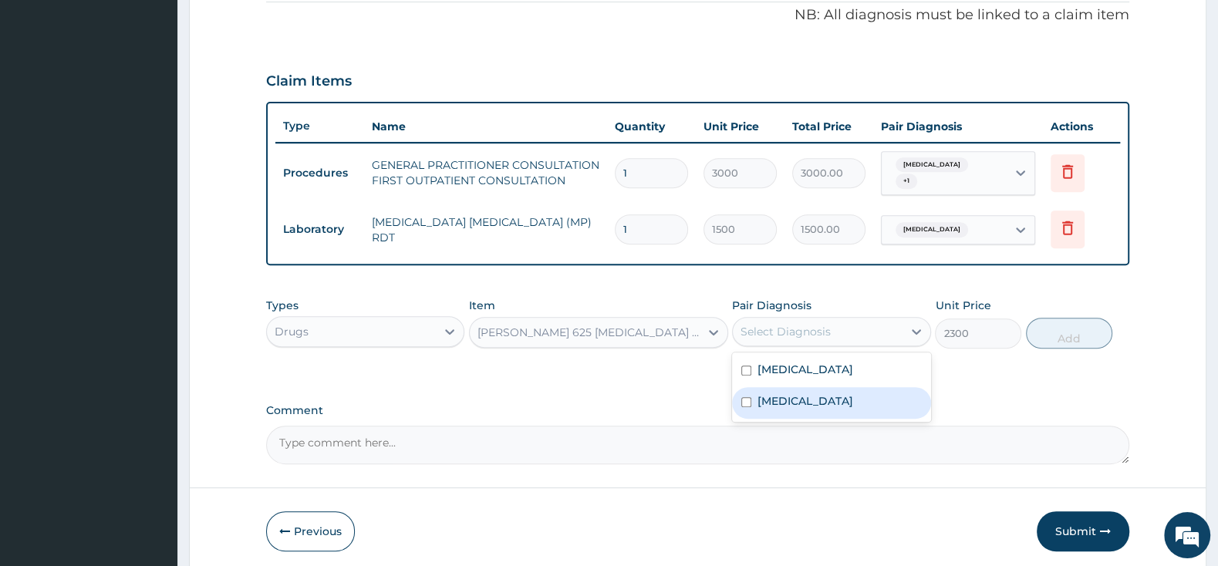
click at [744, 397] on input "checkbox" at bounding box center [746, 402] width 10 height 10
checkbox input "true"
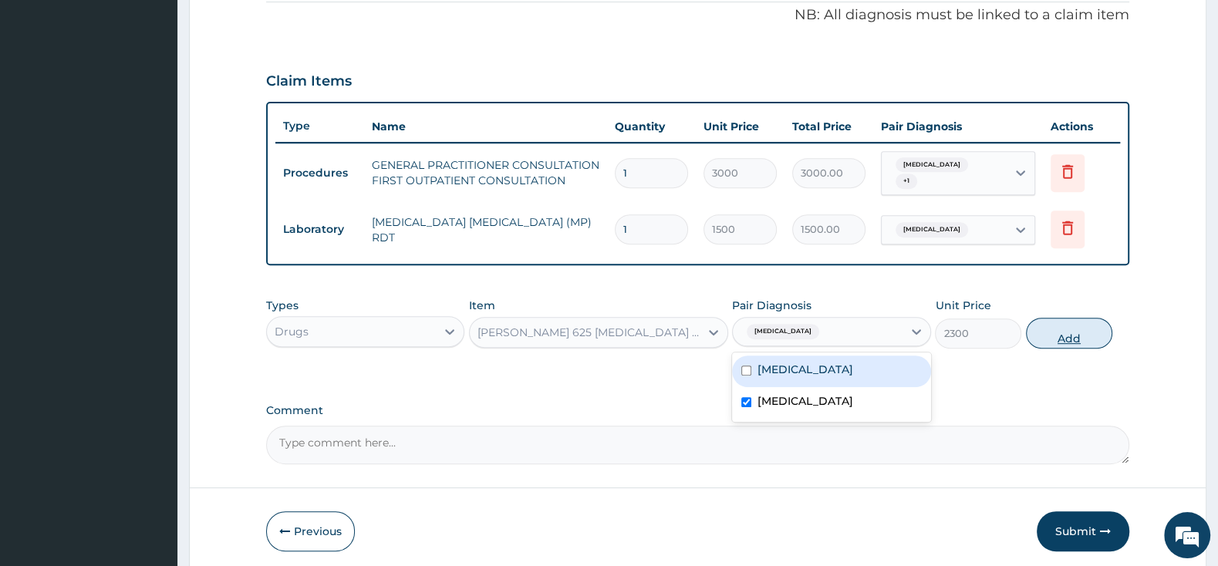
click at [1067, 325] on button "Add" at bounding box center [1069, 333] width 86 height 31
type input "0"
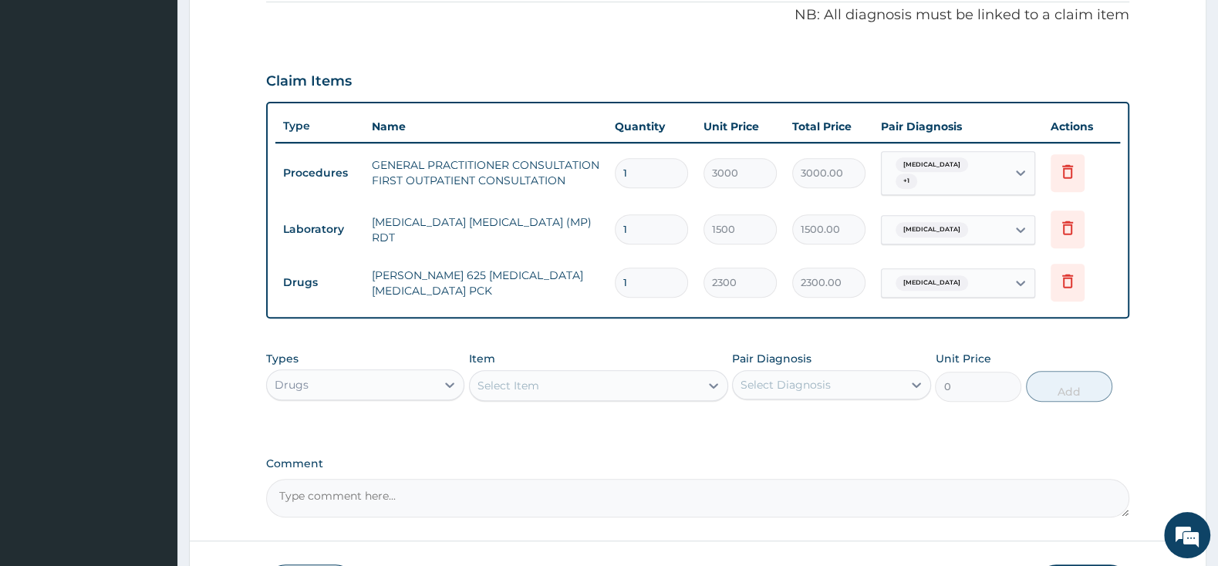
click at [619, 388] on div "Select Item" at bounding box center [585, 385] width 230 height 25
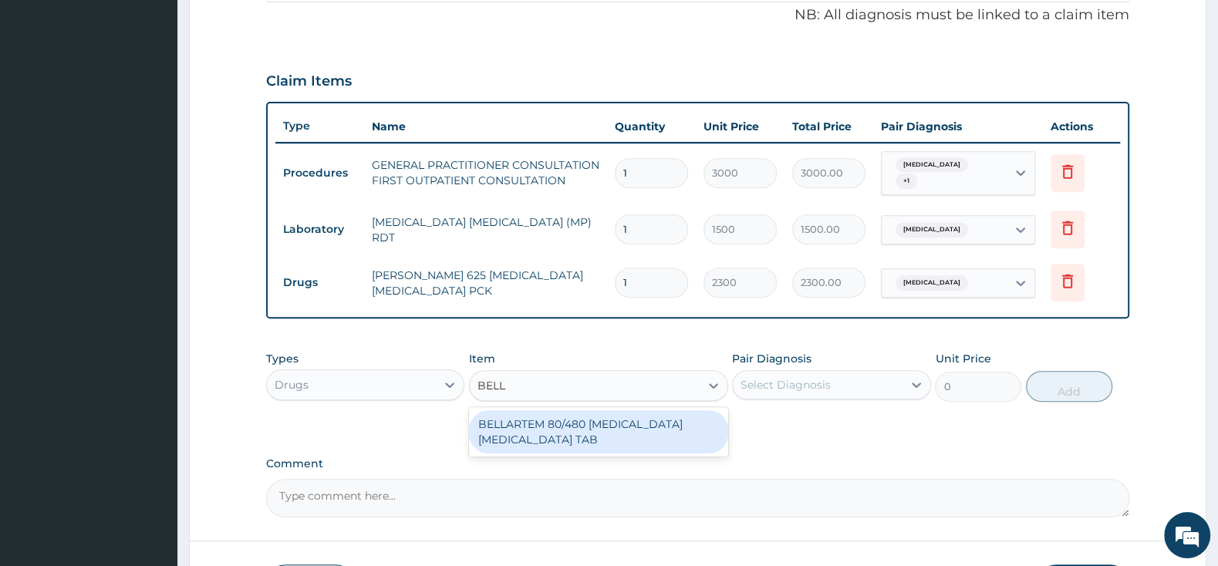
type input "BELLA"
click at [624, 417] on div "BELLARTEM 80/480 ARTEMETHER LUMEFANTRINE TAB" at bounding box center [598, 431] width 259 height 43
type input "379.5"
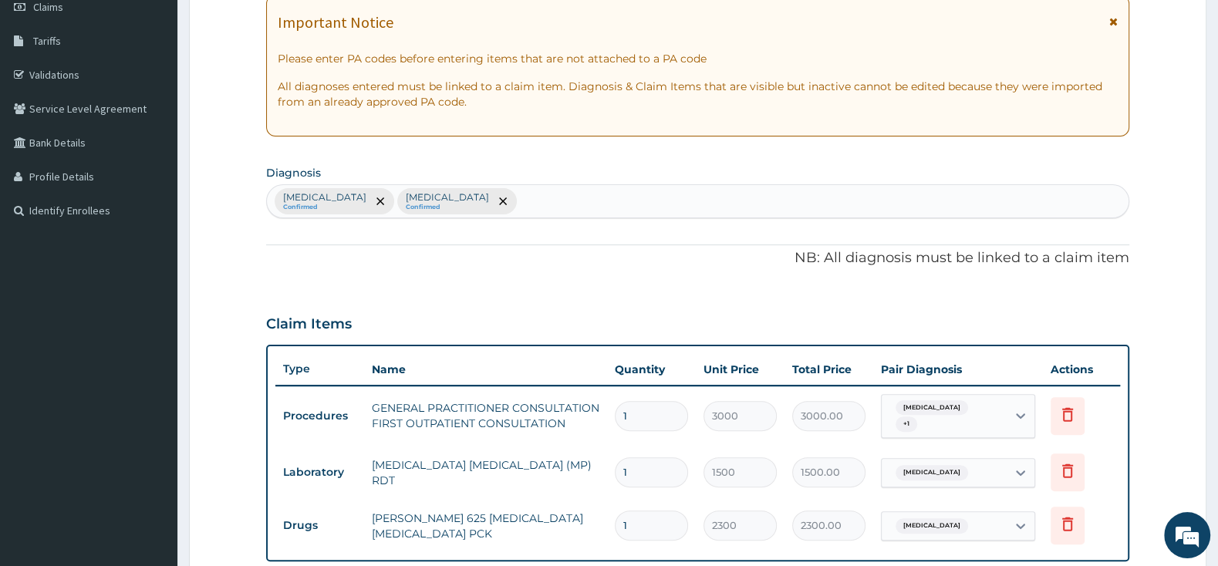
scroll to position [553, 0]
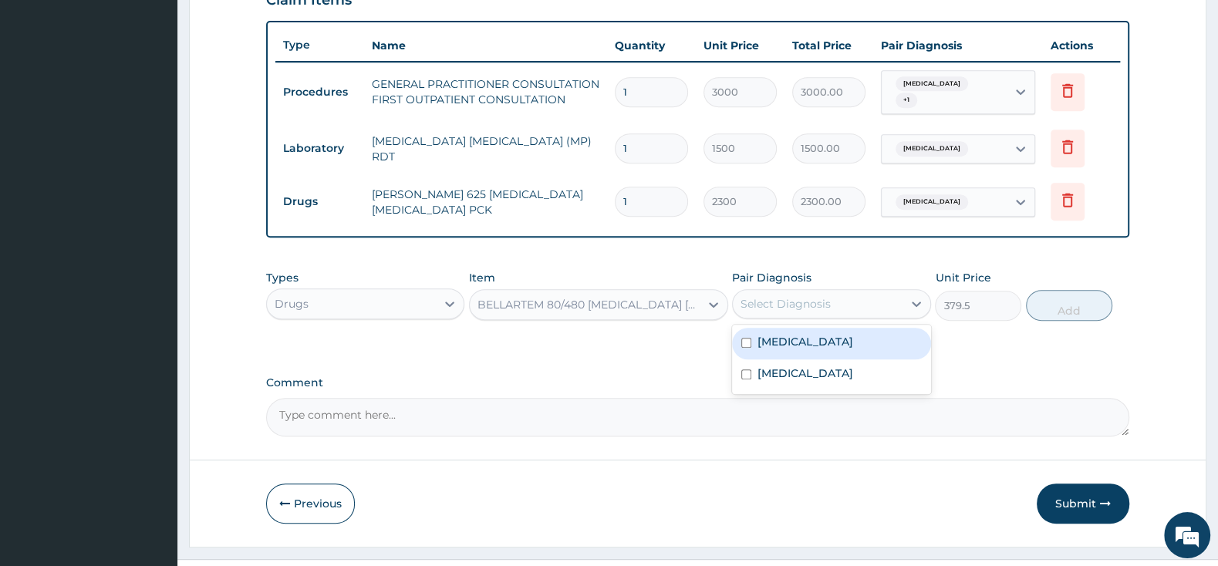
click at [767, 296] on div "Select Diagnosis" at bounding box center [785, 303] width 90 height 15
click at [740, 338] on div "Malaria" at bounding box center [831, 344] width 198 height 32
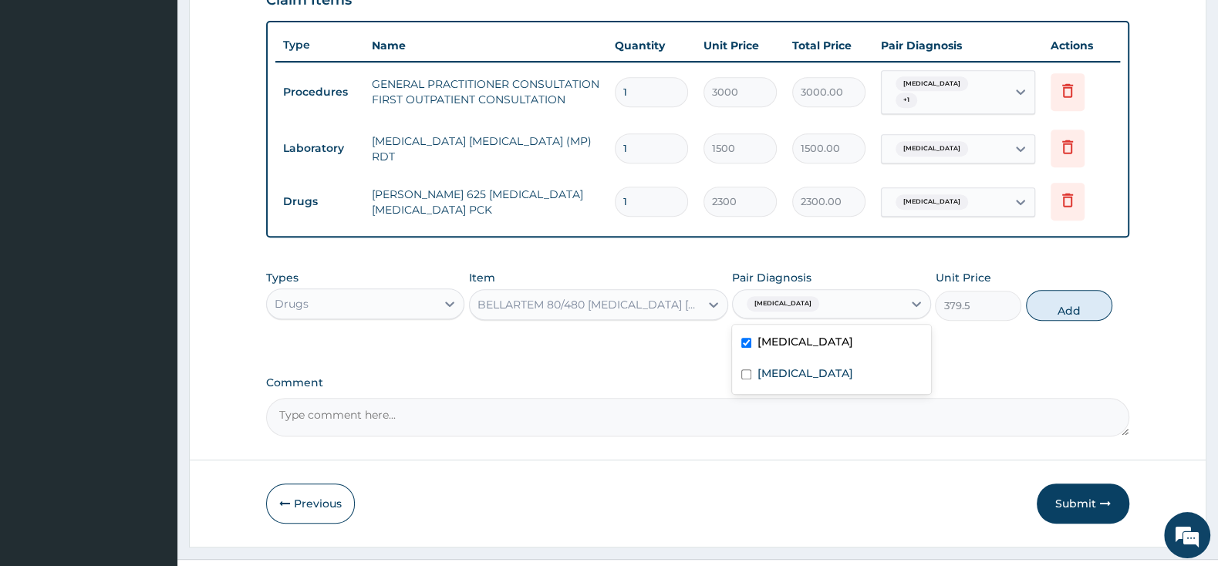
checkbox input "true"
click at [1076, 294] on button "Add" at bounding box center [1069, 305] width 86 height 31
type input "0"
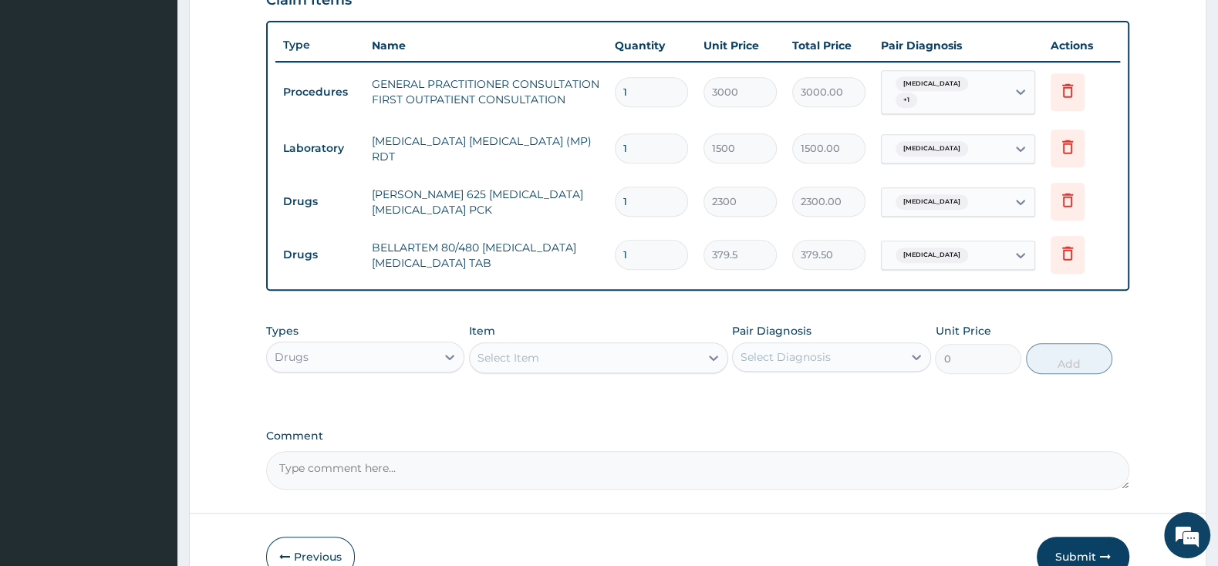
type input "0.00"
type input "6"
type input "2277.00"
type input "6"
click at [543, 351] on div "Select Item" at bounding box center [585, 358] width 230 height 25
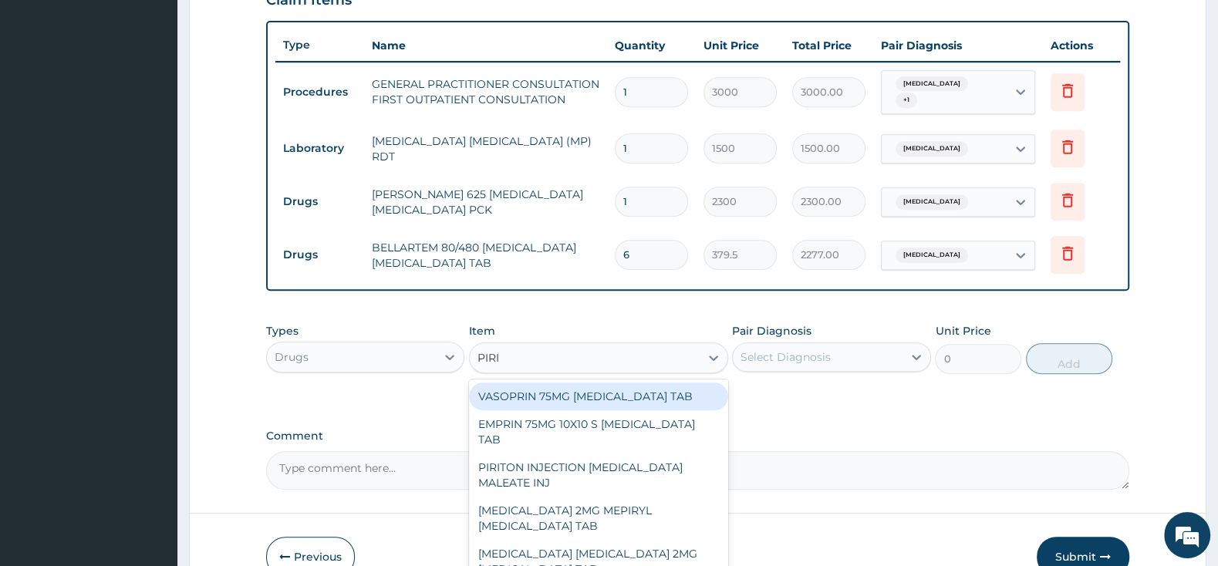
type input "PIRIT"
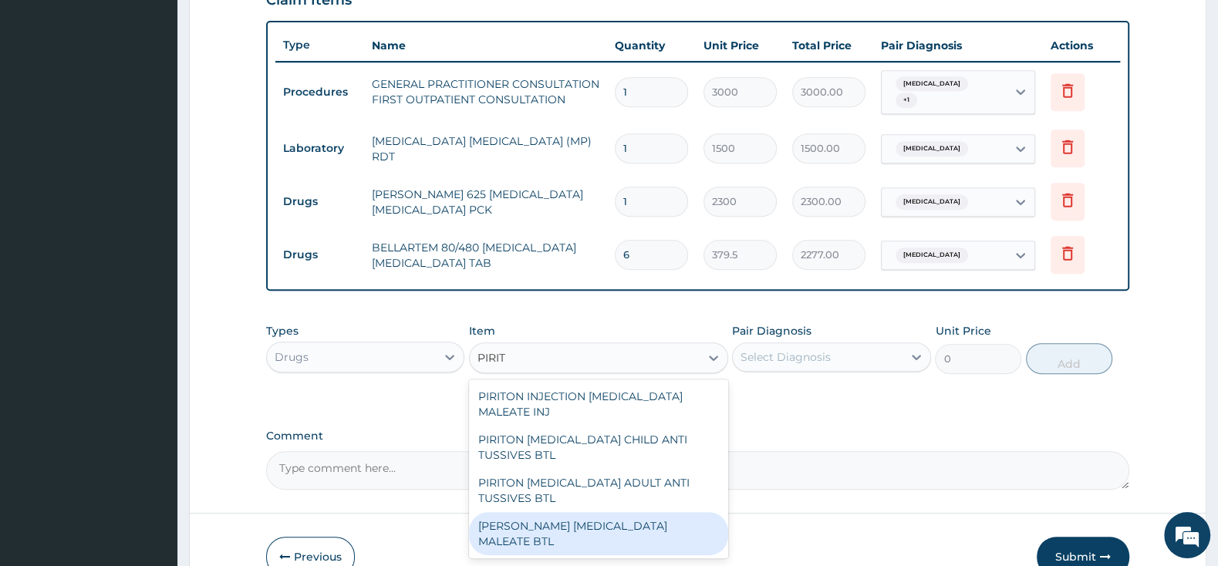
click at [555, 519] on div "PIRITON EVANS CHLORPHENAMINE MALEATE BTL" at bounding box center [598, 533] width 259 height 43
type input "747.5"
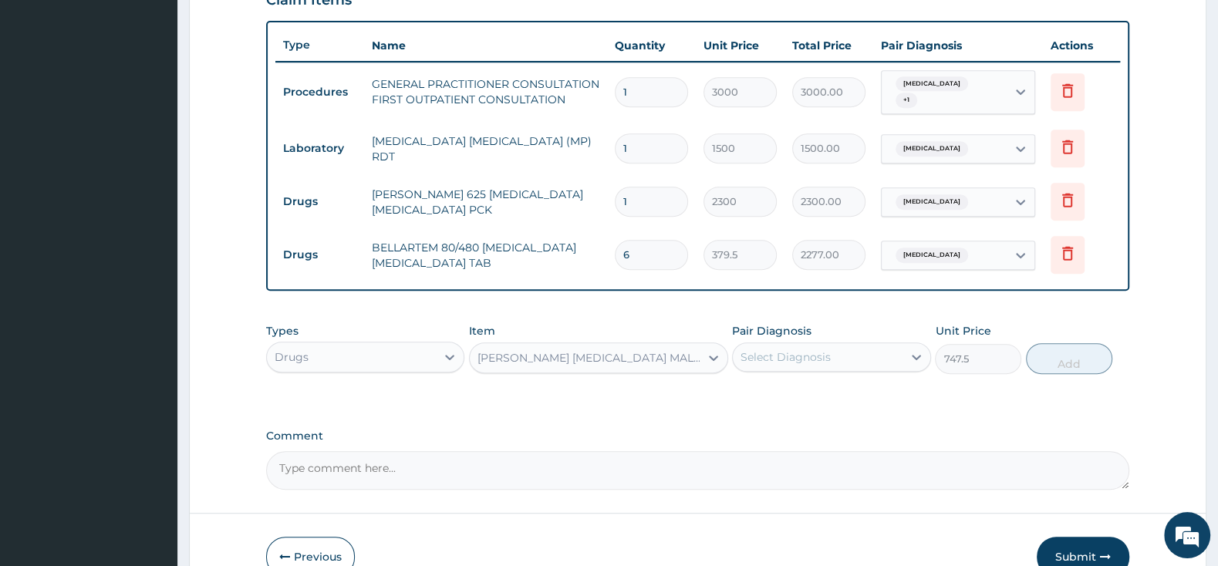
click at [798, 345] on div "Select Diagnosis" at bounding box center [817, 357] width 169 height 25
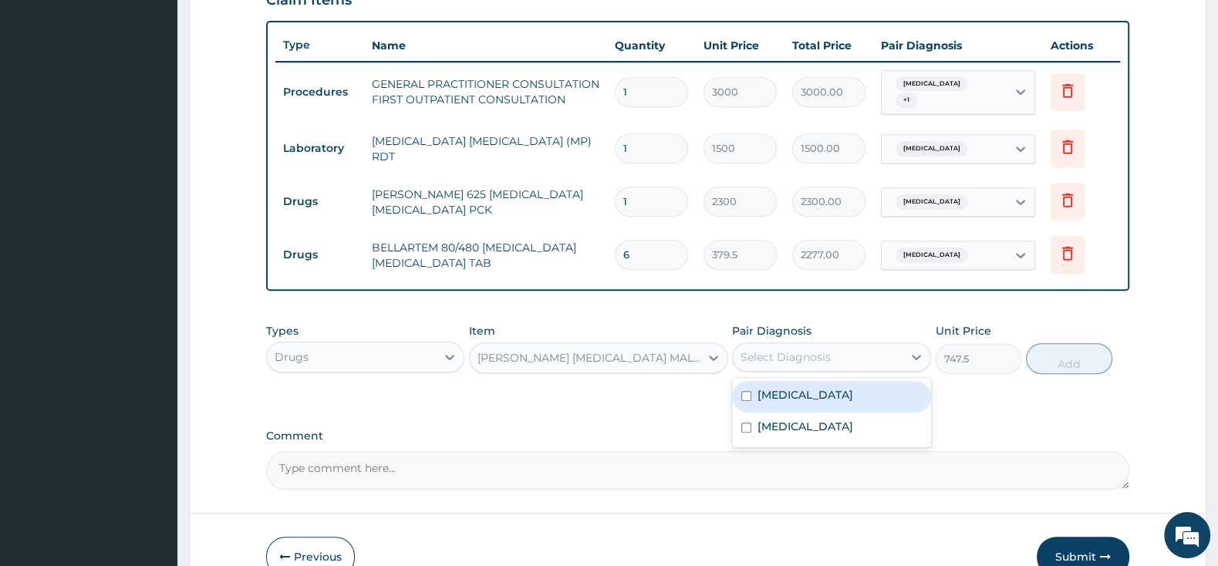
drag, startPoint x: 740, startPoint y: 379, endPoint x: 751, endPoint y: 397, distance: 21.8
click at [739, 381] on div "Malaria" at bounding box center [831, 397] width 198 height 32
checkbox input "true"
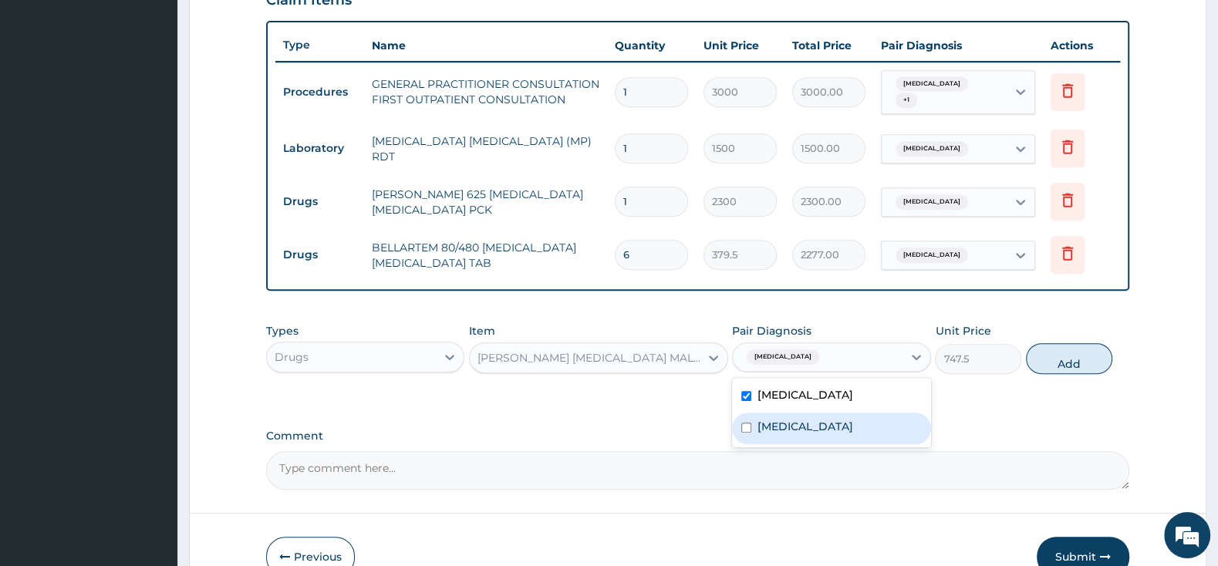
click at [740, 424] on div "Pharyngitis" at bounding box center [831, 429] width 198 height 32
checkbox input "true"
drag, startPoint x: 1091, startPoint y: 348, endPoint x: 1083, endPoint y: 361, distance: 15.6
click at [1091, 347] on button "Add" at bounding box center [1069, 358] width 86 height 31
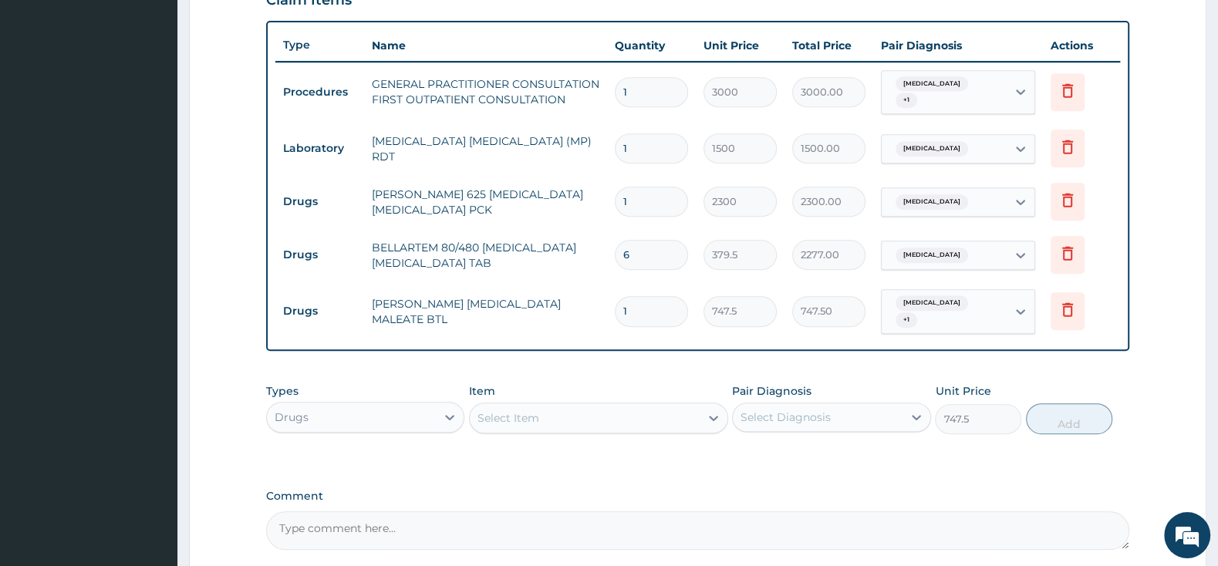
type input "0"
click at [501, 410] on div "Select Item" at bounding box center [508, 417] width 62 height 15
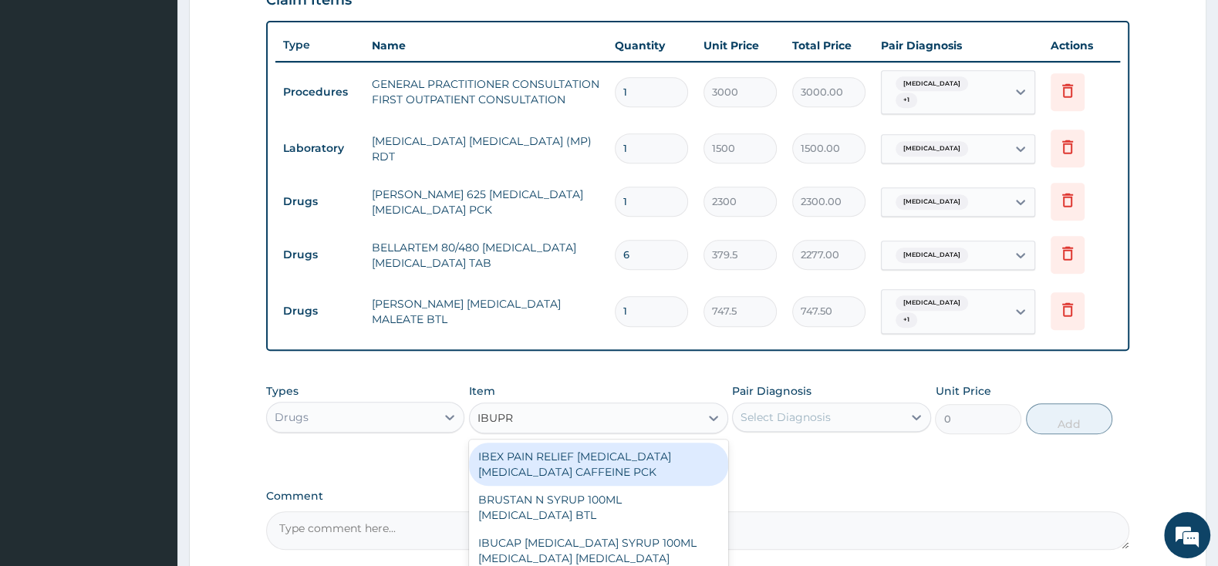
type input "IBUPRO"
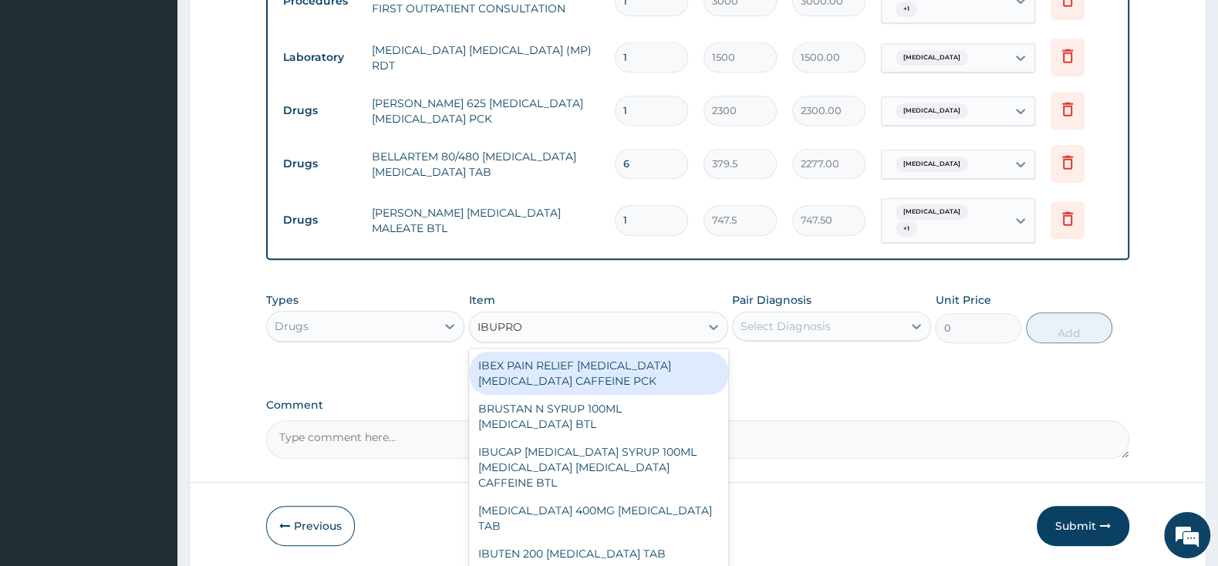
scroll to position [685, 0]
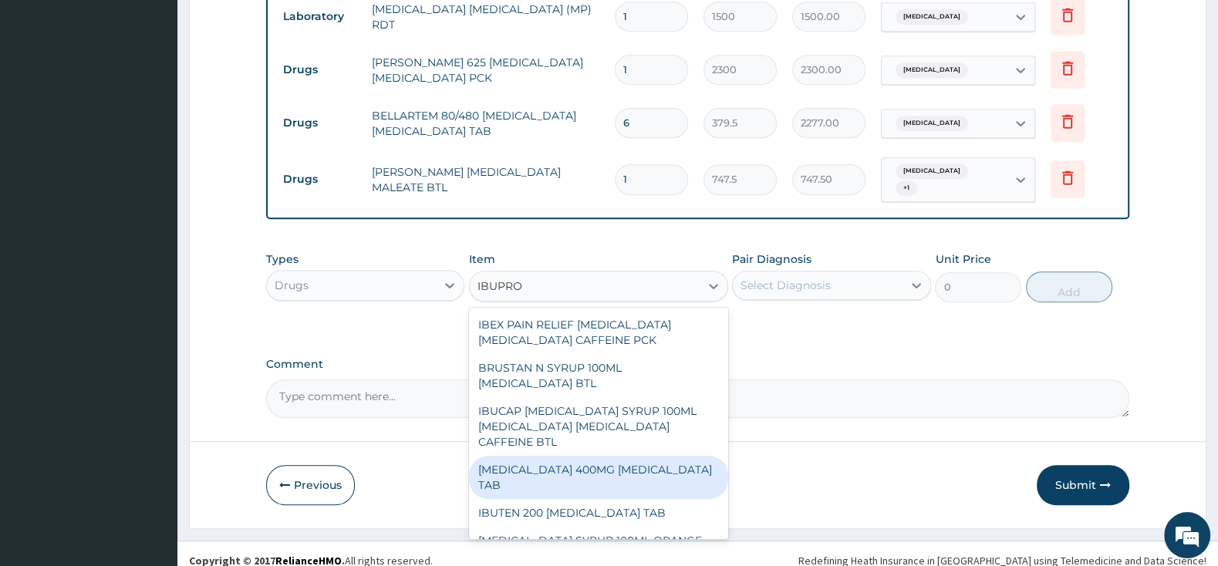
drag, startPoint x: 589, startPoint y: 456, endPoint x: 635, endPoint y: 428, distance: 54.0
click at [590, 456] on div "IBUPROFEN 400MG IBUPROFEN TAB" at bounding box center [598, 477] width 259 height 43
type input "63.25"
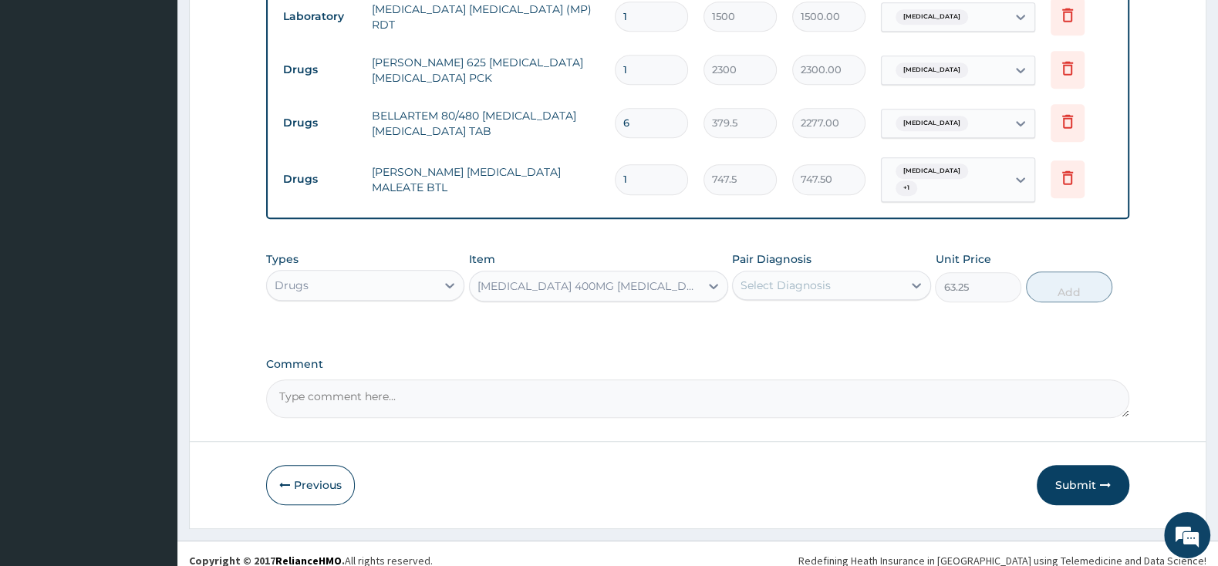
click at [771, 278] on div "Select Diagnosis" at bounding box center [785, 285] width 90 height 15
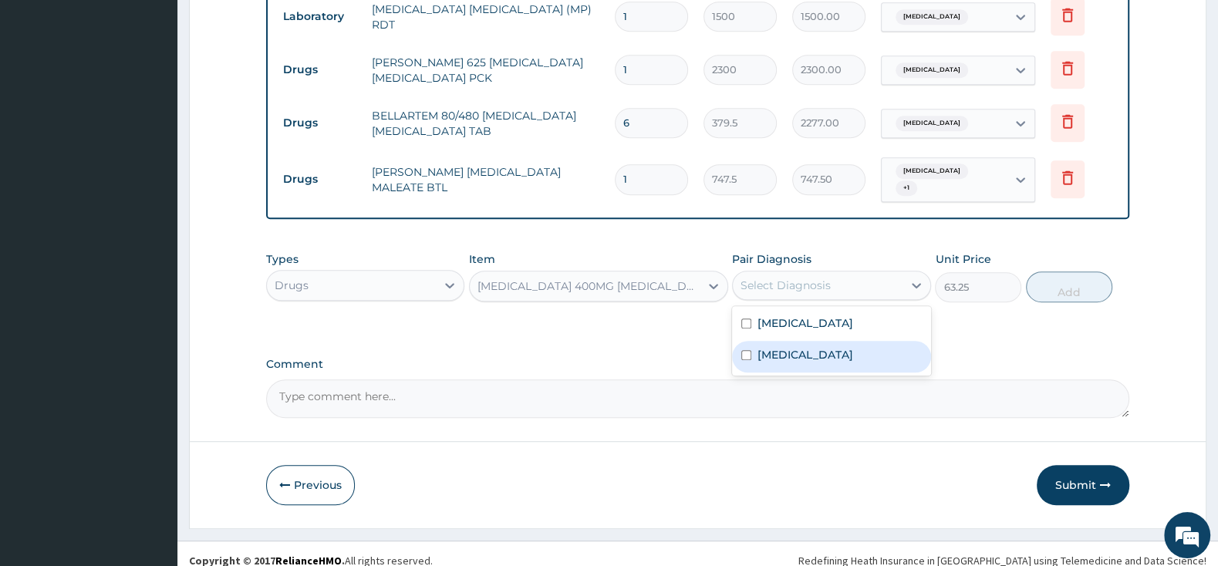
click at [749, 350] on input "checkbox" at bounding box center [746, 355] width 10 height 10
checkbox input "true"
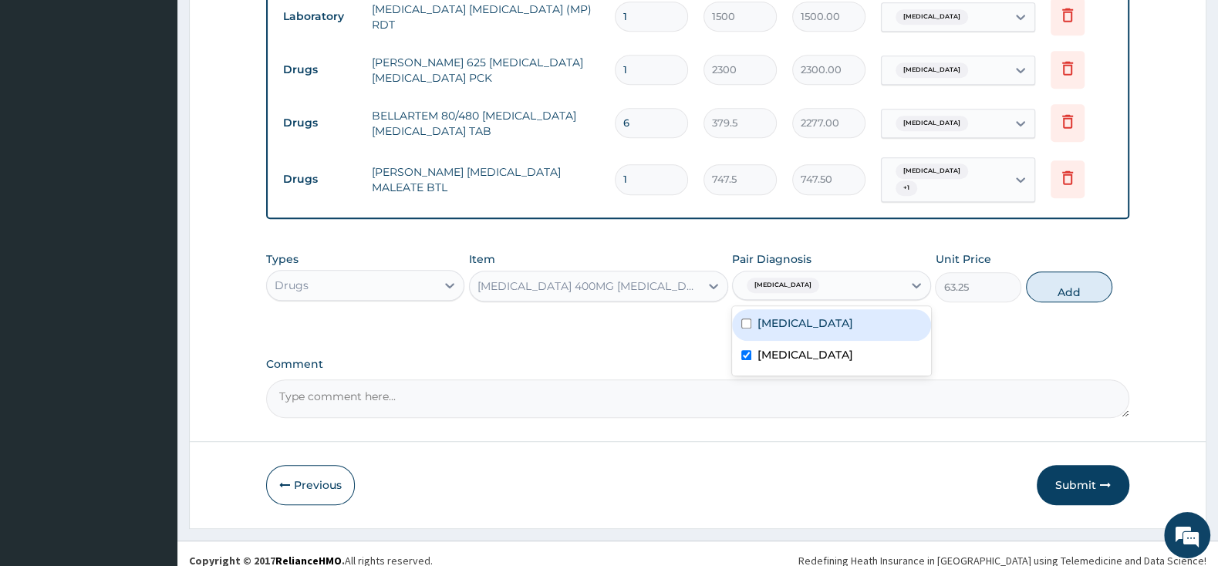
click at [748, 319] on input "checkbox" at bounding box center [746, 324] width 10 height 10
checkbox input "true"
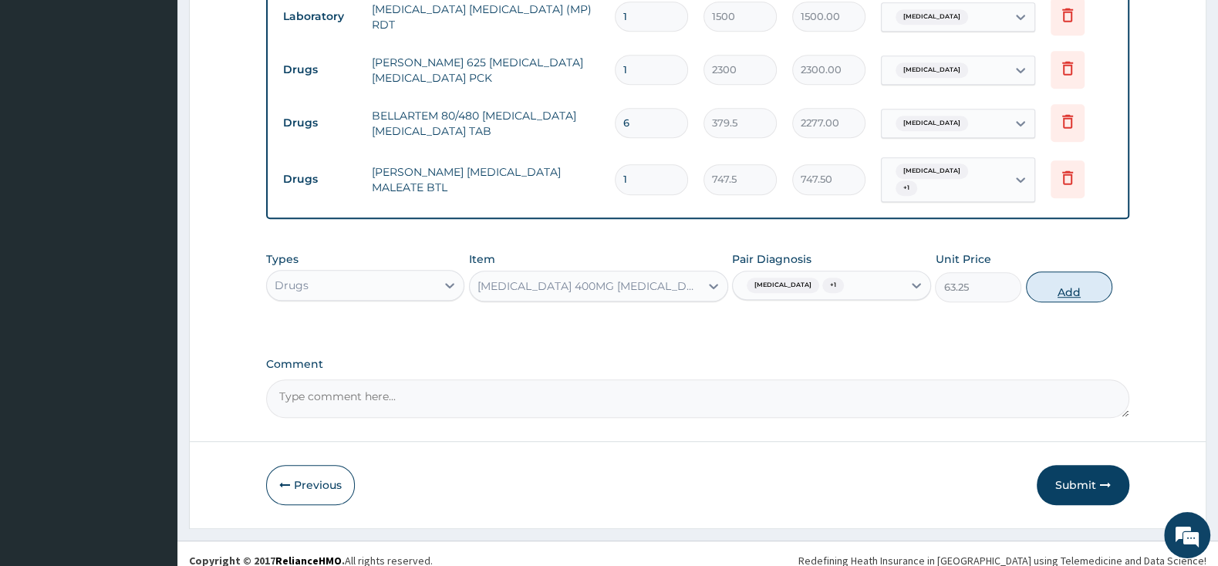
click at [1081, 272] on button "Add" at bounding box center [1069, 287] width 86 height 31
type input "0"
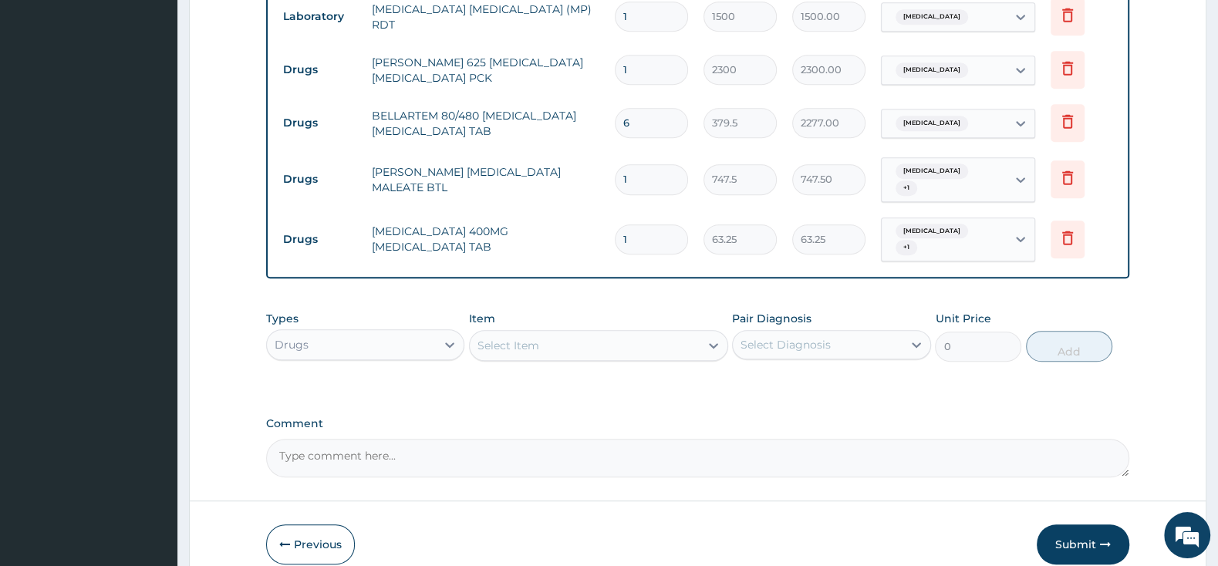
type input "10"
type input "632.50"
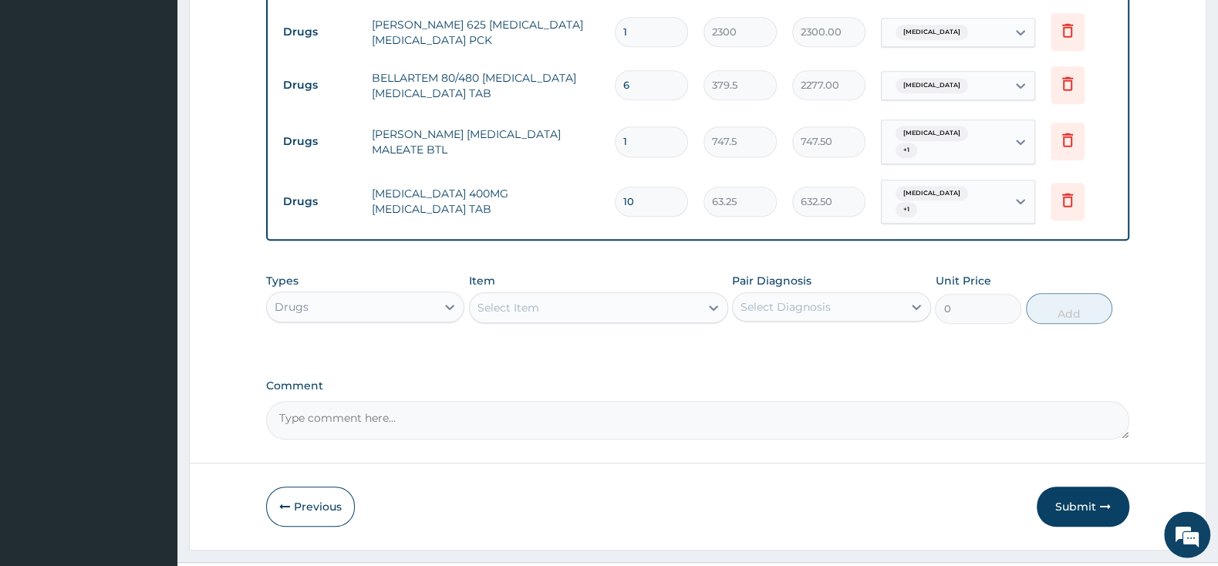
scroll to position [738, 0]
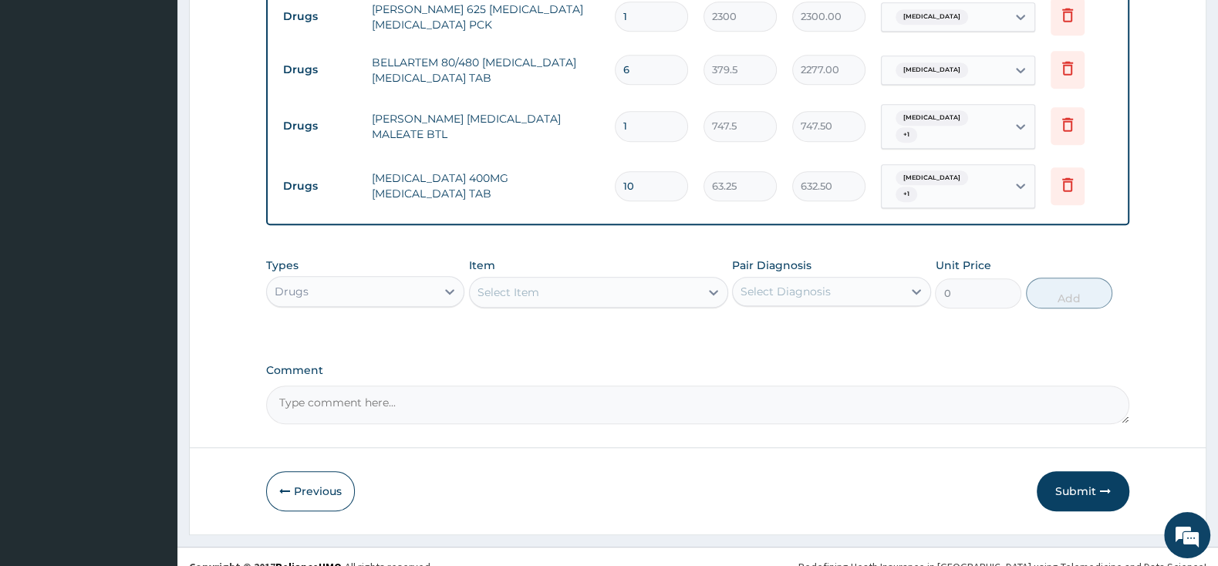
type input "10"
drag, startPoint x: 509, startPoint y: 270, endPoint x: 508, endPoint y: 288, distance: 17.8
click at [510, 285] on div "Select Item" at bounding box center [508, 292] width 62 height 15
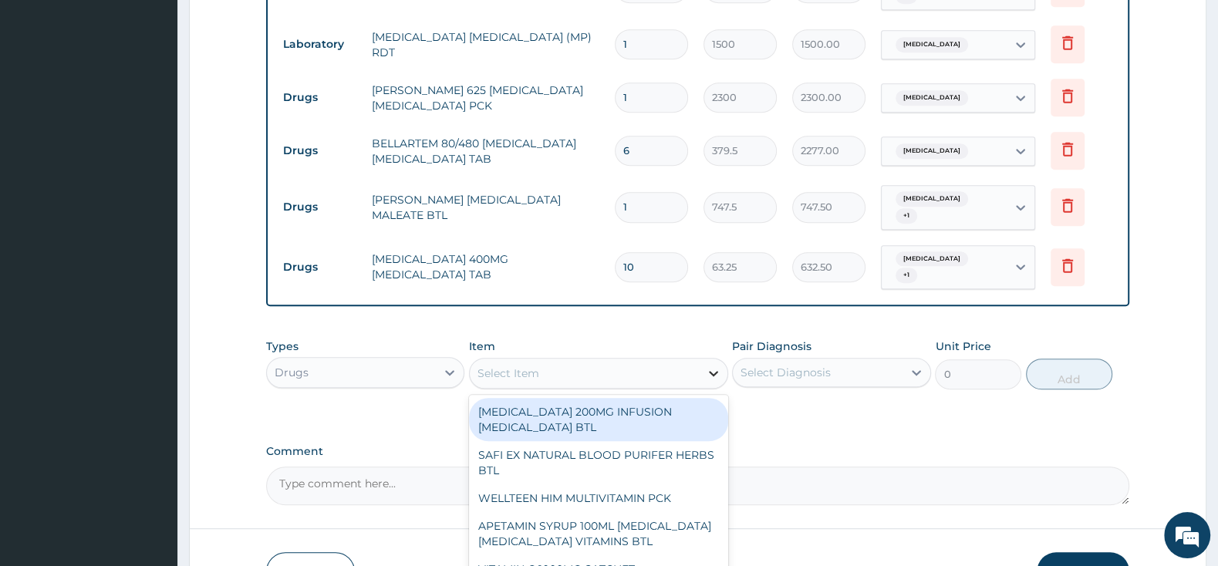
scroll to position [576, 0]
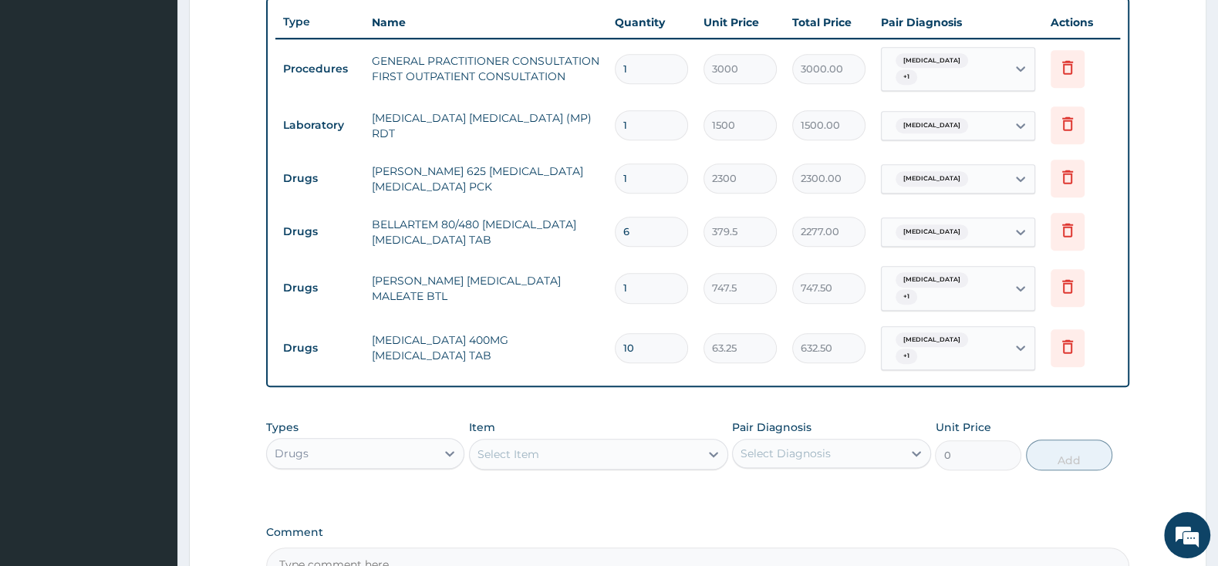
click at [847, 497] on div "PA Code / Prescription Code Enter Code(Secondary Care Only) Encounter Date 14-0…" at bounding box center [697, 78] width 863 height 1015
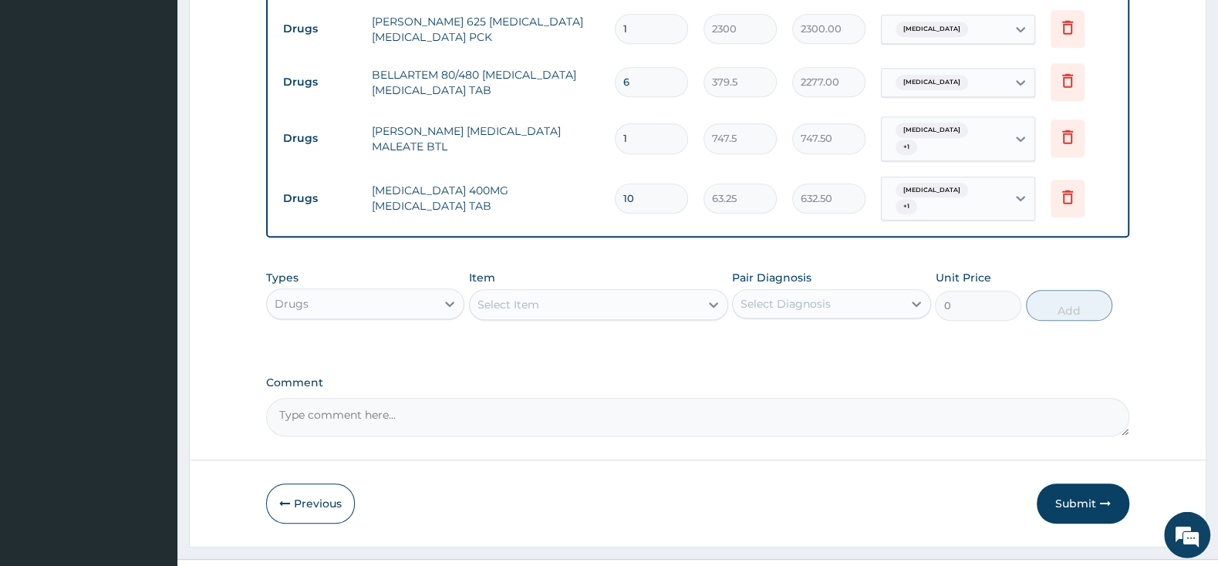
scroll to position [738, 0]
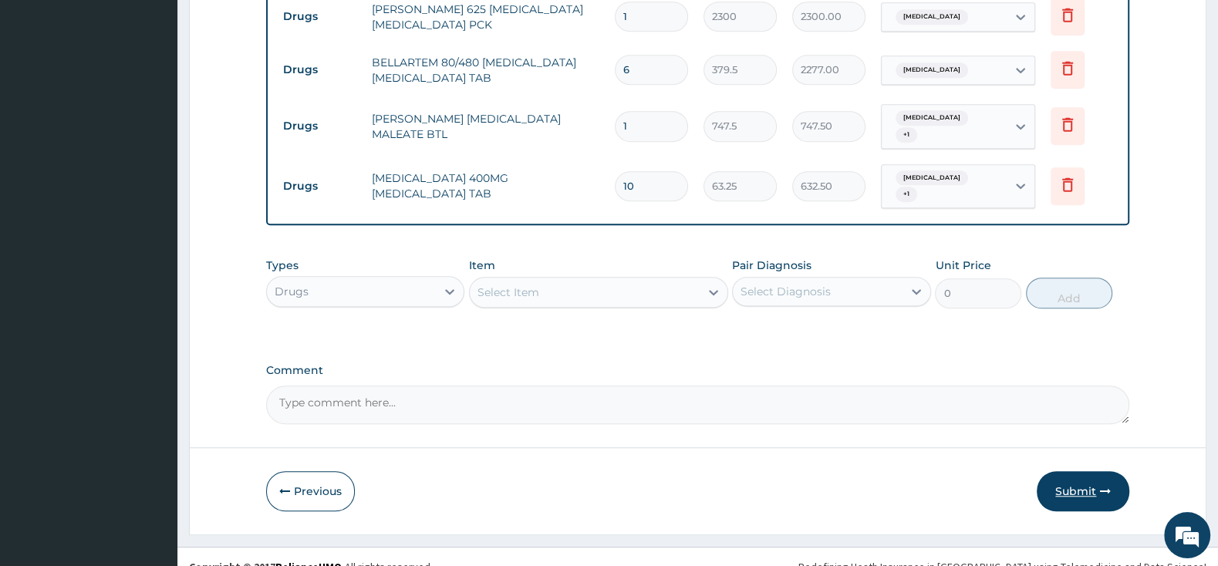
click at [1071, 471] on button "Submit" at bounding box center [1083, 491] width 93 height 40
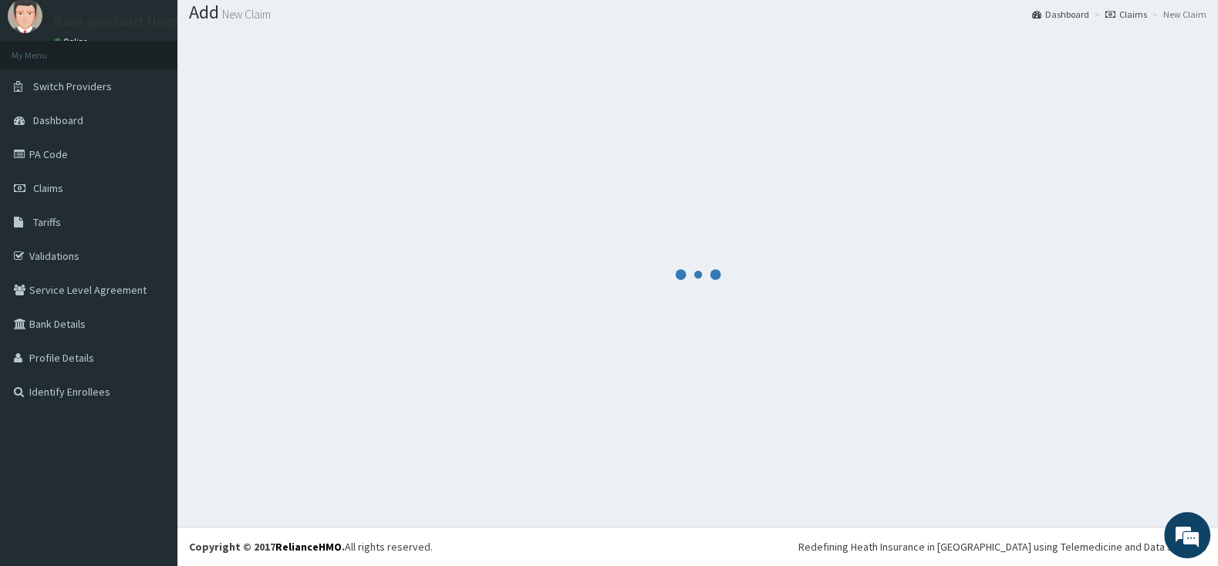
scroll to position [48, 0]
